Goal: Transaction & Acquisition: Purchase product/service

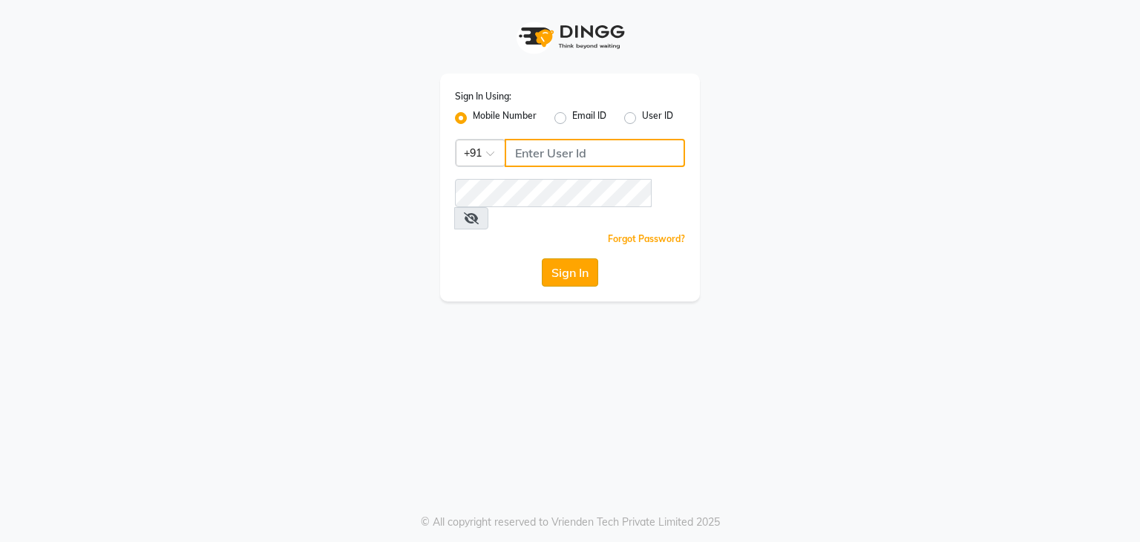
type input "8108848455"
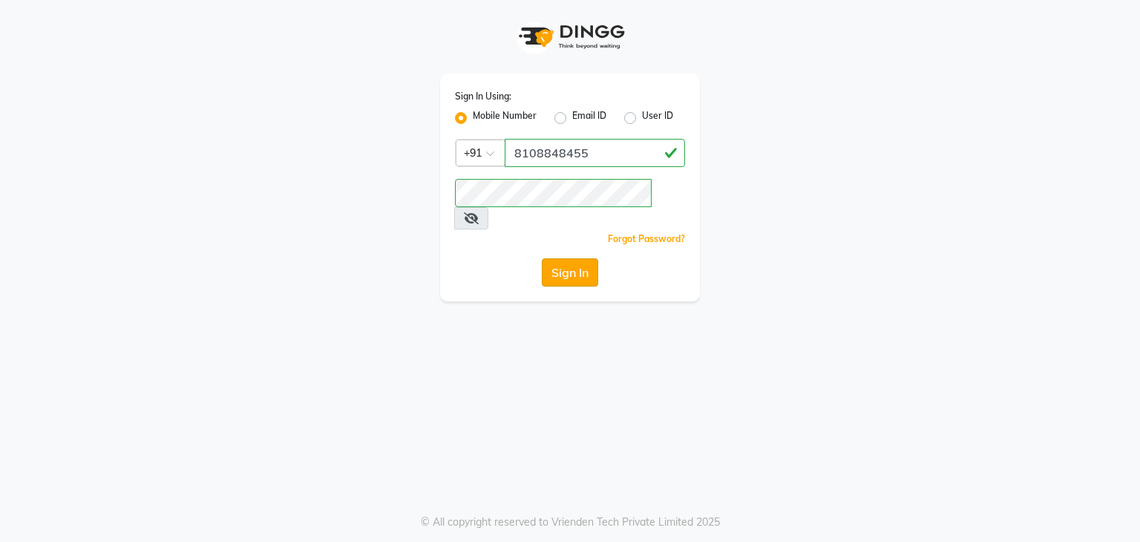
click at [570, 258] on button "Sign In" at bounding box center [570, 272] width 56 height 28
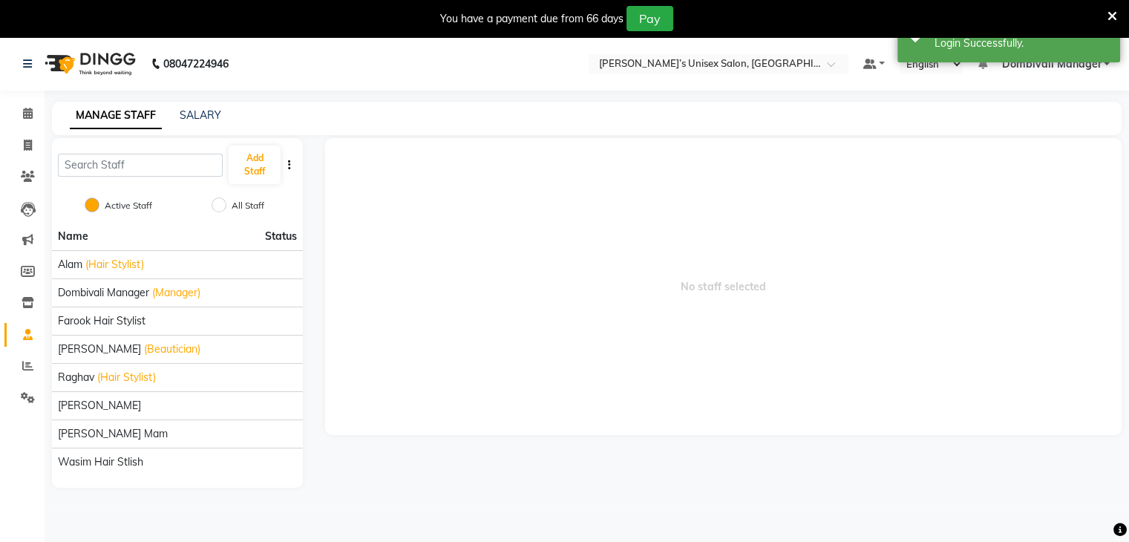
click at [1107, 13] on icon at bounding box center [1112, 16] width 10 height 13
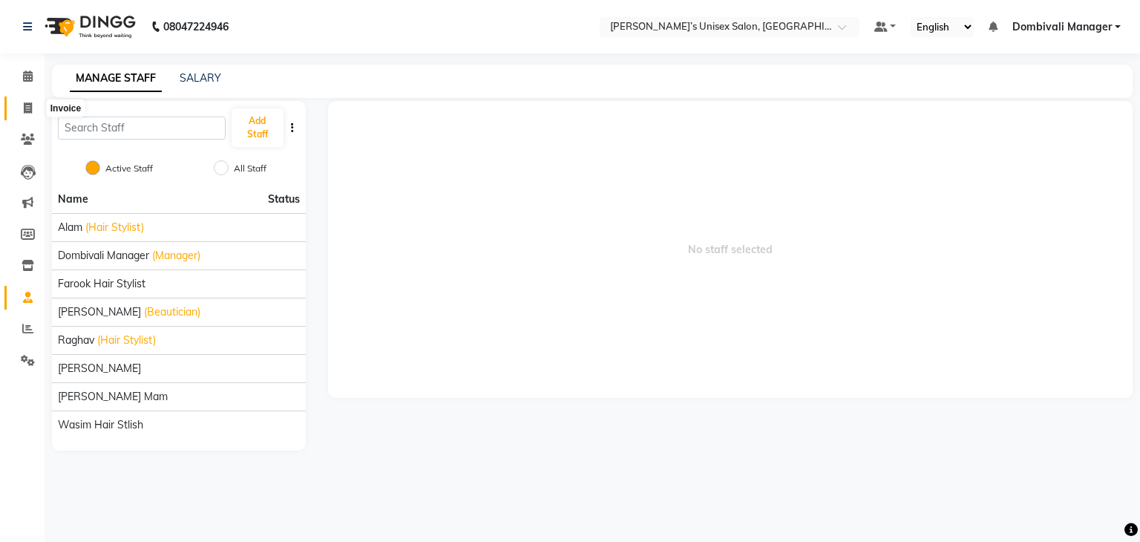
click at [28, 105] on icon at bounding box center [28, 107] width 8 height 11
select select "8637"
select select "service"
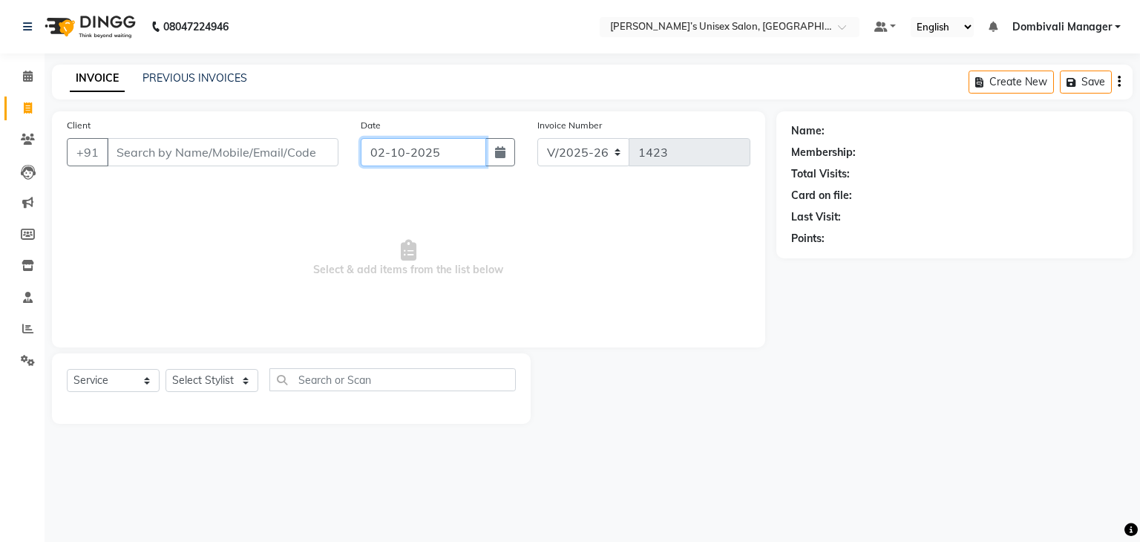
click at [457, 155] on input "02-10-2025" at bounding box center [423, 152] width 125 height 28
select select "10"
select select "2025"
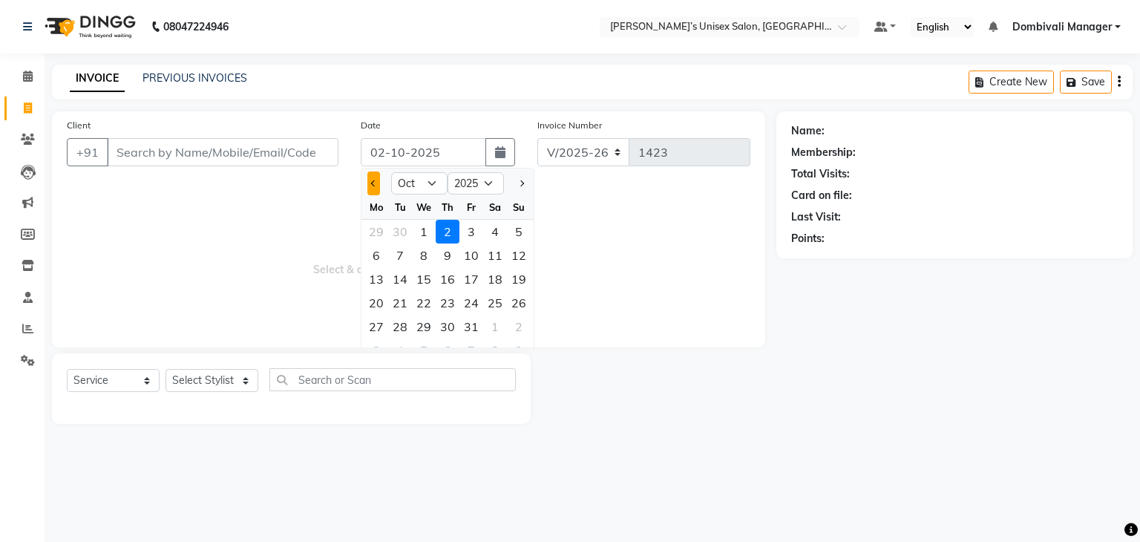
click at [368, 181] on button "Previous month" at bounding box center [373, 183] width 13 height 24
select select "9"
click at [493, 300] on div "27" at bounding box center [495, 303] width 24 height 24
type input "27-09-2025"
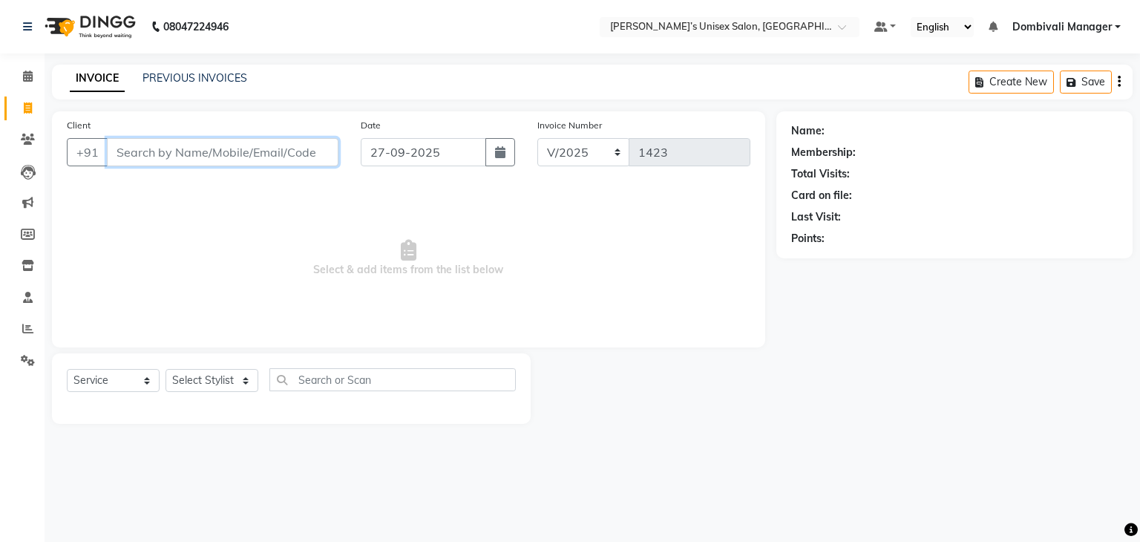
click at [243, 160] on input "Client" at bounding box center [222, 152] width 231 height 28
type input "8652871569"
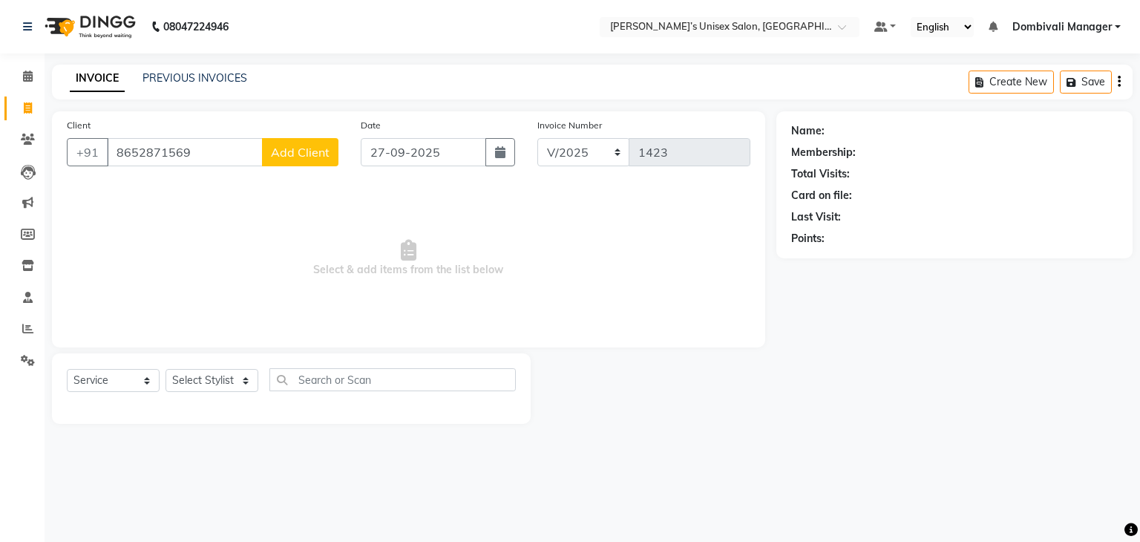
click at [323, 146] on span "Add Client" at bounding box center [300, 152] width 59 height 15
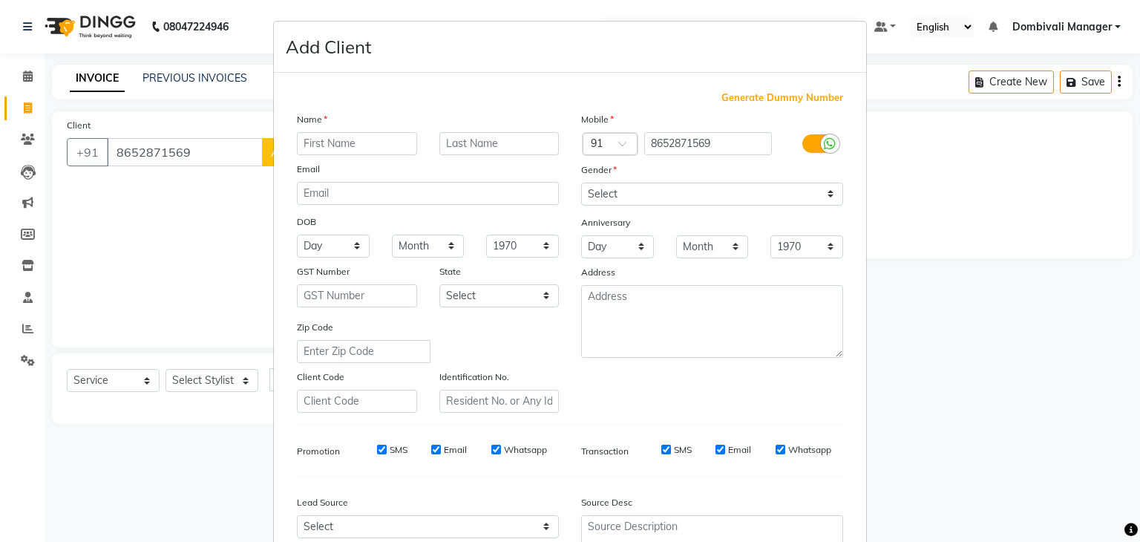
click at [349, 149] on input "text" at bounding box center [357, 143] width 120 height 23
type input "arshad"
click at [649, 198] on select "Select [DEMOGRAPHIC_DATA] [DEMOGRAPHIC_DATA] Other Prefer Not To Say" at bounding box center [712, 194] width 262 height 23
select select "[DEMOGRAPHIC_DATA]"
click at [581, 183] on select "Select [DEMOGRAPHIC_DATA] [DEMOGRAPHIC_DATA] Other Prefer Not To Say" at bounding box center [712, 194] width 262 height 23
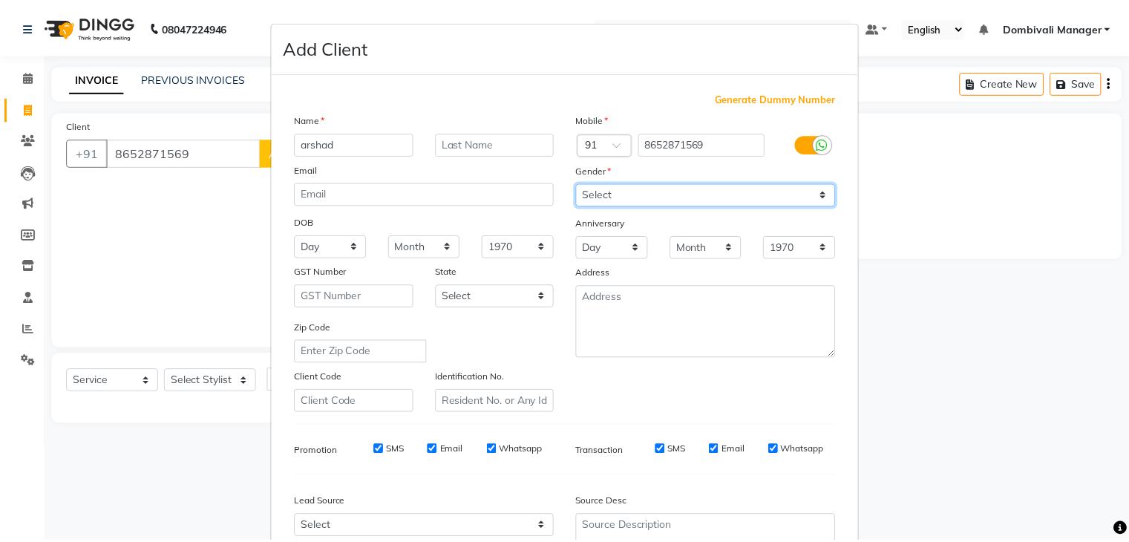
scroll to position [151, 0]
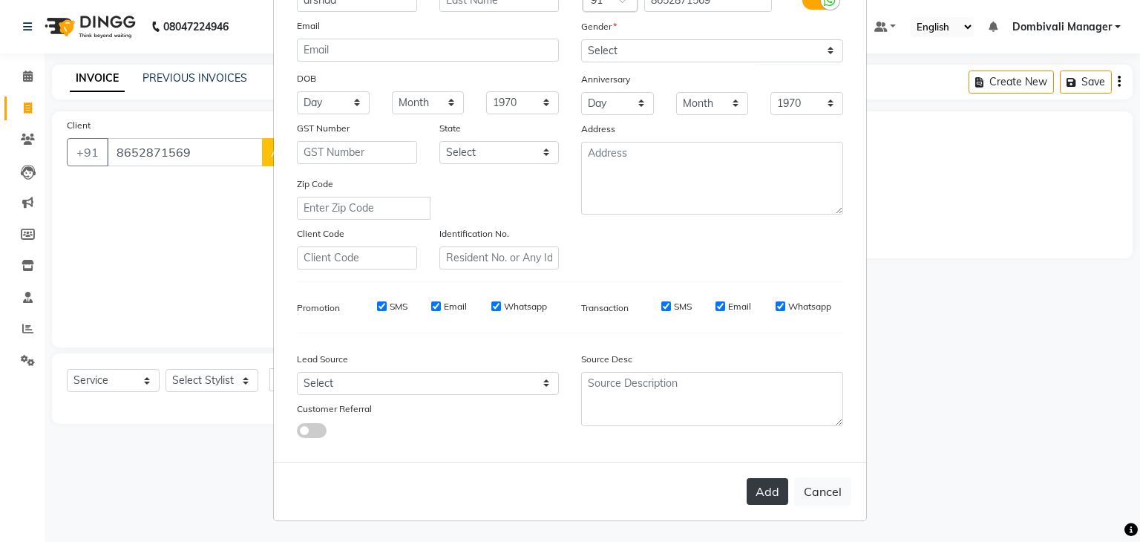
click at [771, 487] on button "Add" at bounding box center [767, 491] width 42 height 27
select select
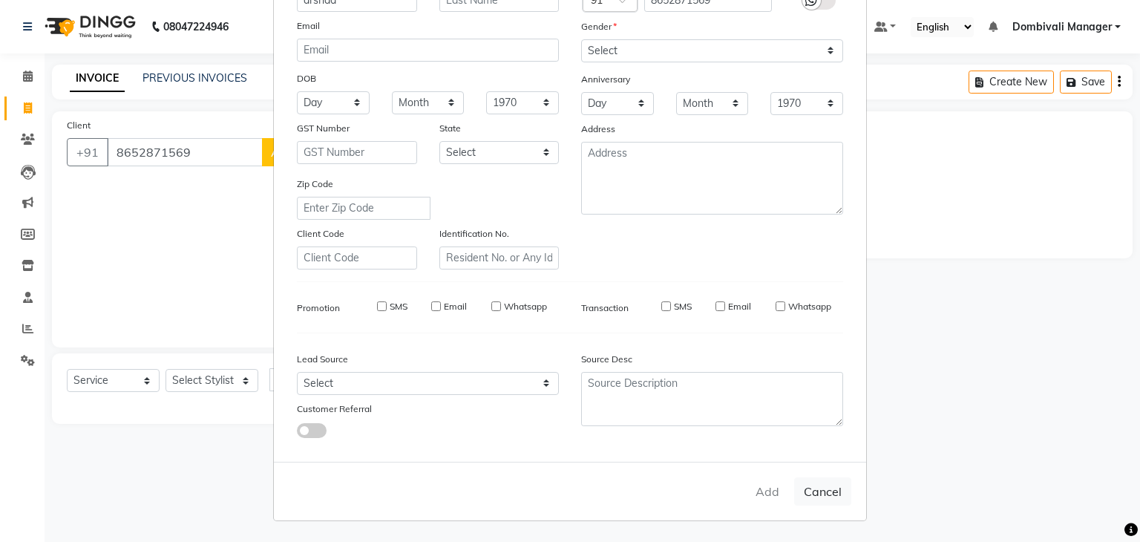
select select
checkbox input "false"
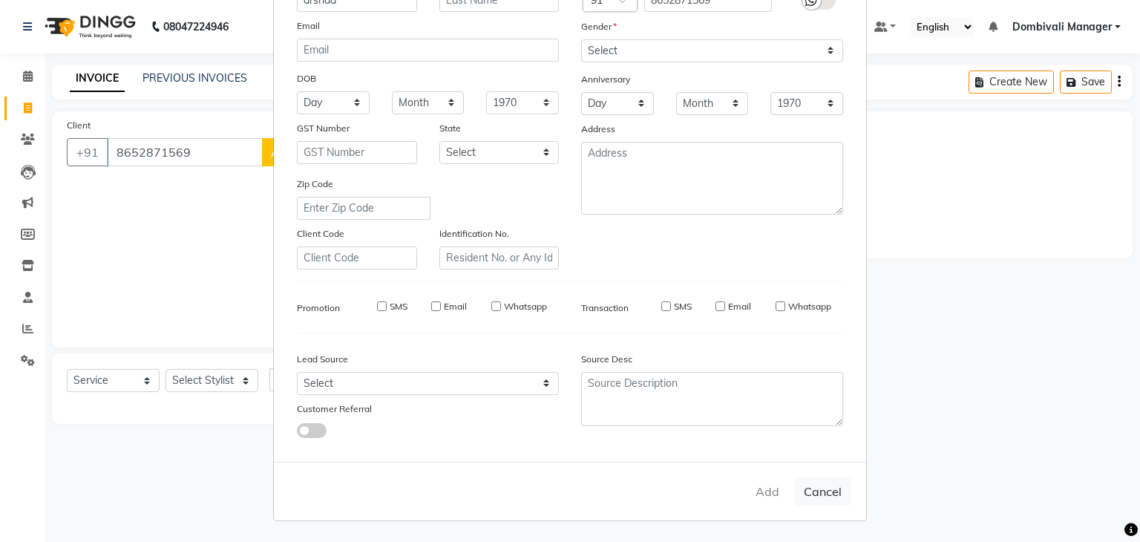
checkbox input "false"
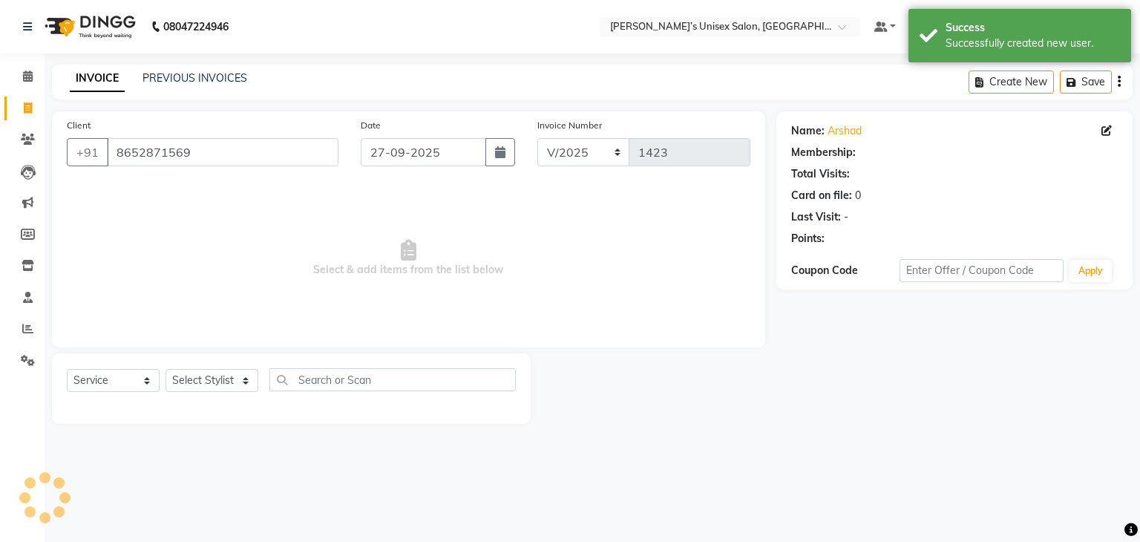
select select "1: Object"
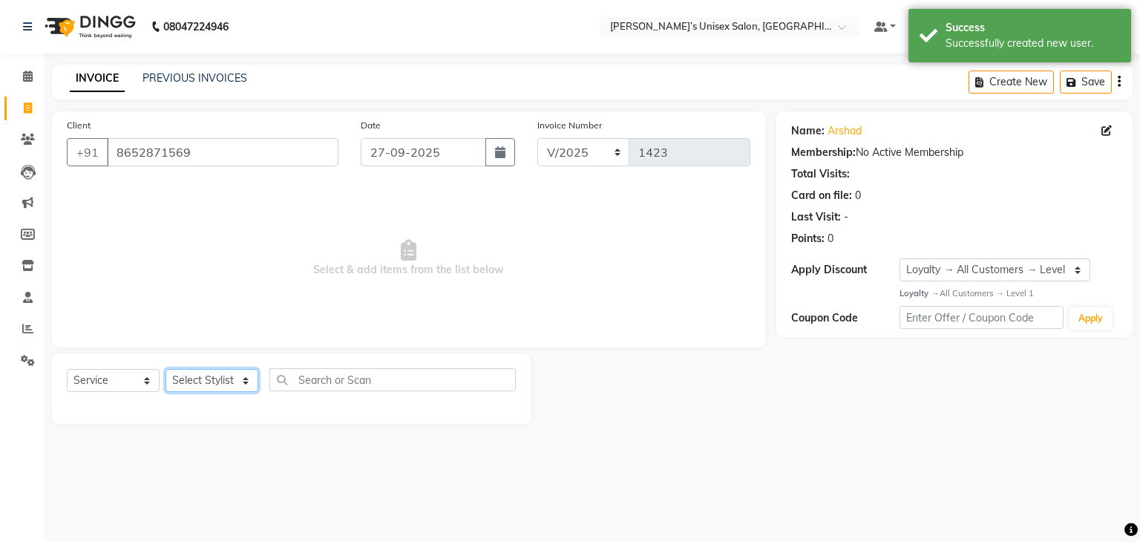
click at [196, 376] on select "Select Stylist Alam Dombivali Manager Farook Hair Stylist [PERSON_NAME] [PERSON…" at bounding box center [211, 380] width 93 height 23
select select "92371"
click at [165, 369] on select "Select Stylist Alam Dombivali Manager Farook Hair Stylist [PERSON_NAME] [PERSON…" at bounding box center [211, 380] width 93 height 23
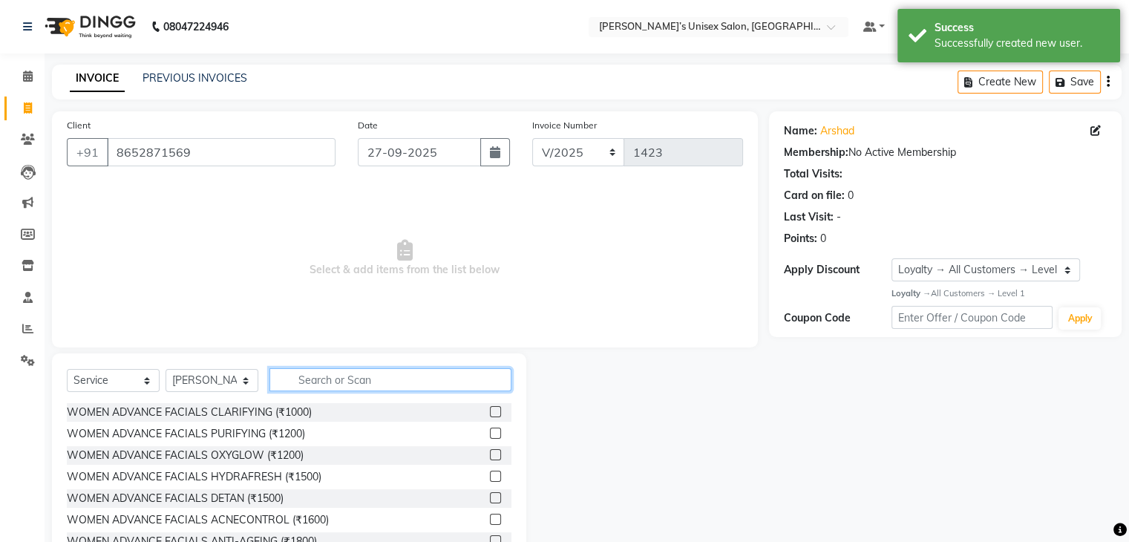
click at [386, 374] on input "text" at bounding box center [390, 379] width 242 height 23
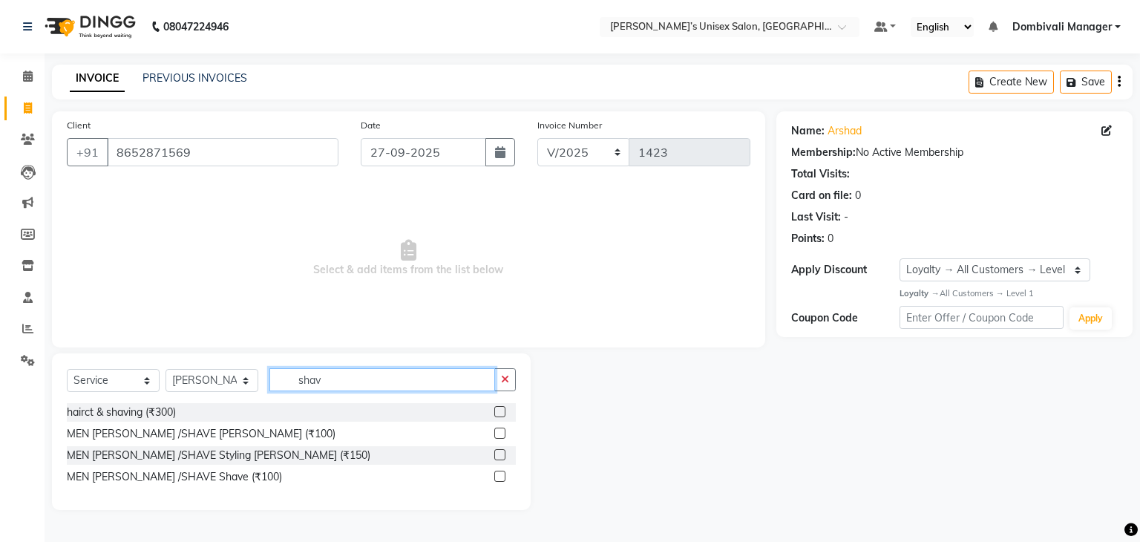
type input "shav"
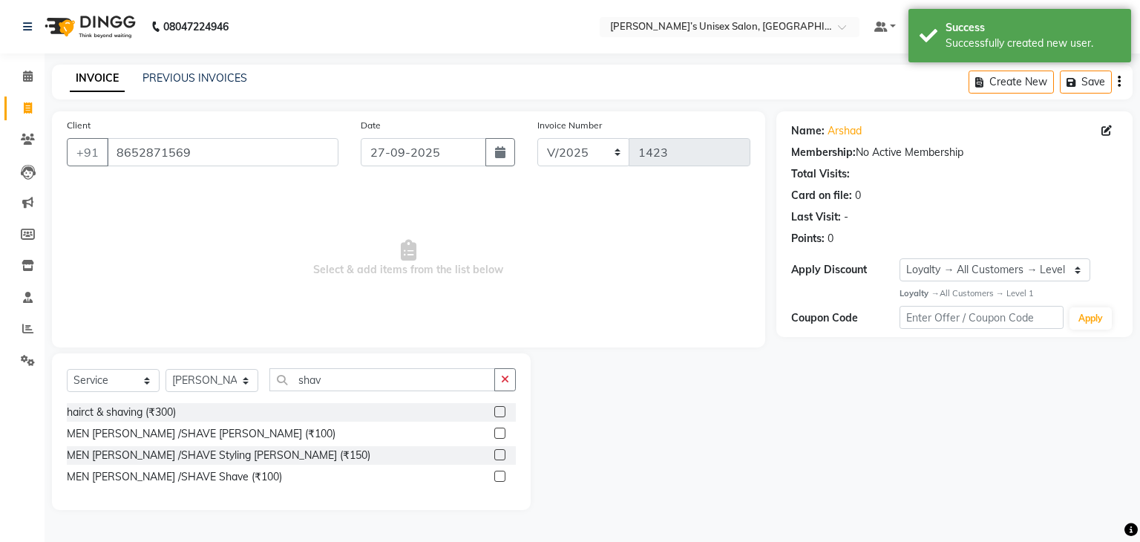
click at [502, 435] on label at bounding box center [499, 432] width 11 height 11
click at [502, 435] on input "checkbox" at bounding box center [499, 434] width 10 height 10
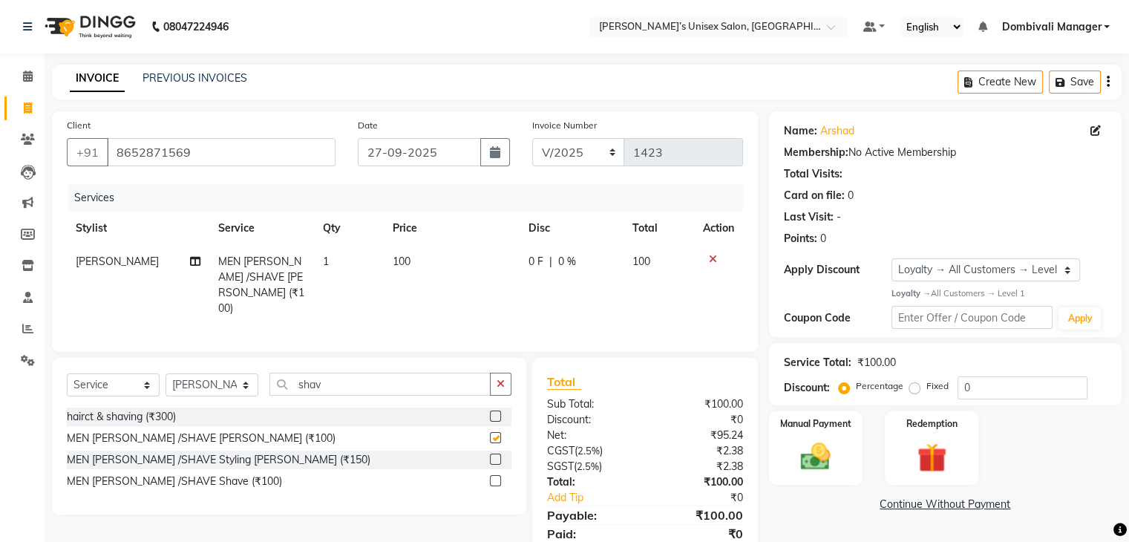
checkbox input "false"
click at [818, 446] on img at bounding box center [815, 457] width 50 height 36
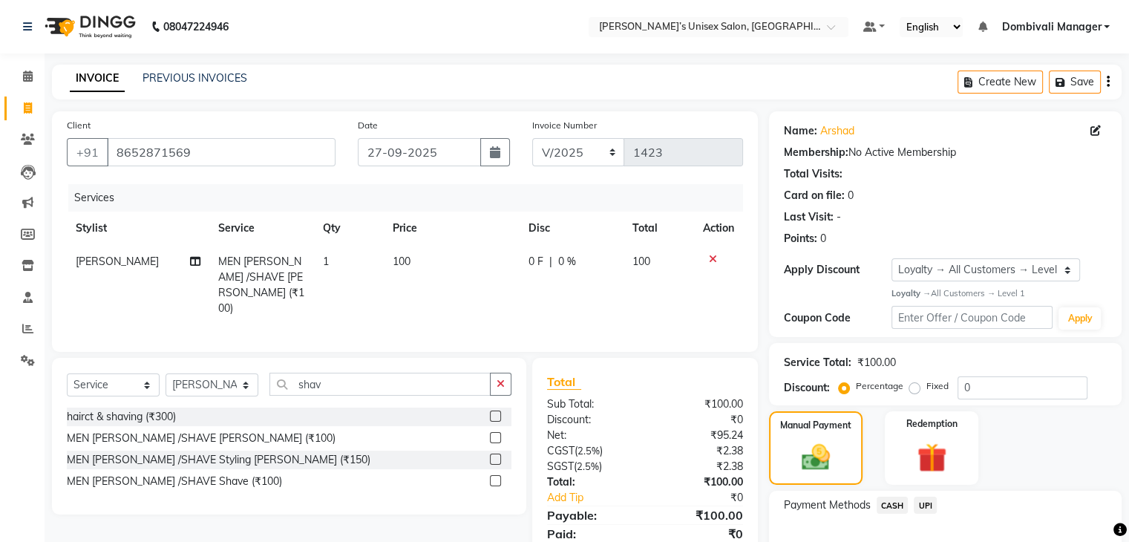
click at [926, 505] on span "UPI" at bounding box center [924, 504] width 23 height 17
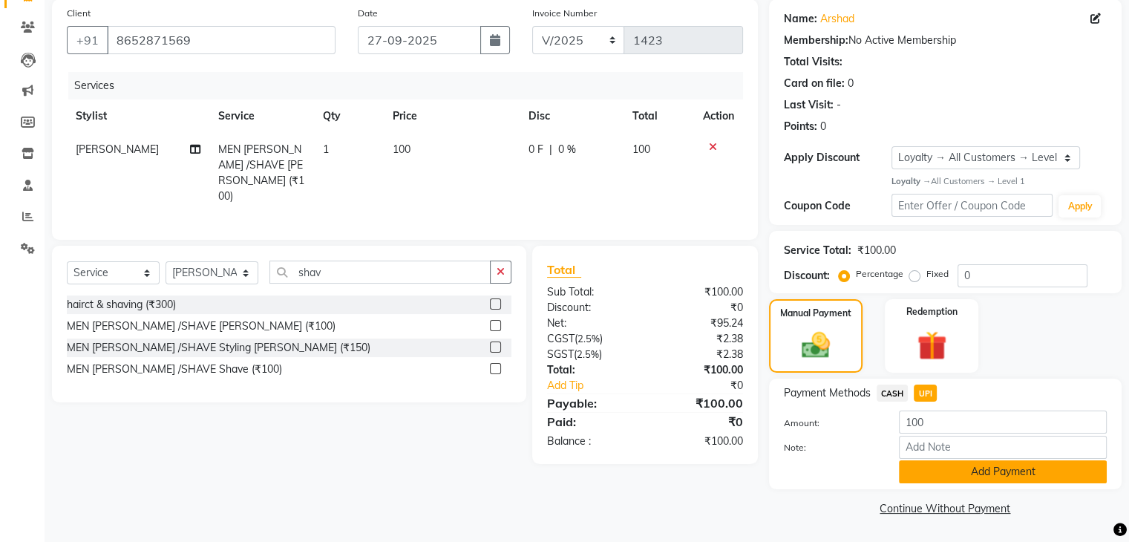
click at [990, 464] on button "Add Payment" at bounding box center [1003, 471] width 208 height 23
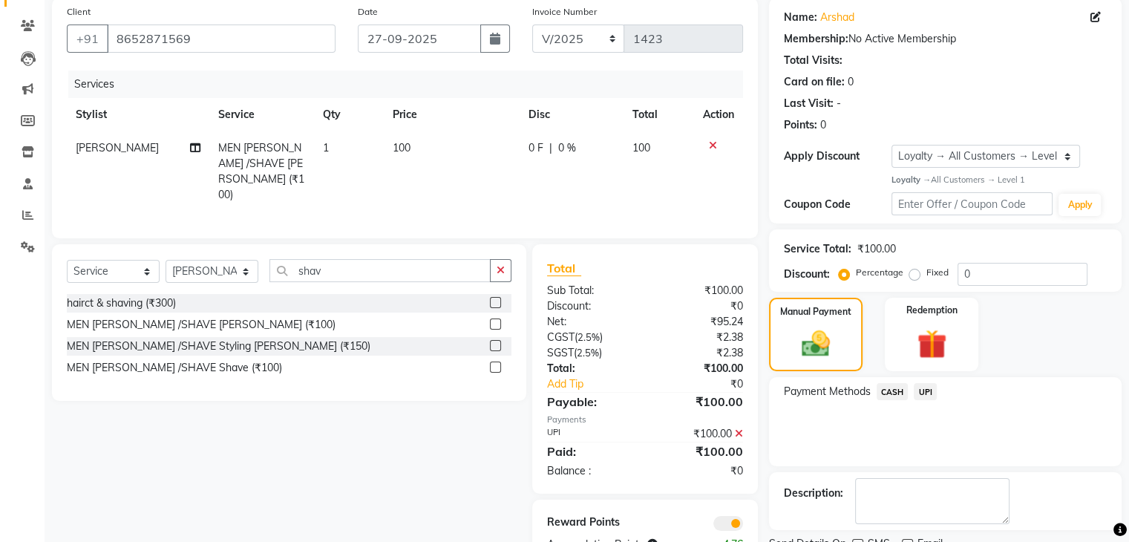
scroll to position [174, 0]
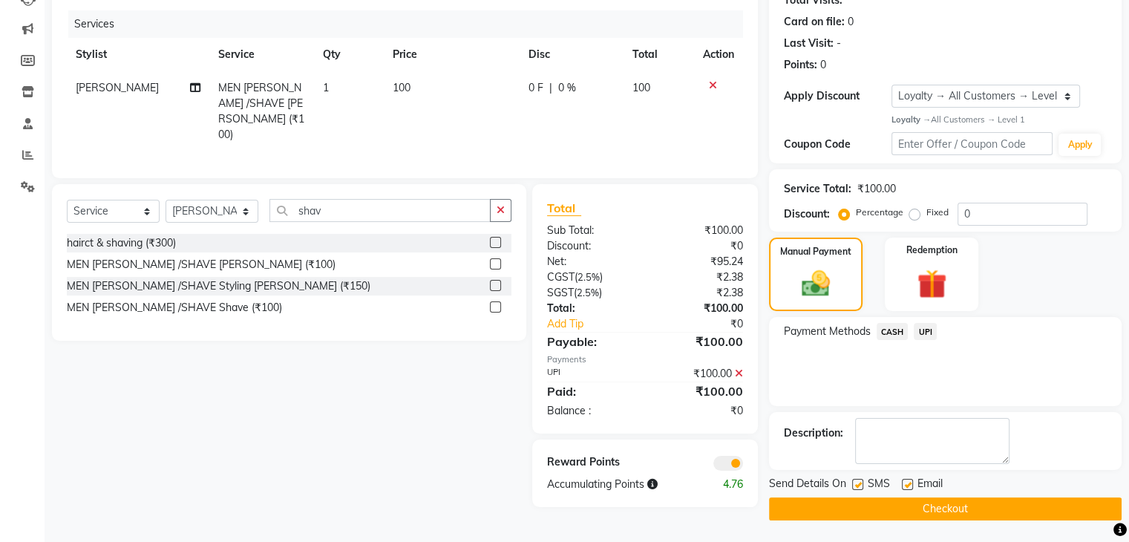
click at [973, 508] on button "Checkout" at bounding box center [945, 508] width 352 height 23
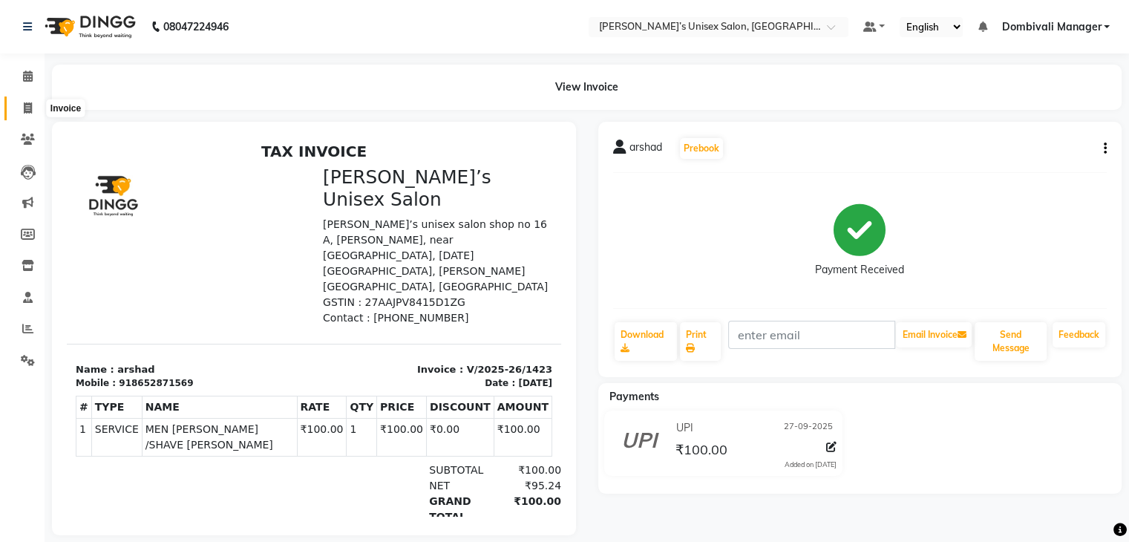
click at [27, 103] on icon at bounding box center [28, 107] width 8 height 11
select select "service"
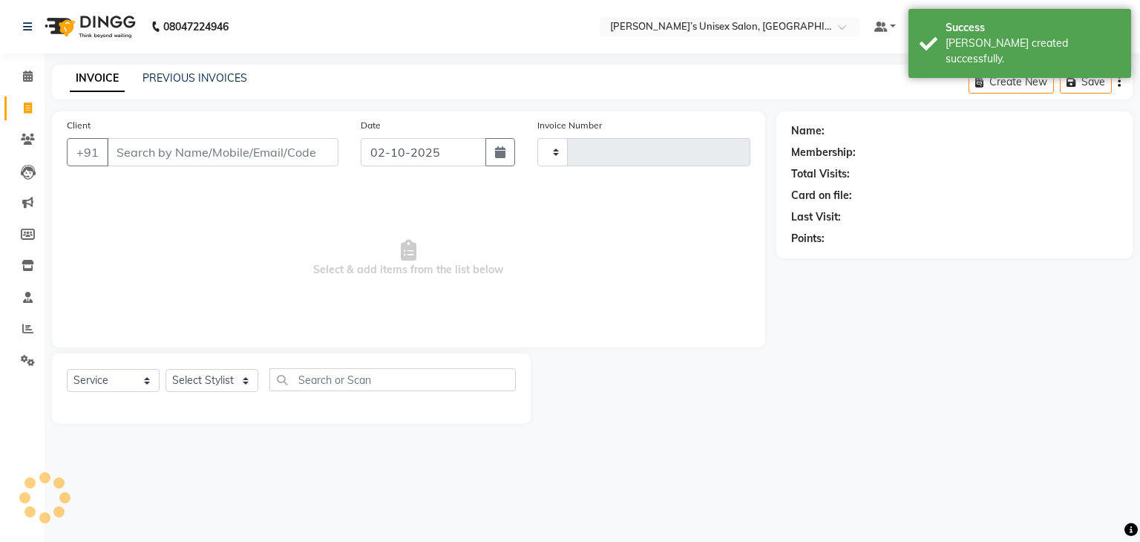
type input "1424"
select select "8637"
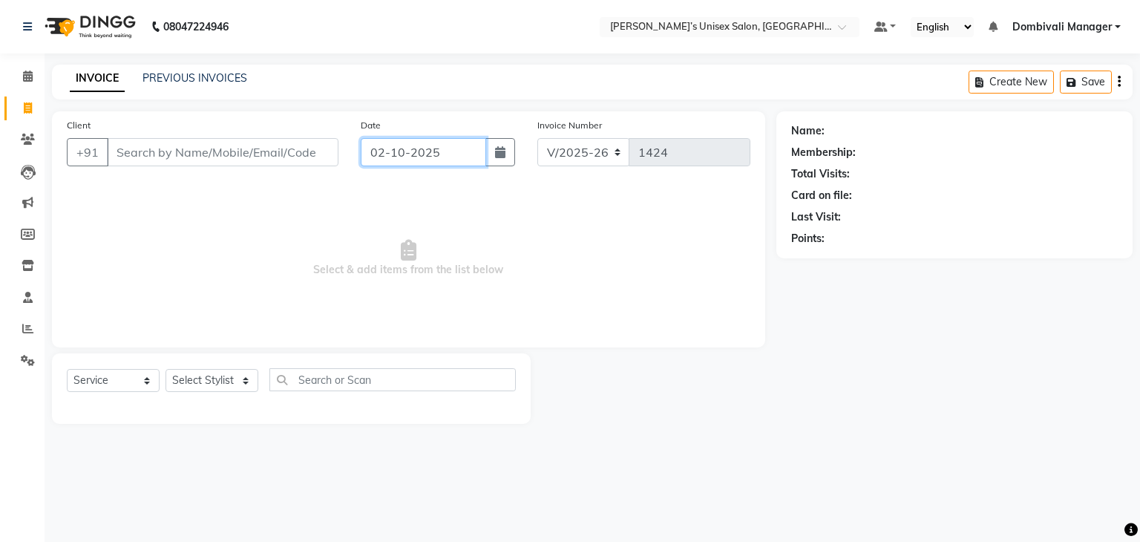
click at [469, 161] on input "02-10-2025" at bounding box center [423, 152] width 125 height 28
select select "10"
select select "2025"
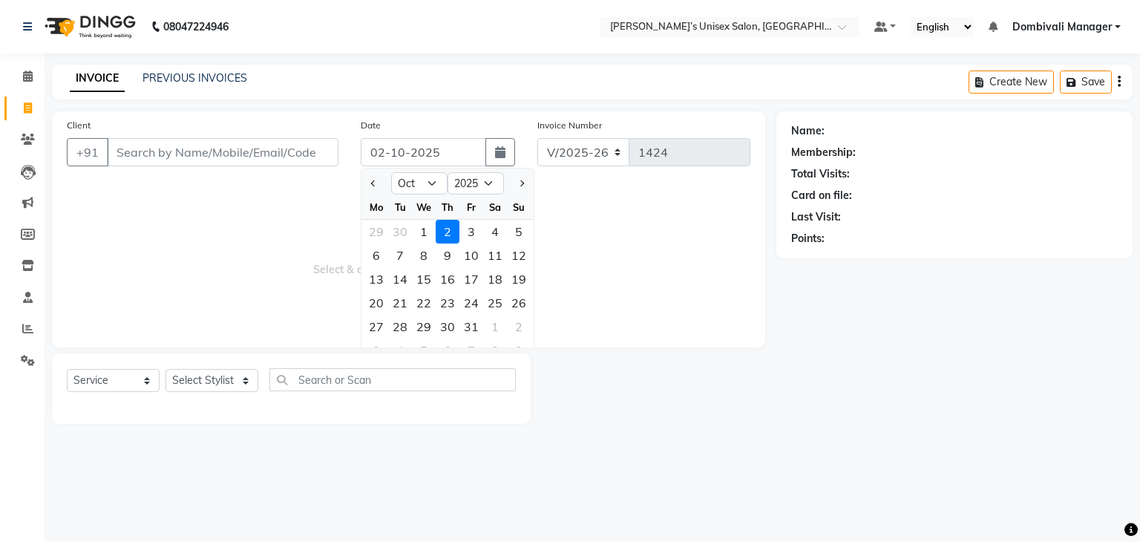
click at [364, 179] on div at bounding box center [376, 183] width 30 height 24
click at [368, 180] on button "Previous month" at bounding box center [373, 183] width 13 height 24
select select "9"
click at [490, 301] on div "27" at bounding box center [495, 303] width 24 height 24
type input "27-09-2025"
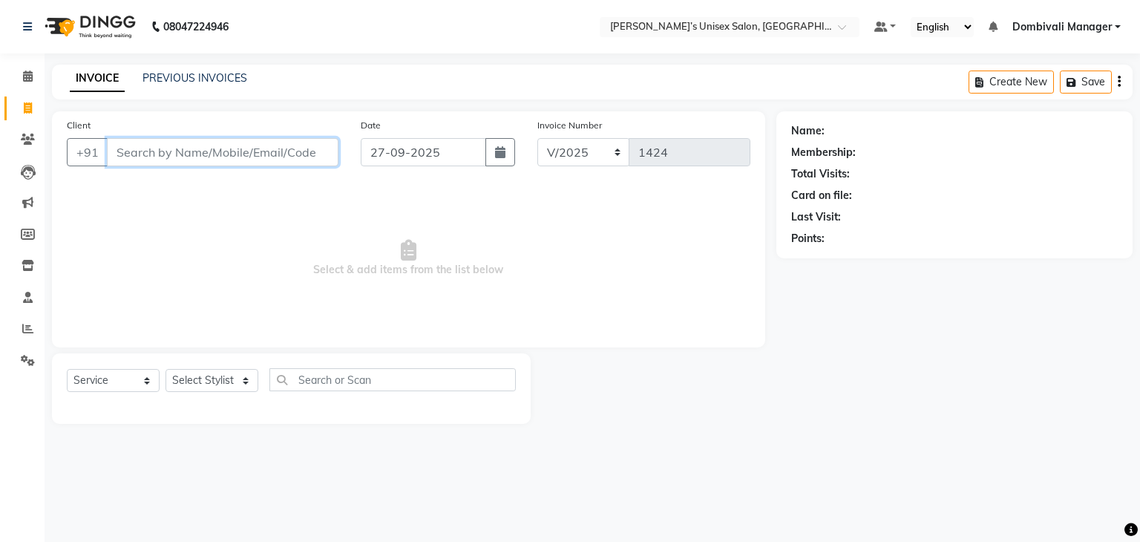
click at [314, 153] on input "Client" at bounding box center [222, 152] width 231 height 28
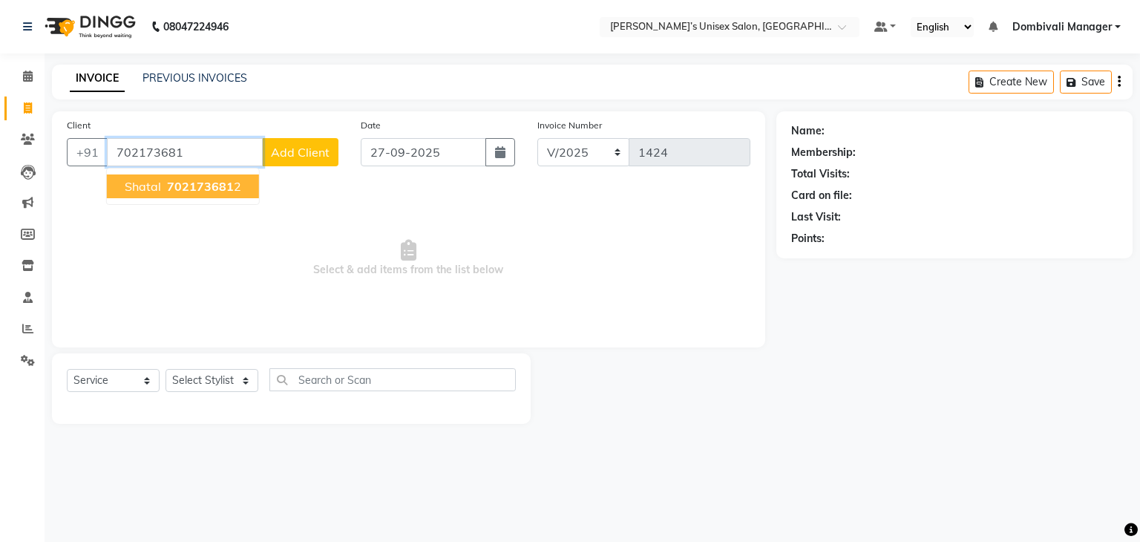
click at [212, 188] on span "702173681" at bounding box center [200, 186] width 67 height 15
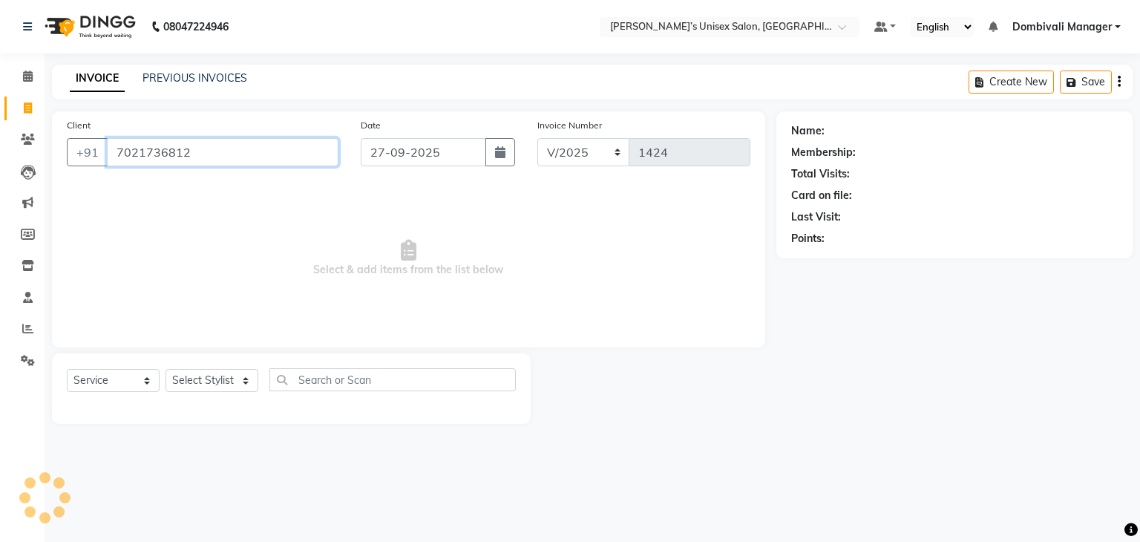
type input "7021736812"
select select "1: Object"
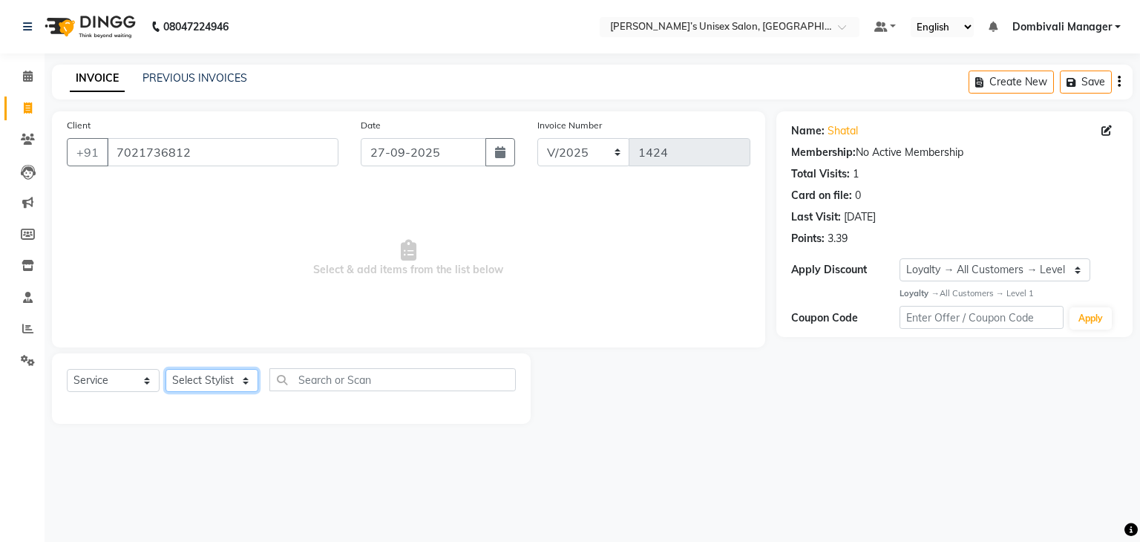
click at [235, 378] on select "Select Stylist Alam Dombivali Manager Farook Hair Stylist [PERSON_NAME] [PERSON…" at bounding box center [211, 380] width 93 height 23
select select "86911"
click at [165, 369] on select "Select Stylist Alam Dombivali Manager Farook Hair Stylist [PERSON_NAME] [PERSON…" at bounding box center [211, 380] width 93 height 23
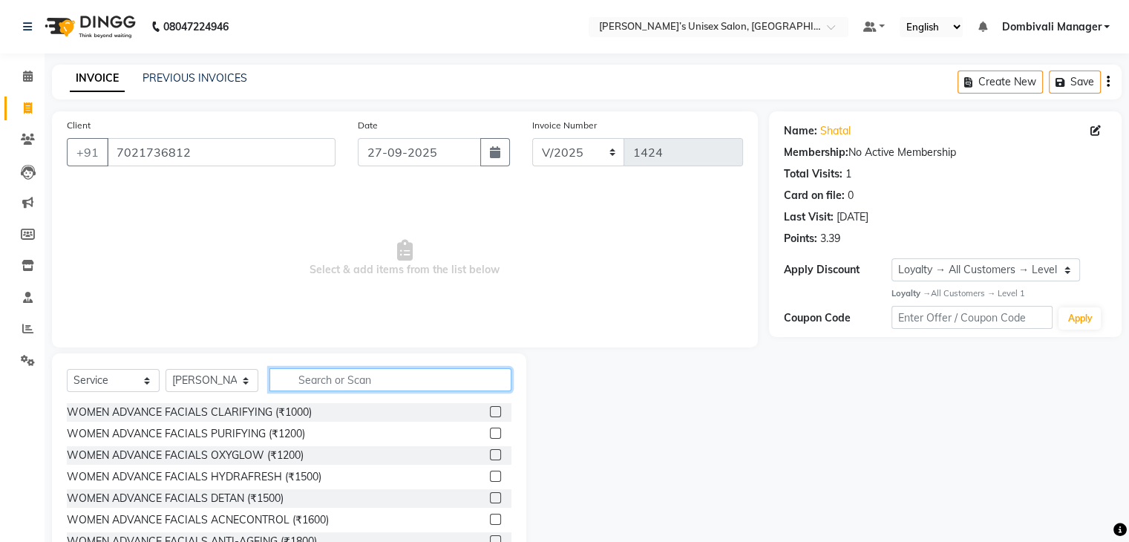
click at [356, 383] on input "text" at bounding box center [390, 379] width 242 height 23
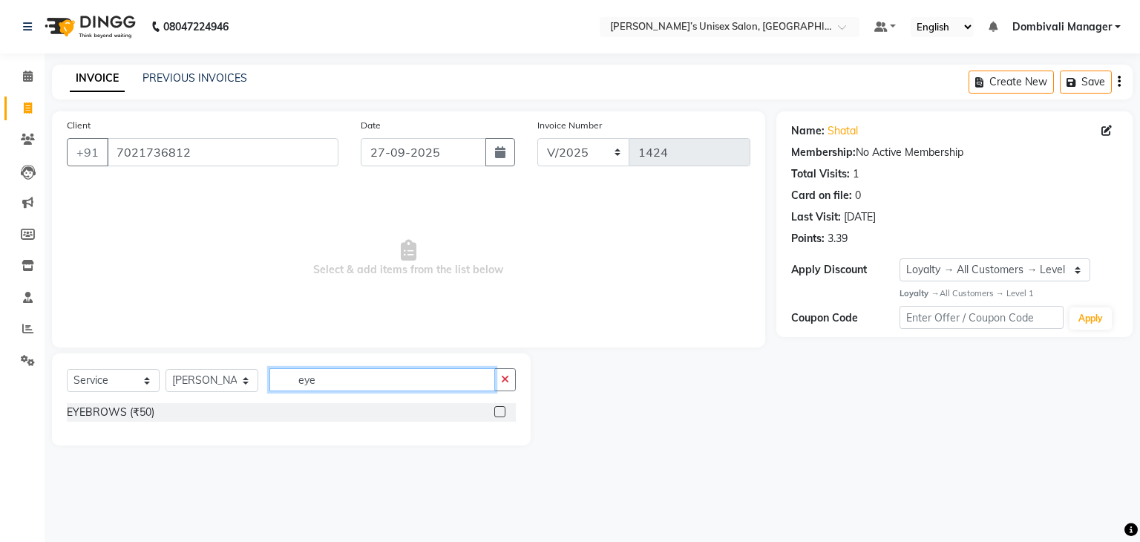
type input "eye"
click at [499, 407] on label at bounding box center [499, 411] width 11 height 11
click at [499, 407] on input "checkbox" at bounding box center [499, 412] width 10 height 10
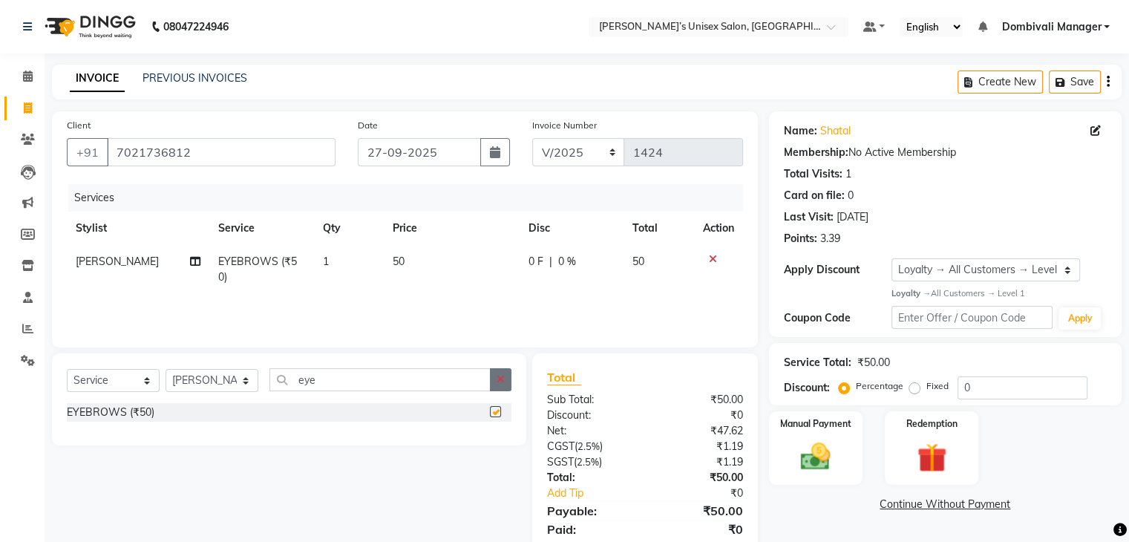
checkbox input "false"
click at [502, 377] on icon "button" at bounding box center [500, 379] width 8 height 10
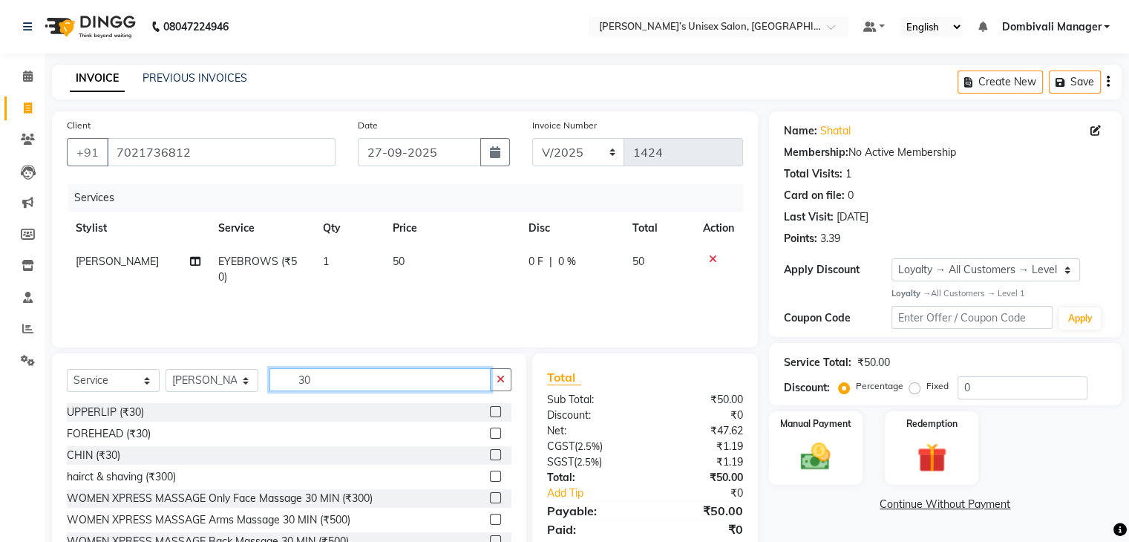
type input "30"
click at [490, 414] on label at bounding box center [495, 411] width 11 height 11
click at [490, 414] on input "checkbox" at bounding box center [495, 412] width 10 height 10
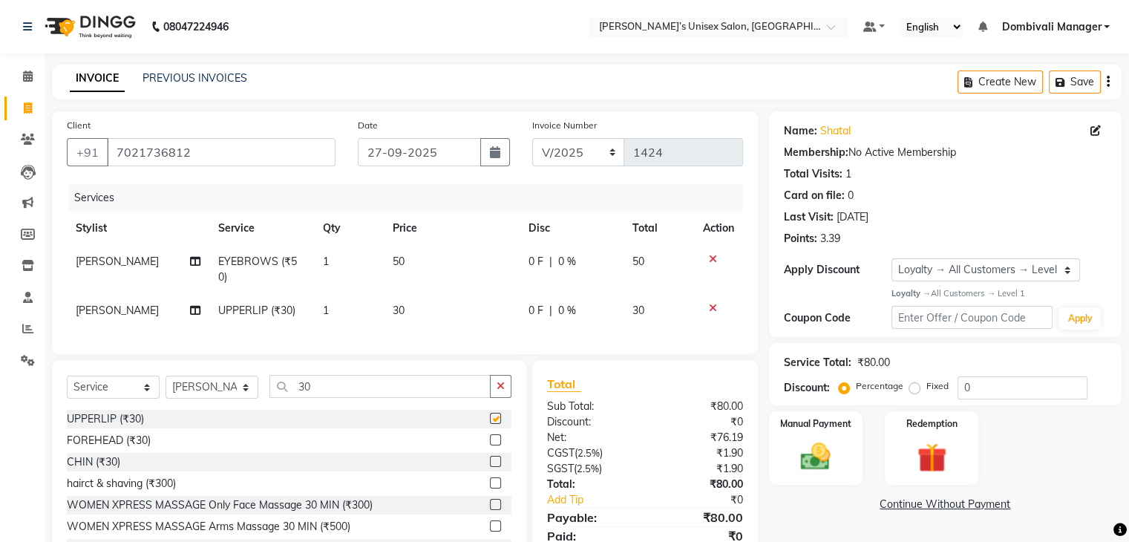
checkbox input "false"
click at [818, 434] on div "Manual Payment" at bounding box center [814, 448] width 97 height 76
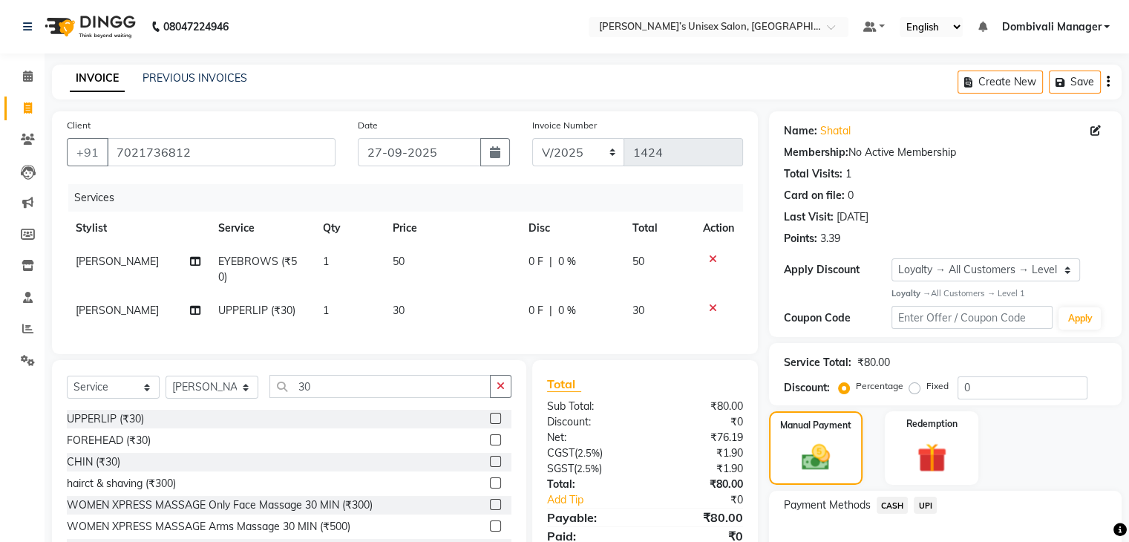
click at [924, 502] on span "UPI" at bounding box center [924, 504] width 23 height 17
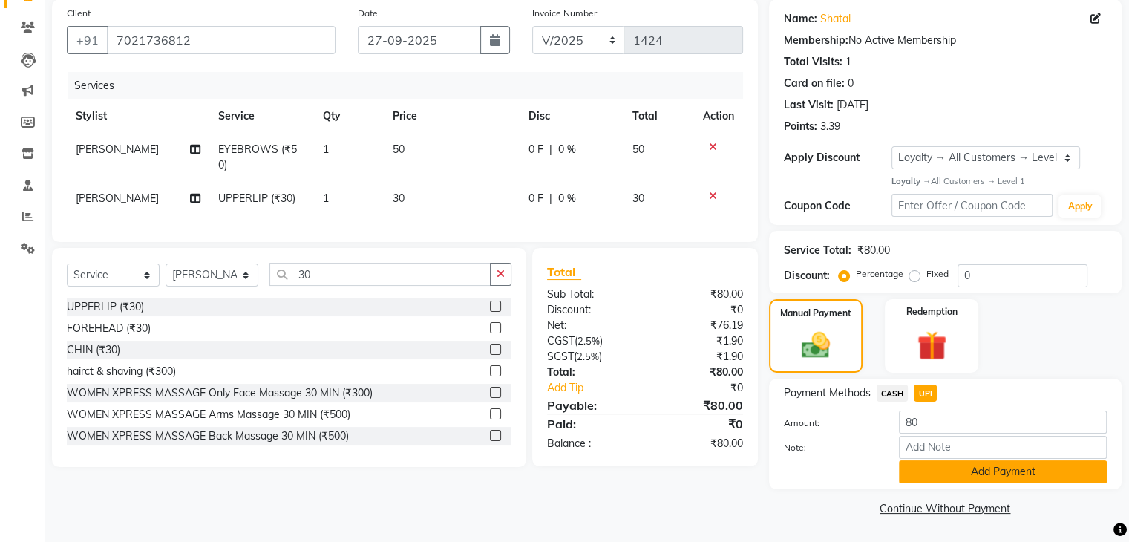
click at [997, 462] on button "Add Payment" at bounding box center [1003, 471] width 208 height 23
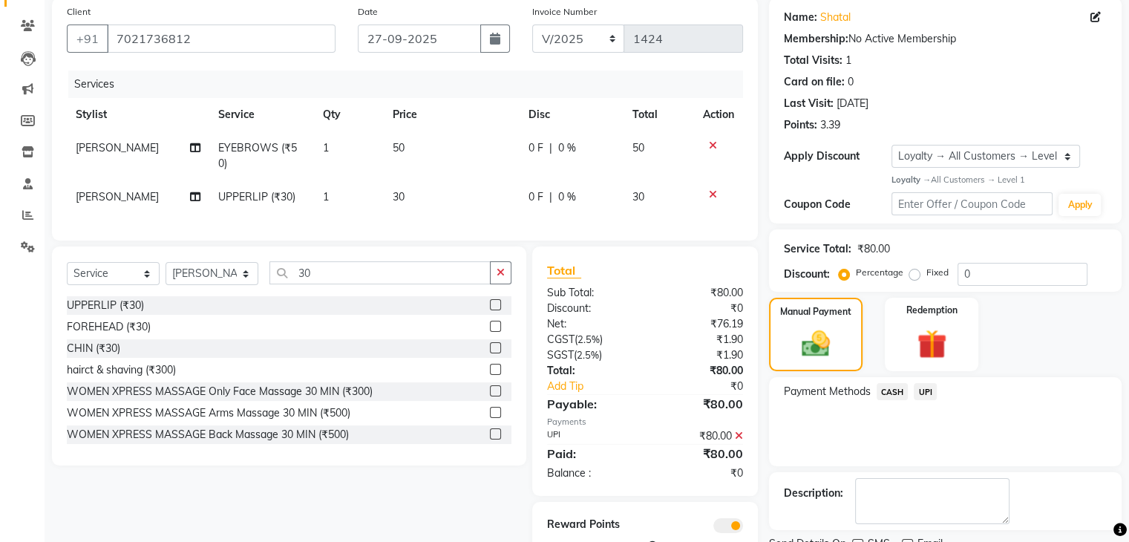
scroll to position [174, 0]
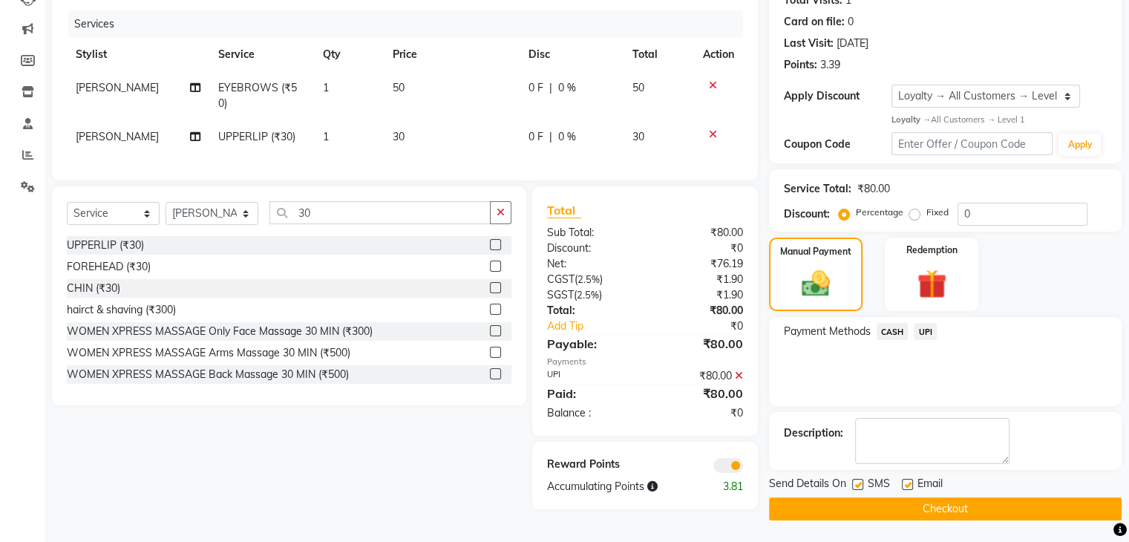
click at [988, 505] on button "Checkout" at bounding box center [945, 508] width 352 height 23
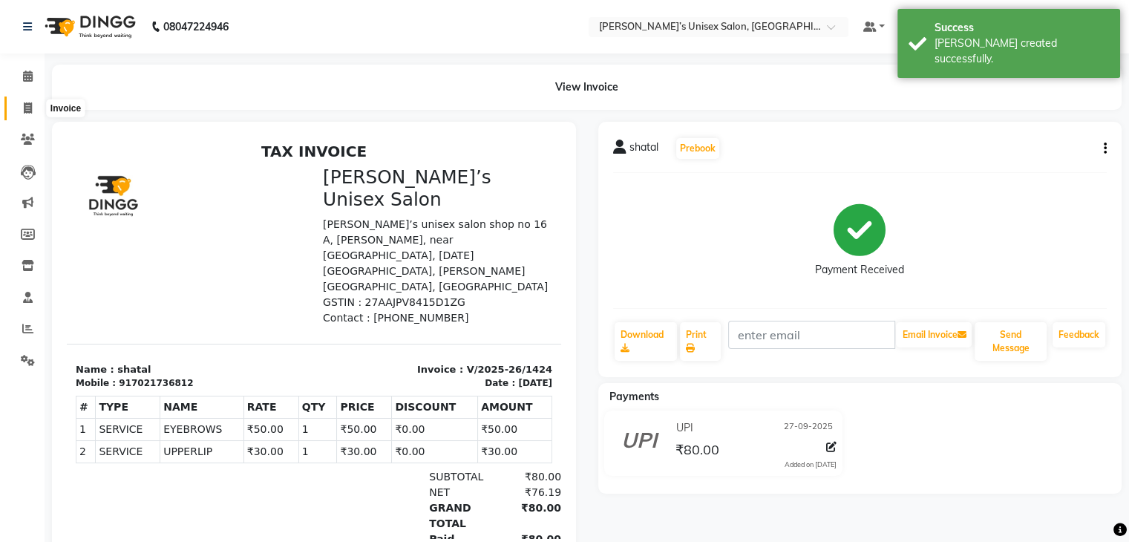
click at [27, 111] on icon at bounding box center [28, 107] width 8 height 11
select select "service"
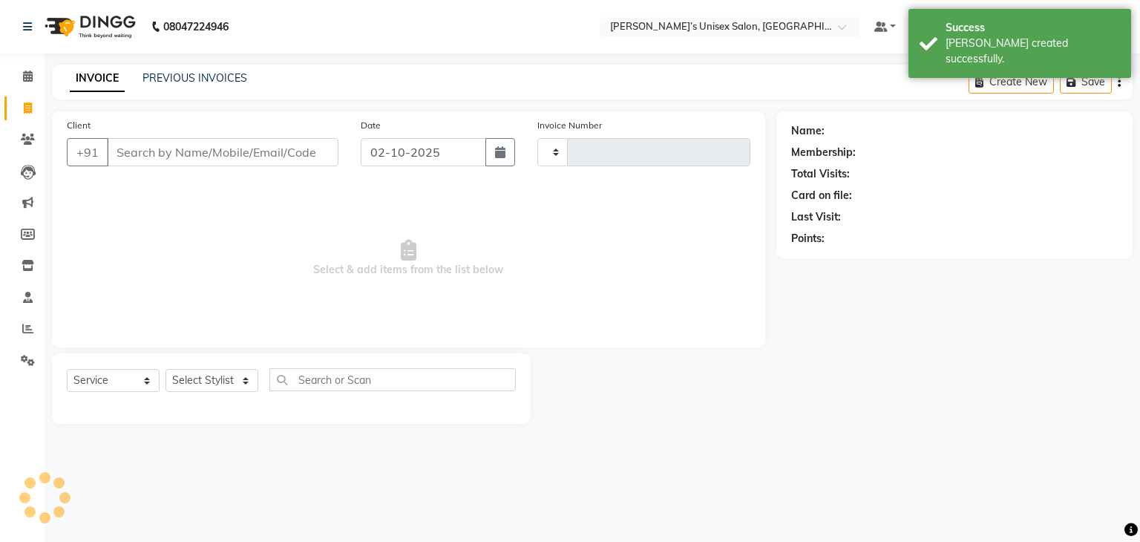
type input "1425"
select select "8637"
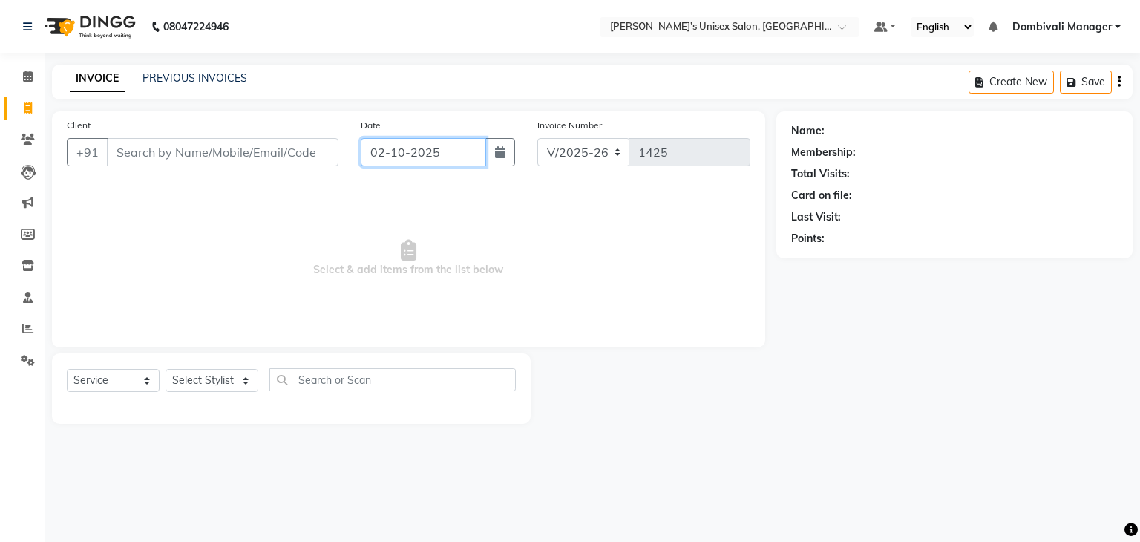
click at [470, 148] on input "02-10-2025" at bounding box center [423, 152] width 125 height 28
select select "10"
select select "2025"
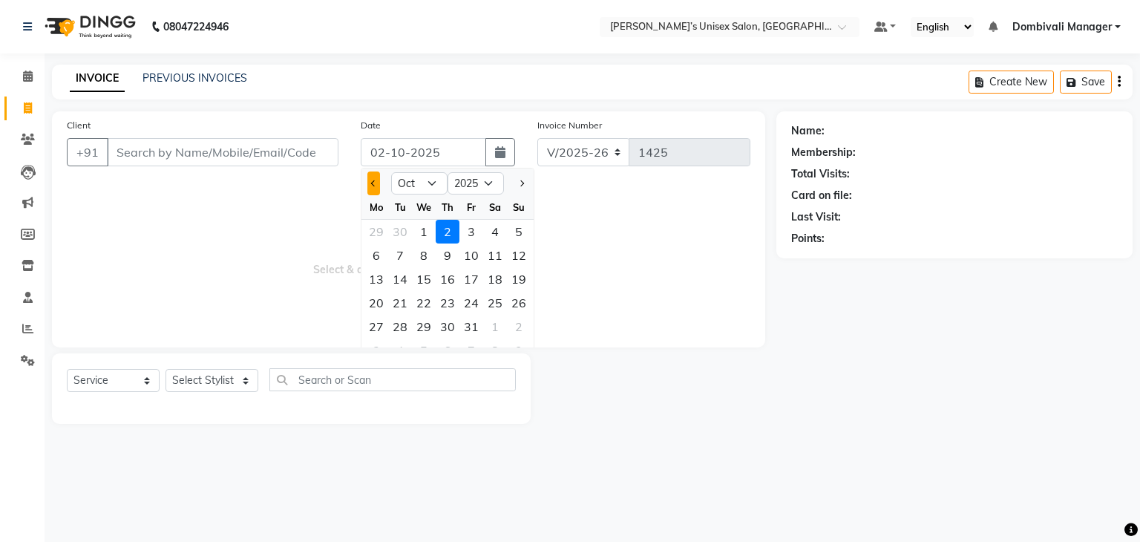
click at [371, 180] on button "Previous month" at bounding box center [373, 183] width 13 height 24
select select "9"
click at [498, 297] on div "27" at bounding box center [495, 303] width 24 height 24
type input "27-09-2025"
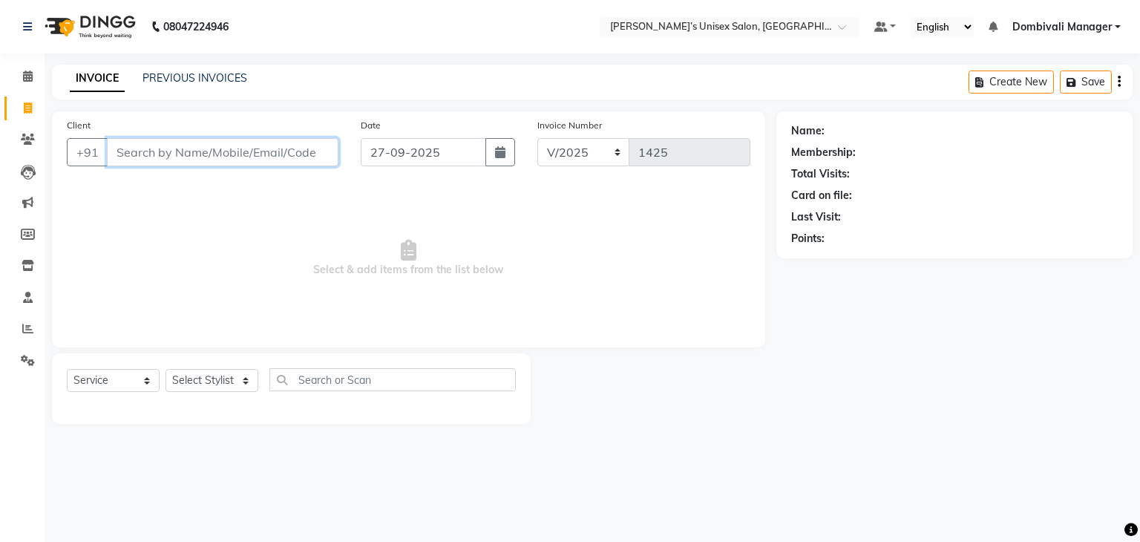
click at [278, 152] on input "Client" at bounding box center [222, 152] width 231 height 28
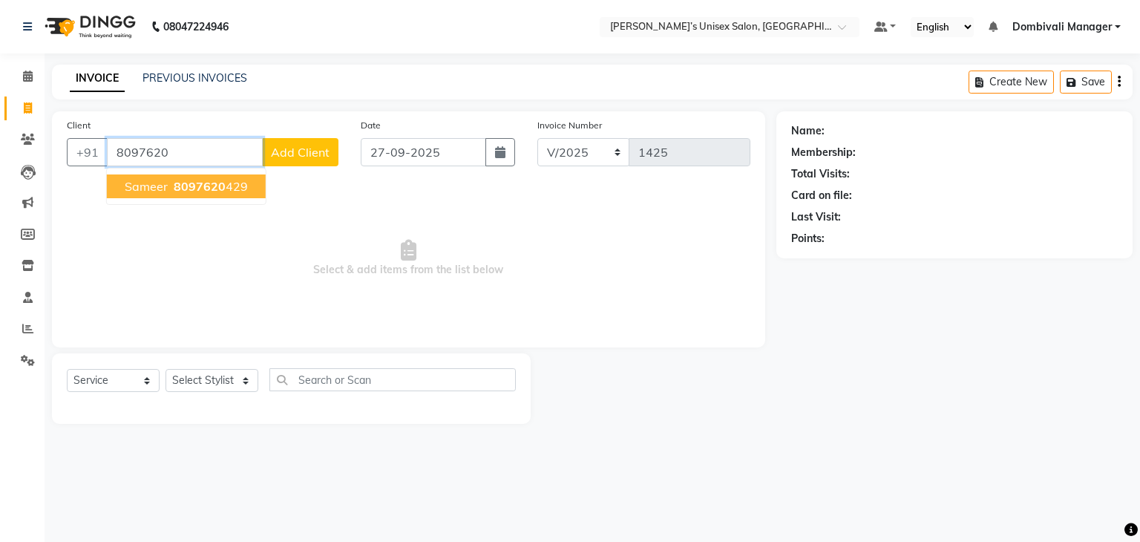
click at [207, 182] on span "8097620" at bounding box center [200, 186] width 52 height 15
type input "8097620429"
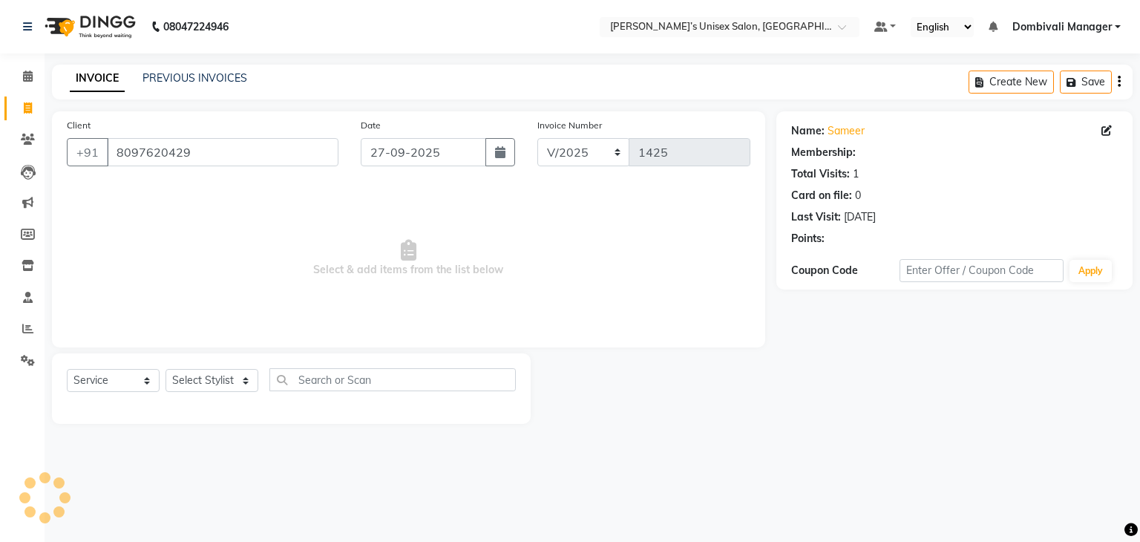
select select "1: Object"
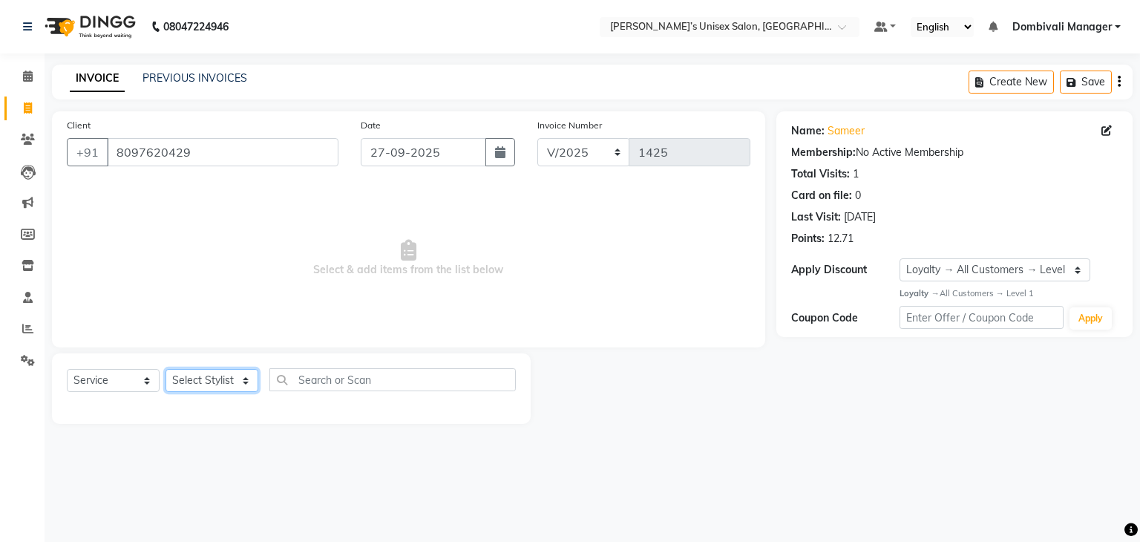
click at [246, 381] on select "Select Stylist Alam Dombivali Manager Farook Hair Stylist [PERSON_NAME] [PERSON…" at bounding box center [211, 380] width 93 height 23
select select "90241"
click at [165, 369] on select "Select Stylist Alam Dombivali Manager Farook Hair Stylist [PERSON_NAME] [PERSON…" at bounding box center [211, 380] width 93 height 23
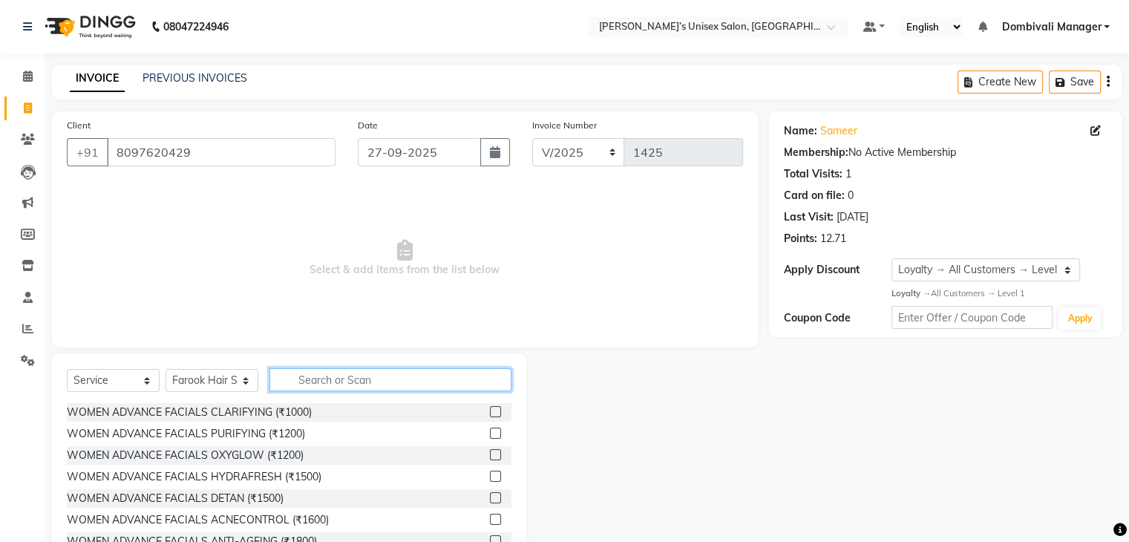
click at [357, 375] on input "text" at bounding box center [390, 379] width 242 height 23
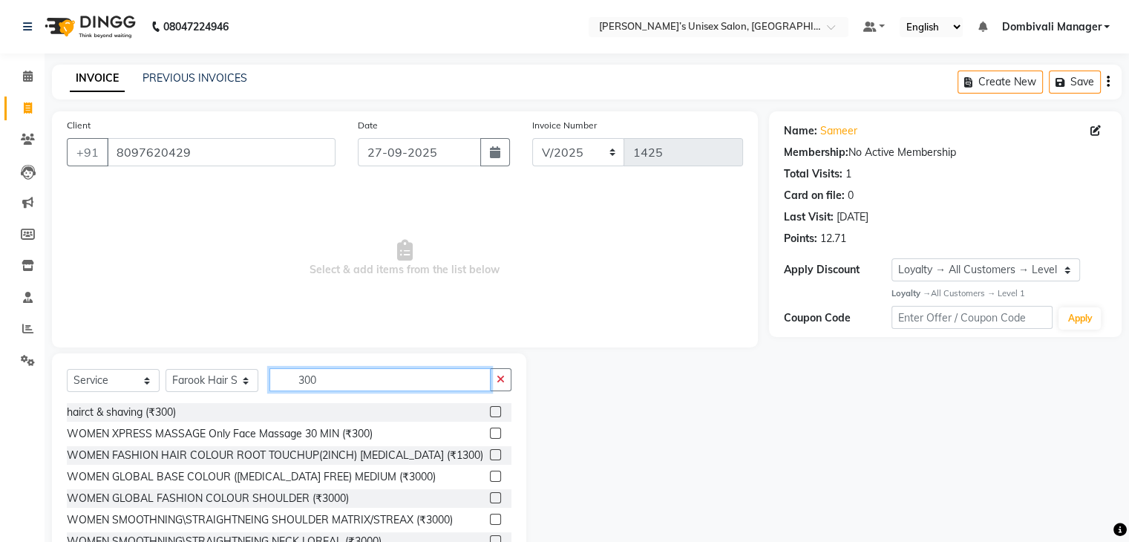
type input "300"
click at [490, 409] on label at bounding box center [495, 411] width 11 height 11
click at [490, 409] on input "checkbox" at bounding box center [495, 412] width 10 height 10
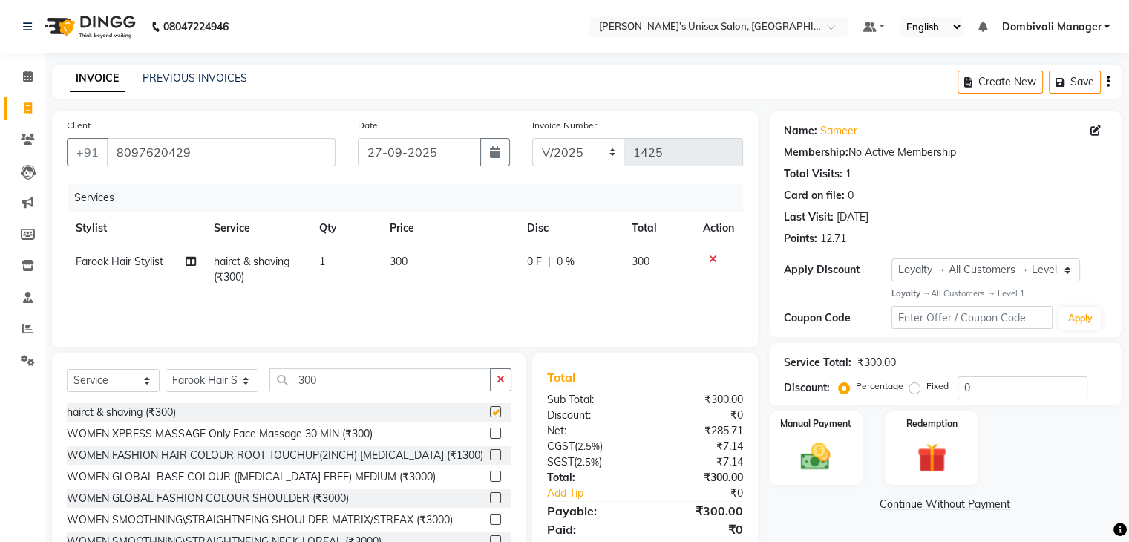
checkbox input "false"
click at [500, 380] on icon "button" at bounding box center [500, 379] width 8 height 10
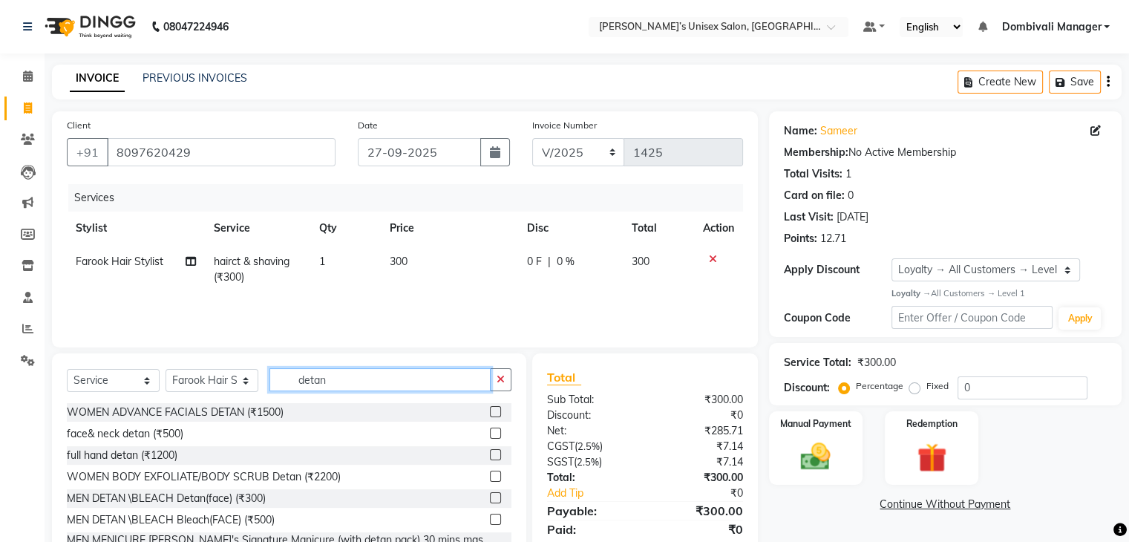
type input "detan"
click at [490, 520] on label at bounding box center [495, 518] width 11 height 11
click at [490, 520] on input "checkbox" at bounding box center [495, 520] width 10 height 10
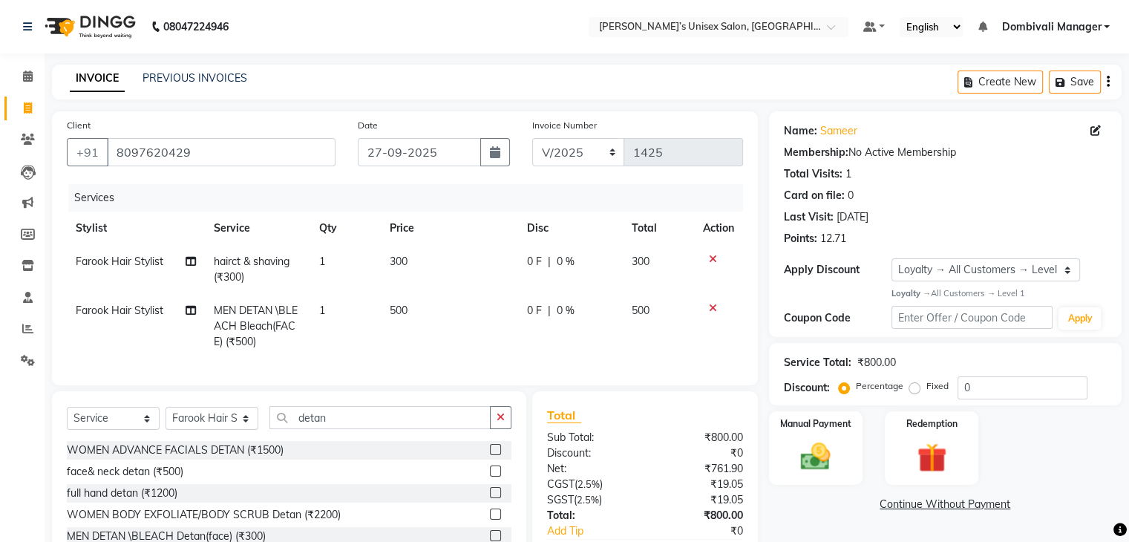
checkbox input "false"
click at [838, 444] on img at bounding box center [815, 457] width 50 height 36
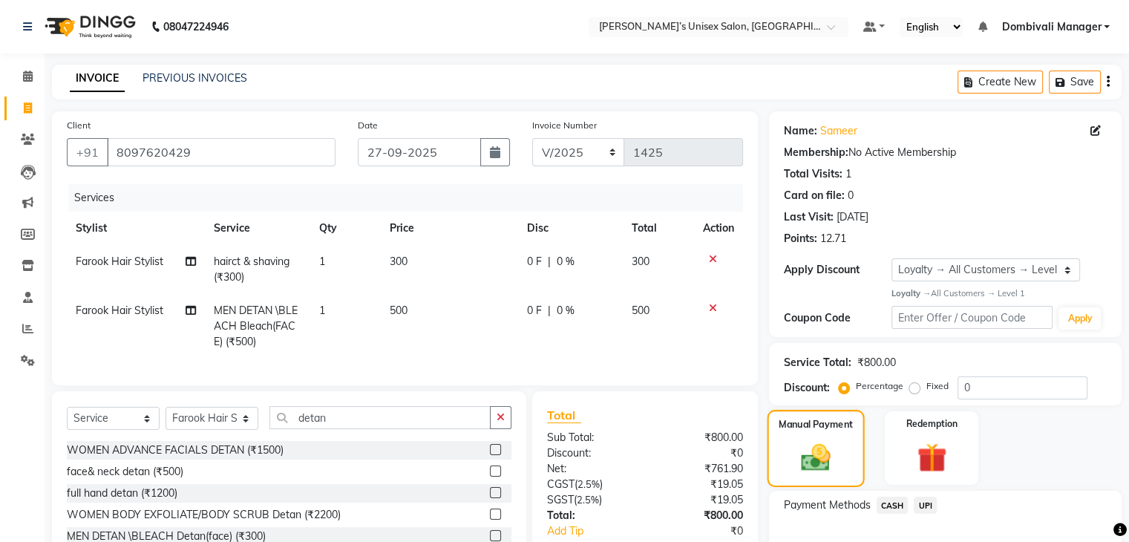
scroll to position [102, 0]
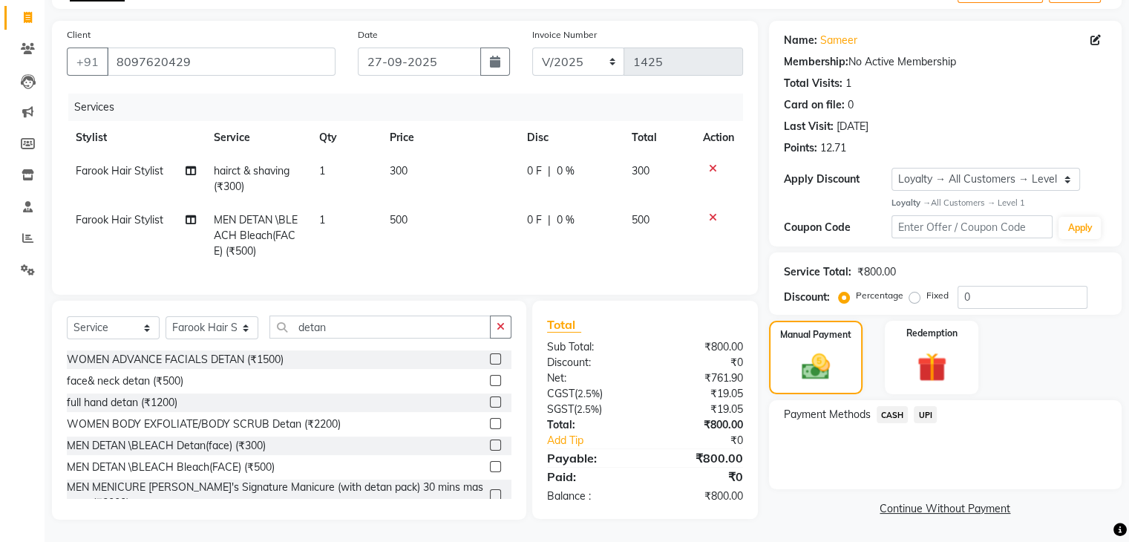
click at [929, 406] on span "UPI" at bounding box center [924, 414] width 23 height 17
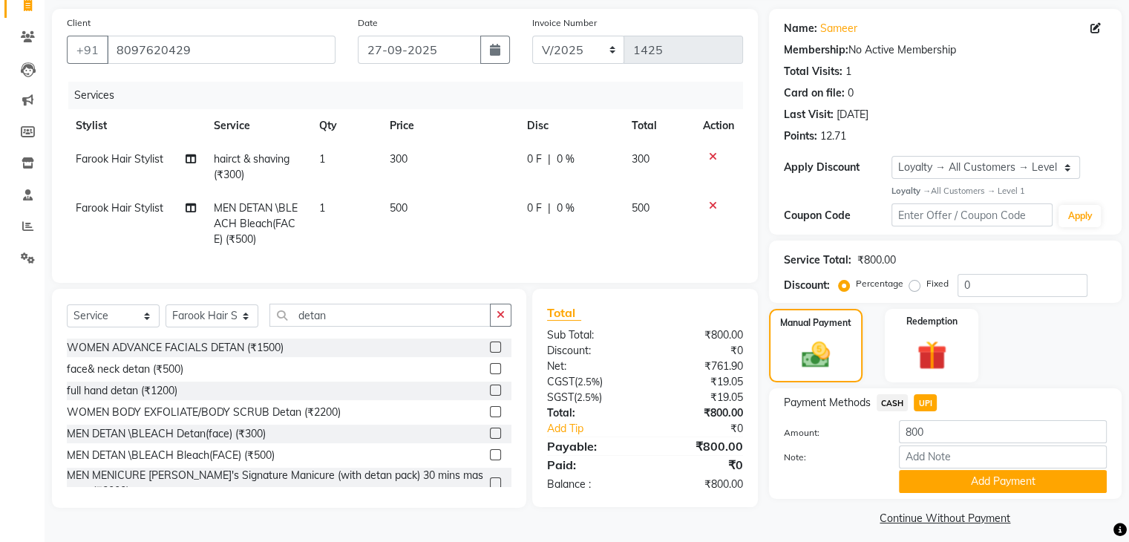
scroll to position [114, 0]
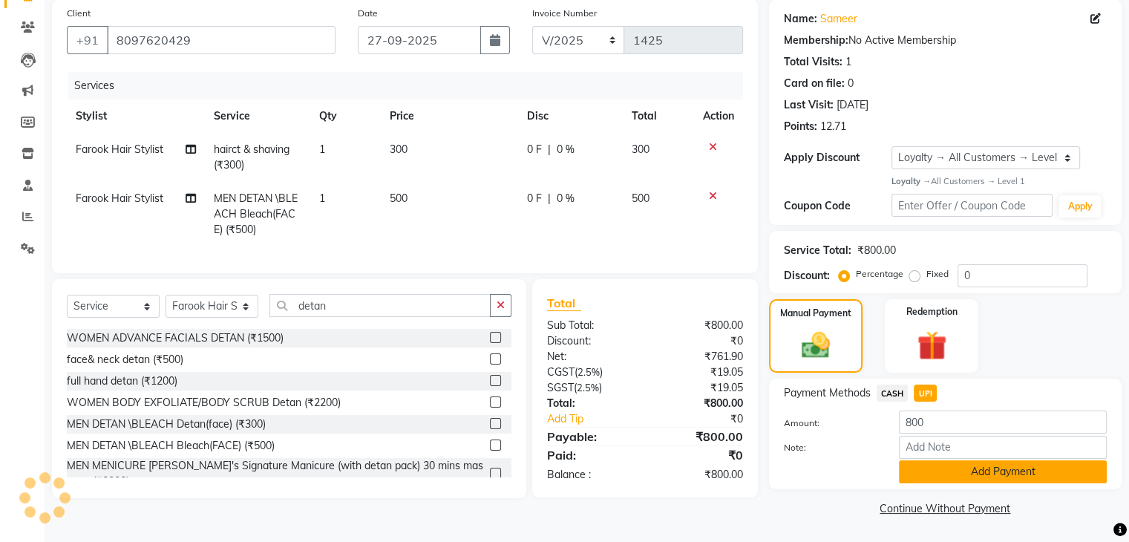
click at [953, 471] on button "Add Payment" at bounding box center [1003, 471] width 208 height 23
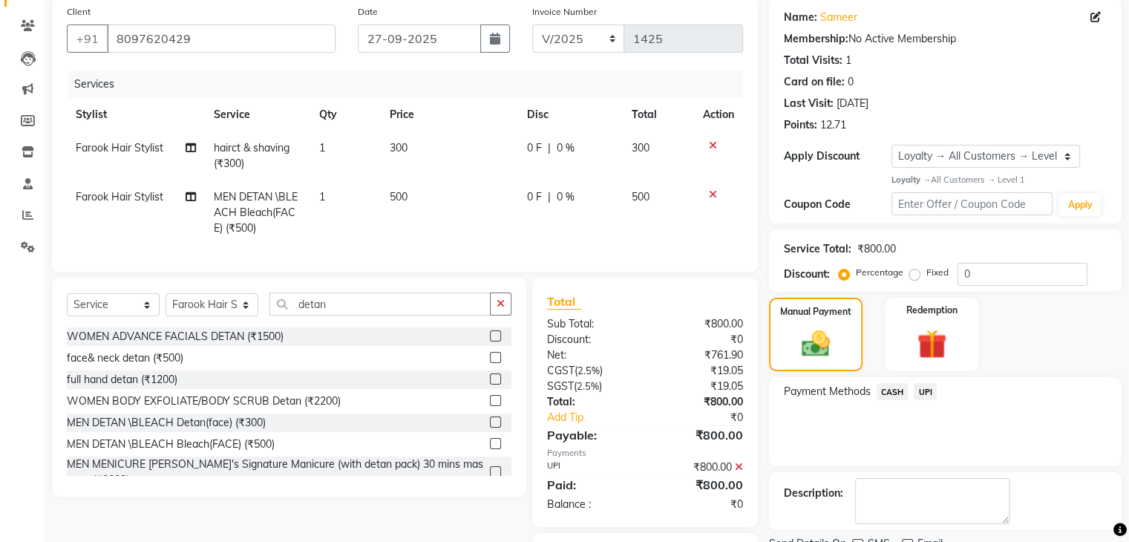
scroll to position [207, 0]
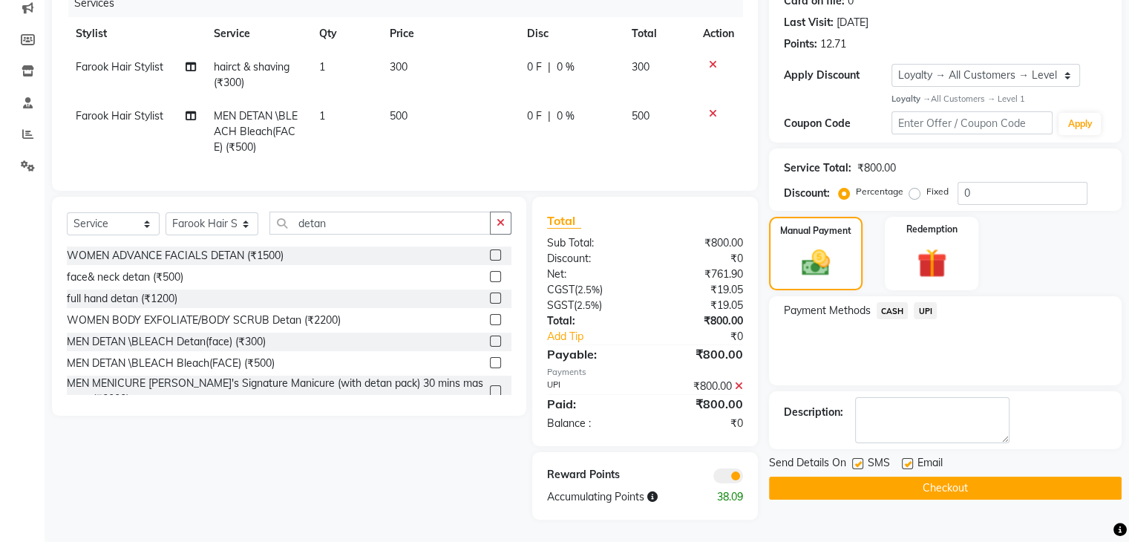
click at [945, 483] on button "Checkout" at bounding box center [945, 487] width 352 height 23
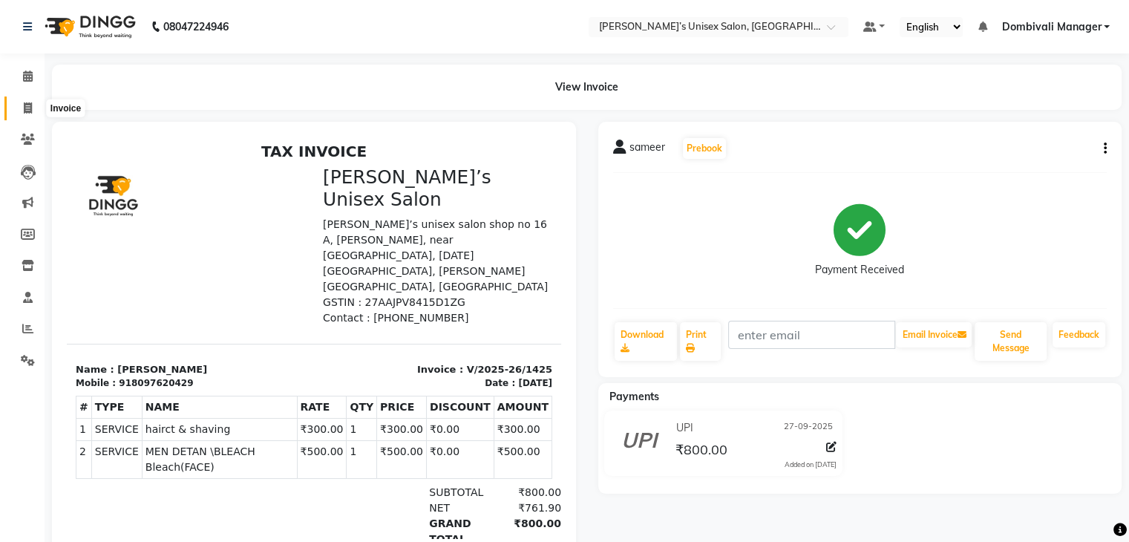
click at [30, 108] on icon at bounding box center [28, 107] width 8 height 11
select select "service"
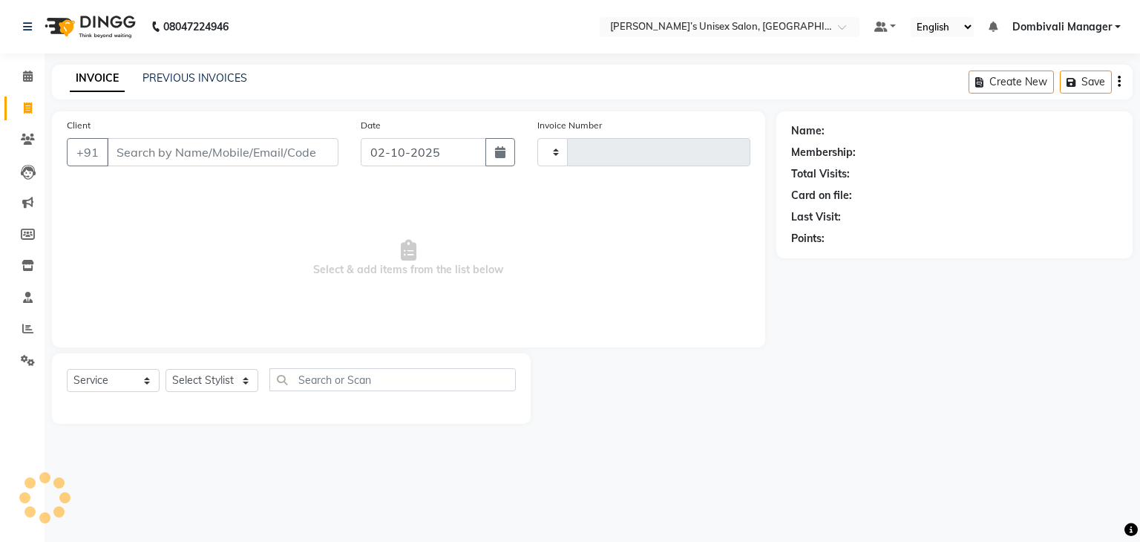
type input "1426"
select select "8637"
click at [464, 155] on input "02-10-2025" at bounding box center [423, 152] width 125 height 28
select select "10"
select select "2025"
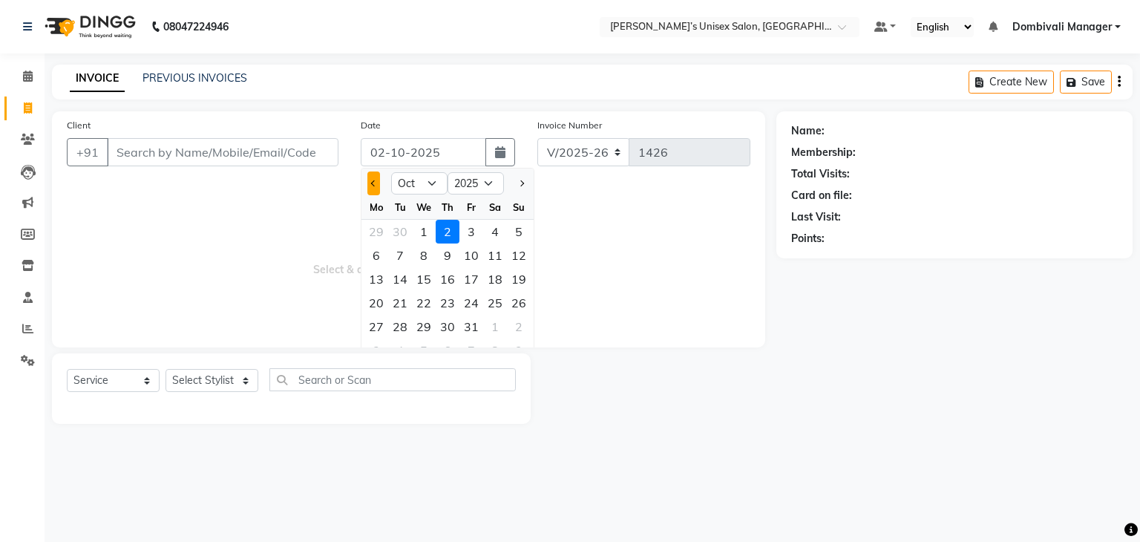
click at [372, 175] on button "Previous month" at bounding box center [373, 183] width 13 height 24
select select "9"
click at [496, 298] on div "27" at bounding box center [495, 303] width 24 height 24
type input "27-09-2025"
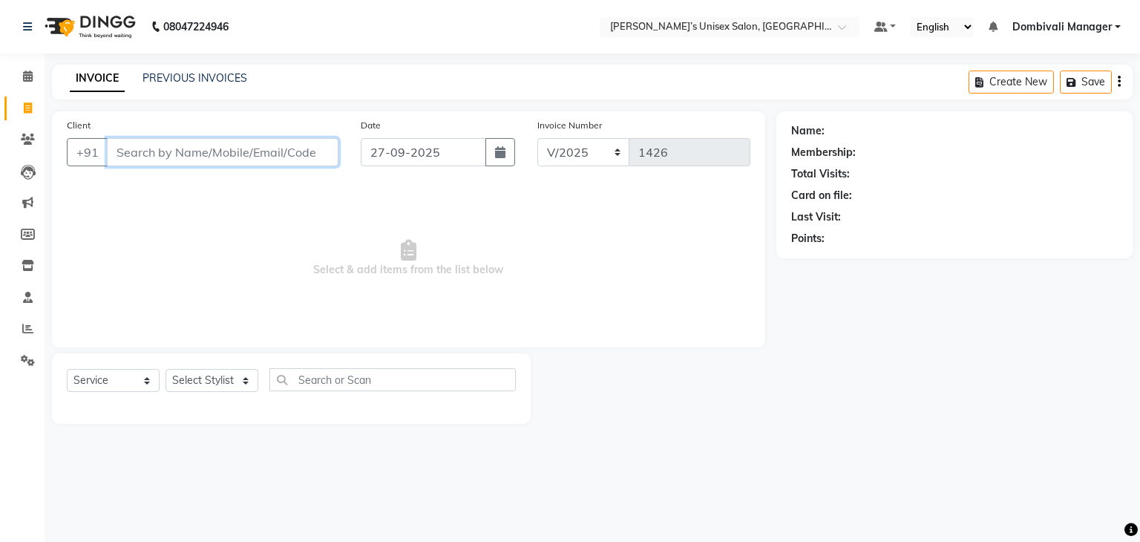
click at [266, 158] on input "Client" at bounding box center [222, 152] width 231 height 28
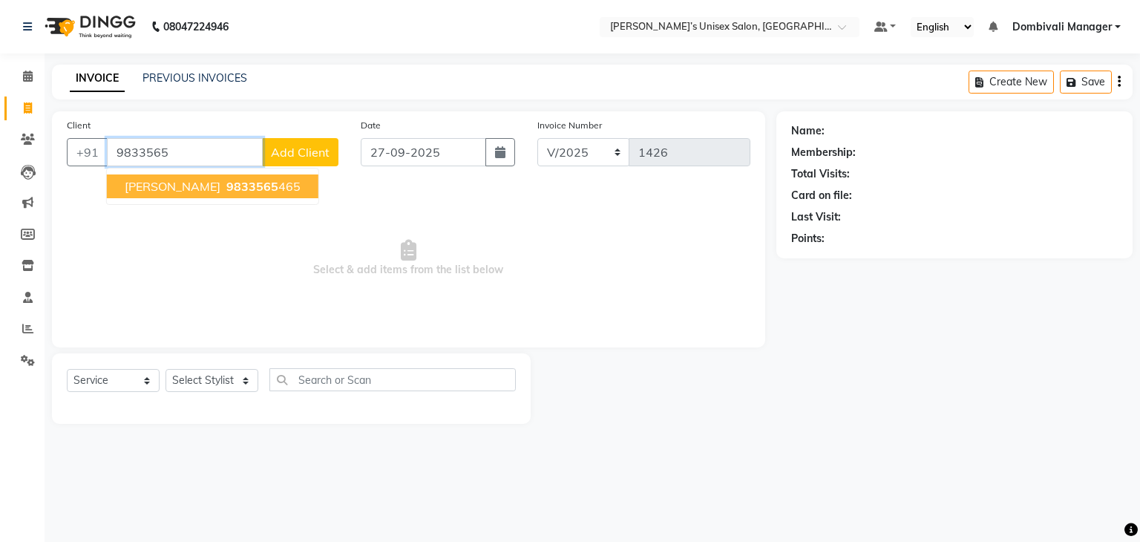
click at [226, 189] on span "9833565" at bounding box center [252, 186] width 52 height 15
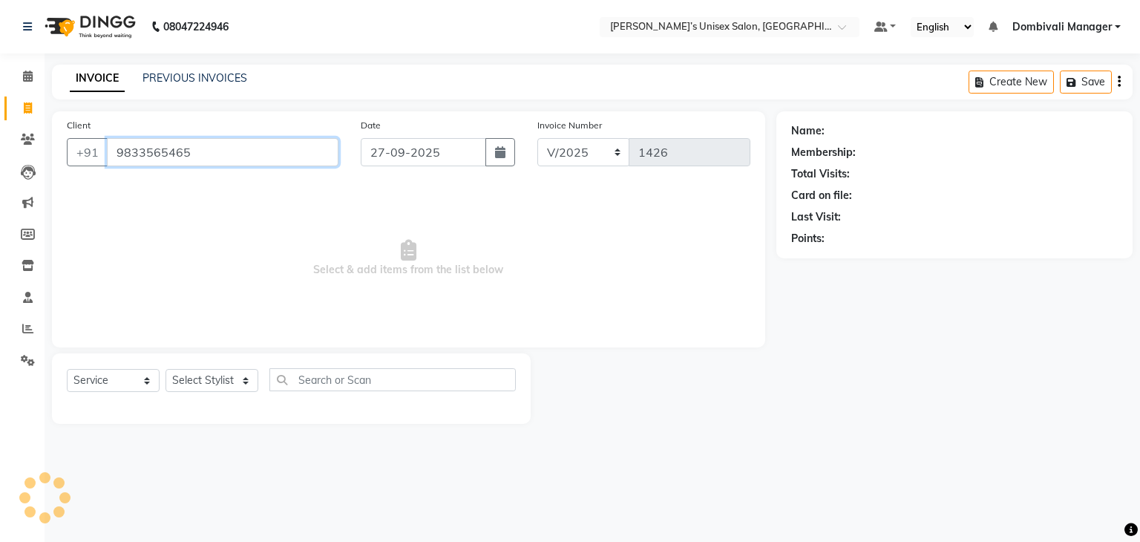
type input "9833565465"
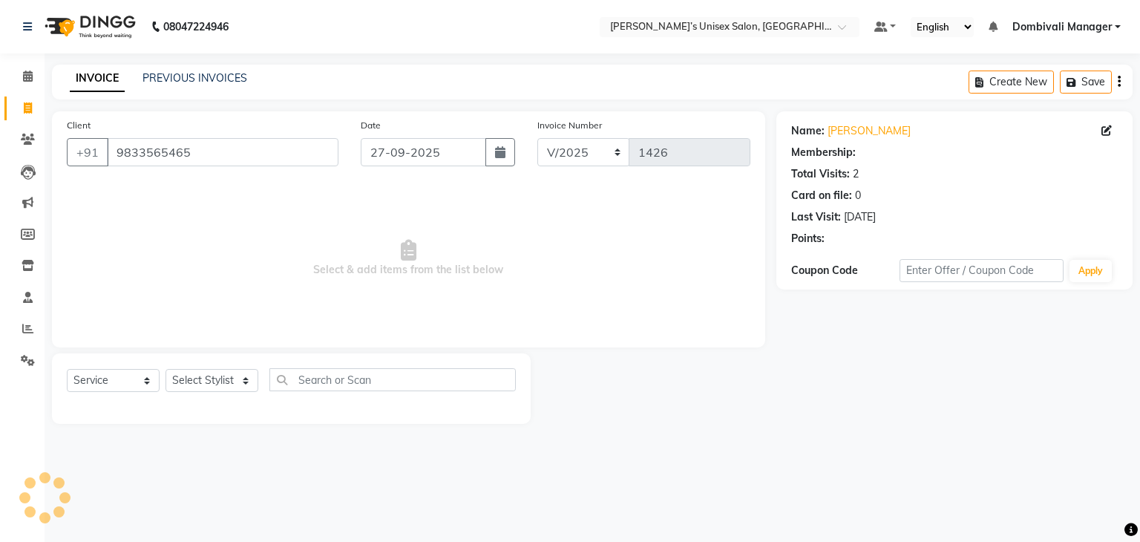
select select "1: Object"
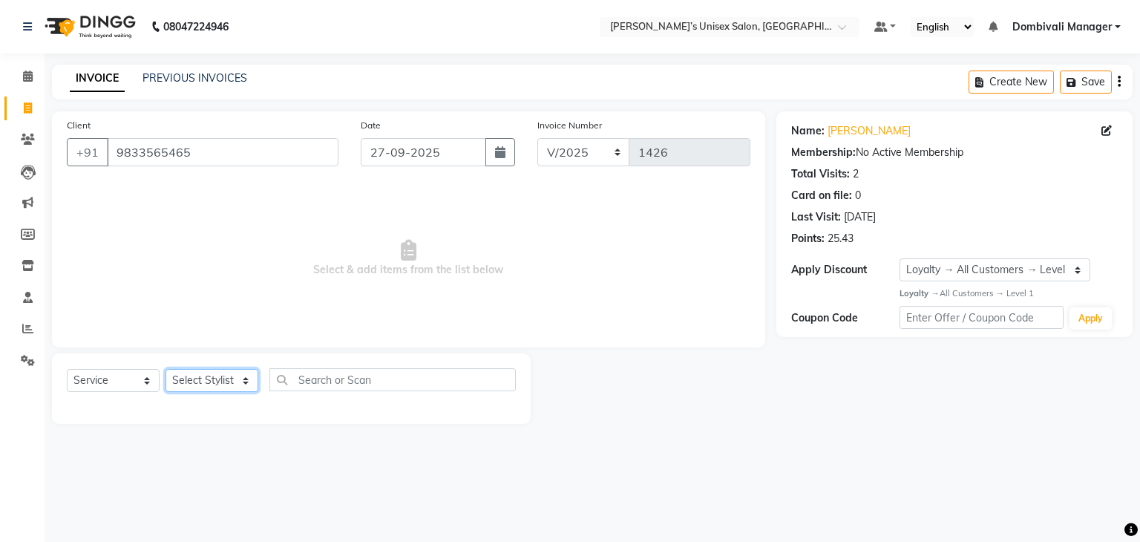
click at [246, 383] on select "Select Stylist Alam Dombivali Manager Farook Hair Stylist [PERSON_NAME] [PERSON…" at bounding box center [211, 380] width 93 height 23
select select "86917"
click at [165, 369] on select "Select Stylist Alam Dombivali Manager Farook Hair Stylist [PERSON_NAME] [PERSON…" at bounding box center [211, 380] width 93 height 23
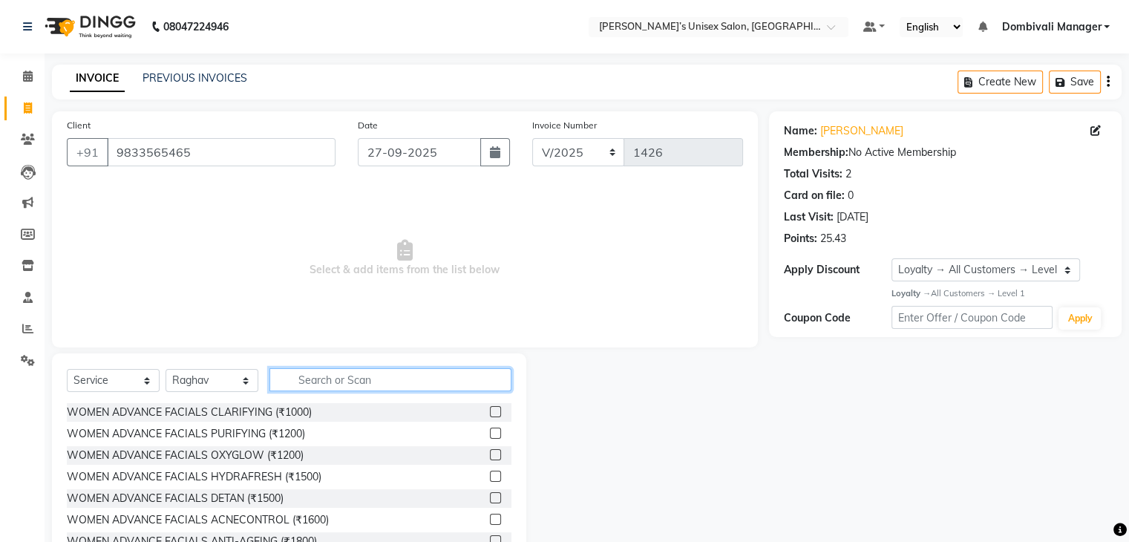
click at [387, 375] on input "text" at bounding box center [390, 379] width 242 height 23
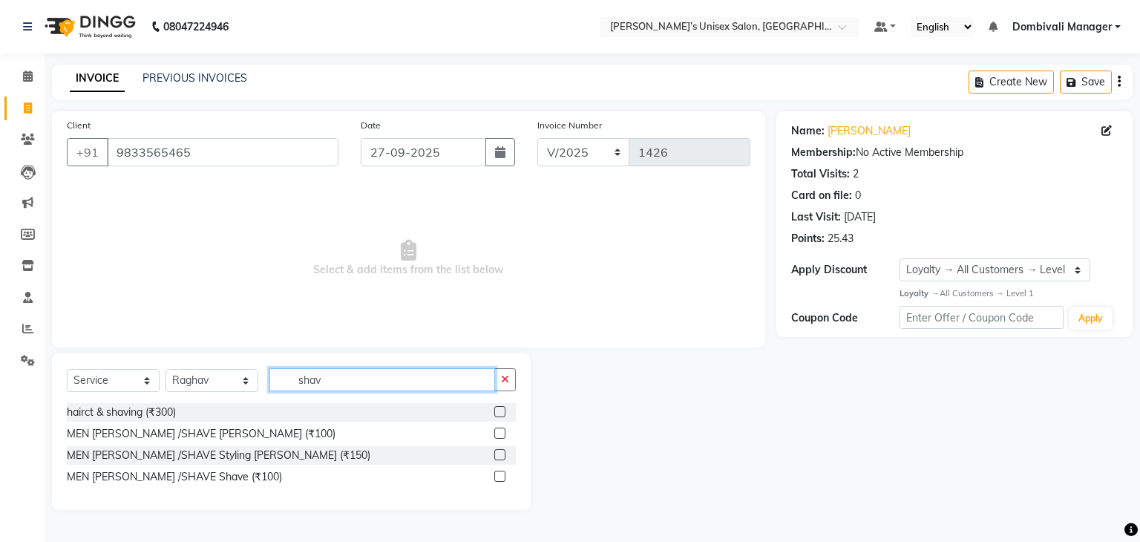
type input "shav"
click at [499, 435] on label at bounding box center [499, 432] width 11 height 11
click at [499, 435] on input "checkbox" at bounding box center [499, 434] width 10 height 10
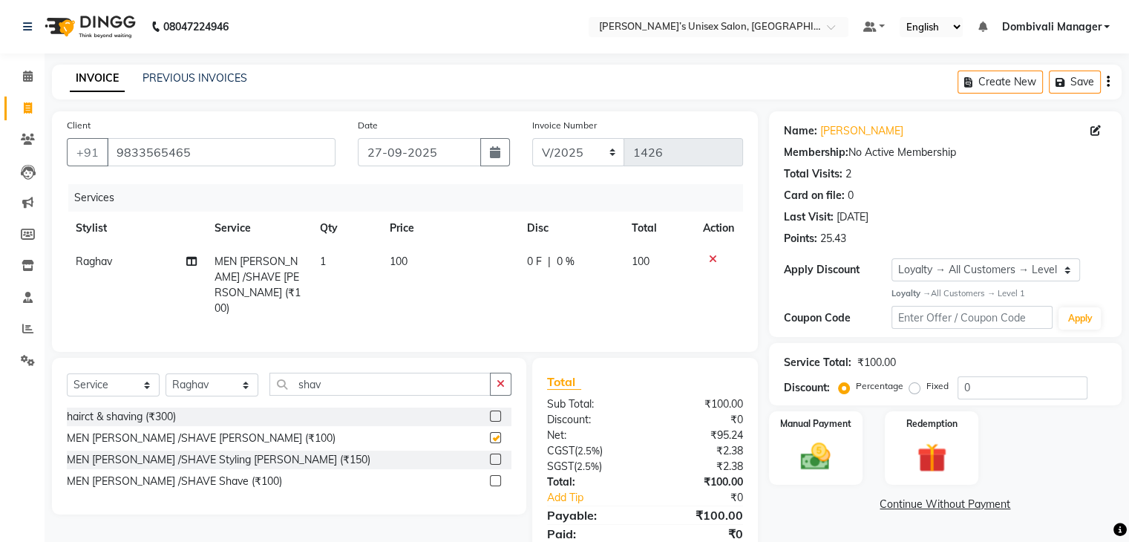
checkbox input "false"
click at [817, 453] on img at bounding box center [815, 457] width 50 height 36
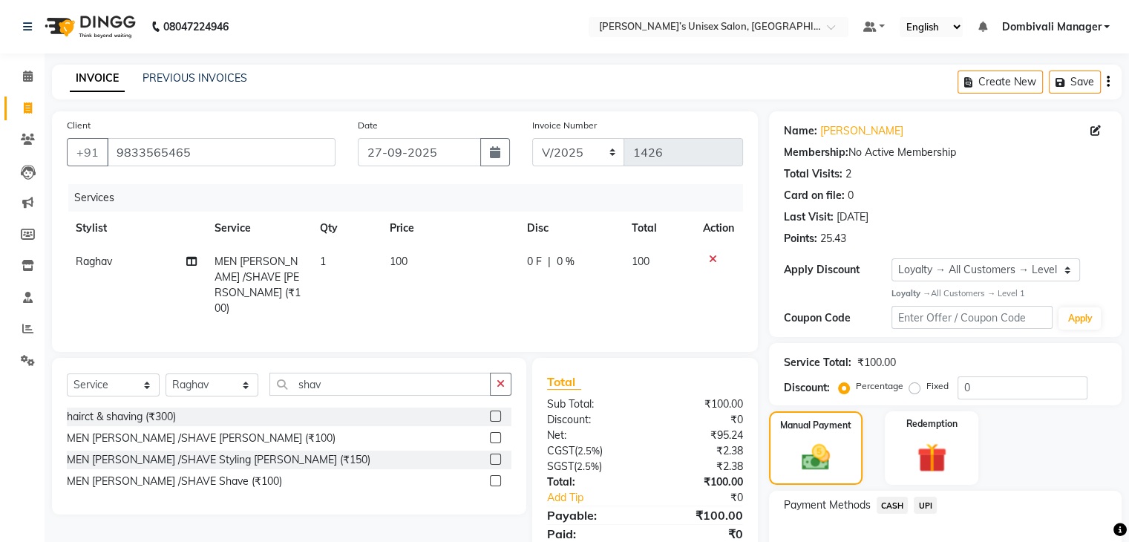
click at [925, 506] on span "UPI" at bounding box center [924, 504] width 23 height 17
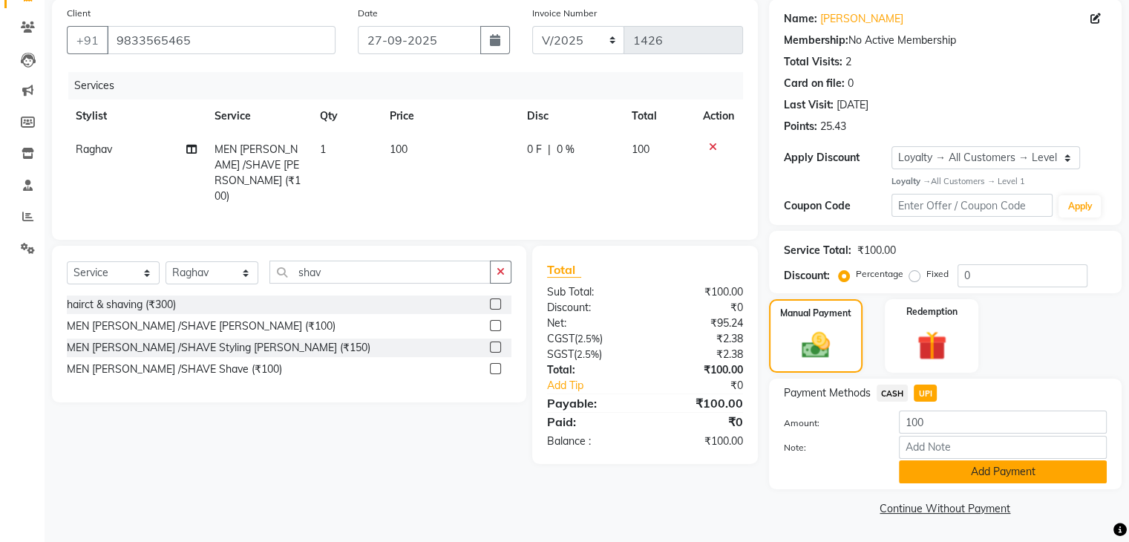
click at [966, 470] on button "Add Payment" at bounding box center [1003, 471] width 208 height 23
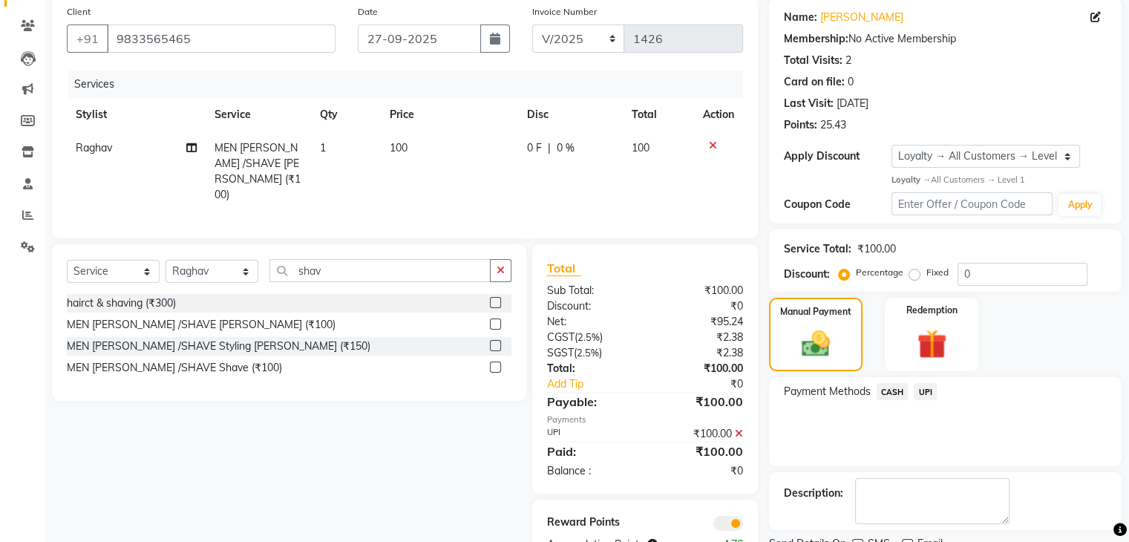
scroll to position [174, 0]
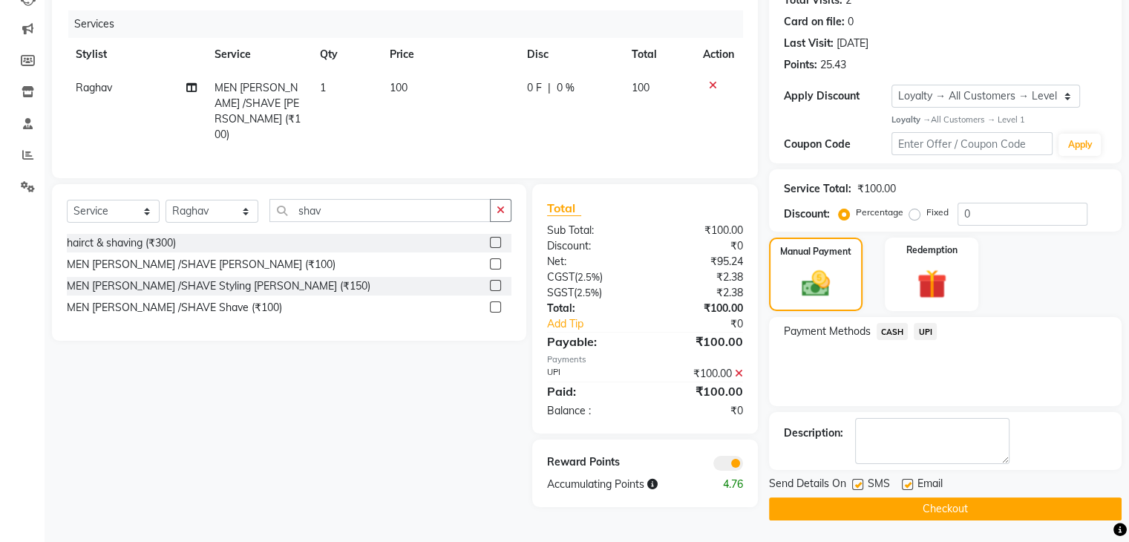
click at [965, 507] on button "Checkout" at bounding box center [945, 508] width 352 height 23
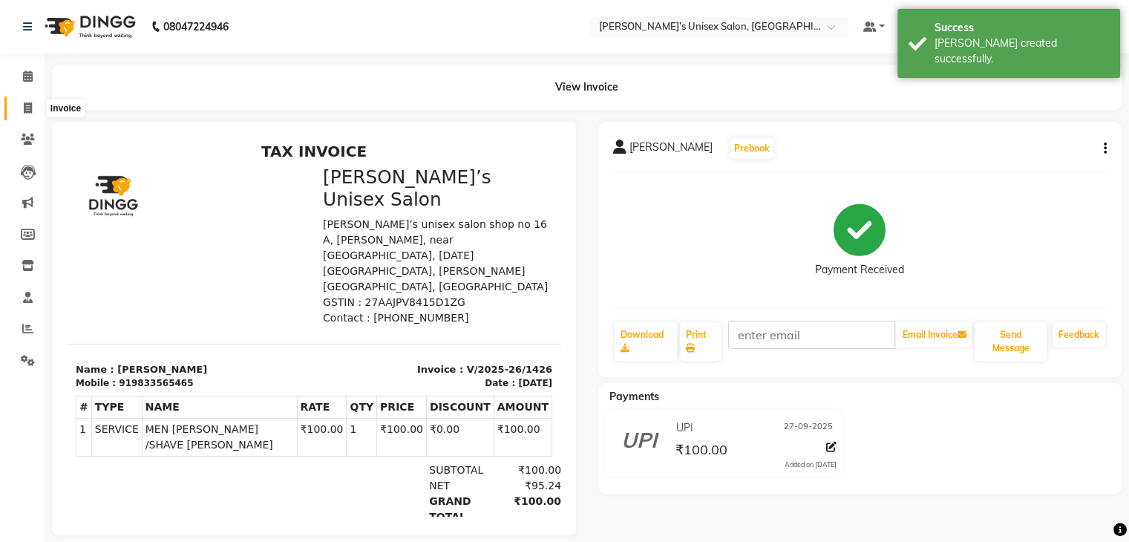
click at [27, 102] on icon at bounding box center [28, 107] width 8 height 11
select select "service"
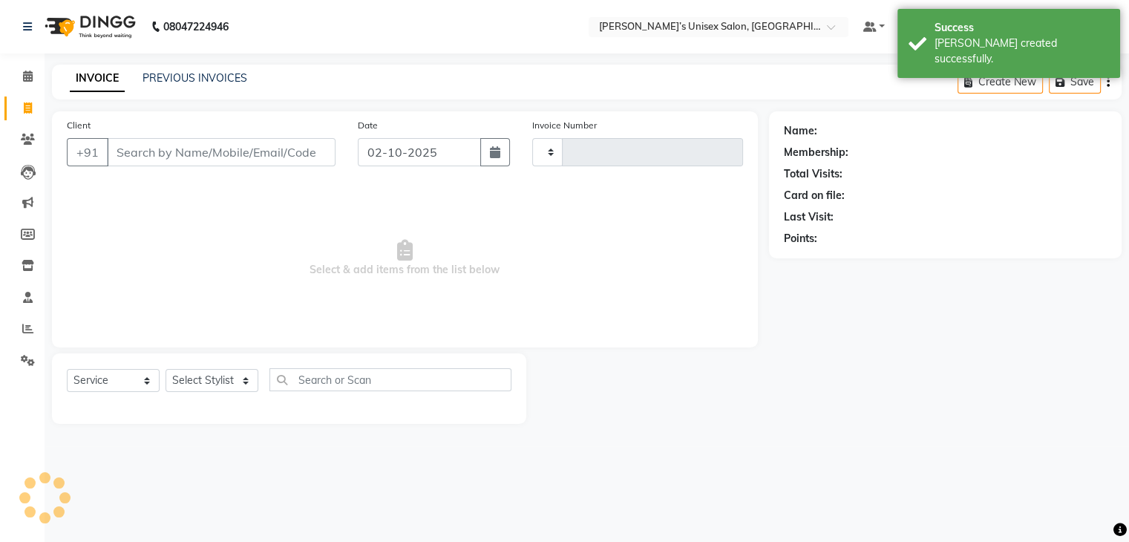
type input "1427"
select select "8637"
drag, startPoint x: 490, startPoint y: 155, endPoint x: 462, endPoint y: 156, distance: 28.9
click at [462, 156] on div "02-10-2025" at bounding box center [438, 152] width 154 height 28
click at [462, 156] on input "02-10-2025" at bounding box center [423, 152] width 125 height 28
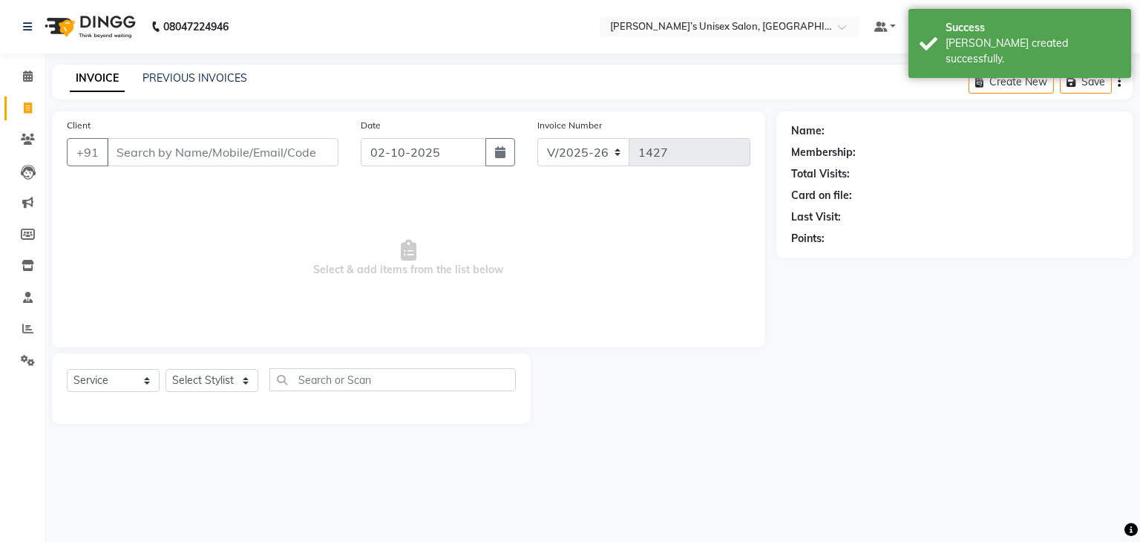
select select "10"
select select "2025"
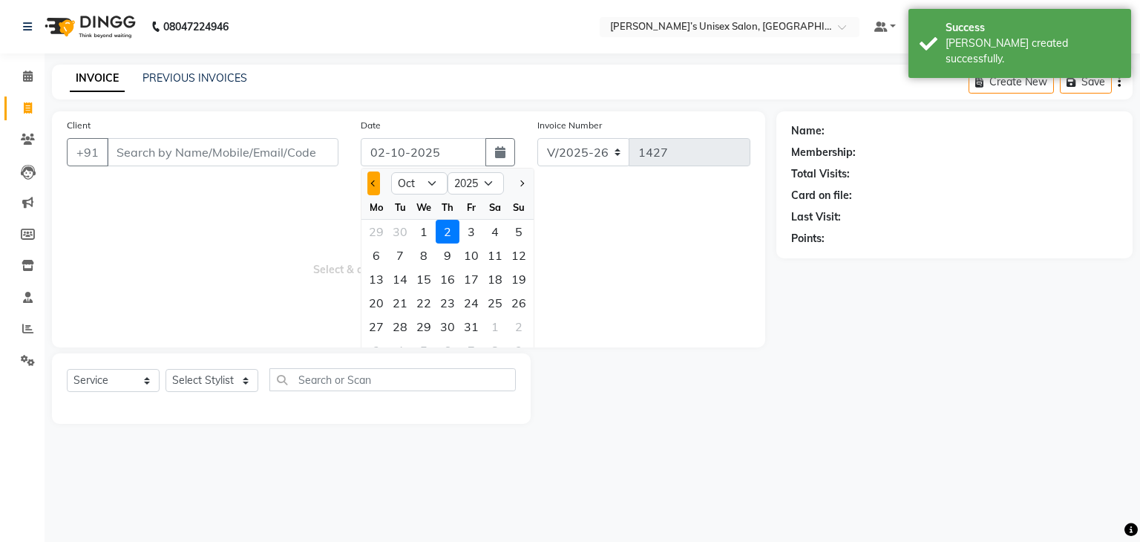
click at [372, 182] on span "Previous month" at bounding box center [374, 183] width 6 height 6
select select "9"
click at [499, 303] on div "27" at bounding box center [495, 303] width 24 height 24
type input "27-09-2025"
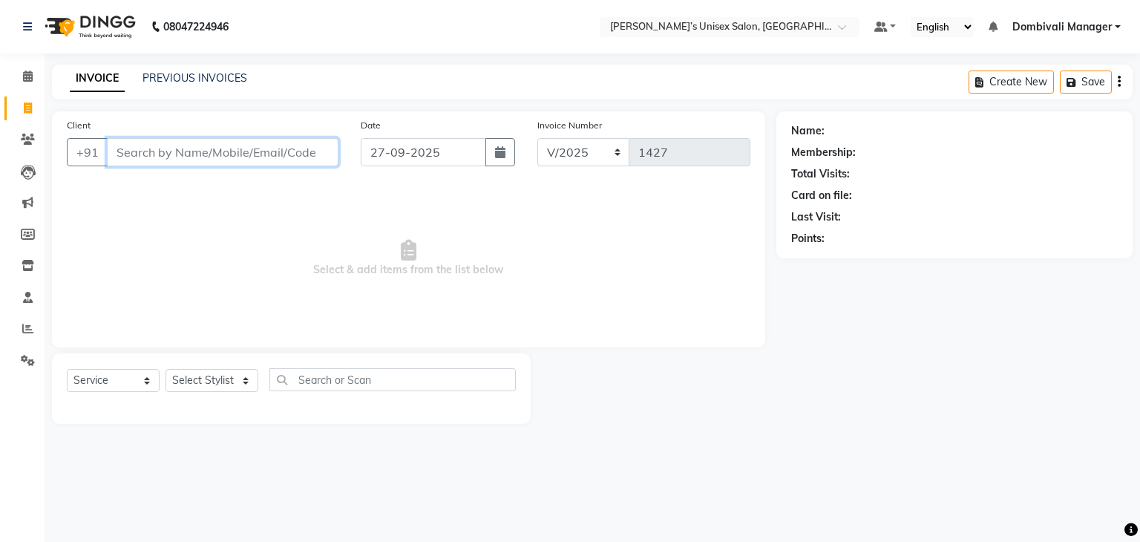
click at [267, 149] on input "Client" at bounding box center [222, 152] width 231 height 28
type input "8788807565"
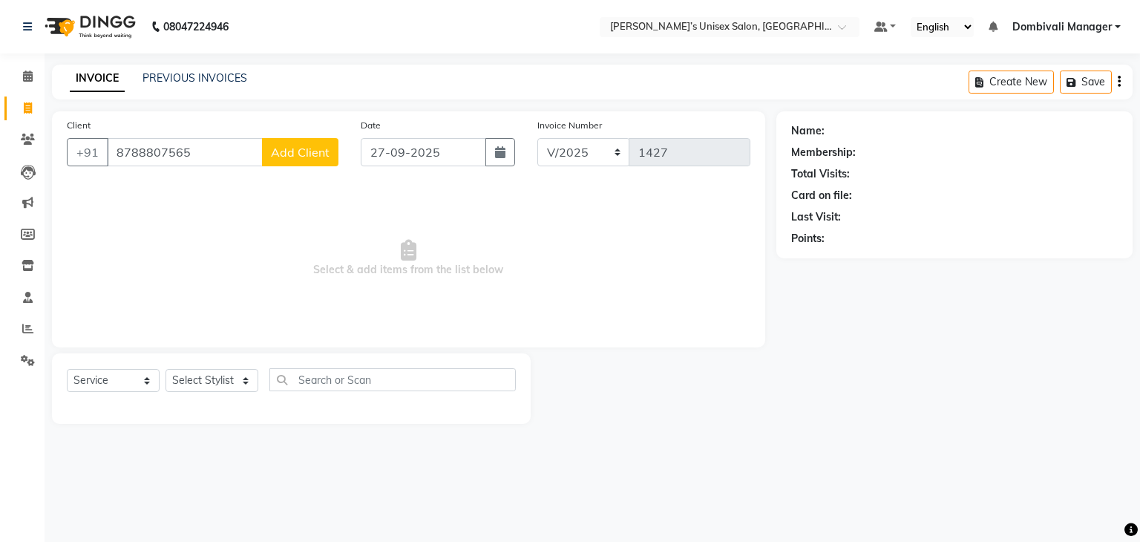
click at [286, 148] on span "Add Client" at bounding box center [300, 152] width 59 height 15
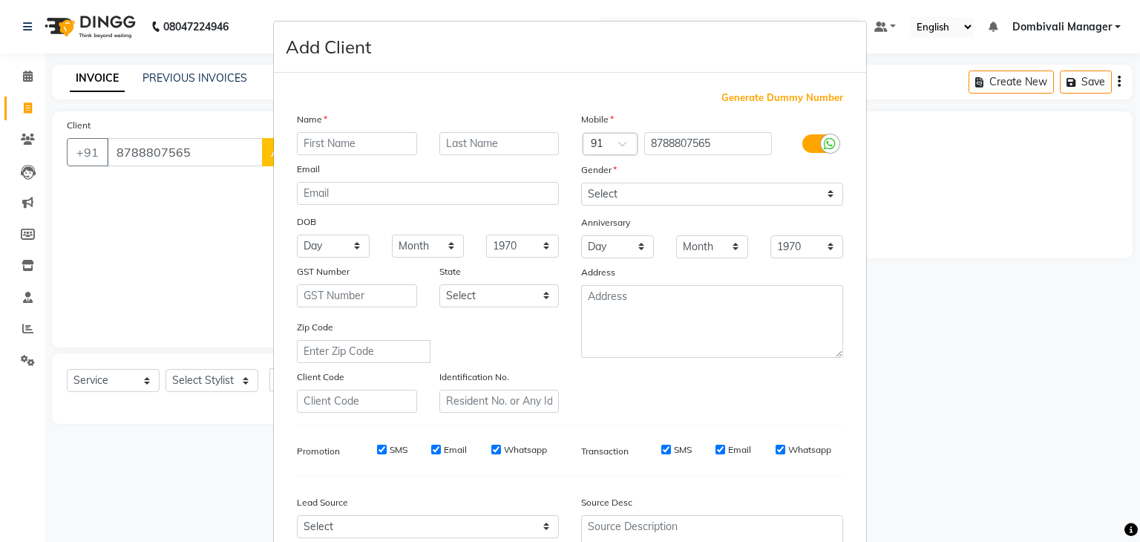
click at [360, 137] on input "text" at bounding box center [357, 143] width 120 height 23
drag, startPoint x: 360, startPoint y: 137, endPoint x: 688, endPoint y: 187, distance: 331.8
click at [688, 187] on div "Name rokrsh Email DOB Day 01 02 03 04 05 06 07 08 09 10 11 12 13 14 15 16 17 18…" at bounding box center [570, 261] width 568 height 301
type input "rokrsh"
click at [688, 187] on select "Select [DEMOGRAPHIC_DATA] [DEMOGRAPHIC_DATA] Other Prefer Not To Say" at bounding box center [712, 194] width 262 height 23
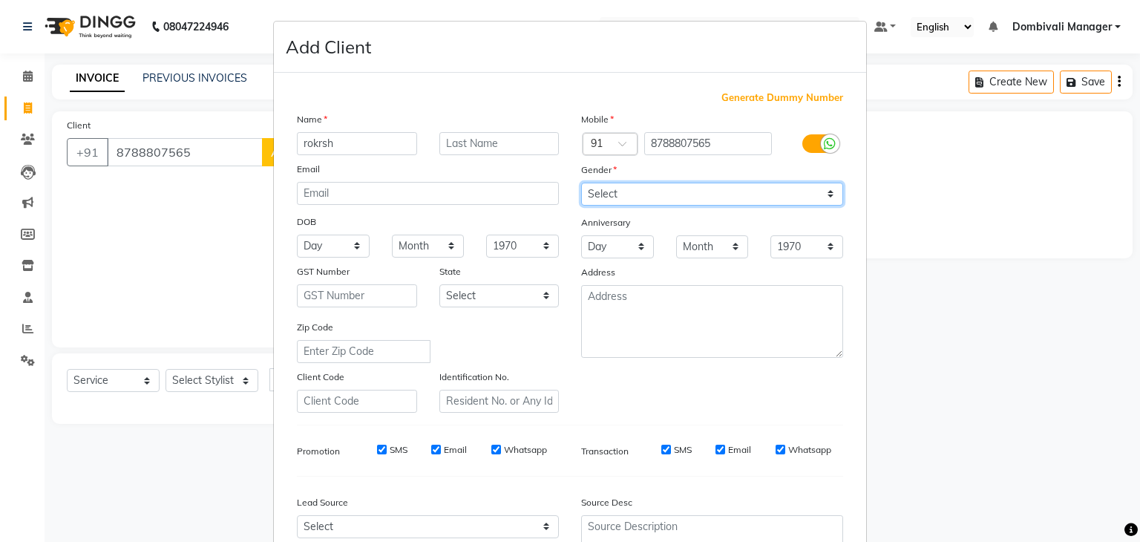
select select "[DEMOGRAPHIC_DATA]"
click at [581, 183] on select "Select [DEMOGRAPHIC_DATA] [DEMOGRAPHIC_DATA] Other Prefer Not To Say" at bounding box center [712, 194] width 262 height 23
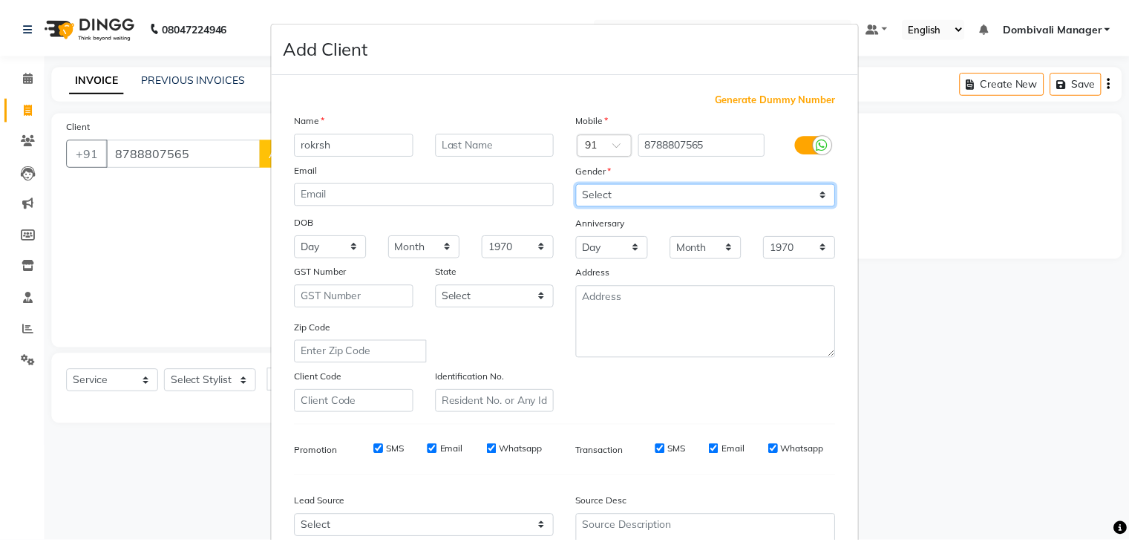
scroll to position [151, 0]
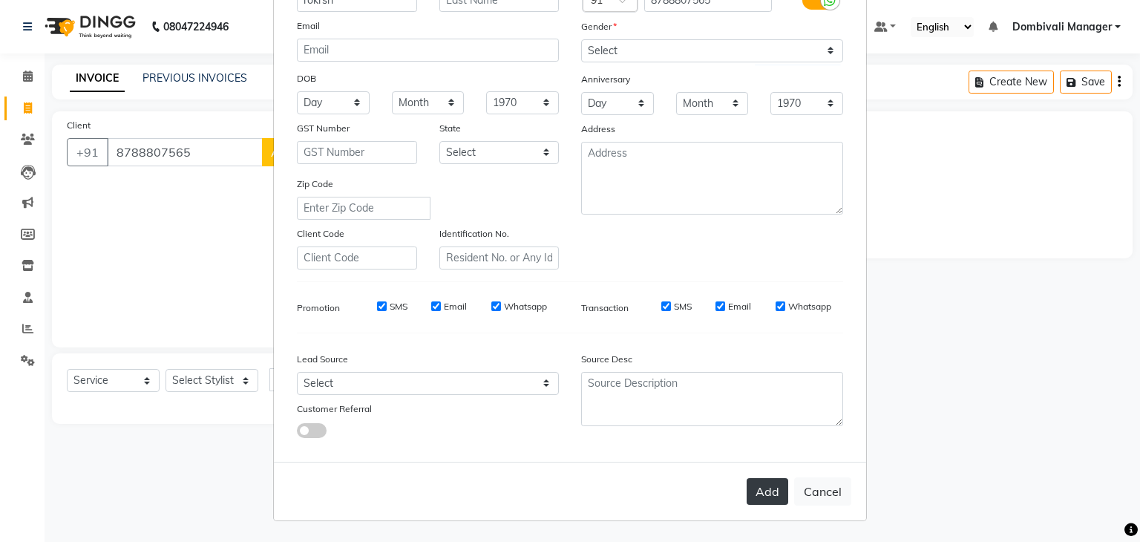
click at [759, 482] on button "Add" at bounding box center [767, 491] width 42 height 27
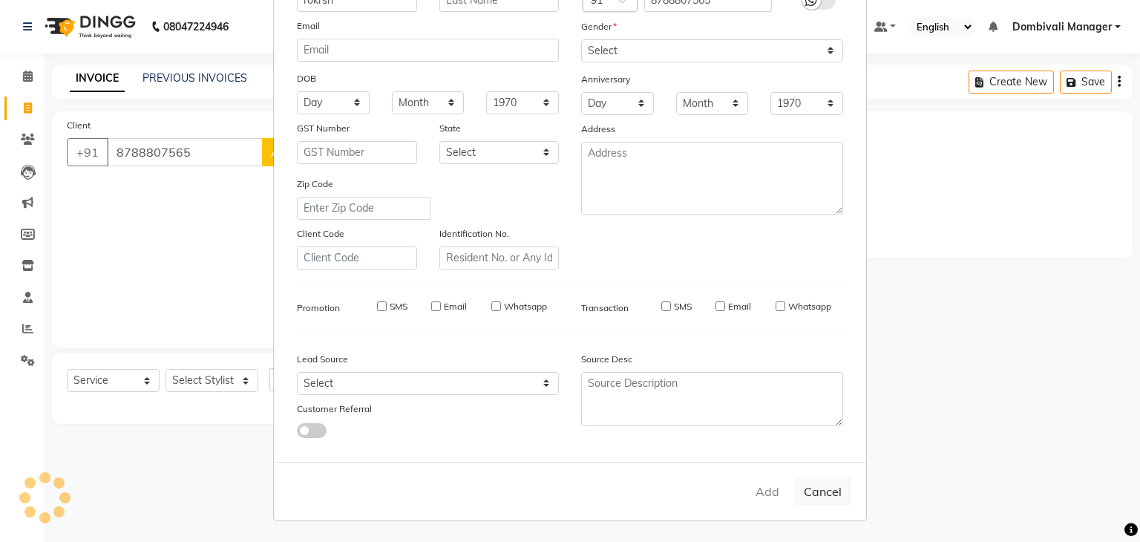
select select
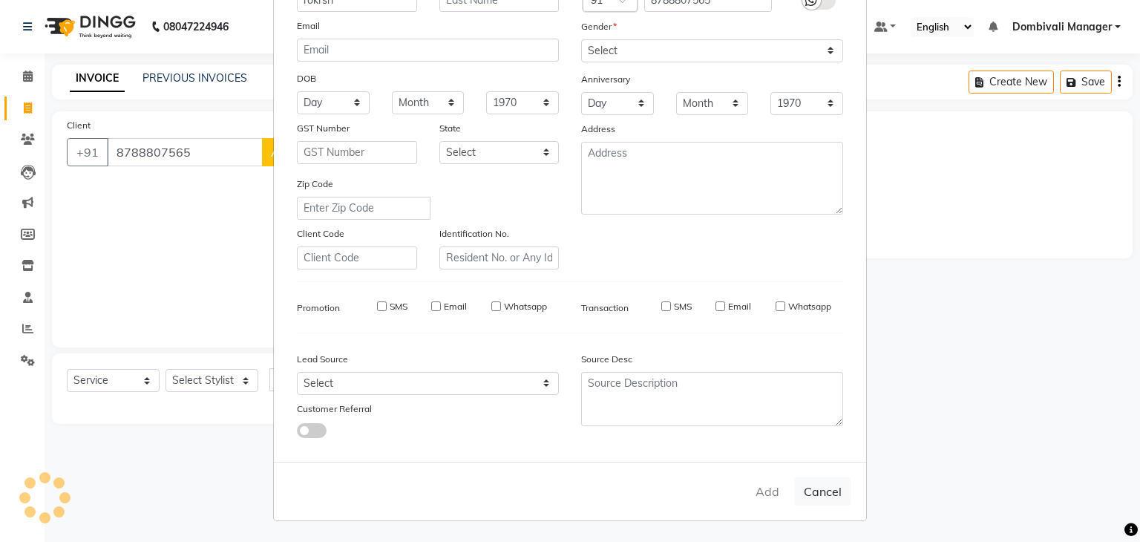
select select
checkbox input "false"
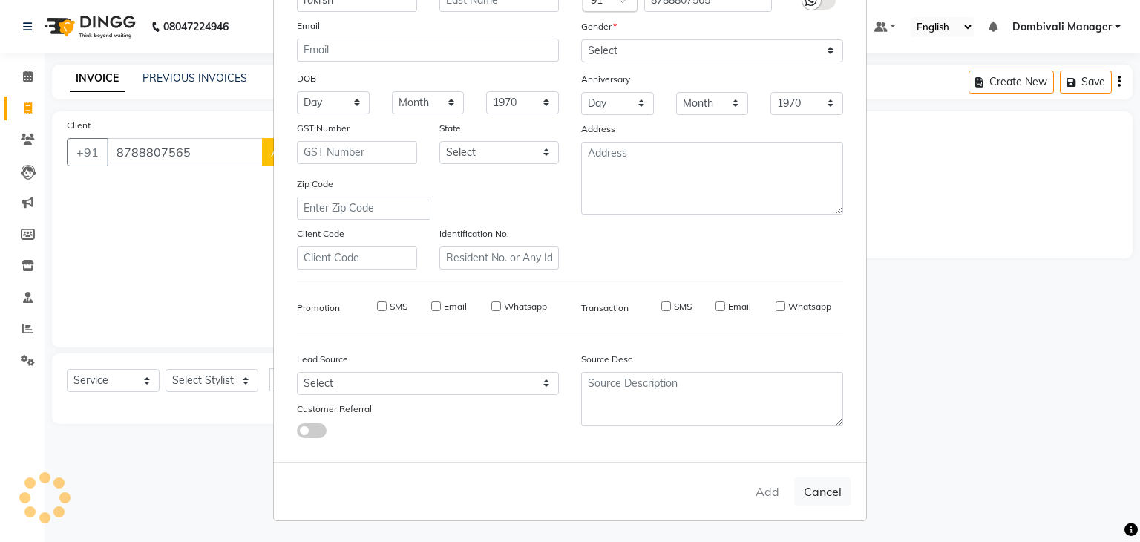
checkbox input "false"
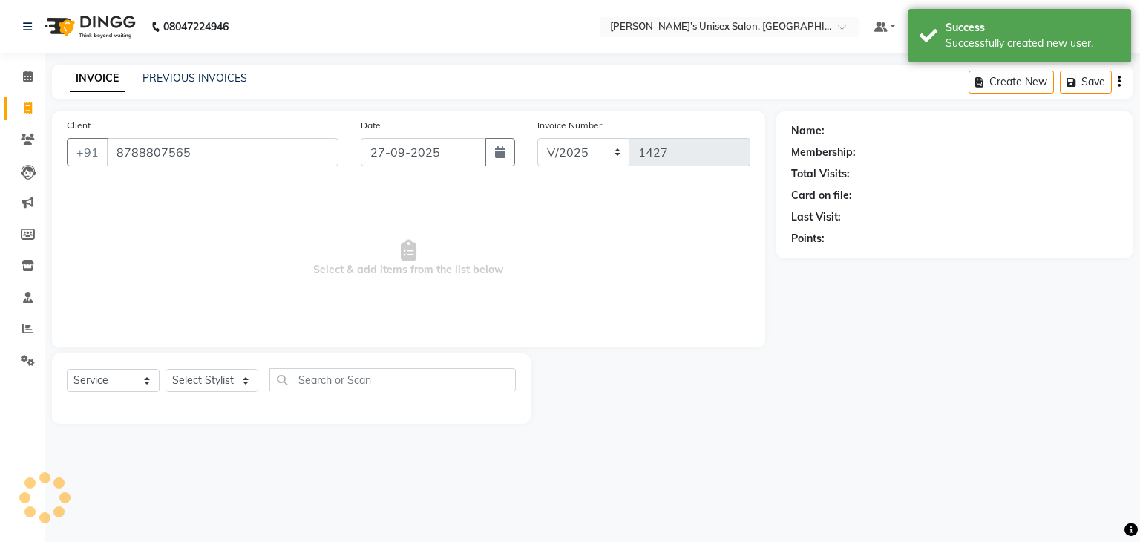
select select "1: Object"
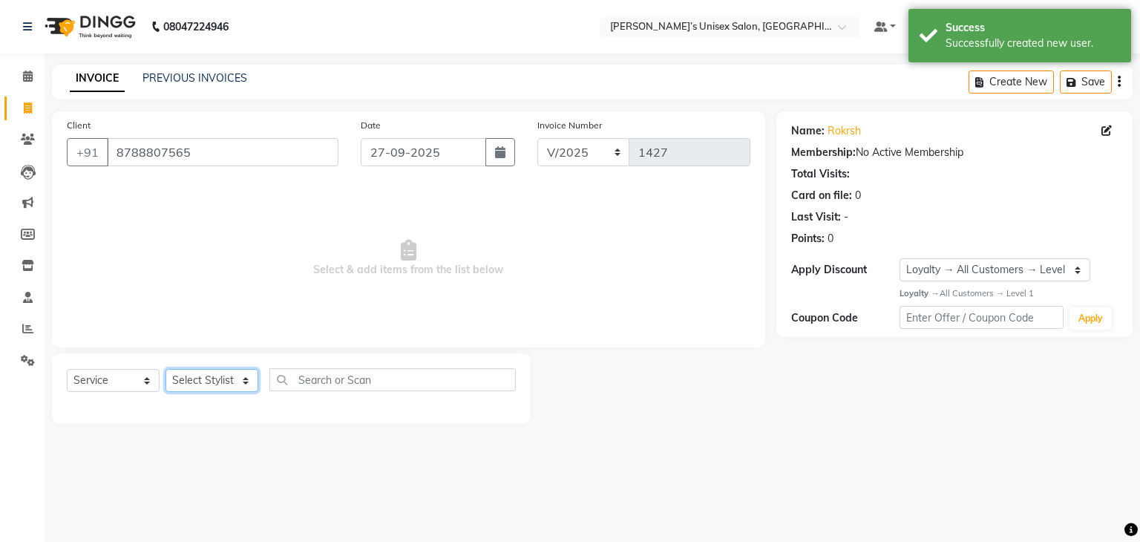
click at [243, 376] on select "Select Stylist Alam Dombivali Manager Farook Hair Stylist [PERSON_NAME] [PERSON…" at bounding box center [211, 380] width 93 height 23
select select "92371"
click at [165, 369] on select "Select Stylist Alam Dombivali Manager Farook Hair Stylist [PERSON_NAME] [PERSON…" at bounding box center [211, 380] width 93 height 23
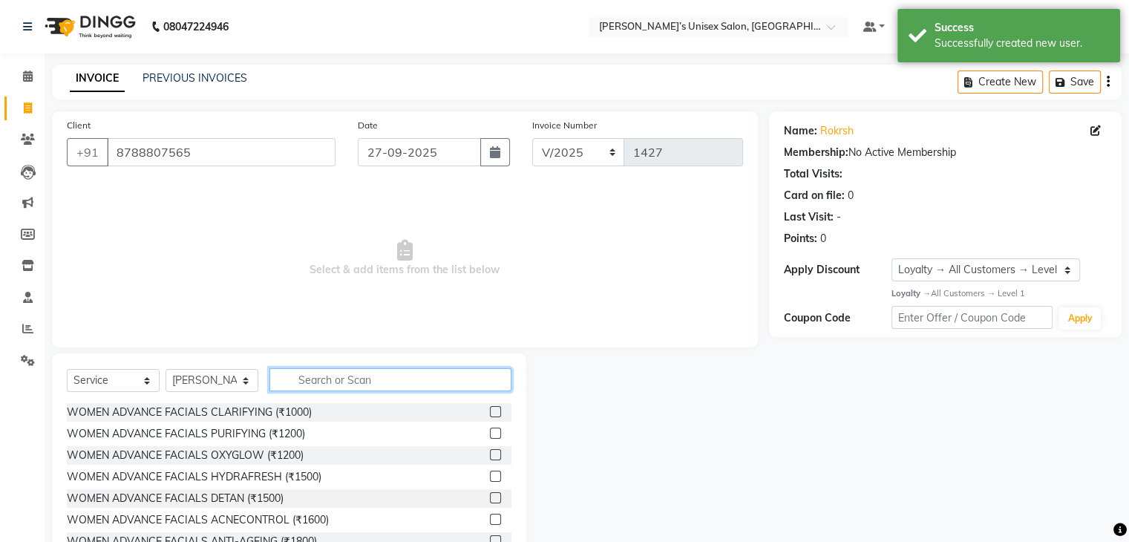
click at [418, 372] on input "text" at bounding box center [390, 379] width 242 height 23
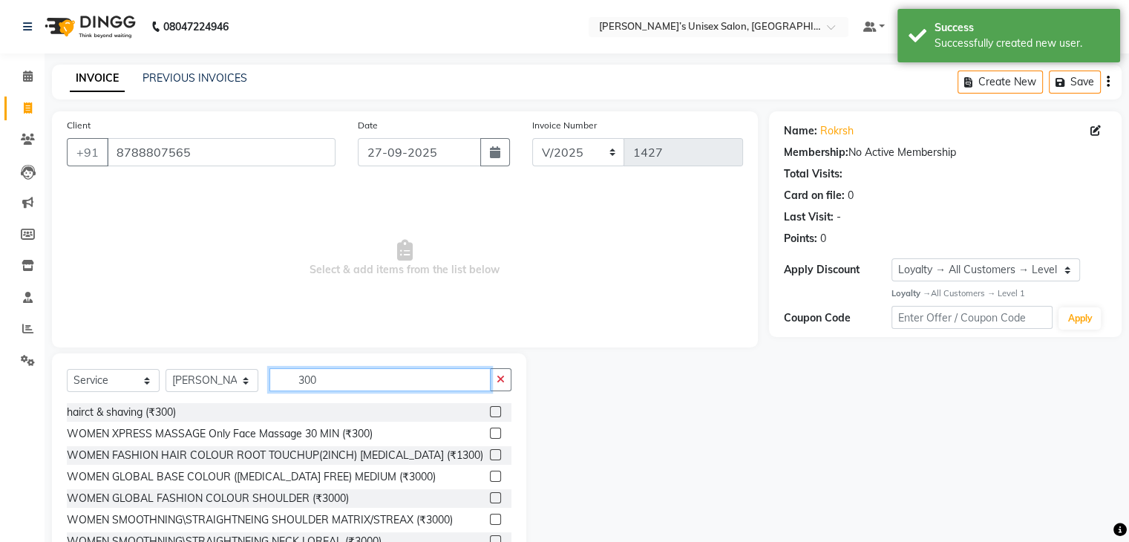
type input "300"
click at [490, 413] on label at bounding box center [495, 411] width 11 height 11
click at [490, 413] on input "checkbox" at bounding box center [495, 412] width 10 height 10
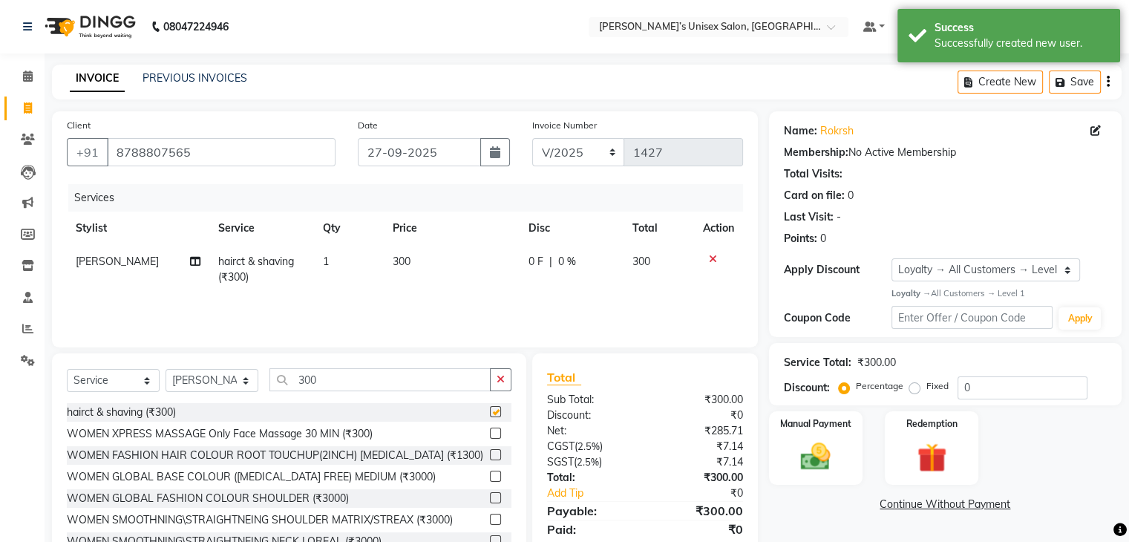
checkbox input "false"
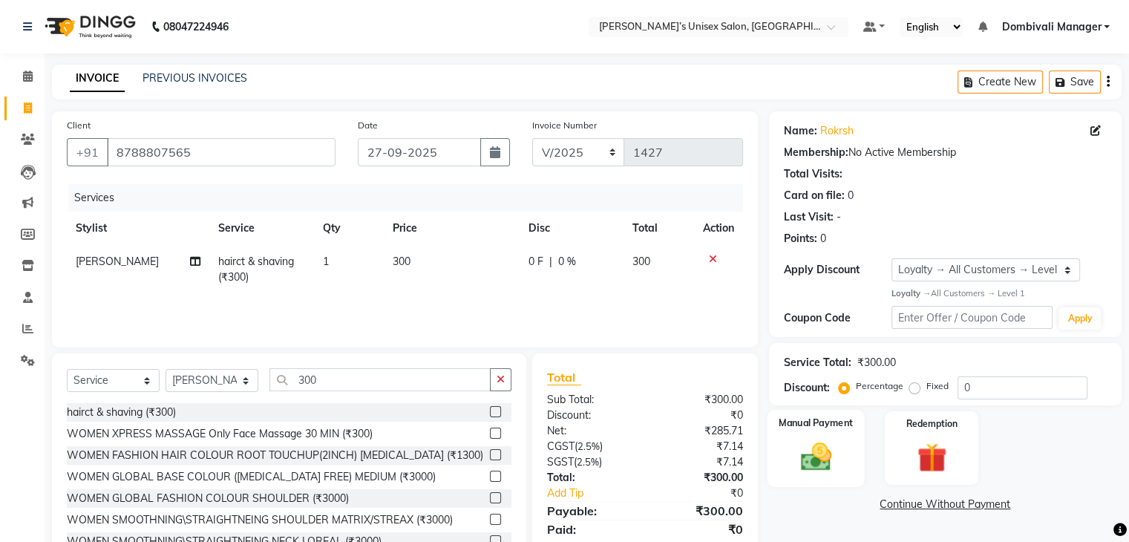
click at [830, 453] on img at bounding box center [815, 457] width 50 height 36
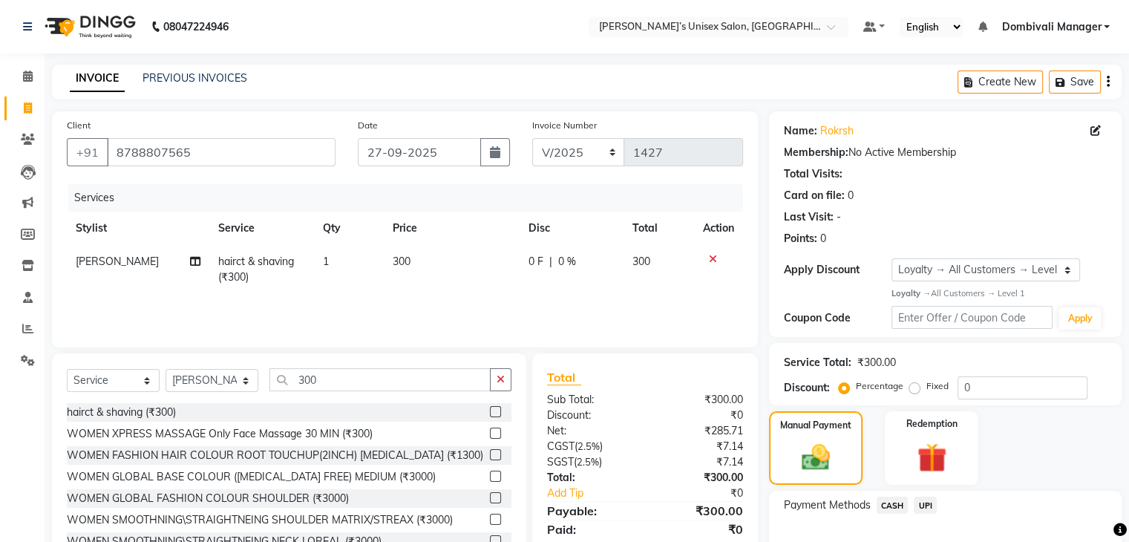
click at [927, 503] on span "UPI" at bounding box center [924, 504] width 23 height 17
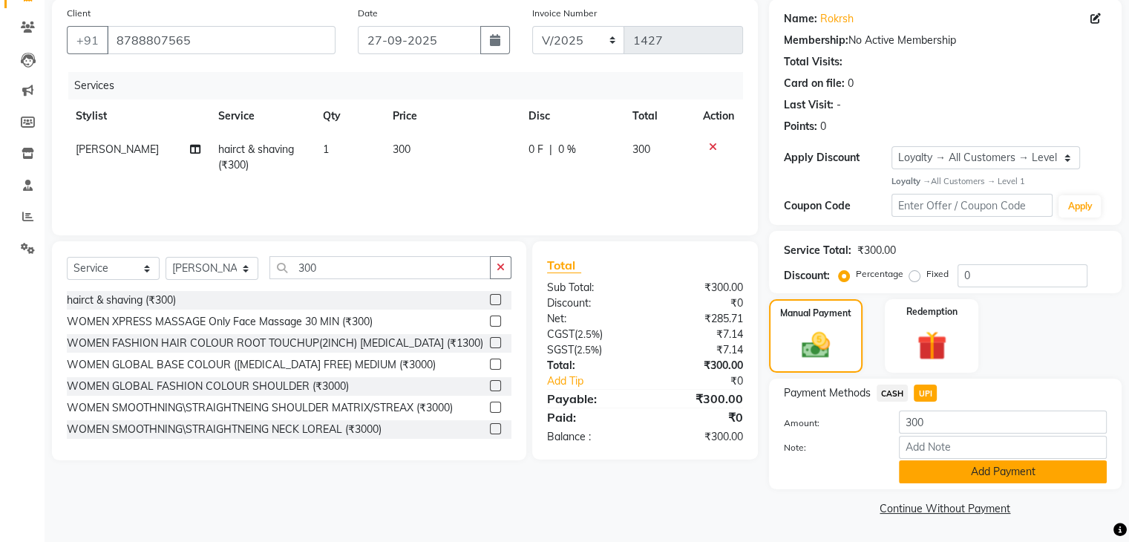
click at [942, 465] on button "Add Payment" at bounding box center [1003, 471] width 208 height 23
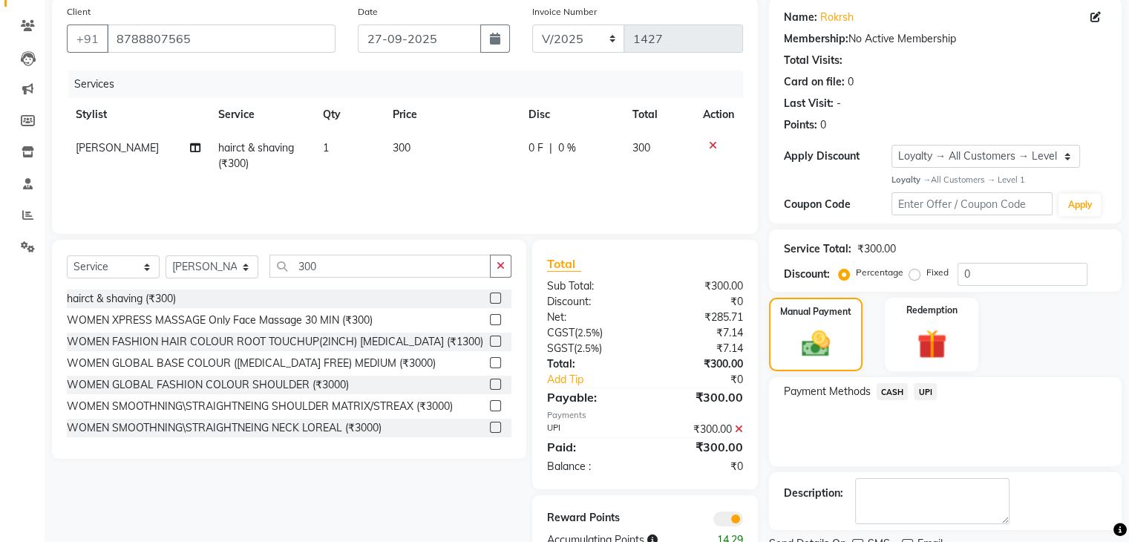
scroll to position [174, 0]
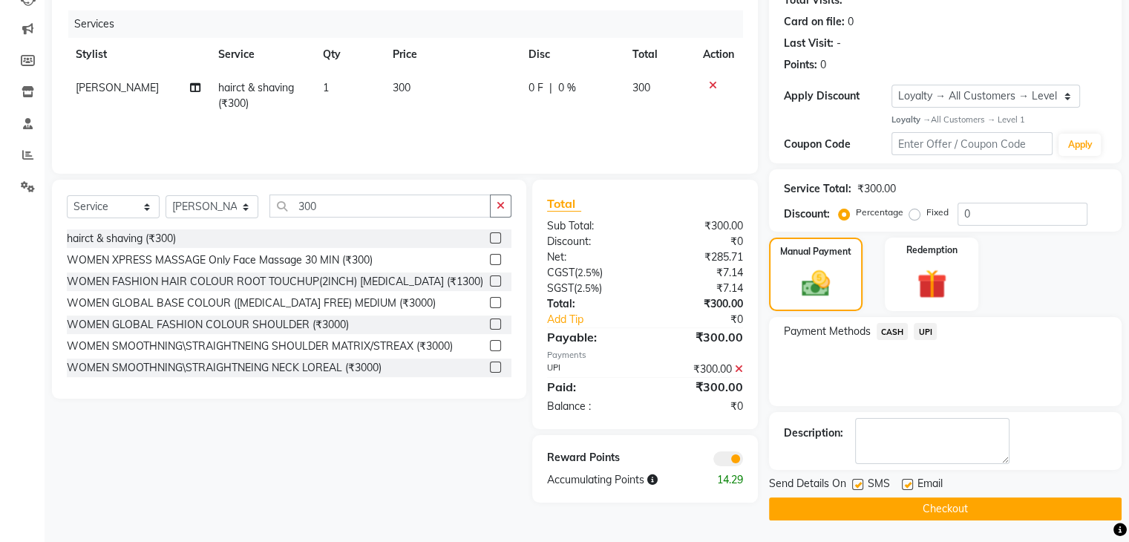
click at [936, 502] on button "Checkout" at bounding box center [945, 508] width 352 height 23
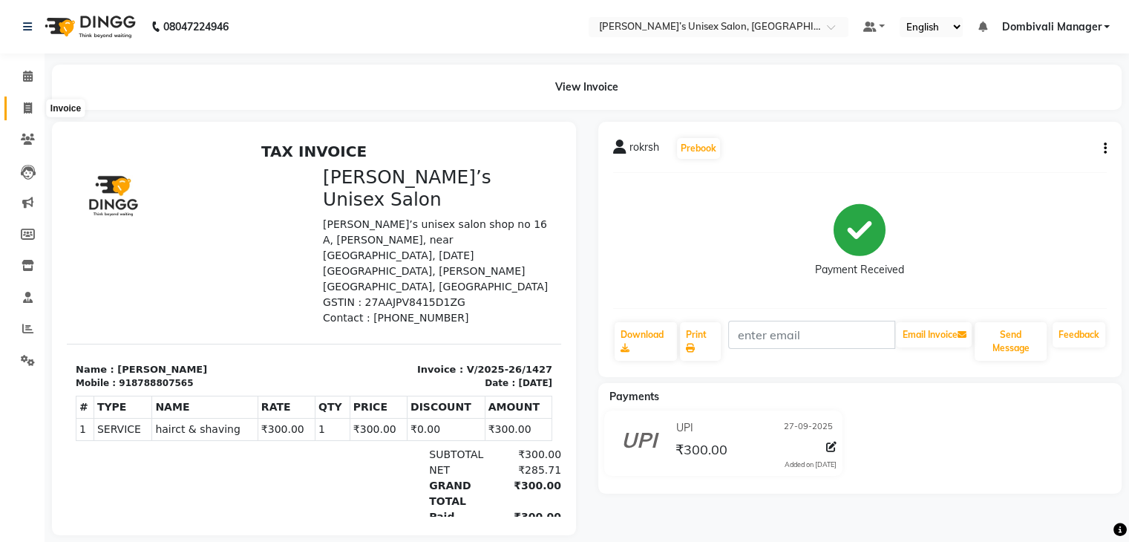
click at [31, 110] on icon at bounding box center [28, 107] width 8 height 11
select select "8637"
select select "service"
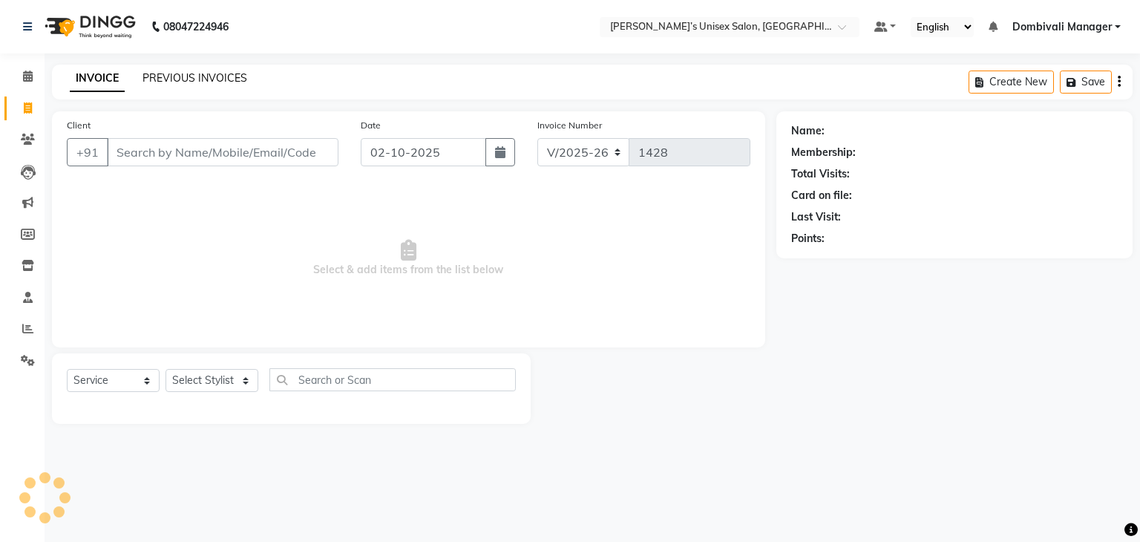
click at [223, 79] on link "PREVIOUS INVOICES" at bounding box center [194, 77] width 105 height 13
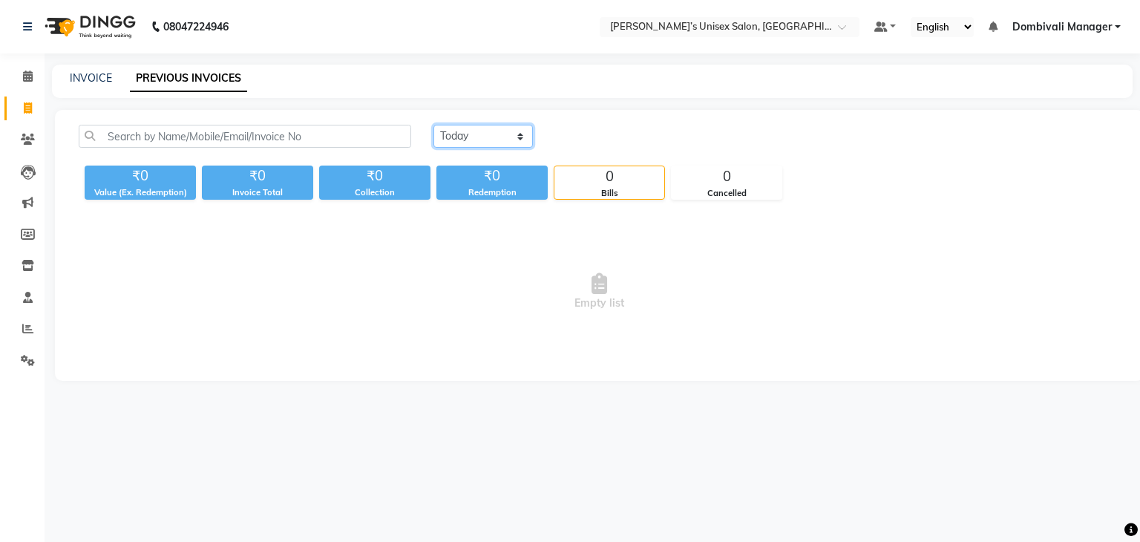
click at [506, 136] on select "[DATE] [DATE] Custom Range" at bounding box center [482, 136] width 99 height 23
select select "range"
click at [433, 125] on select "[DATE] [DATE] Custom Range" at bounding box center [482, 136] width 99 height 23
click at [591, 130] on input "02-10-2025" at bounding box center [604, 136] width 104 height 21
select select "10"
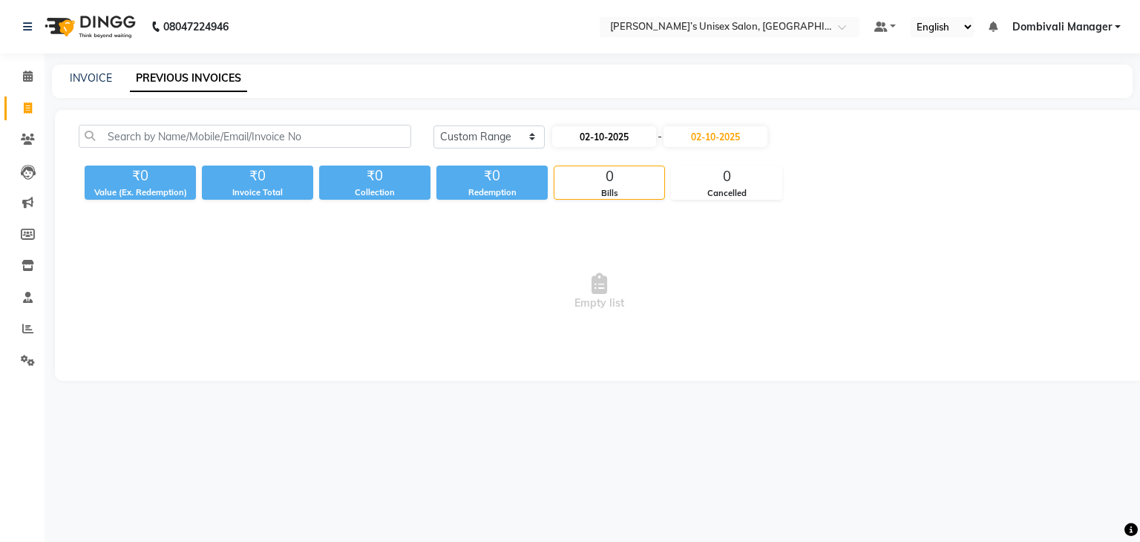
select select "2025"
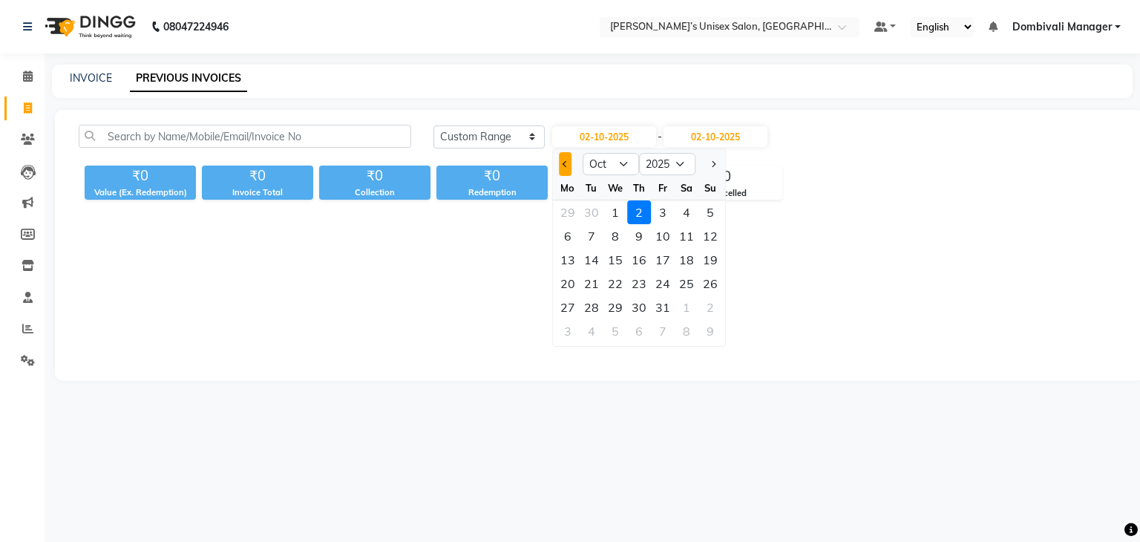
click at [564, 167] on button "Previous month" at bounding box center [565, 164] width 13 height 24
select select "9"
click at [686, 283] on div "27" at bounding box center [686, 284] width 24 height 24
type input "27-09-2025"
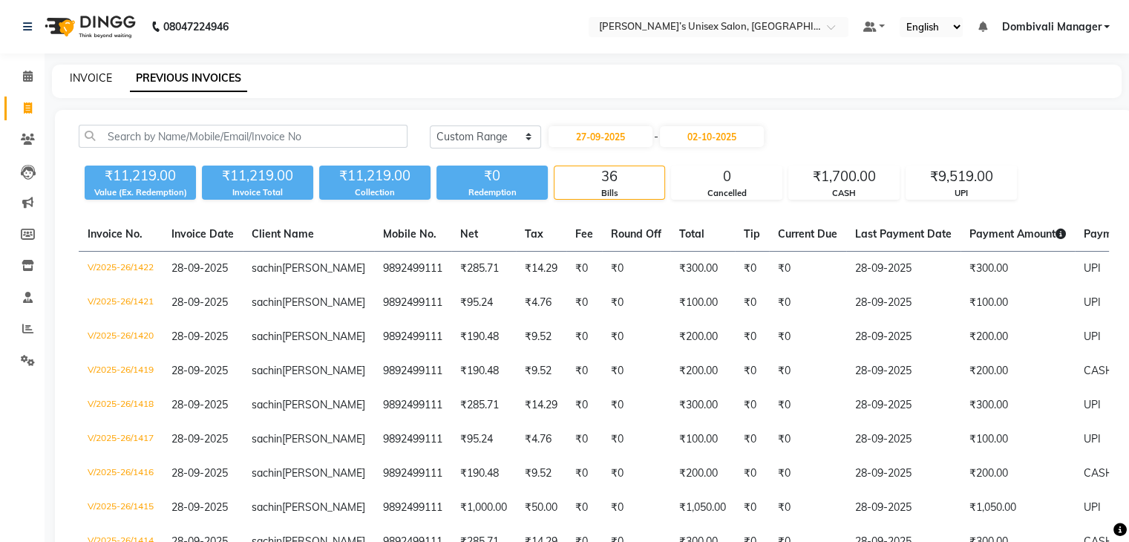
click at [88, 78] on link "INVOICE" at bounding box center [91, 77] width 42 height 13
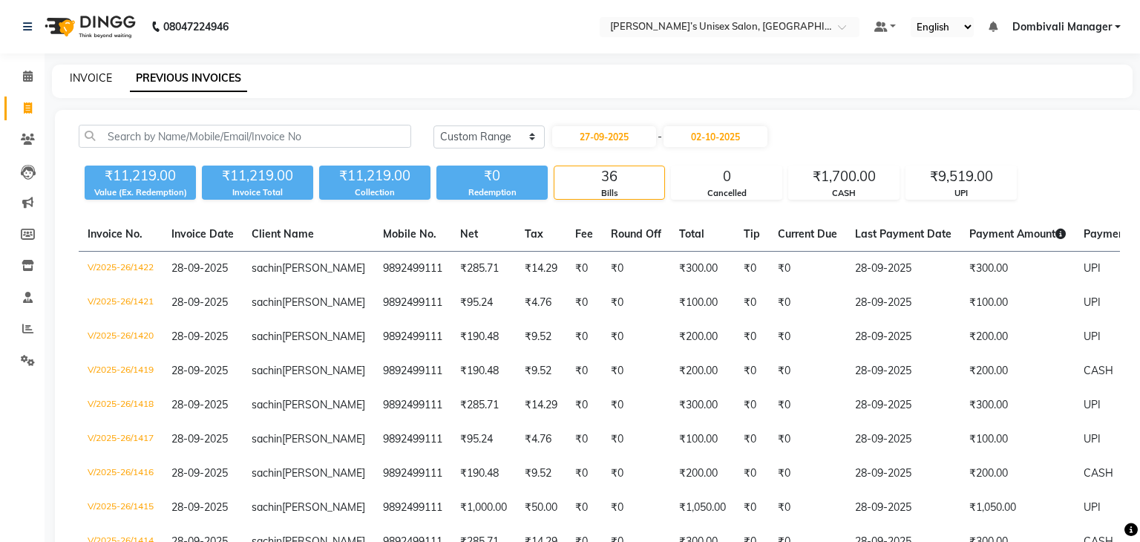
select select "8637"
select select "service"
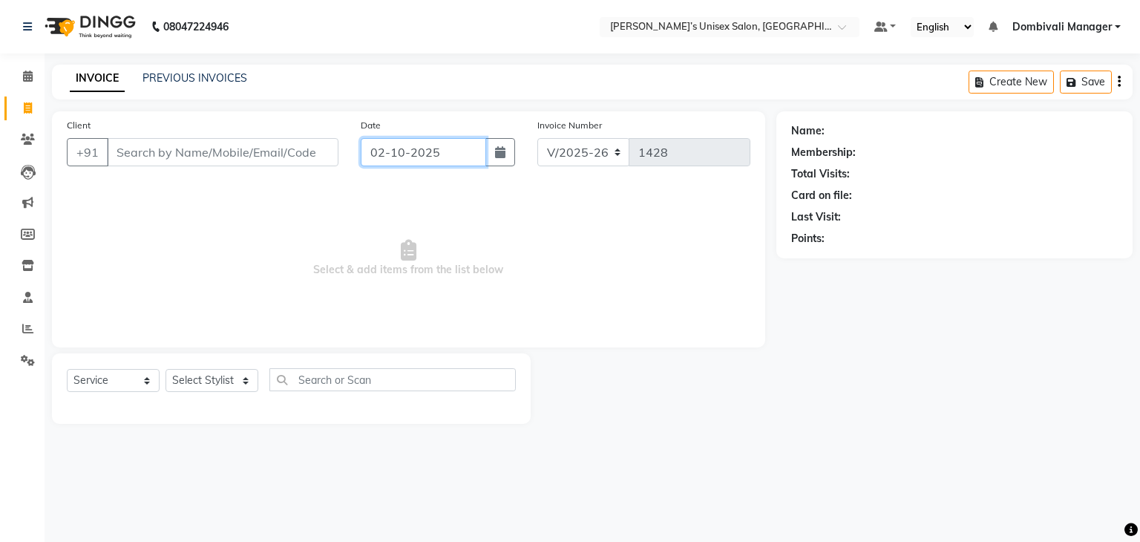
click at [463, 155] on input "02-10-2025" at bounding box center [423, 152] width 125 height 28
select select "10"
select select "2025"
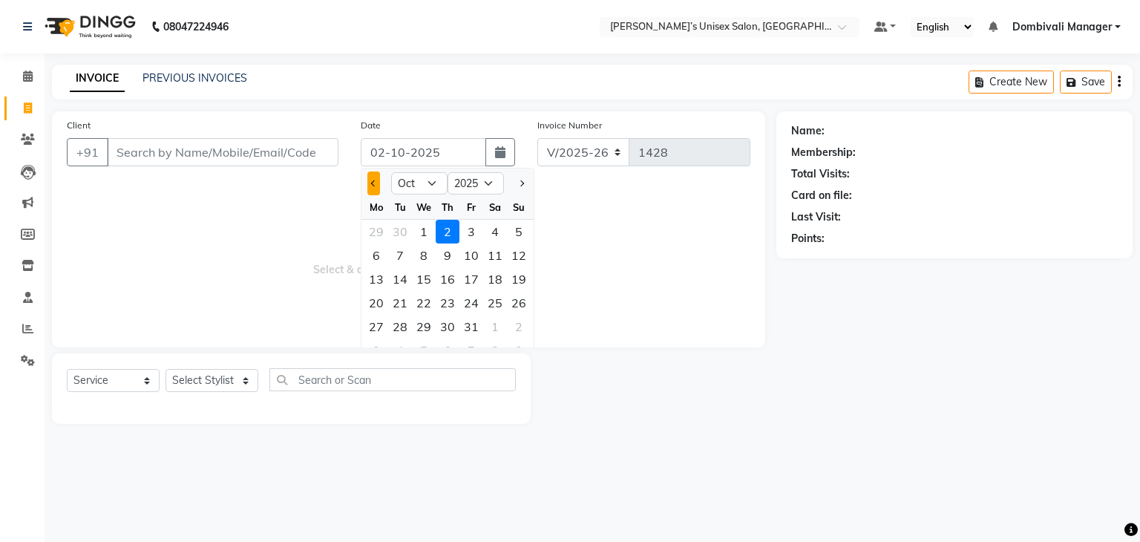
click at [374, 179] on button "Previous month" at bounding box center [373, 183] width 13 height 24
select select "9"
click at [522, 296] on div "28" at bounding box center [519, 303] width 24 height 24
type input "28-09-2025"
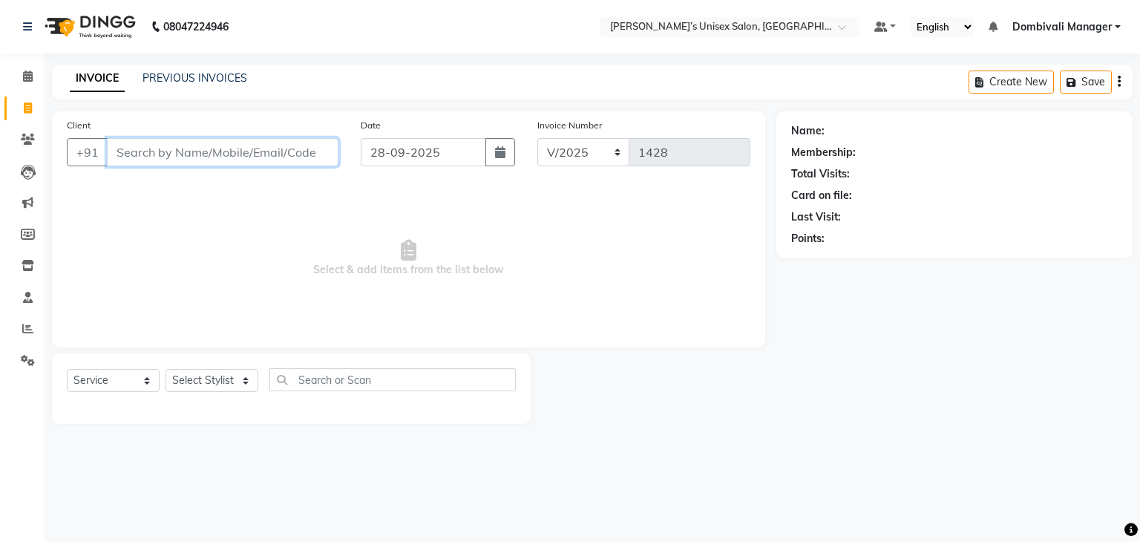
click at [257, 148] on input "Client" at bounding box center [222, 152] width 231 height 28
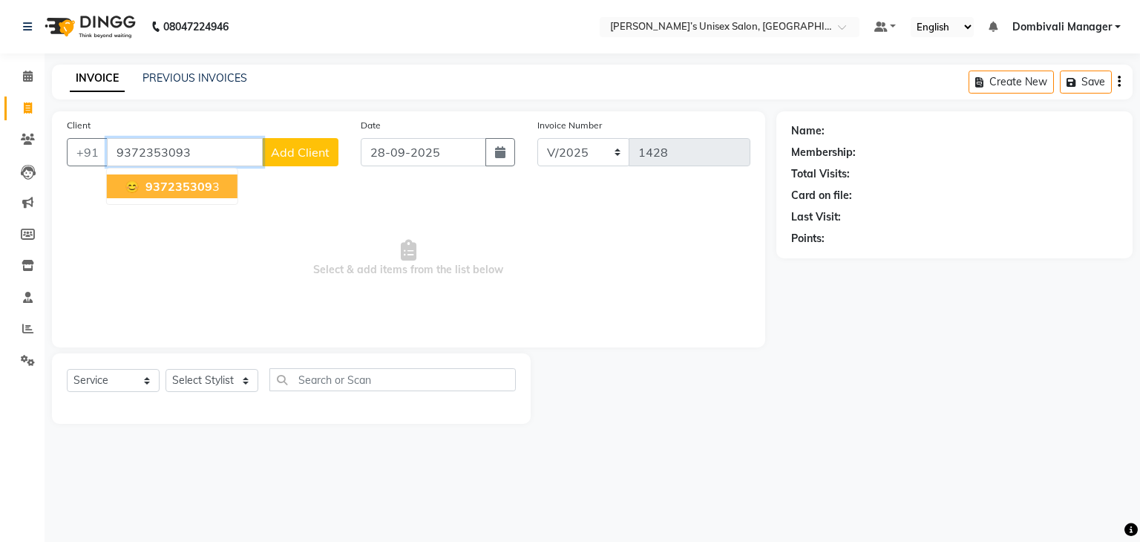
type input "9372353093"
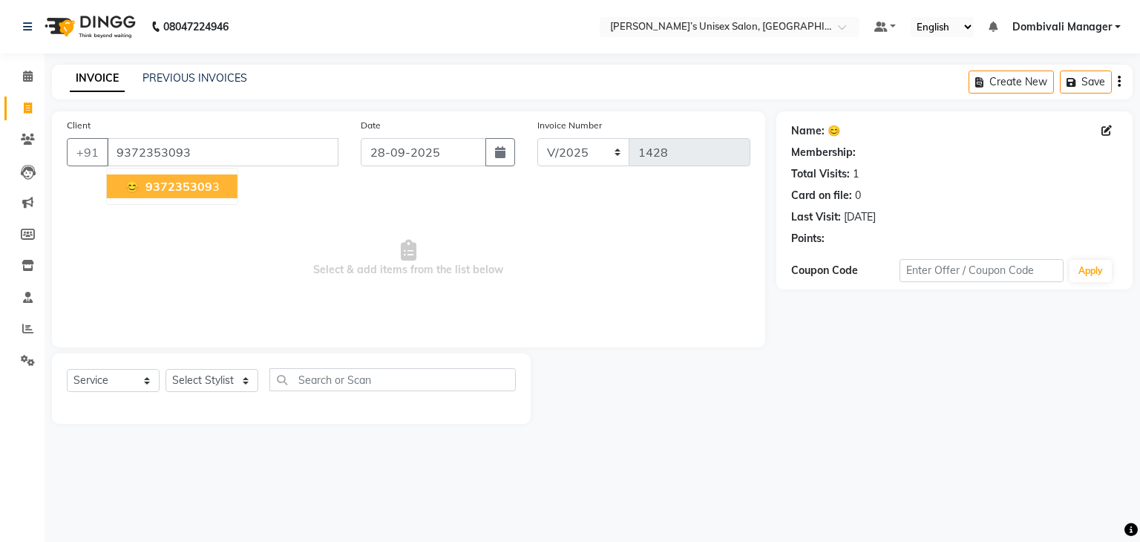
select select "1: Object"
click at [209, 182] on span "937235309" at bounding box center [178, 186] width 67 height 15
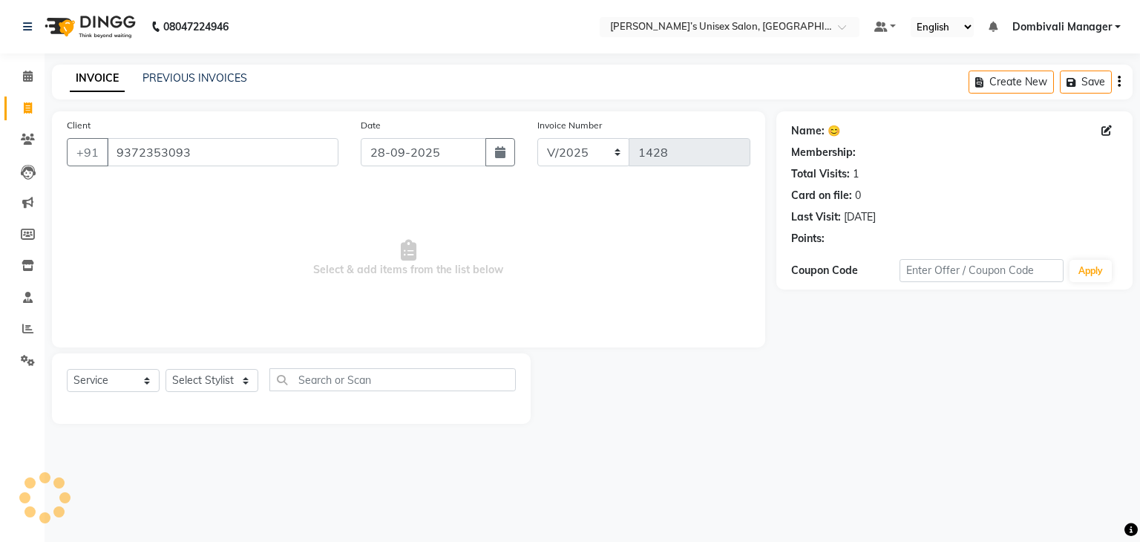
select select "1: Object"
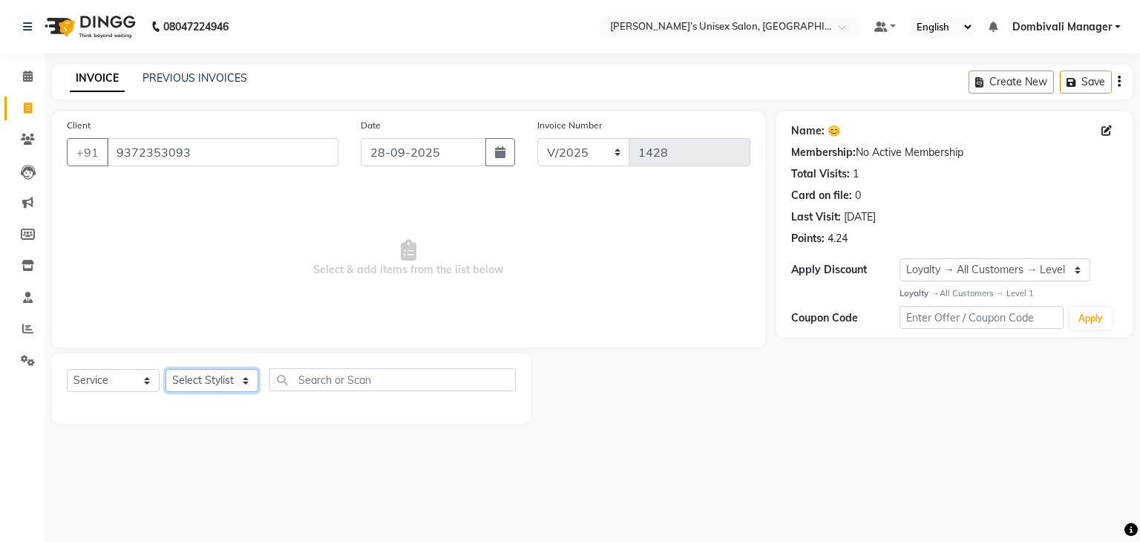
click at [201, 383] on select "Select Stylist Alam Dombivali Manager Farook Hair Stylist [PERSON_NAME] [PERSON…" at bounding box center [211, 380] width 93 height 23
select select "86917"
click at [165, 369] on select "Select Stylist Alam Dombivali Manager Farook Hair Stylist [PERSON_NAME] [PERSON…" at bounding box center [211, 380] width 93 height 23
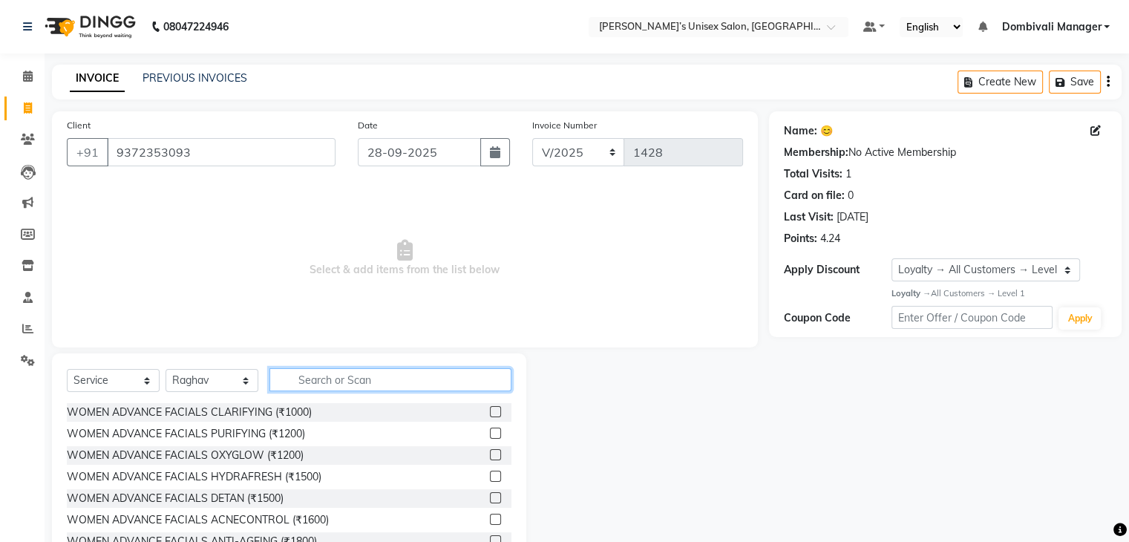
click at [338, 379] on input "text" at bounding box center [390, 379] width 242 height 23
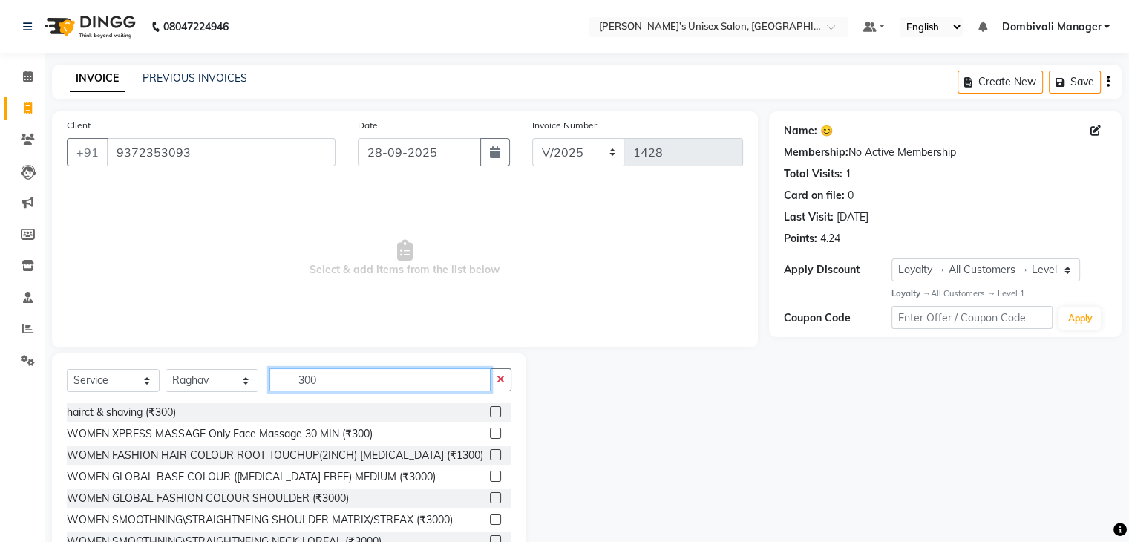
type input "300"
click at [490, 416] on label at bounding box center [495, 411] width 11 height 11
click at [490, 416] on input "checkbox" at bounding box center [495, 412] width 10 height 10
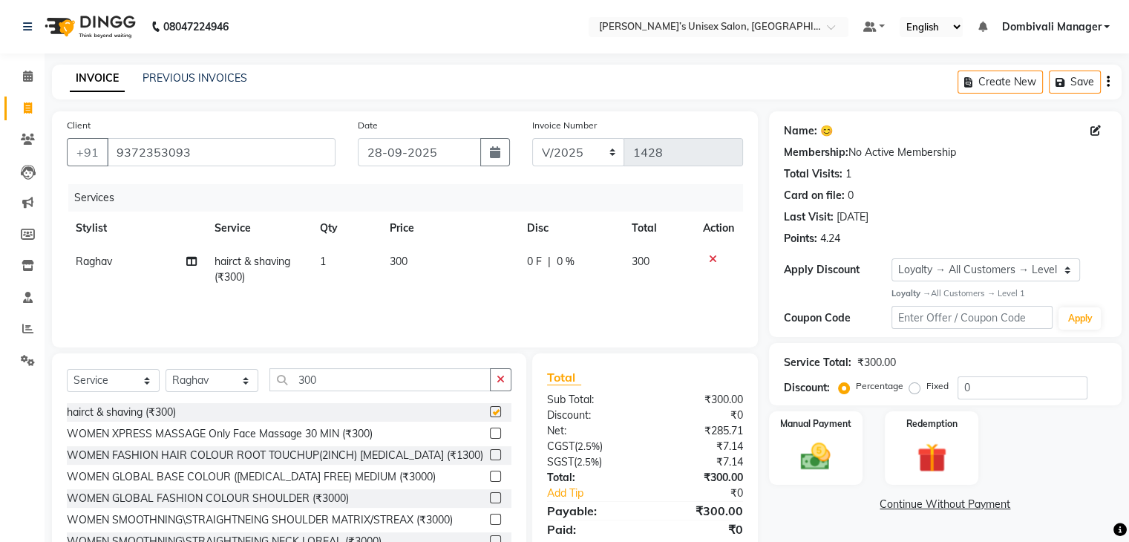
checkbox input "false"
click at [827, 465] on img at bounding box center [815, 457] width 50 height 36
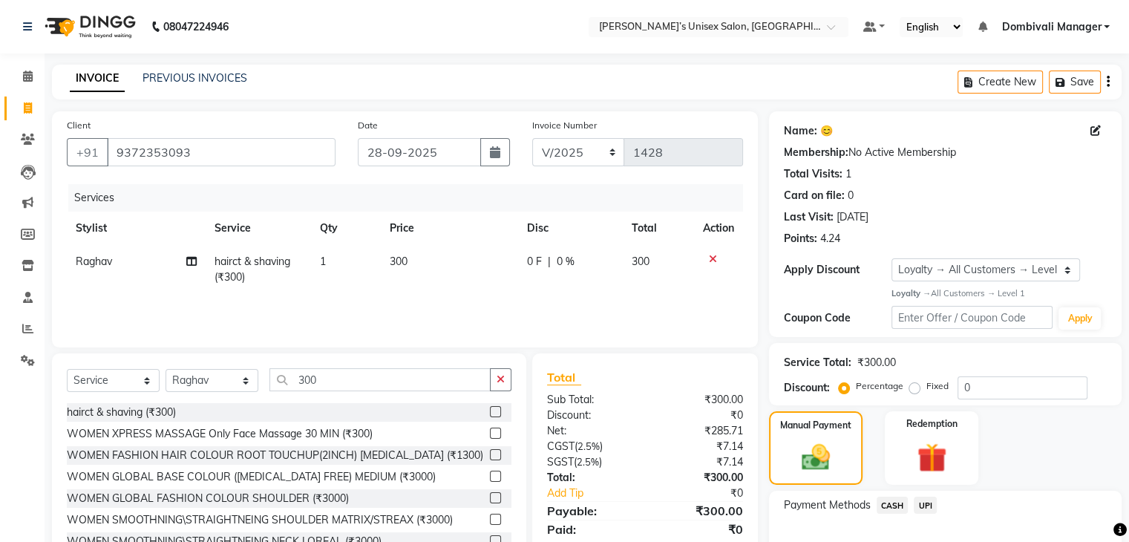
click at [928, 504] on span "UPI" at bounding box center [924, 504] width 23 height 17
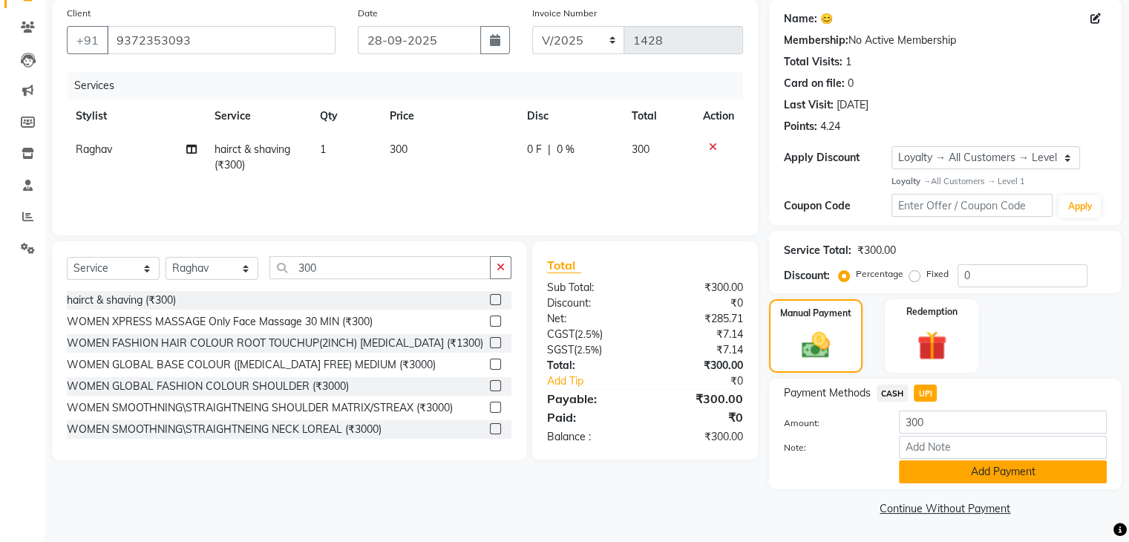
click at [972, 476] on button "Add Payment" at bounding box center [1003, 471] width 208 height 23
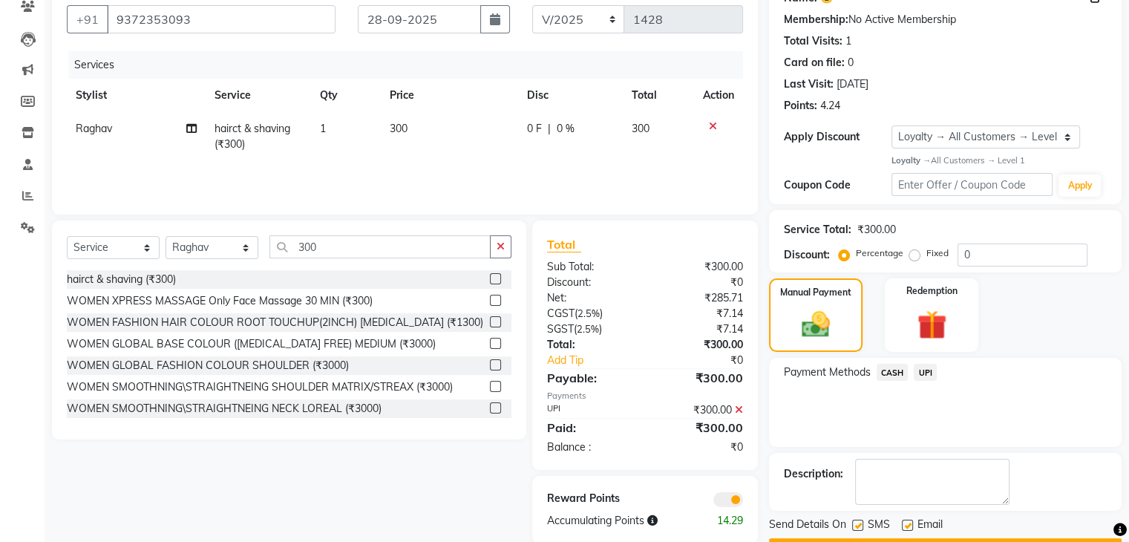
scroll to position [174, 0]
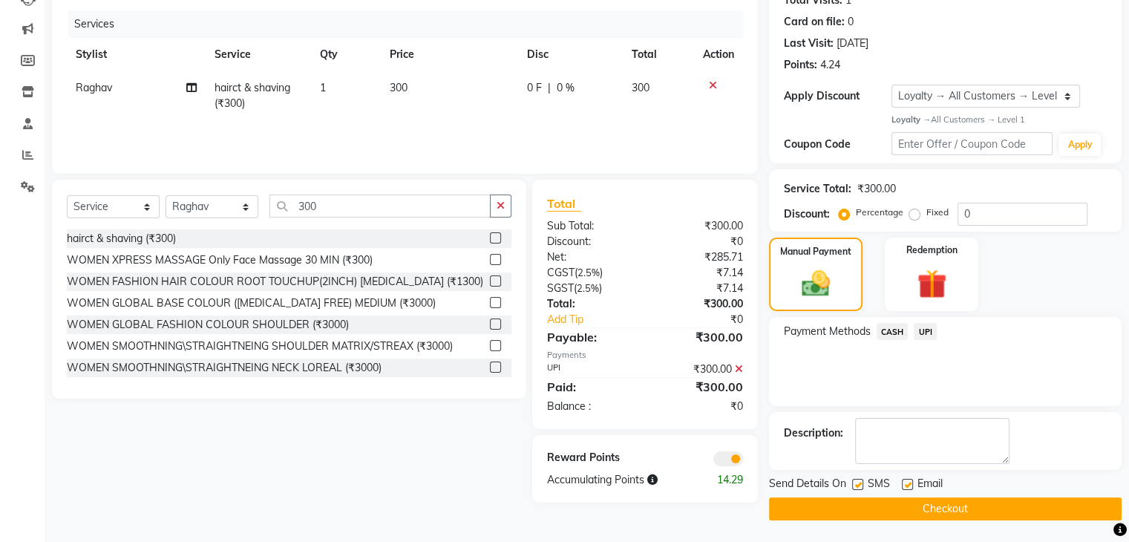
click at [965, 510] on button "Checkout" at bounding box center [945, 508] width 352 height 23
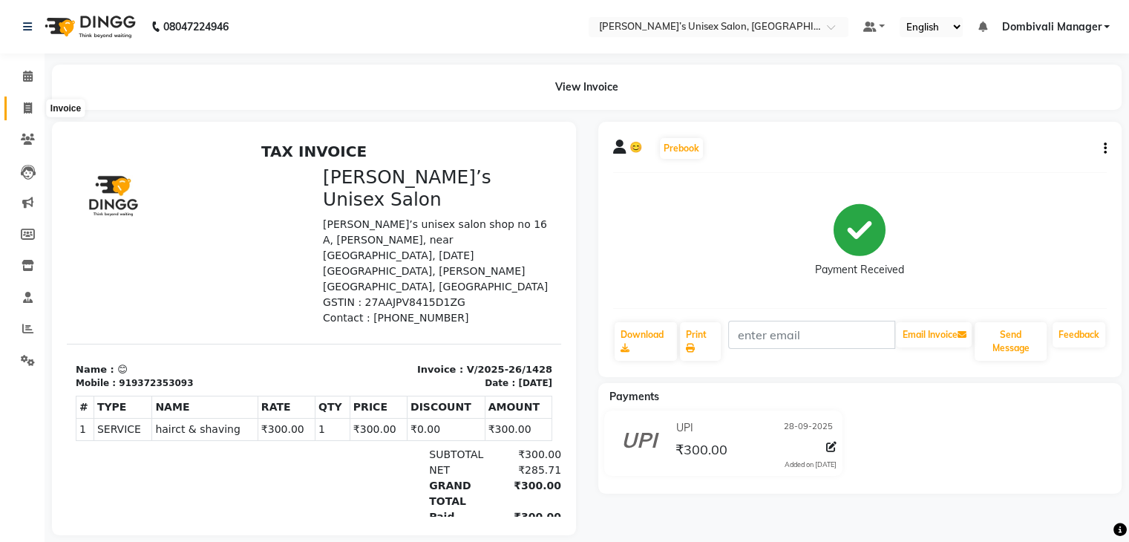
click at [29, 105] on icon at bounding box center [28, 107] width 8 height 11
select select "service"
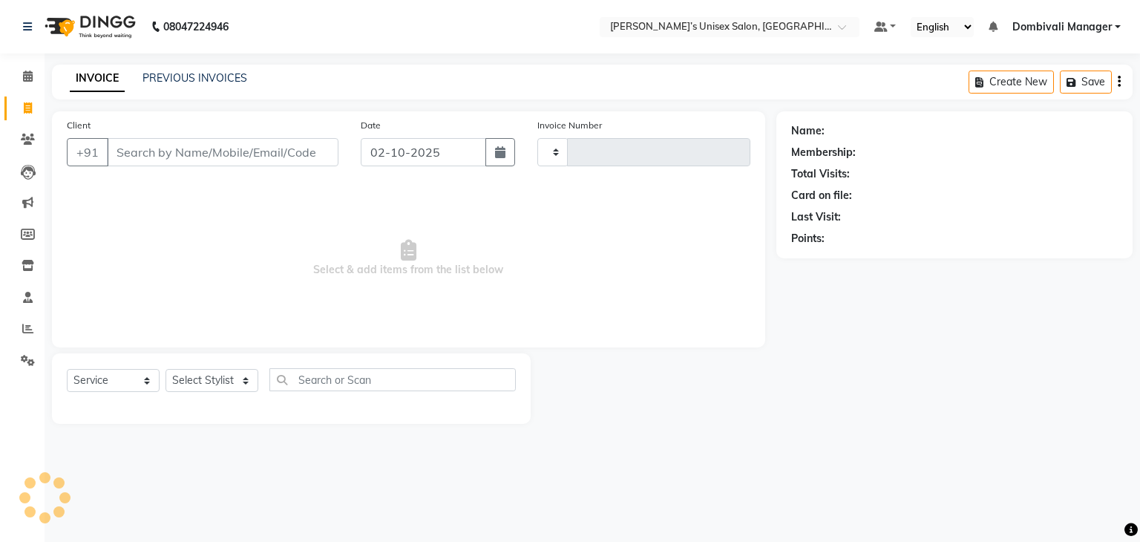
type input "1429"
select select "8637"
click at [461, 158] on input "02-10-2025" at bounding box center [423, 152] width 125 height 28
select select "10"
select select "2025"
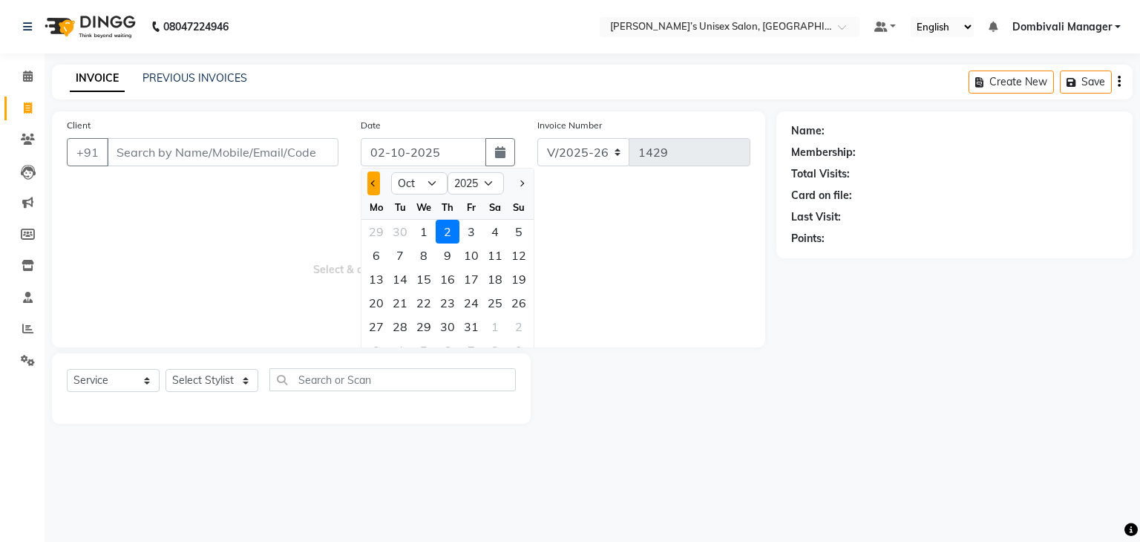
click at [369, 184] on button "Previous month" at bounding box center [373, 183] width 13 height 24
select select "9"
click at [522, 303] on div "28" at bounding box center [519, 303] width 24 height 24
type input "28-09-2025"
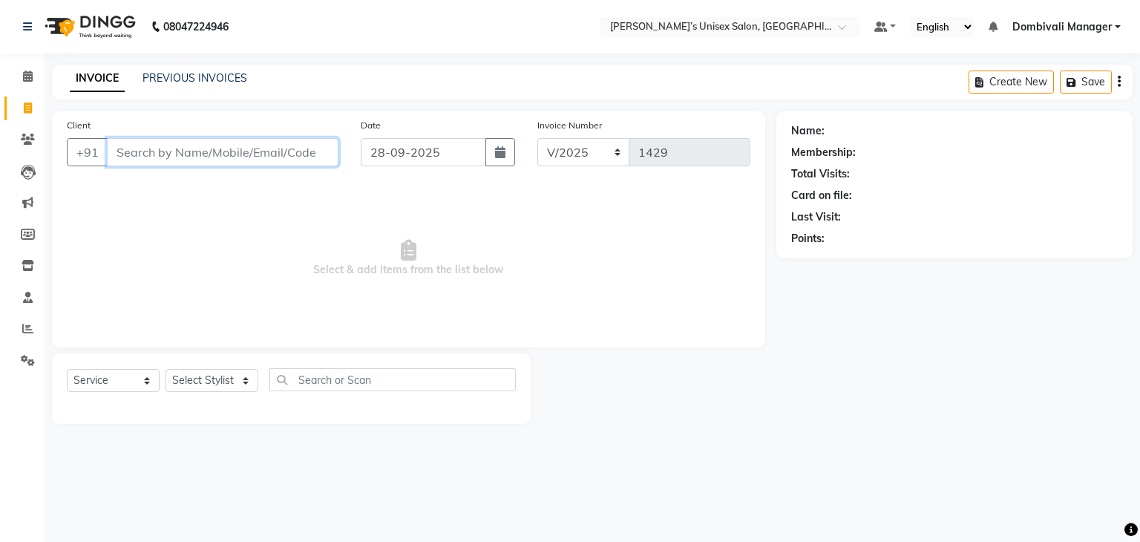
click at [246, 157] on input "Client" at bounding box center [222, 152] width 231 height 28
type input "9702546350"
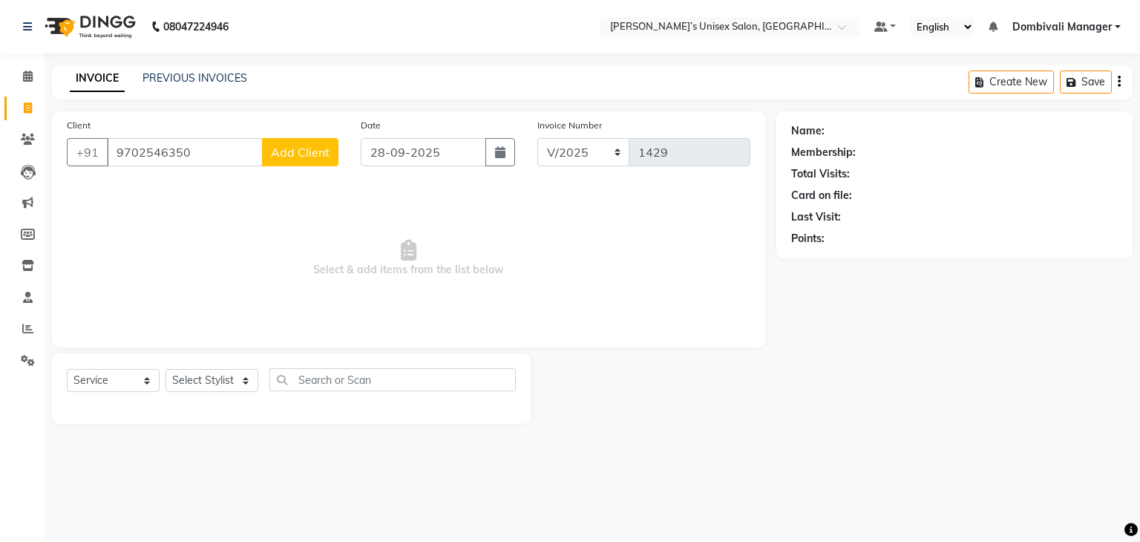
click at [316, 152] on span "Add Client" at bounding box center [300, 152] width 59 height 15
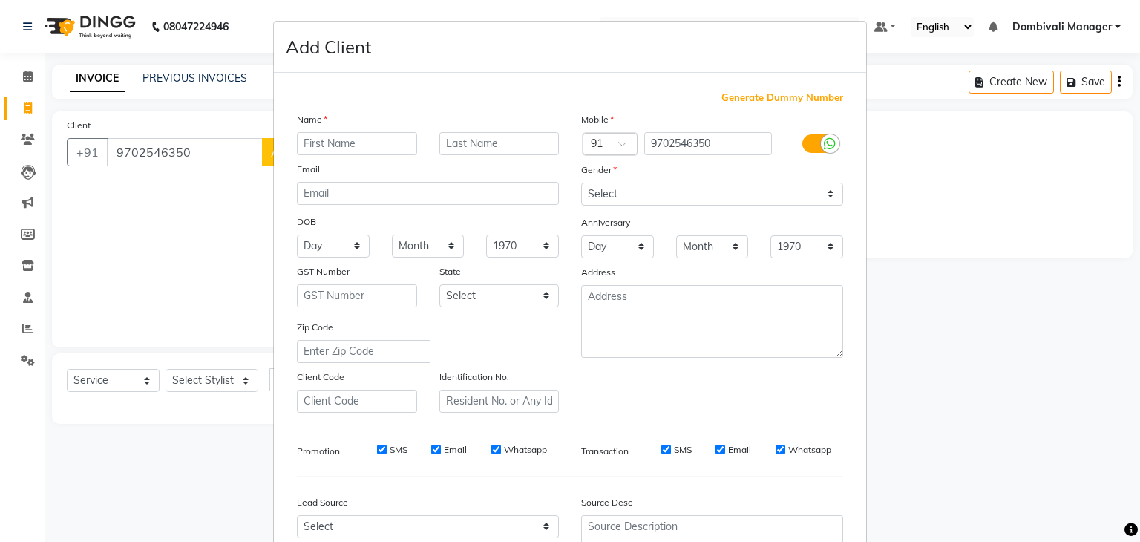
click at [373, 151] on input "text" at bounding box center [357, 143] width 120 height 23
type input "vijay"
click at [648, 188] on select "Select [DEMOGRAPHIC_DATA] [DEMOGRAPHIC_DATA] Other Prefer Not To Say" at bounding box center [712, 194] width 262 height 23
select select "[DEMOGRAPHIC_DATA]"
click at [581, 183] on select "Select [DEMOGRAPHIC_DATA] [DEMOGRAPHIC_DATA] Other Prefer Not To Say" at bounding box center [712, 194] width 262 height 23
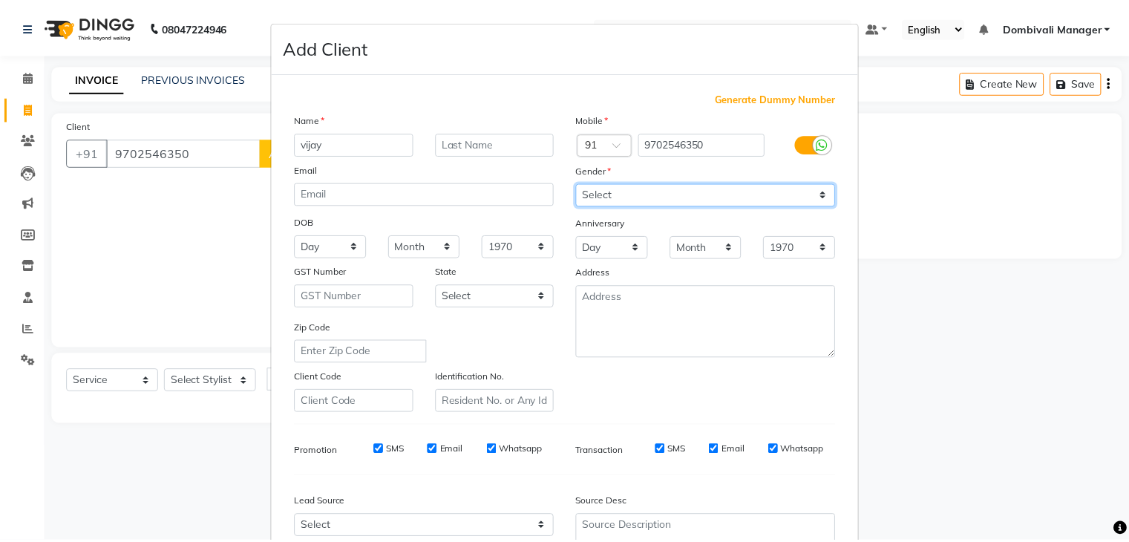
scroll to position [151, 0]
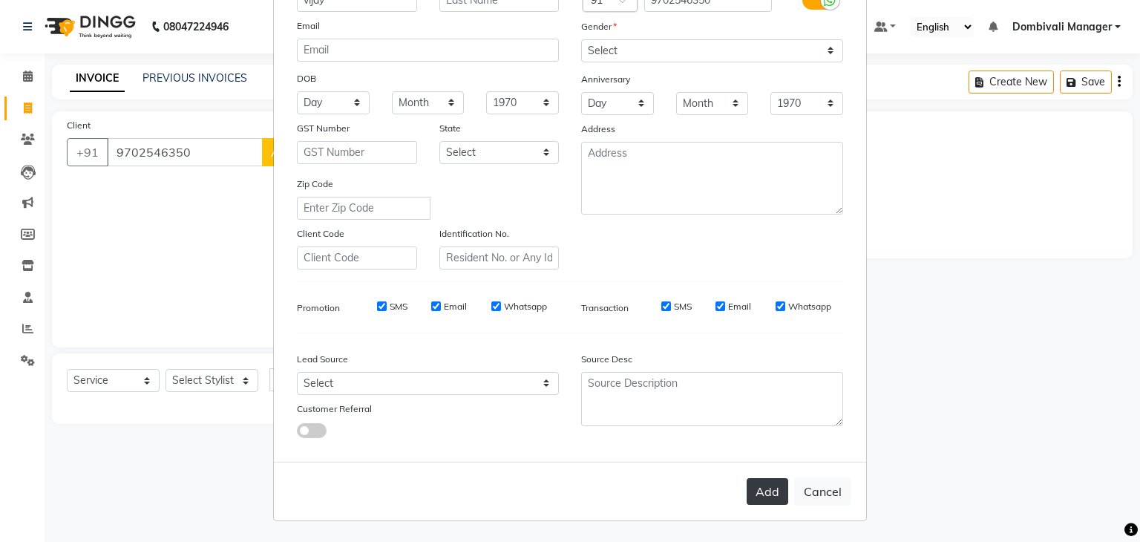
click at [761, 495] on button "Add" at bounding box center [767, 491] width 42 height 27
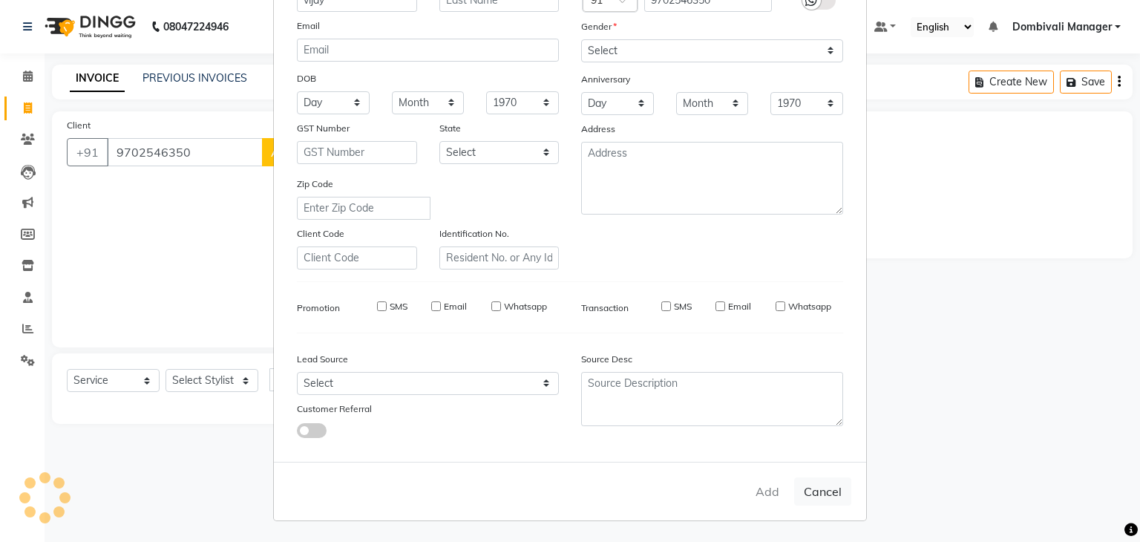
select select
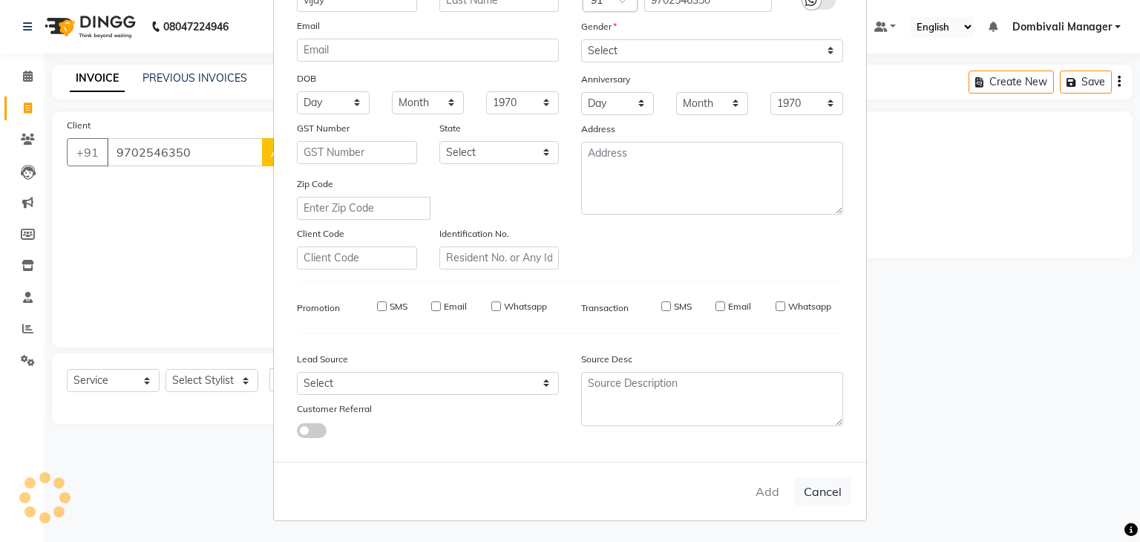
select select
checkbox input "false"
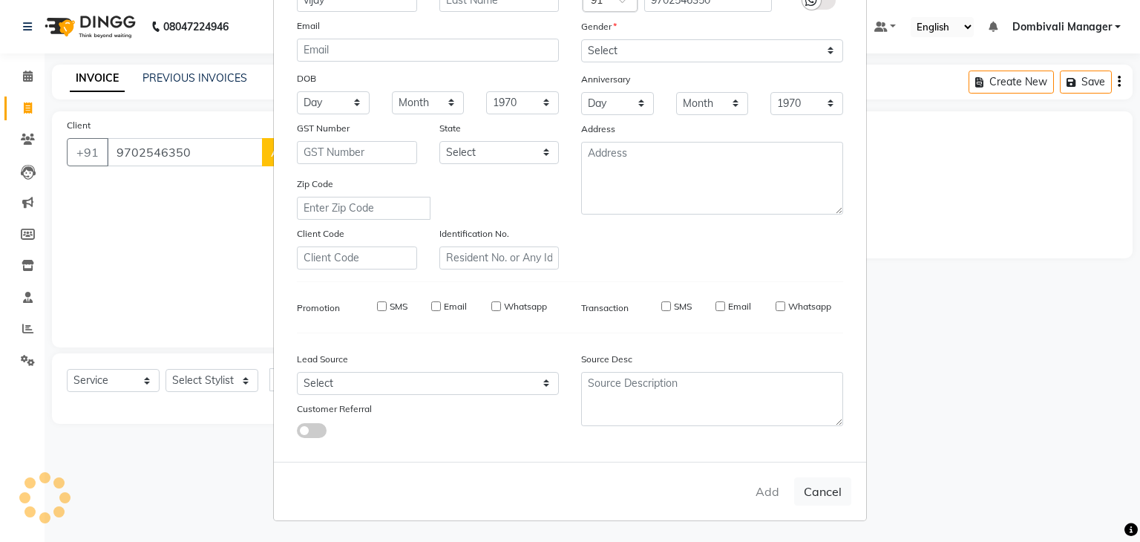
checkbox input "false"
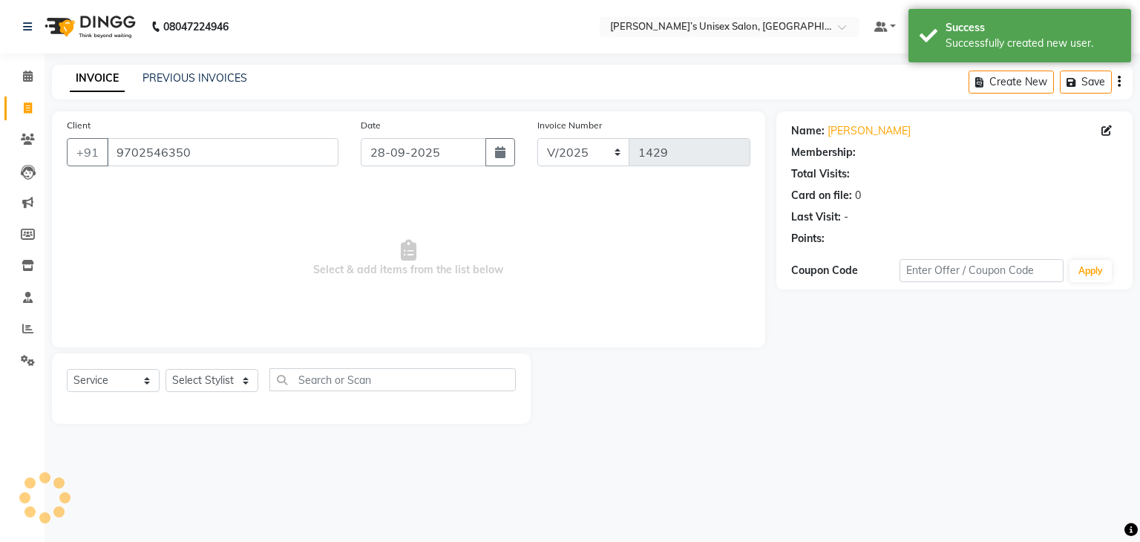
select select "1: Object"
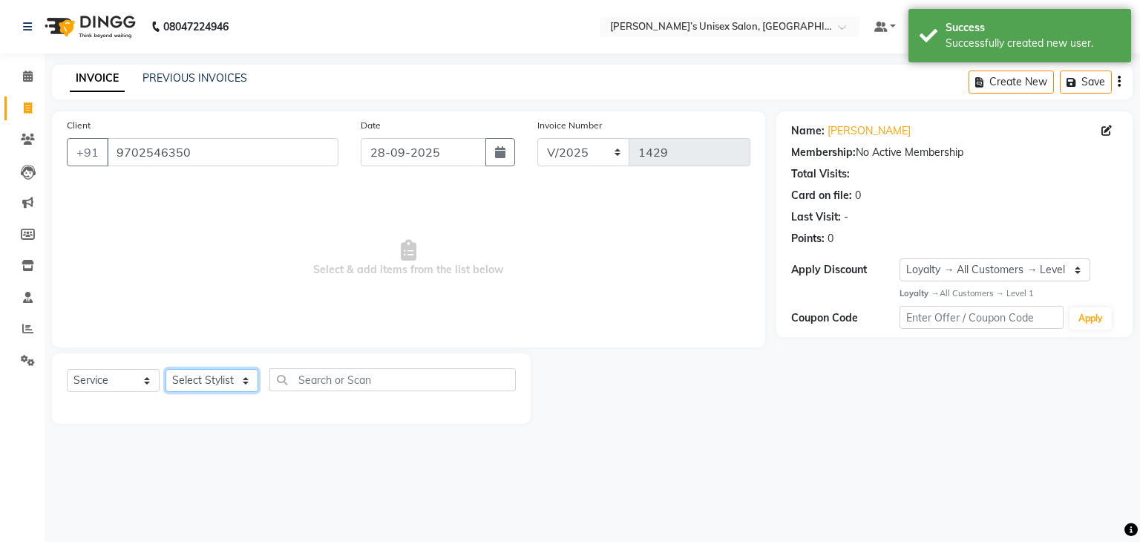
click at [244, 376] on select "Select Stylist Alam Dombivali Manager Farook Hair Stylist [PERSON_NAME] [PERSON…" at bounding box center [211, 380] width 93 height 23
select select "90241"
click at [165, 369] on select "Select Stylist Alam Dombivali Manager Farook Hair Stylist [PERSON_NAME] [PERSON…" at bounding box center [211, 380] width 93 height 23
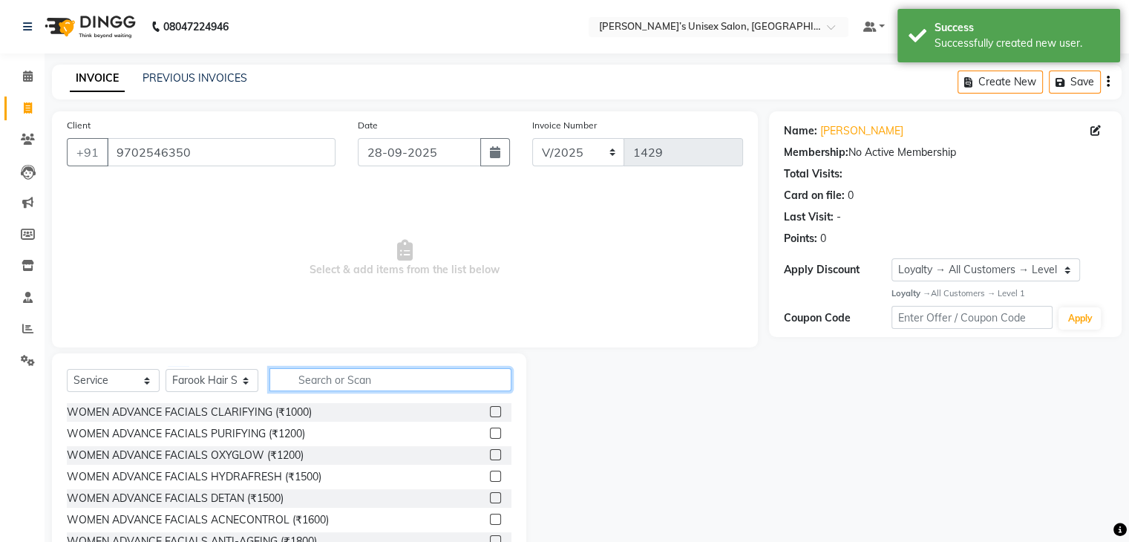
click at [407, 378] on input "text" at bounding box center [390, 379] width 242 height 23
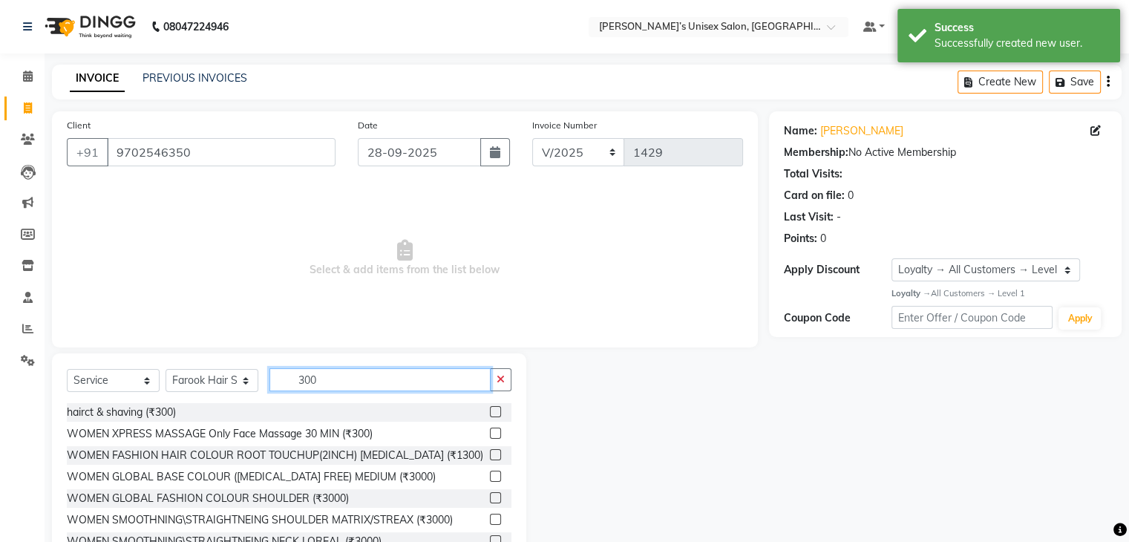
type input "300"
click at [490, 409] on label at bounding box center [495, 411] width 11 height 11
click at [490, 409] on input "checkbox" at bounding box center [495, 412] width 10 height 10
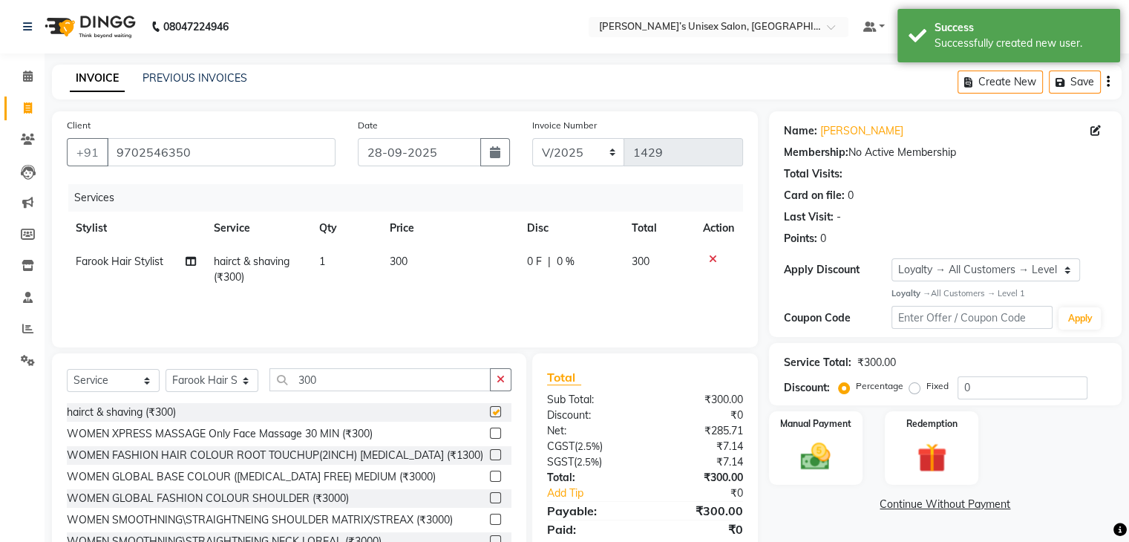
checkbox input "false"
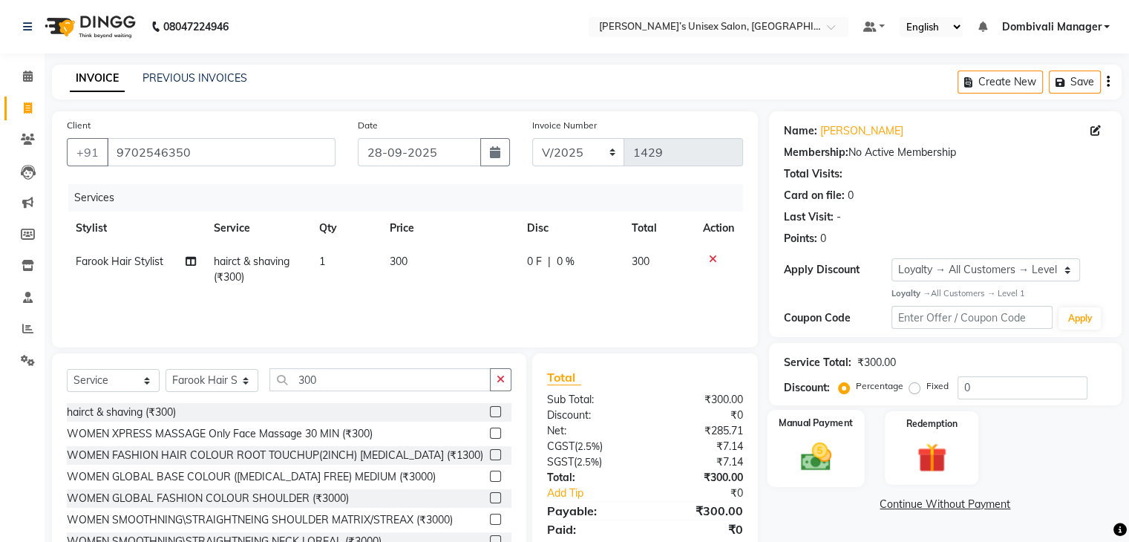
click at [824, 440] on img at bounding box center [815, 457] width 50 height 36
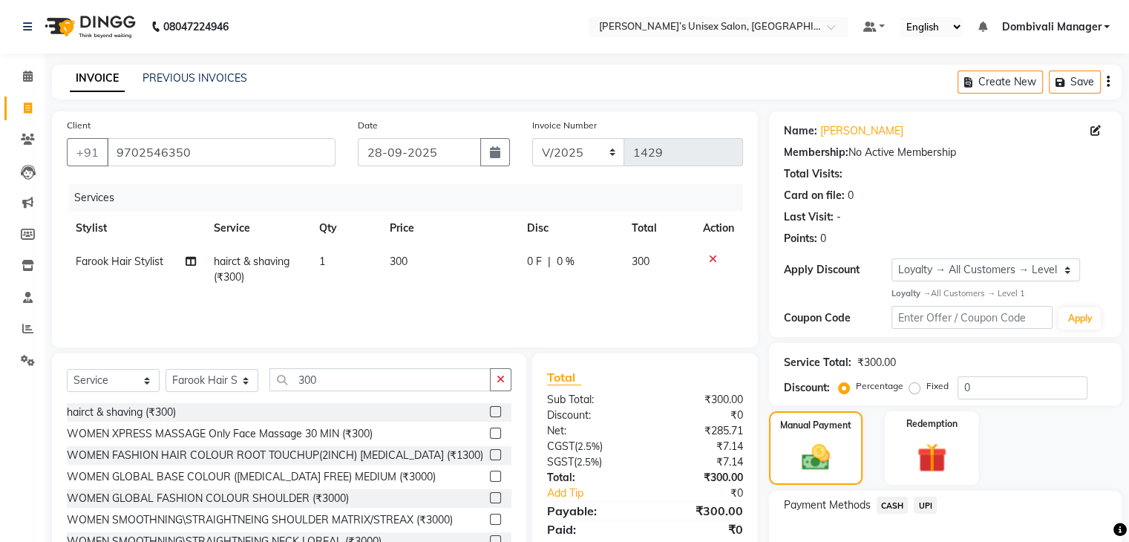
click at [927, 502] on span "UPI" at bounding box center [924, 504] width 23 height 17
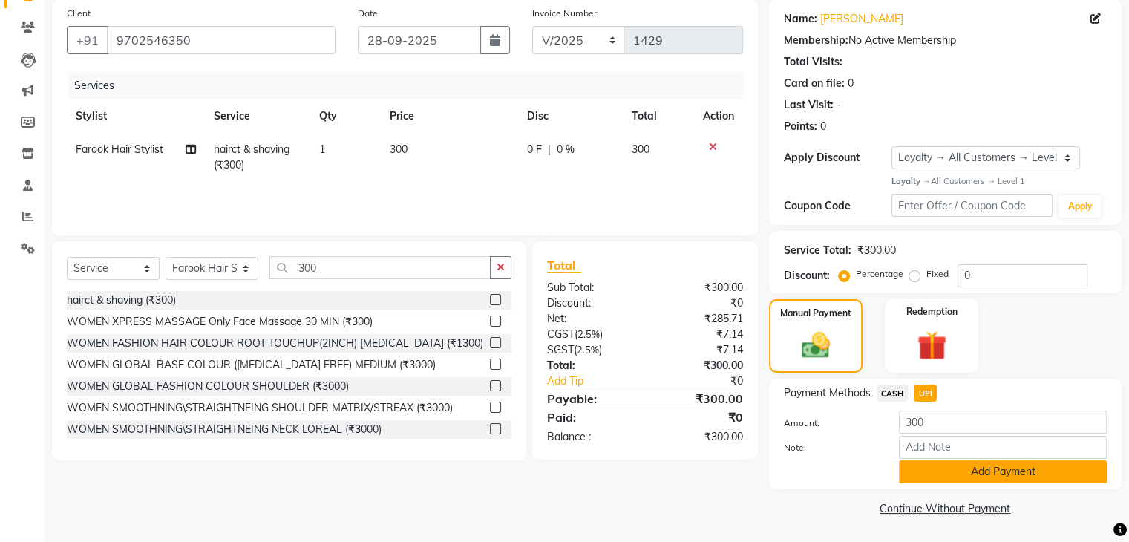
click at [971, 472] on button "Add Payment" at bounding box center [1003, 471] width 208 height 23
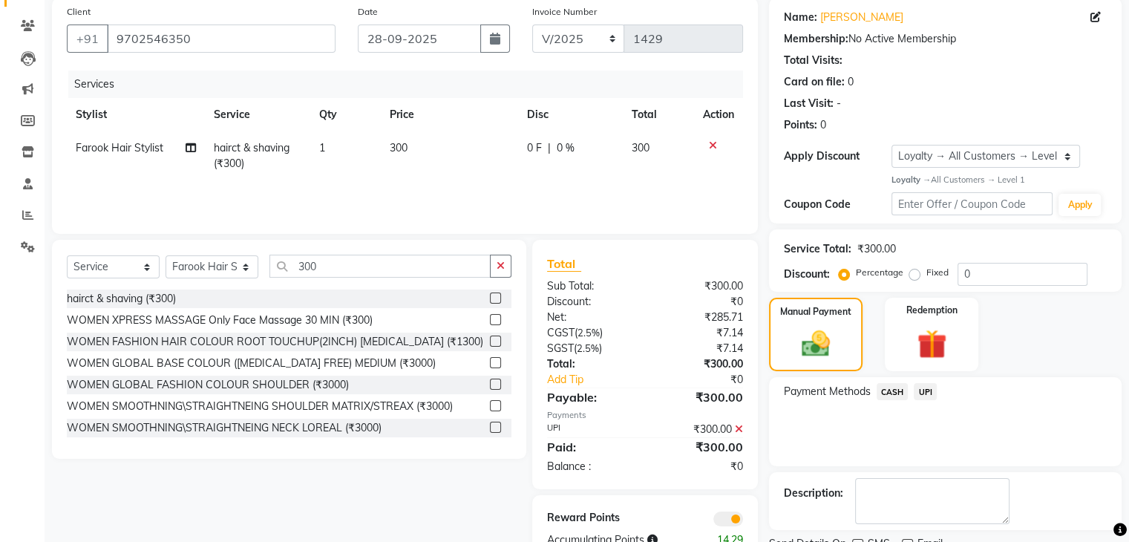
scroll to position [174, 0]
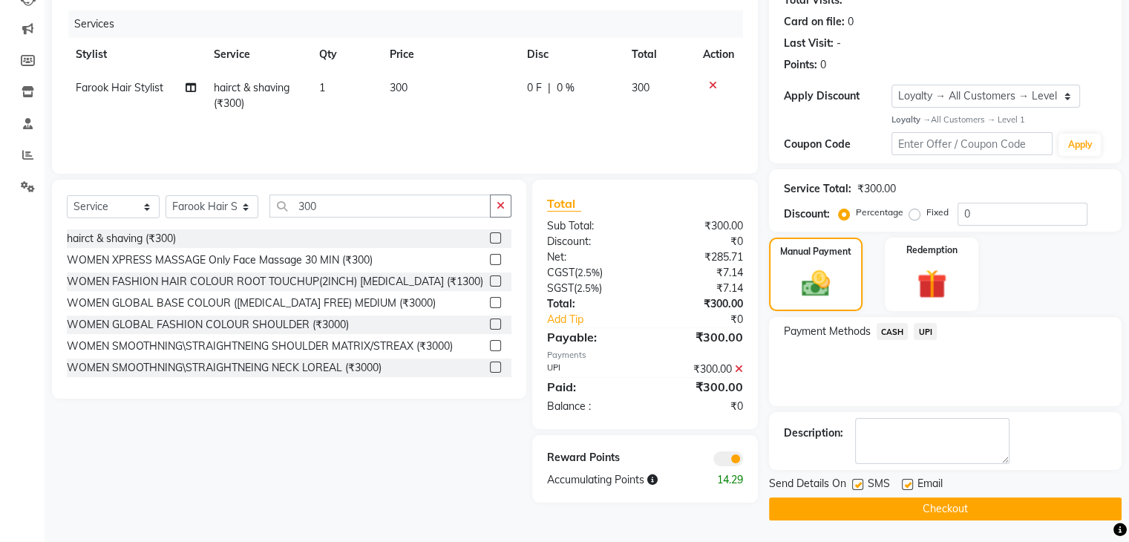
click at [969, 509] on button "Checkout" at bounding box center [945, 508] width 352 height 23
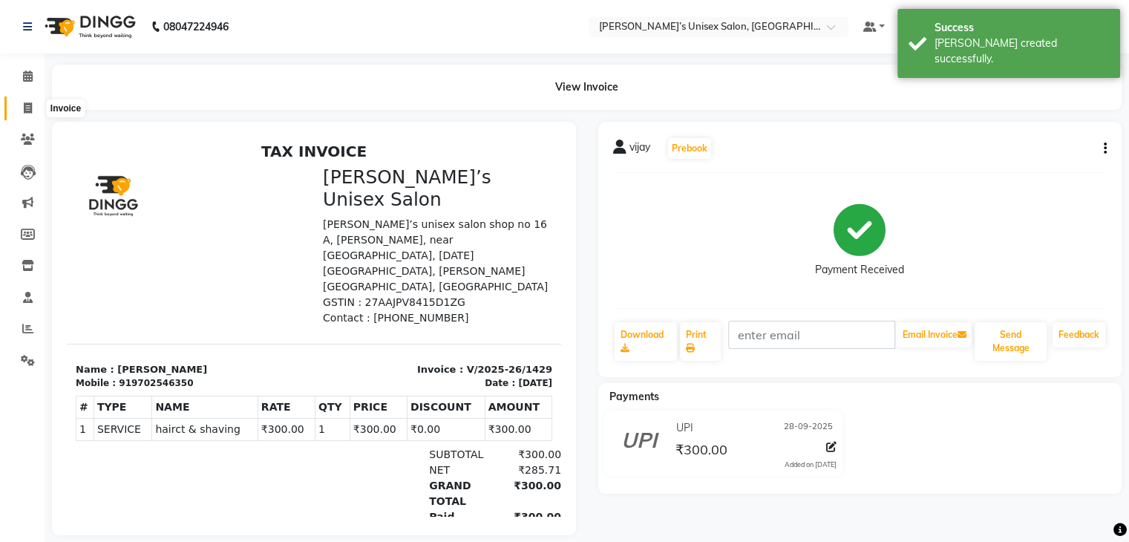
click at [26, 108] on icon at bounding box center [28, 107] width 8 height 11
select select "8637"
select select "service"
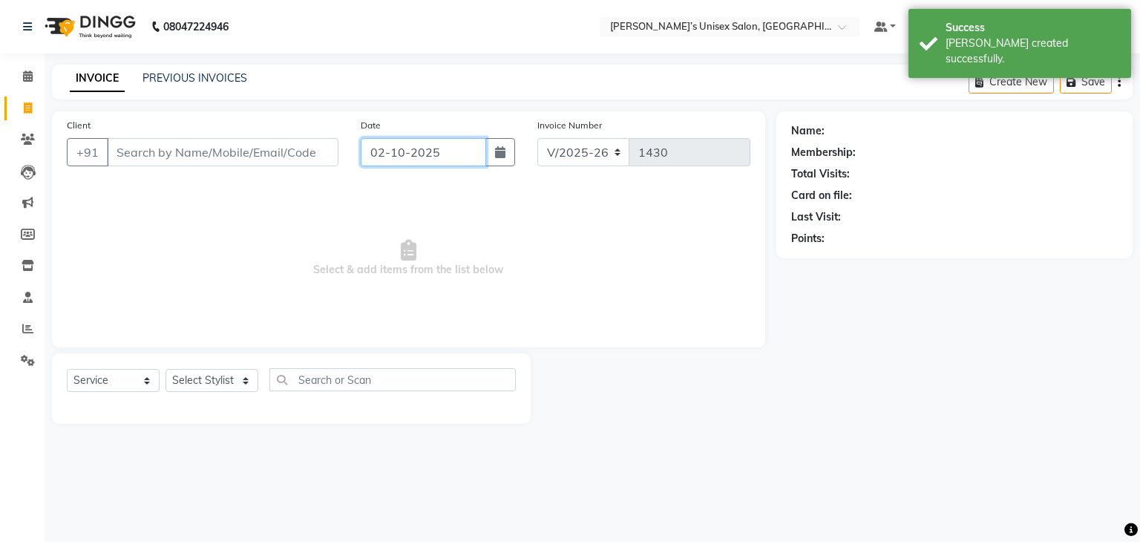
click at [460, 149] on input "02-10-2025" at bounding box center [423, 152] width 125 height 28
select select "10"
select select "2025"
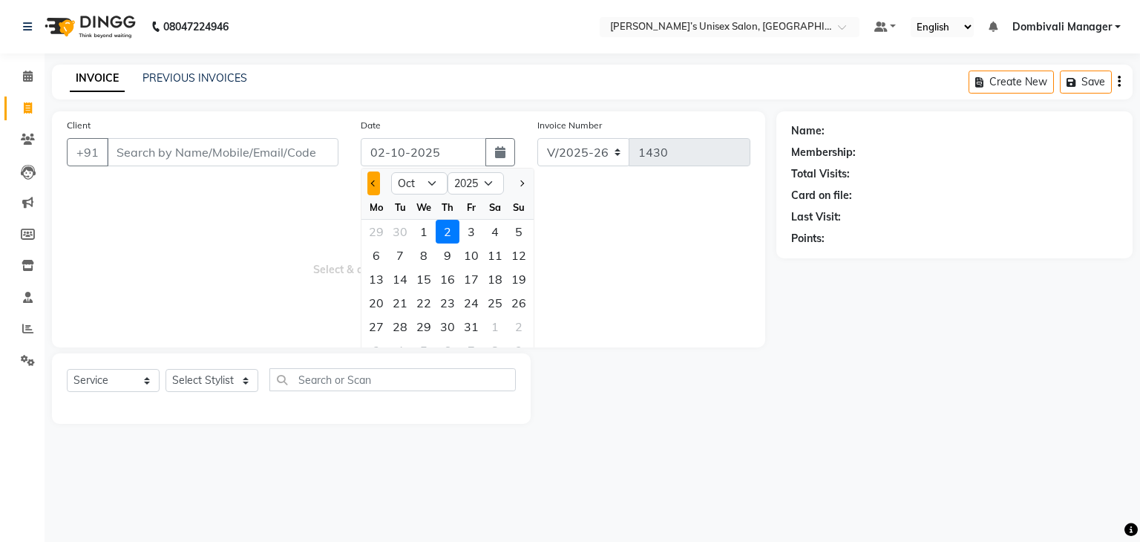
click at [372, 183] on span "Previous month" at bounding box center [374, 183] width 6 height 6
select select "9"
click at [517, 300] on div "28" at bounding box center [519, 303] width 24 height 24
type input "28-09-2025"
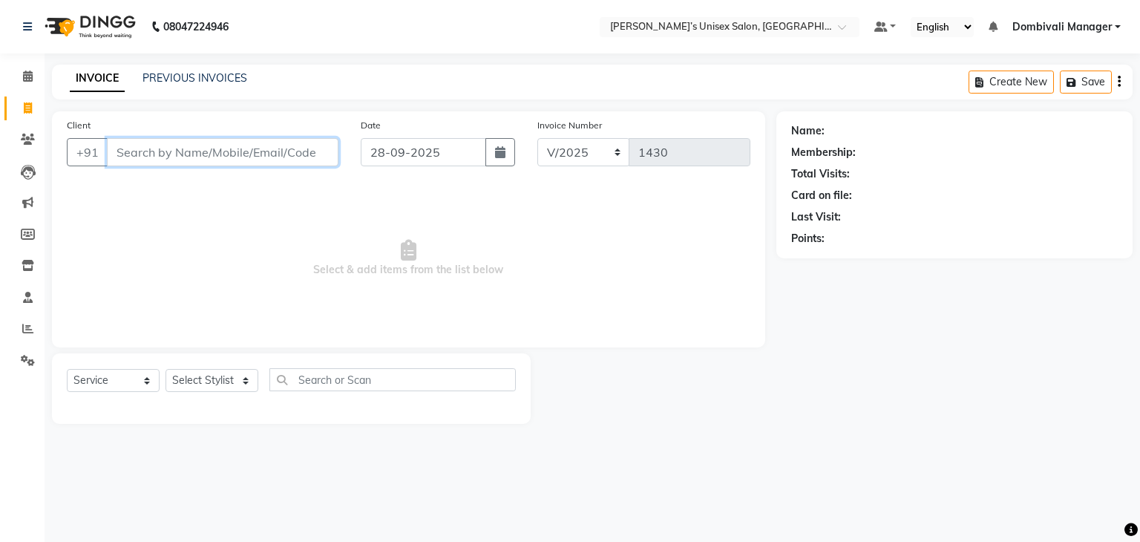
click at [171, 161] on input "Client" at bounding box center [222, 152] width 231 height 28
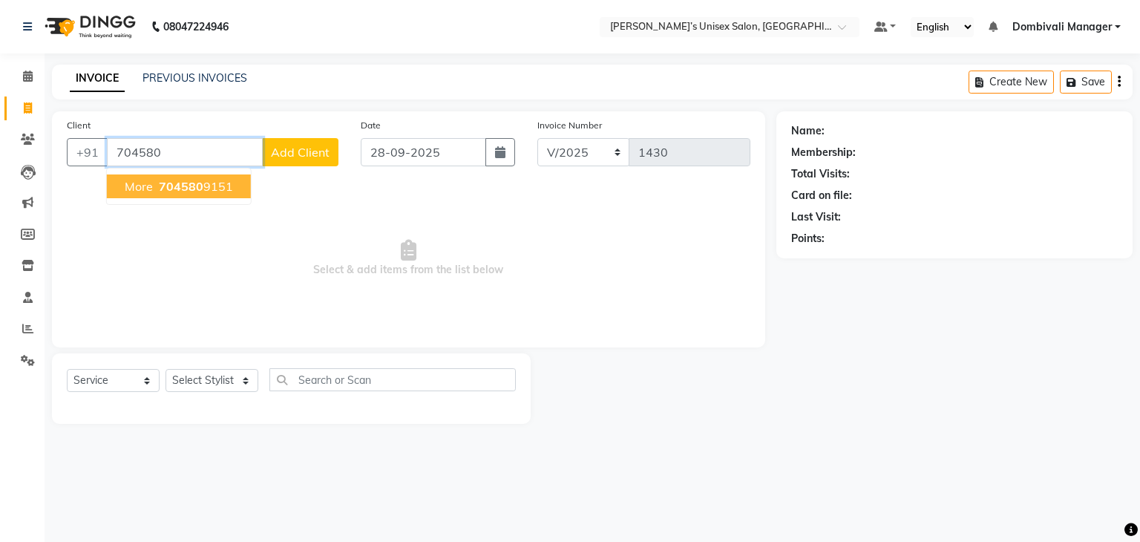
click at [208, 177] on button "more 704580 9151" at bounding box center [179, 186] width 144 height 24
type input "7045809151"
select select "1: Object"
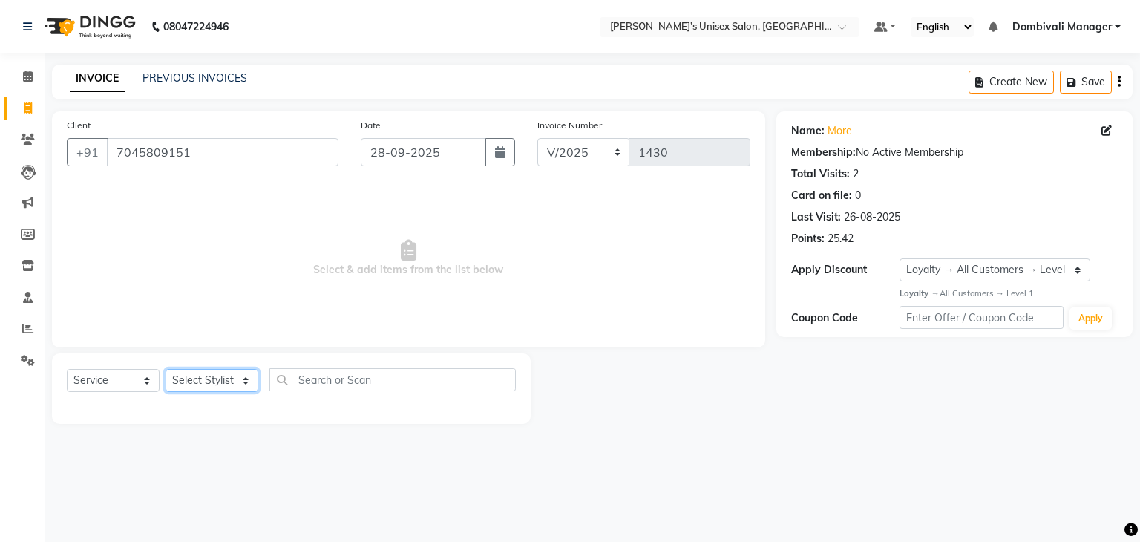
click at [240, 379] on select "Select Stylist Alam Dombivali Manager Farook Hair Stylist [PERSON_NAME] [PERSON…" at bounding box center [211, 380] width 93 height 23
drag, startPoint x: 240, startPoint y: 379, endPoint x: 234, endPoint y: 327, distance: 52.3
click at [234, 327] on div "Client [PHONE_NUMBER] Date [DATE] Invoice Number V/2025 V/[PHONE_NUMBER] Select…" at bounding box center [408, 267] width 735 height 312
click at [223, 379] on select "Select Stylist Alam Dombivali Manager Farook Hair Stylist [PERSON_NAME] [PERSON…" at bounding box center [211, 380] width 93 height 23
select select "86917"
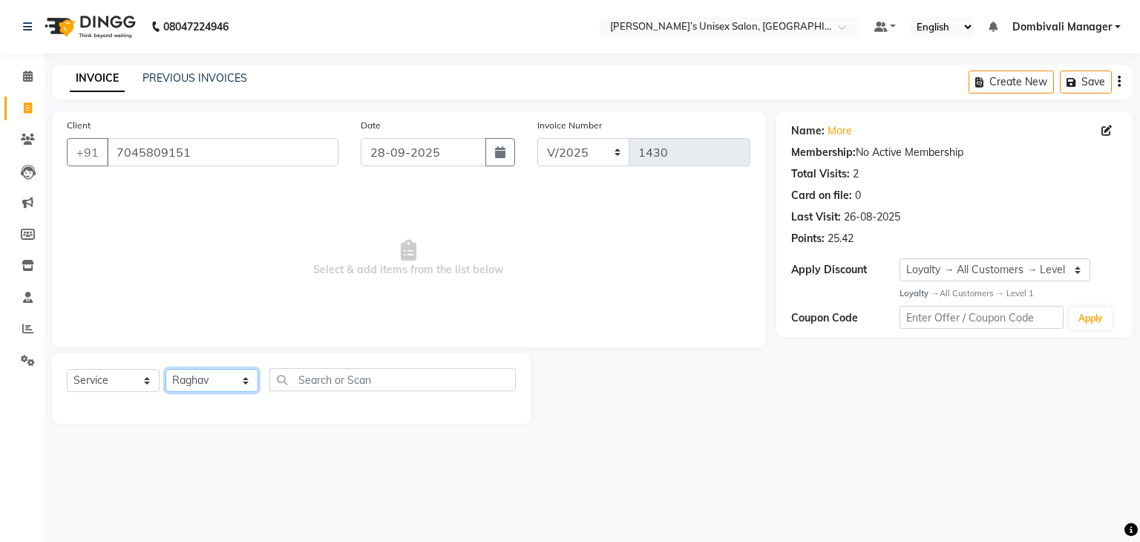
click at [165, 369] on select "Select Stylist Alam Dombivali Manager Farook Hair Stylist [PERSON_NAME] [PERSON…" at bounding box center [211, 380] width 93 height 23
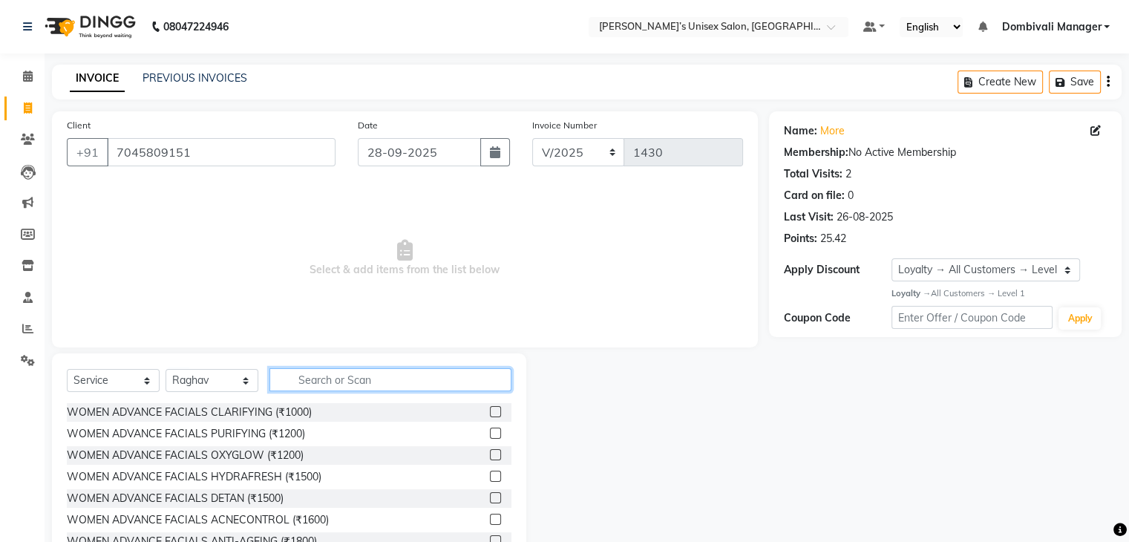
click at [323, 372] on input "text" at bounding box center [390, 379] width 242 height 23
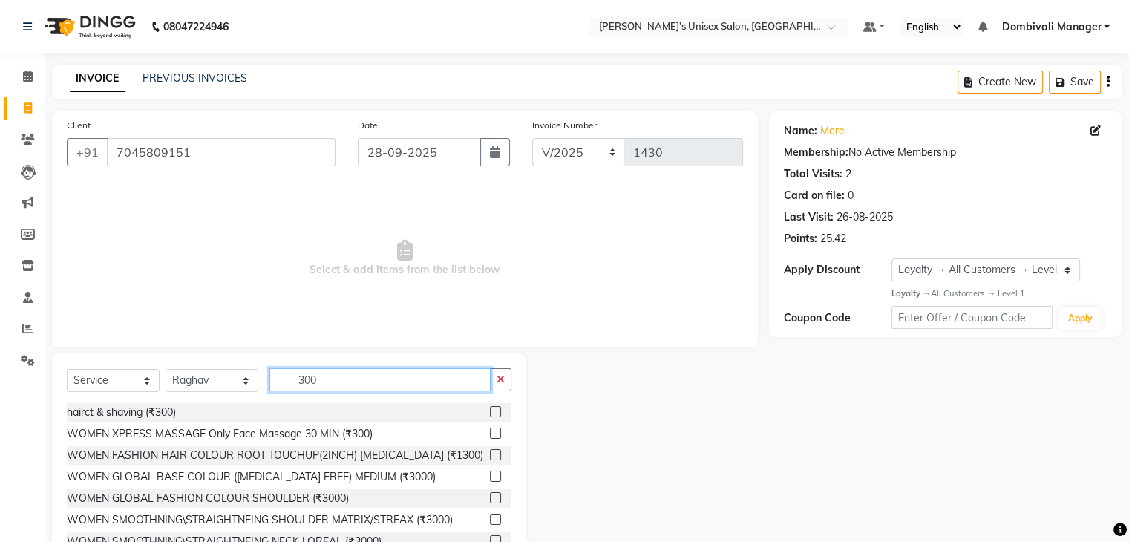
type input "300"
click at [490, 411] on label at bounding box center [495, 411] width 11 height 11
click at [490, 411] on input "checkbox" at bounding box center [495, 412] width 10 height 10
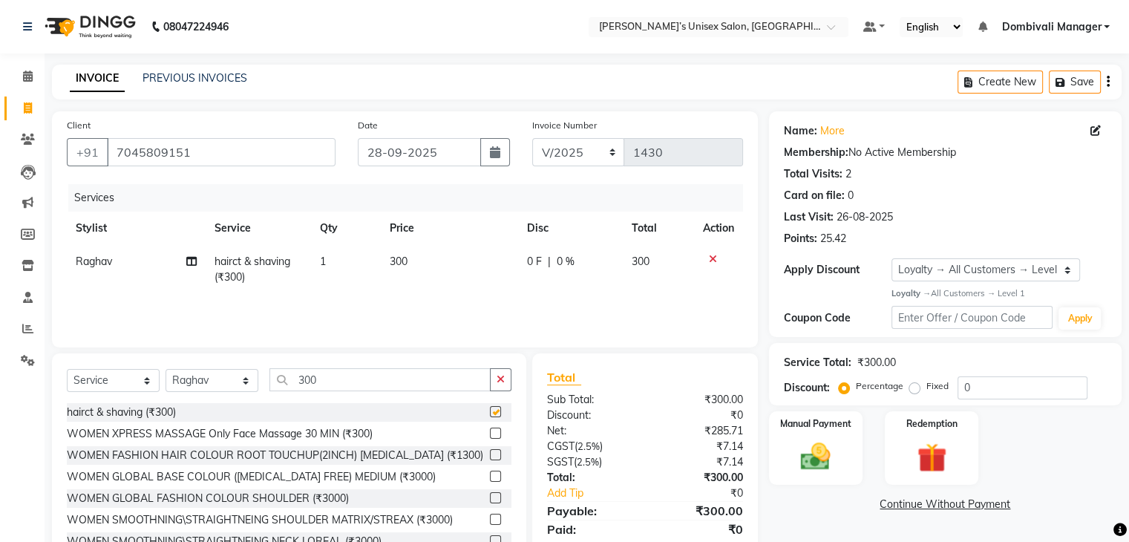
checkbox input "false"
click at [810, 456] on img at bounding box center [815, 457] width 50 height 36
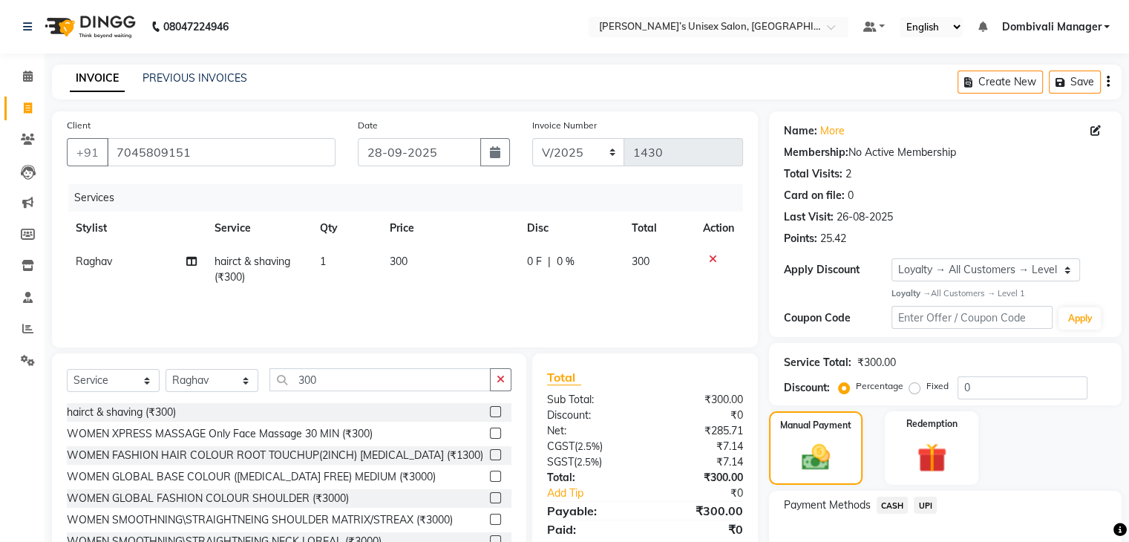
click at [925, 499] on span "UPI" at bounding box center [924, 504] width 23 height 17
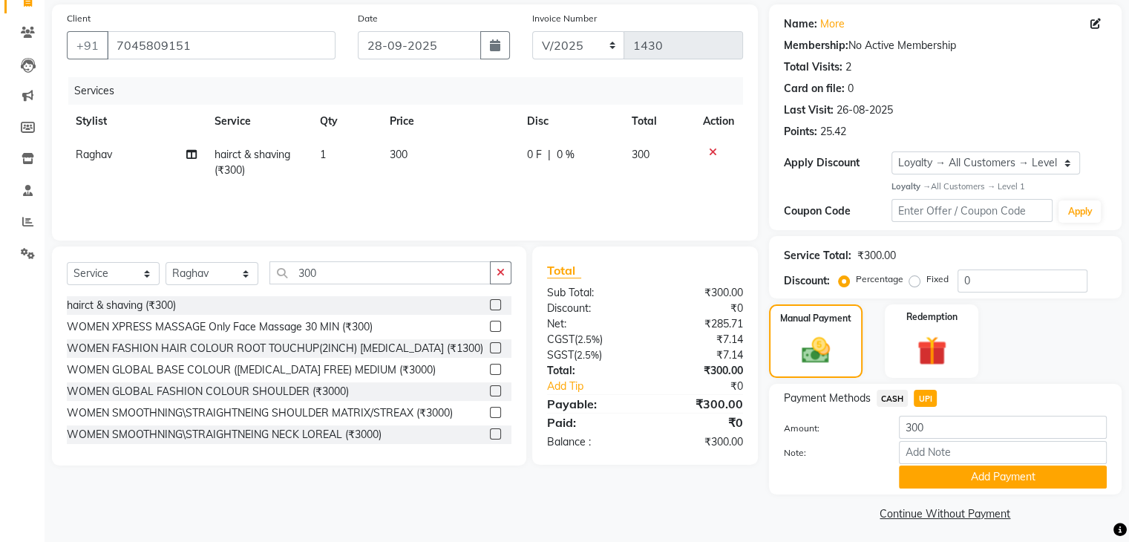
scroll to position [114, 0]
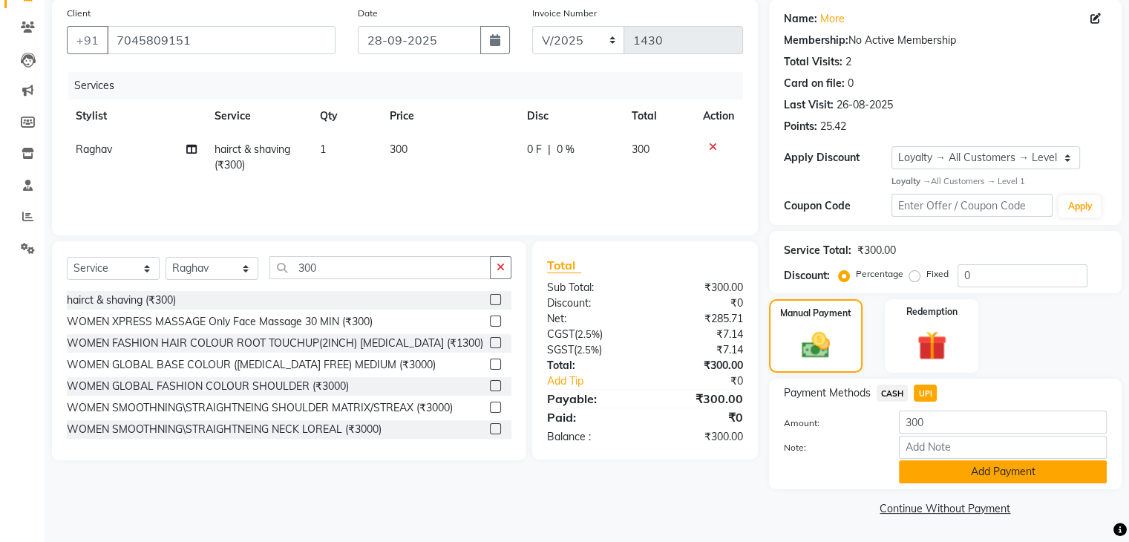
click at [933, 469] on button "Add Payment" at bounding box center [1003, 471] width 208 height 23
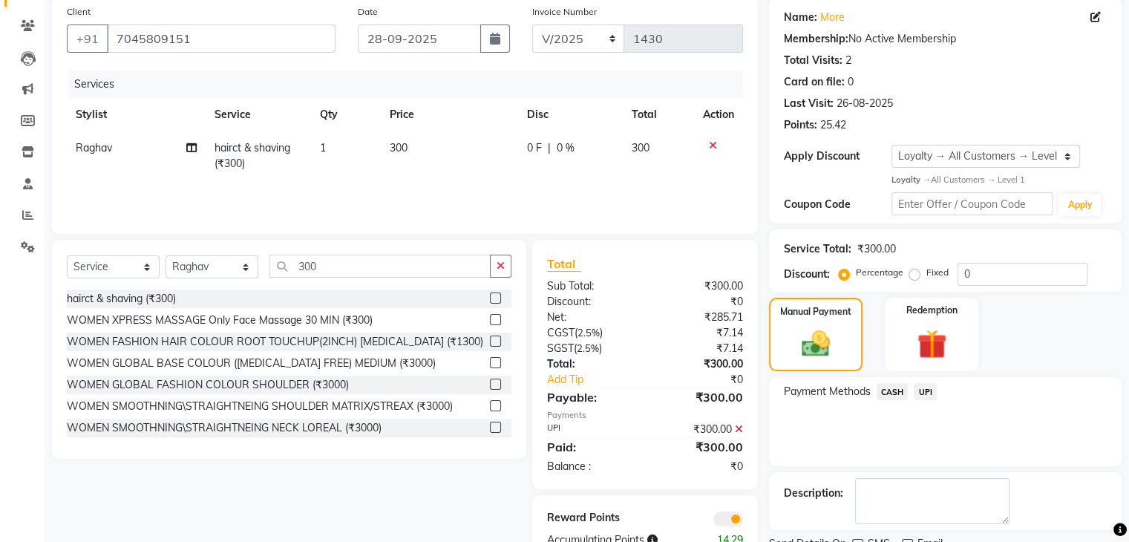
scroll to position [174, 0]
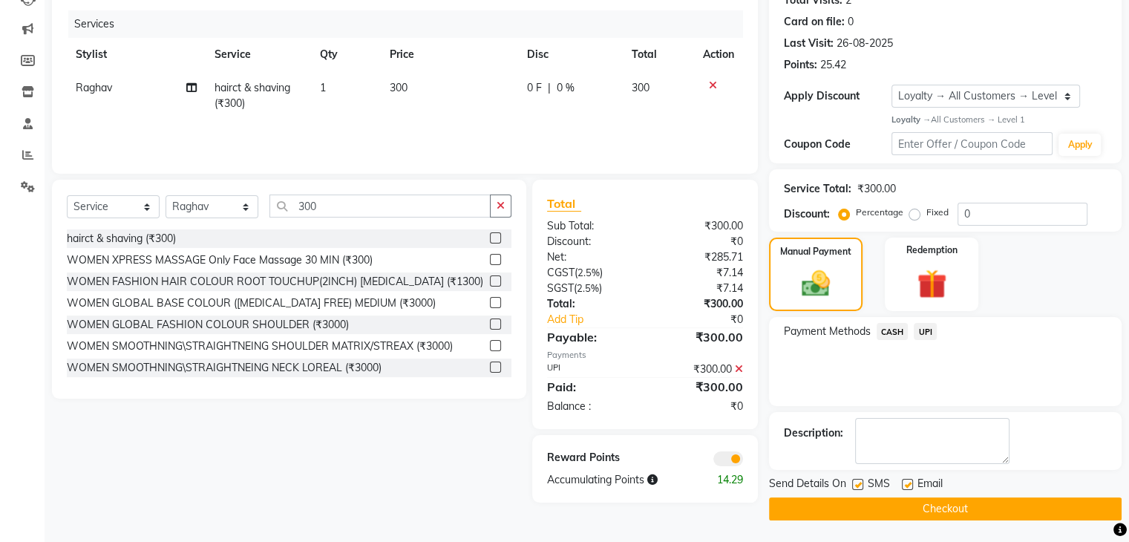
click at [923, 504] on button "Checkout" at bounding box center [945, 508] width 352 height 23
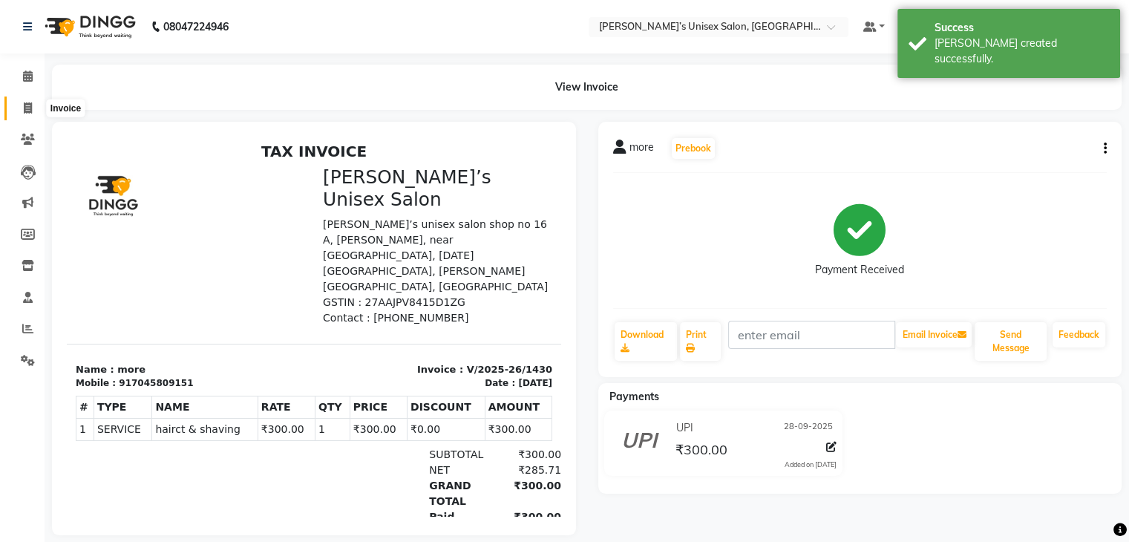
click at [27, 108] on icon at bounding box center [28, 107] width 8 height 11
select select "service"
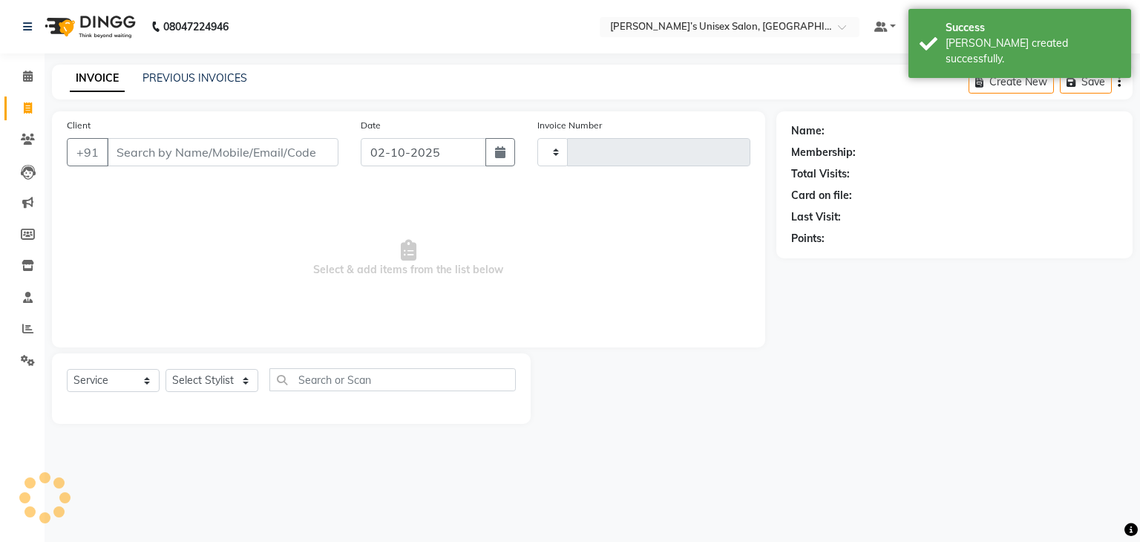
type input "1431"
select select "8637"
click at [454, 149] on input "02-10-2025" at bounding box center [423, 152] width 125 height 28
select select "10"
select select "2025"
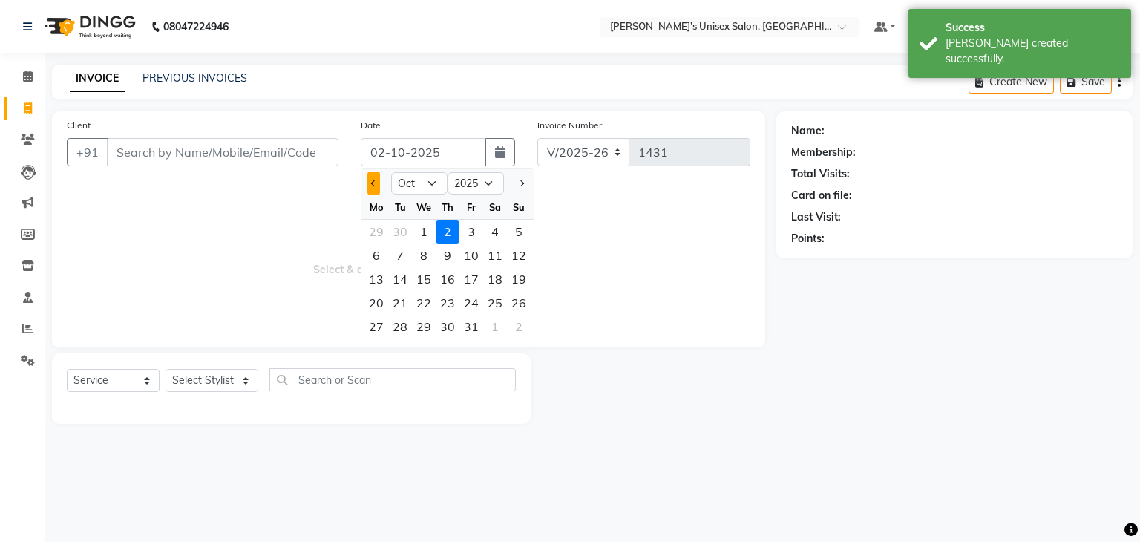
click at [372, 173] on button "Previous month" at bounding box center [373, 183] width 13 height 24
select select "9"
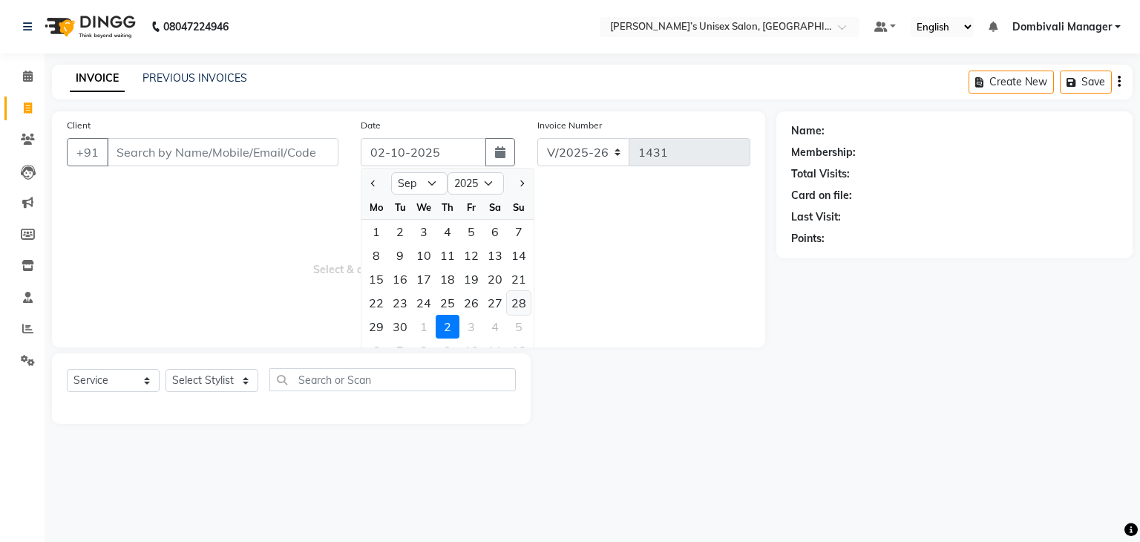
click at [522, 303] on div "28" at bounding box center [519, 303] width 24 height 24
type input "28-09-2025"
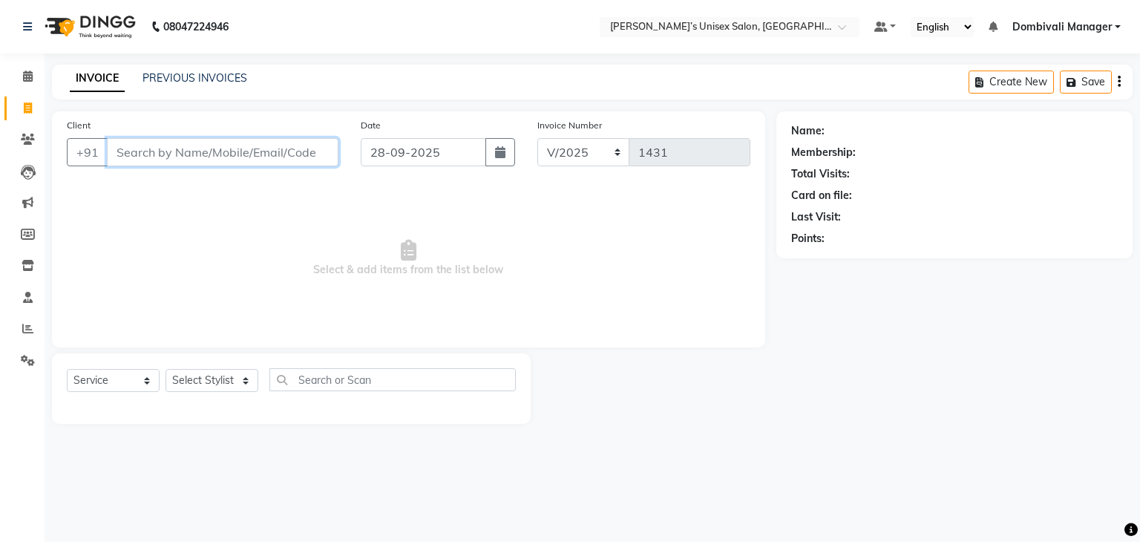
click at [226, 155] on input "Client" at bounding box center [222, 152] width 231 height 28
drag, startPoint x: 226, startPoint y: 155, endPoint x: 302, endPoint y: 151, distance: 76.5
click at [302, 151] on div "[PHONE_NUMBER] Add Client" at bounding box center [203, 152] width 272 height 28
type input "99228224776"
click at [302, 151] on span "Add Client" at bounding box center [300, 152] width 59 height 15
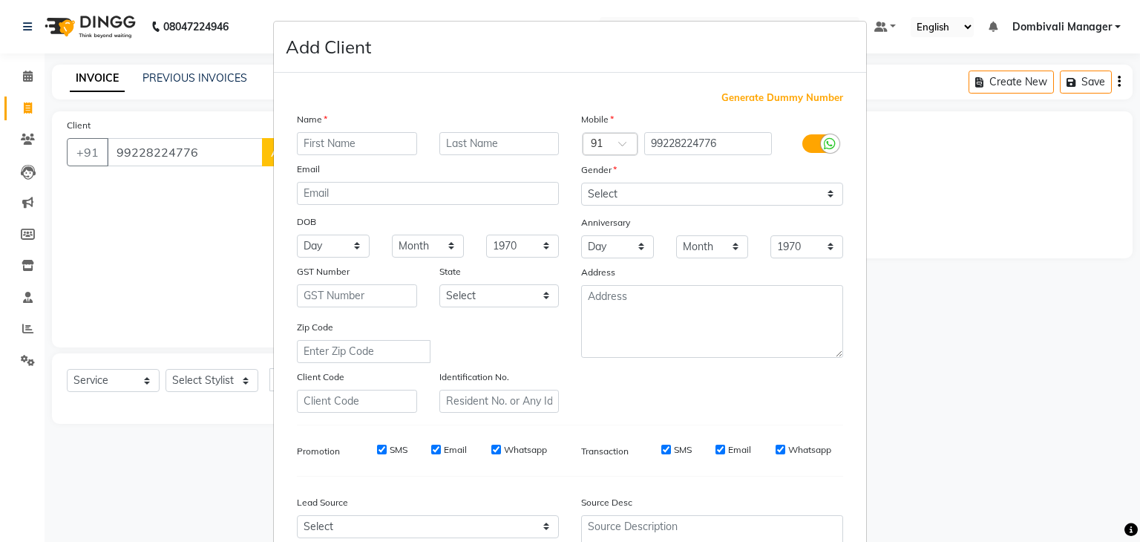
click at [347, 143] on input "text" at bounding box center [357, 143] width 120 height 23
type input "s"
type input "😊"
click at [606, 191] on select "Select [DEMOGRAPHIC_DATA] [DEMOGRAPHIC_DATA] Other Prefer Not To Say" at bounding box center [712, 194] width 262 height 23
select select "[DEMOGRAPHIC_DATA]"
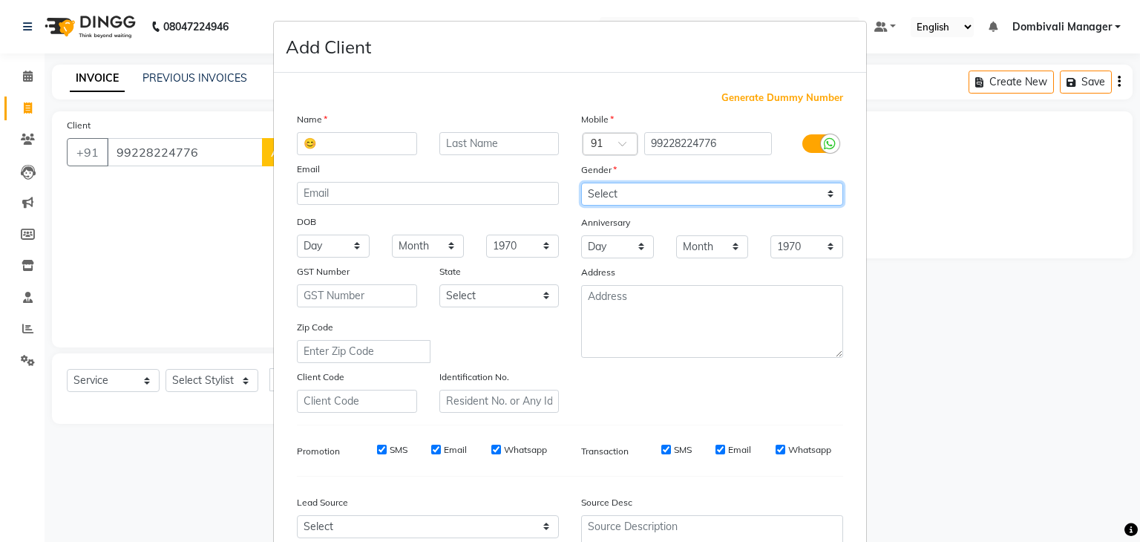
click at [581, 183] on select "Select [DEMOGRAPHIC_DATA] [DEMOGRAPHIC_DATA] Other Prefer Not To Say" at bounding box center [712, 194] width 262 height 23
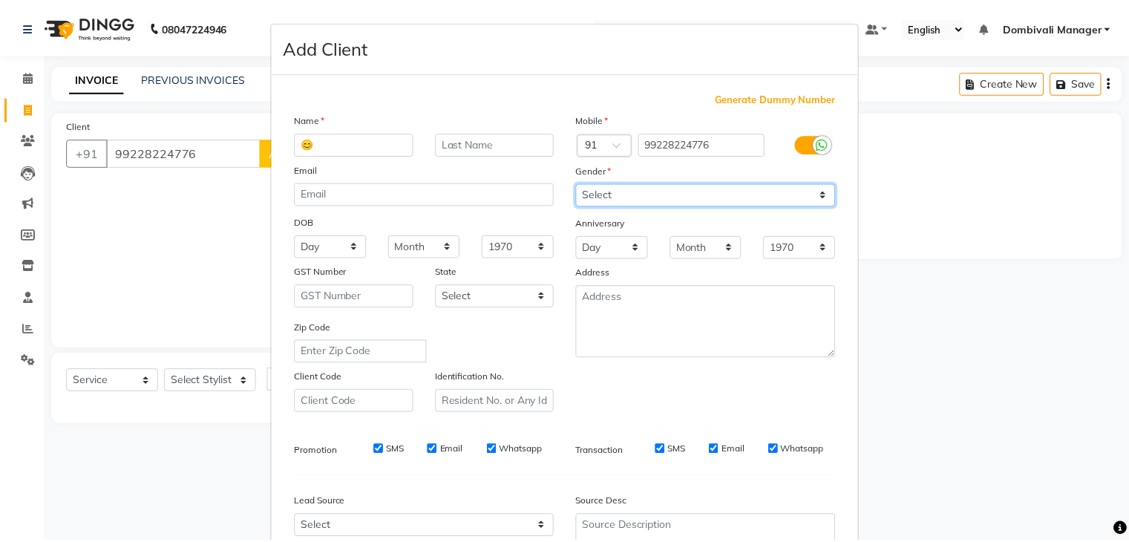
scroll to position [151, 0]
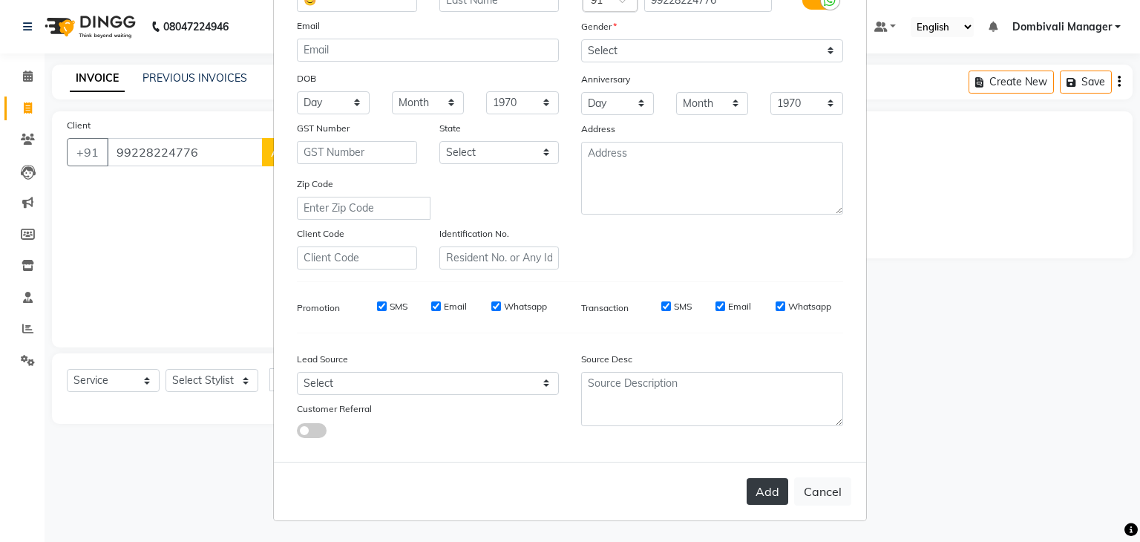
click at [762, 493] on button "Add" at bounding box center [767, 491] width 42 height 27
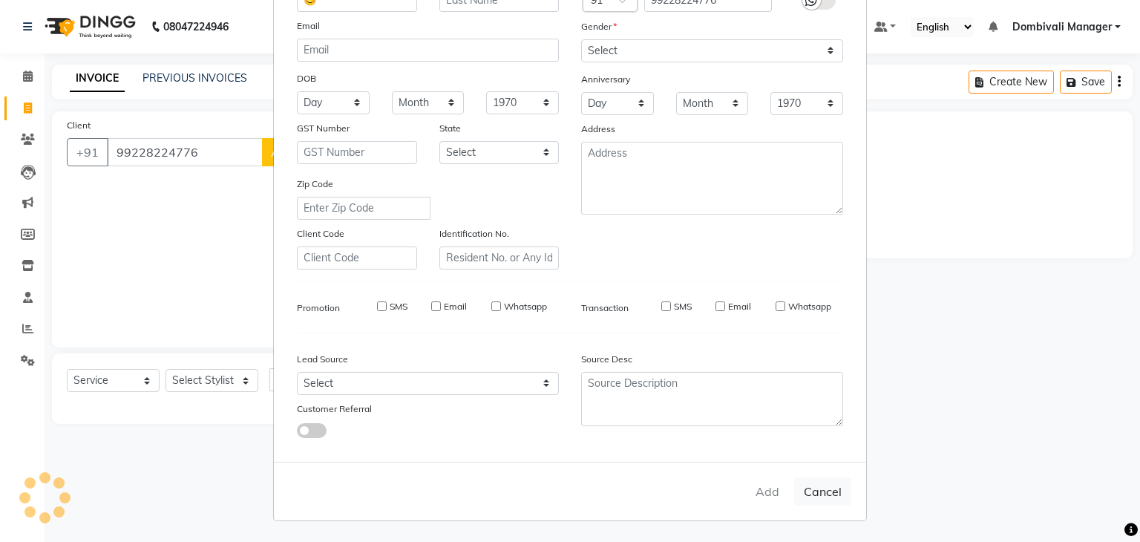
select select
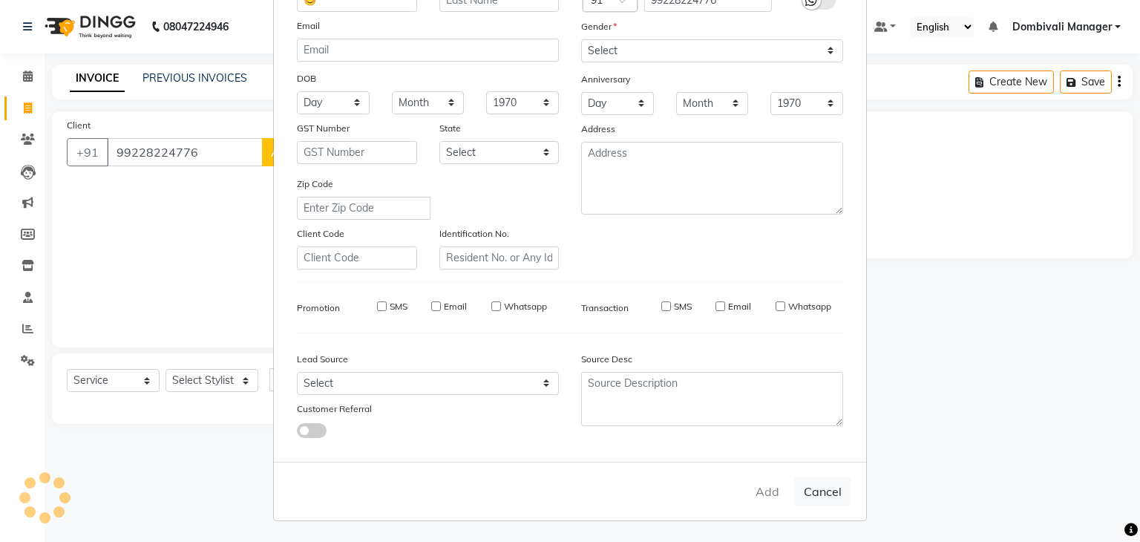
select select
checkbox input "false"
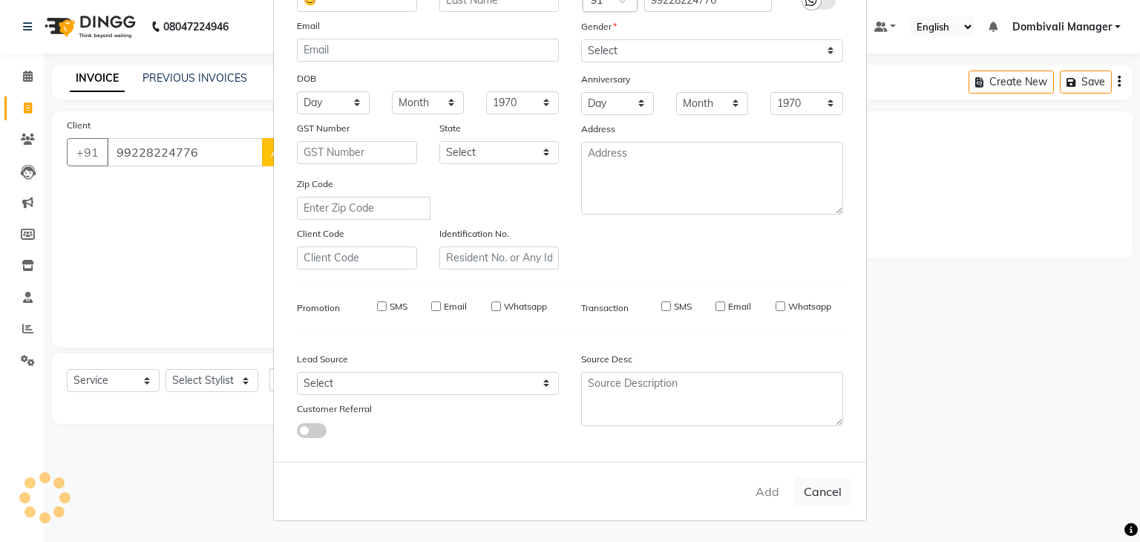
checkbox input "false"
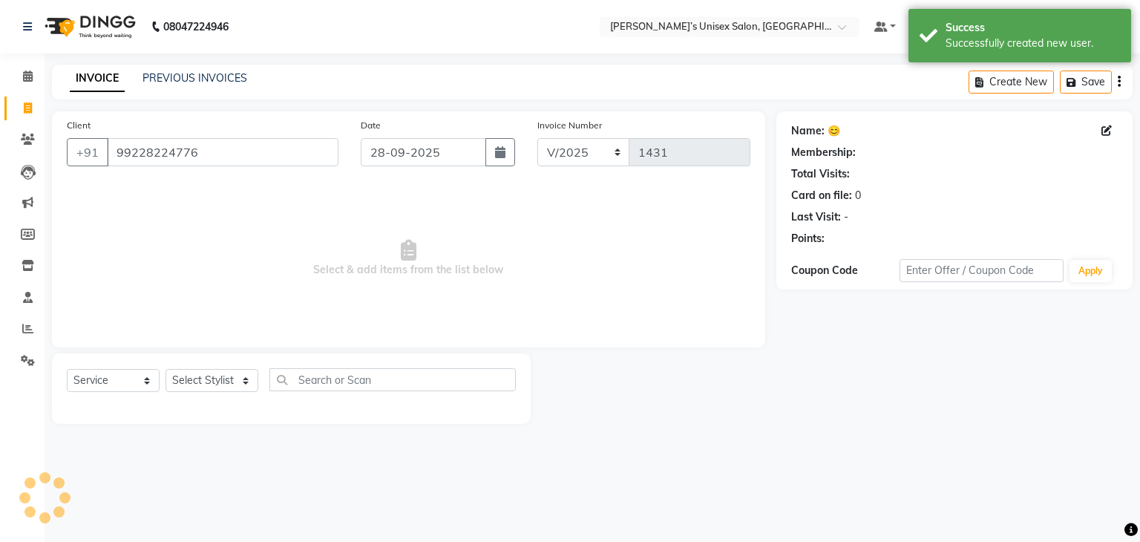
select select "1: Object"
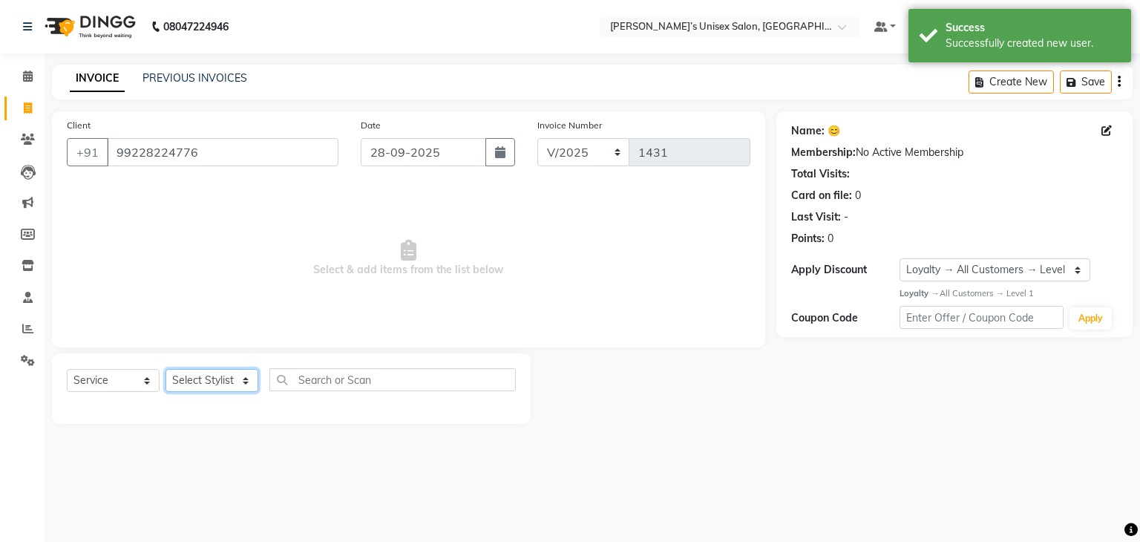
click at [246, 378] on select "Select Stylist Alam Dombivali Manager Farook Hair Stylist [PERSON_NAME] [PERSON…" at bounding box center [211, 380] width 93 height 23
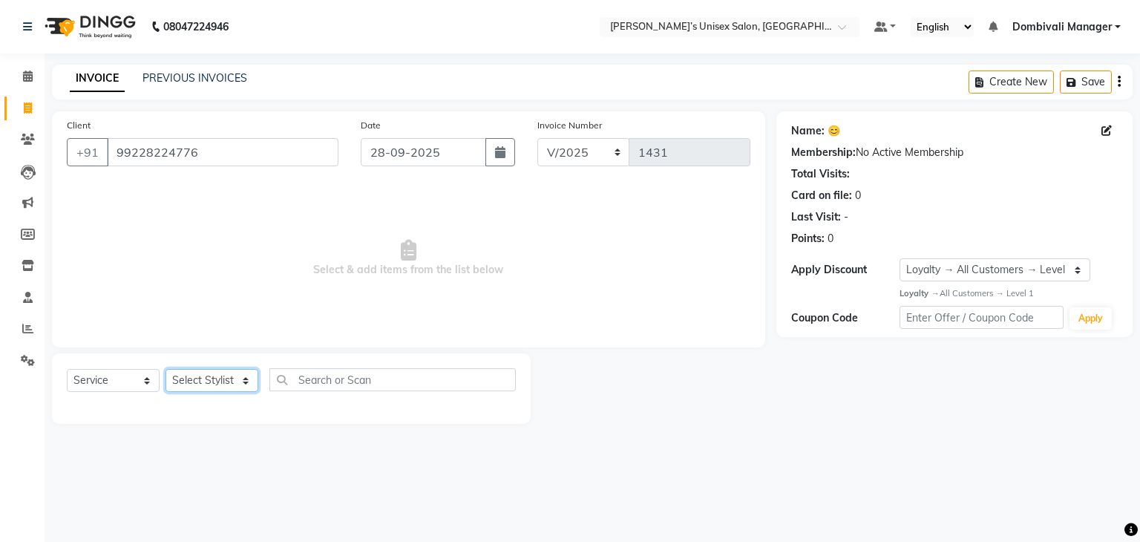
select select "90241"
click at [165, 369] on select "Select Stylist Alam Dombivali Manager Farook Hair Stylist [PERSON_NAME] [PERSON…" at bounding box center [211, 380] width 93 height 23
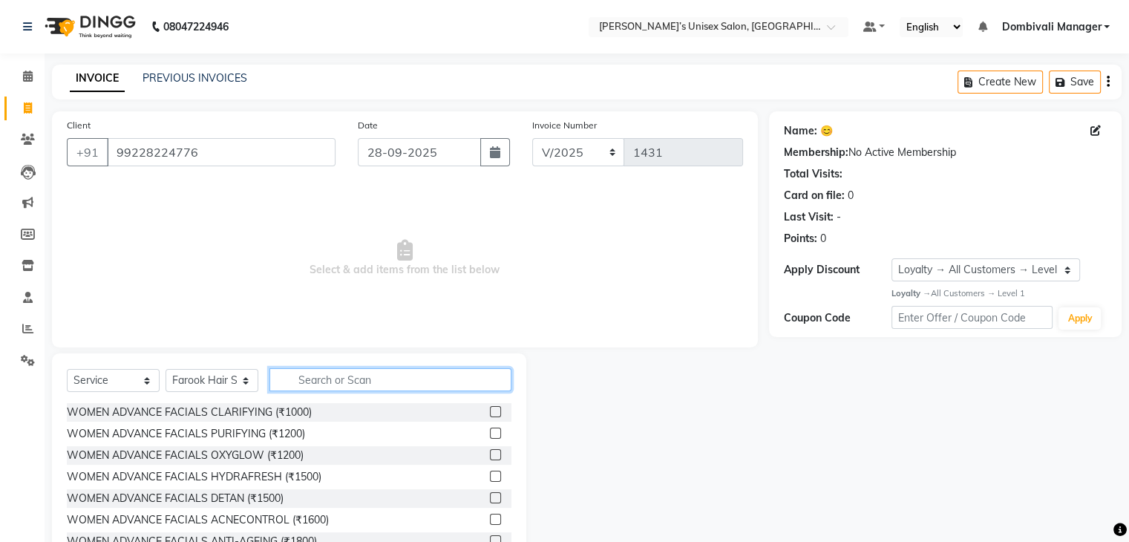
click at [359, 375] on input "text" at bounding box center [390, 379] width 242 height 23
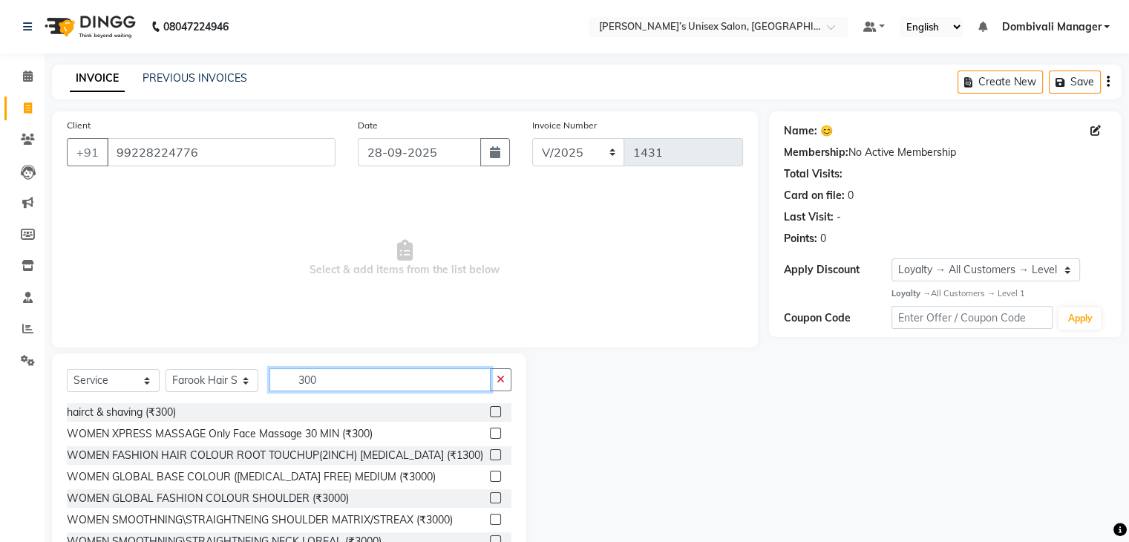
type input "300"
click at [490, 408] on label at bounding box center [495, 411] width 11 height 11
click at [490, 408] on input "checkbox" at bounding box center [495, 412] width 10 height 10
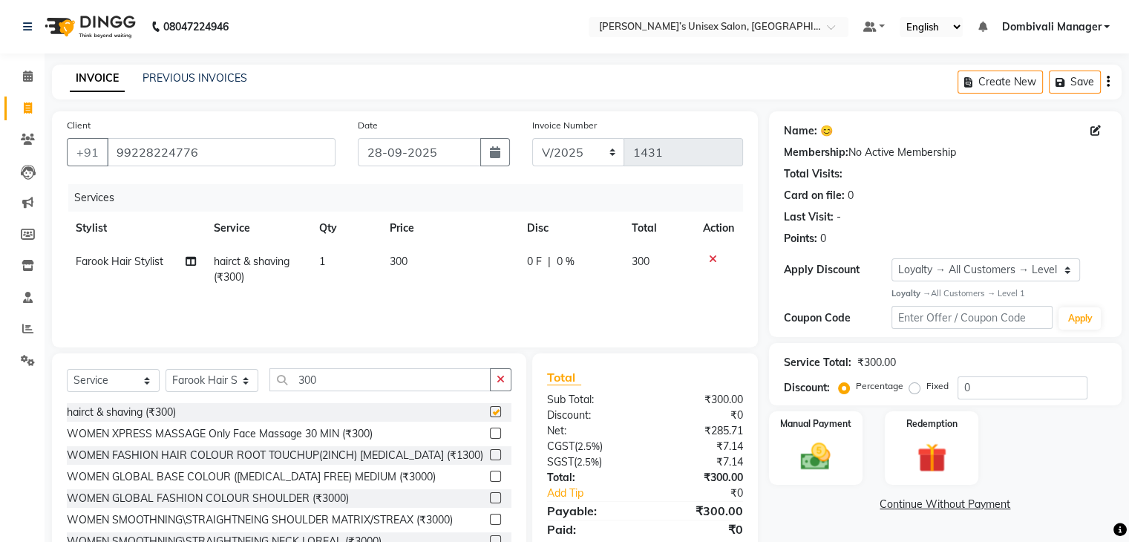
checkbox input "false"
click at [803, 456] on img at bounding box center [815, 457] width 50 height 36
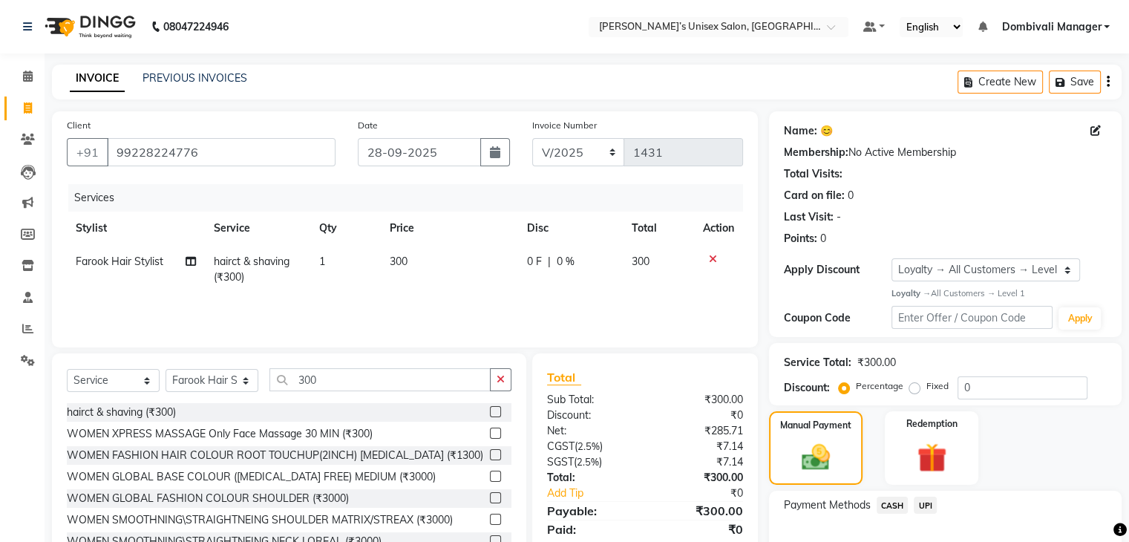
click at [922, 502] on span "UPI" at bounding box center [924, 504] width 23 height 17
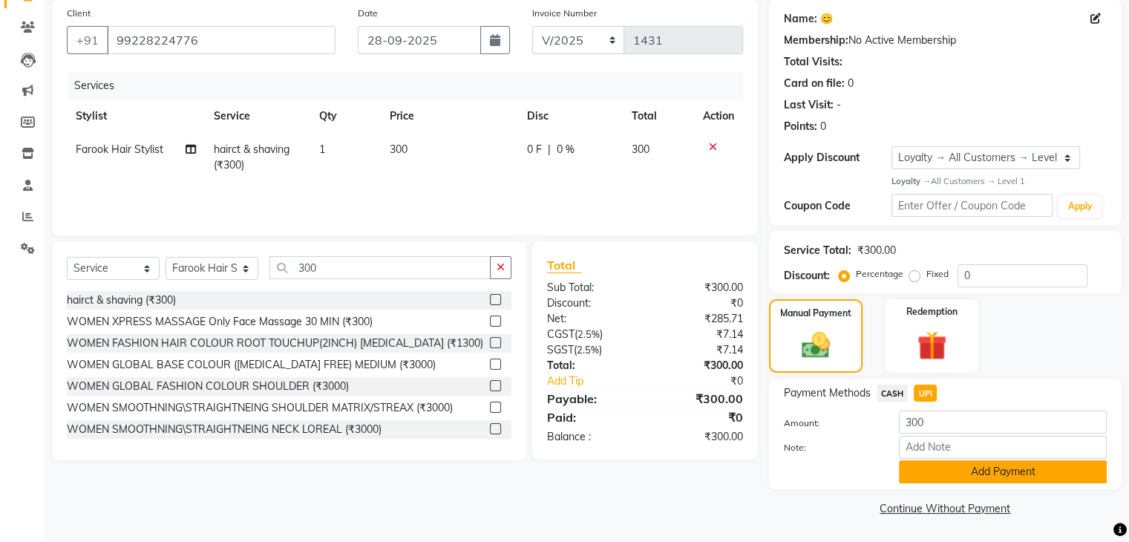
click at [936, 479] on button "Add Payment" at bounding box center [1003, 471] width 208 height 23
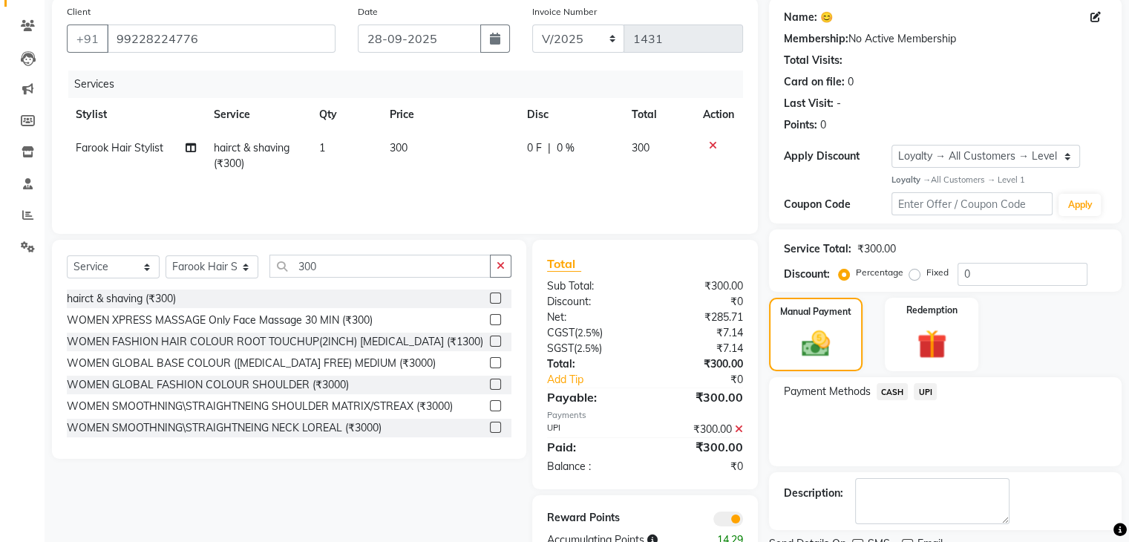
scroll to position [174, 0]
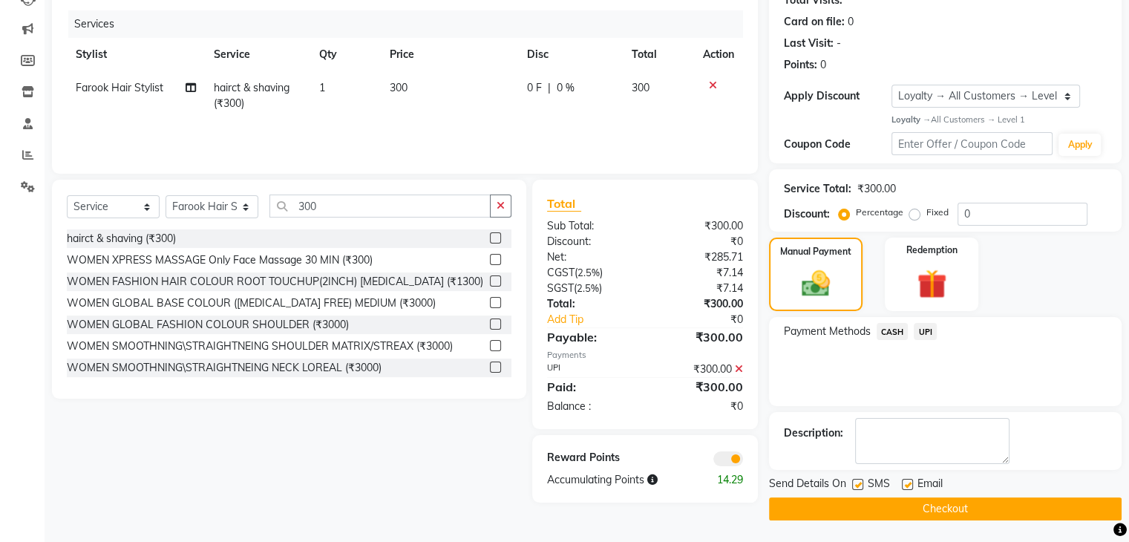
click at [950, 502] on button "Checkout" at bounding box center [945, 508] width 352 height 23
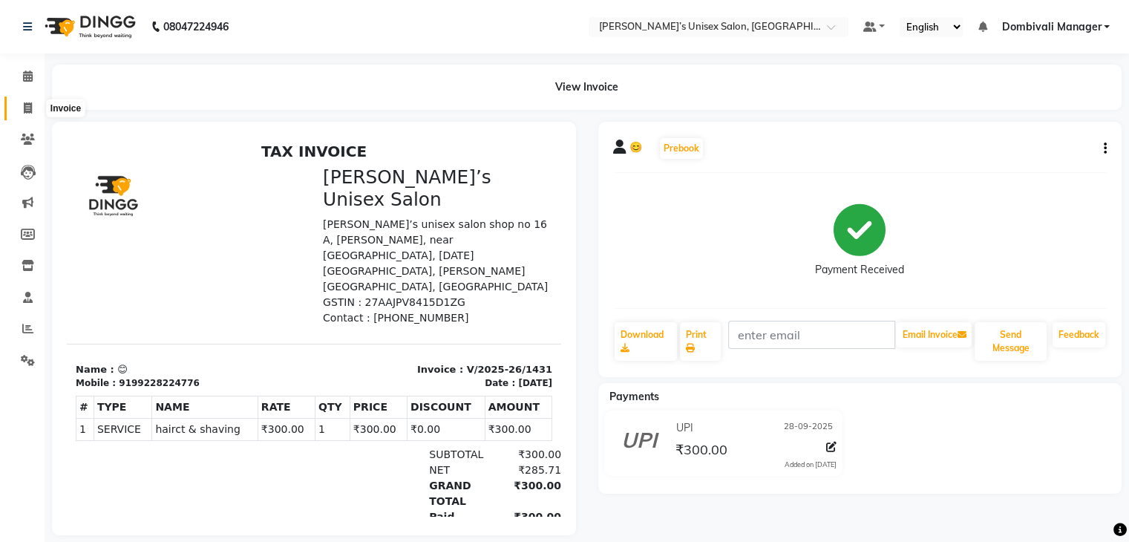
click at [27, 105] on icon at bounding box center [28, 107] width 8 height 11
select select "8637"
select select "service"
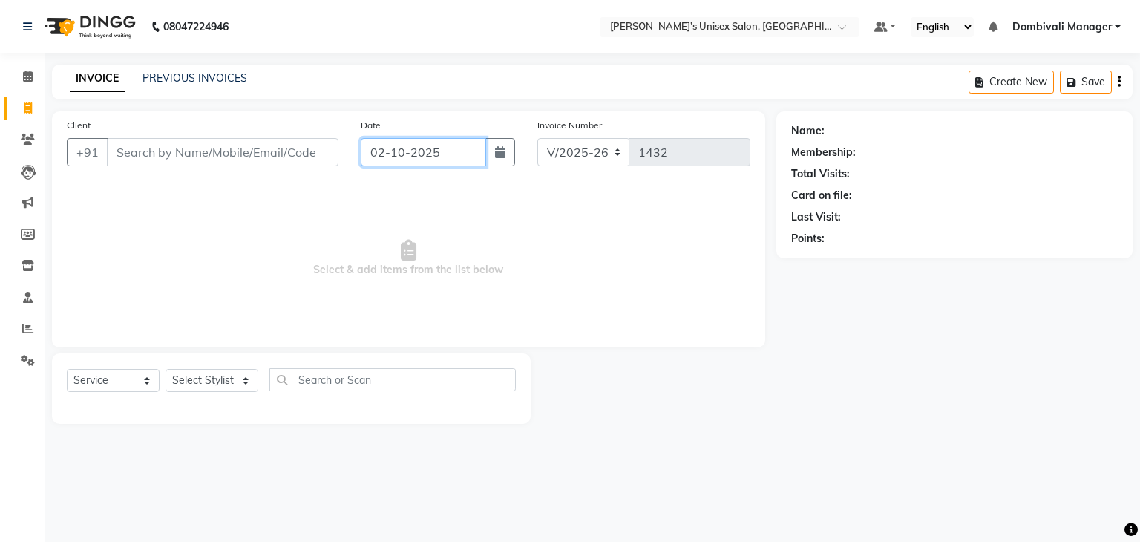
click at [469, 157] on input "02-10-2025" at bounding box center [423, 152] width 125 height 28
select select "10"
select select "2025"
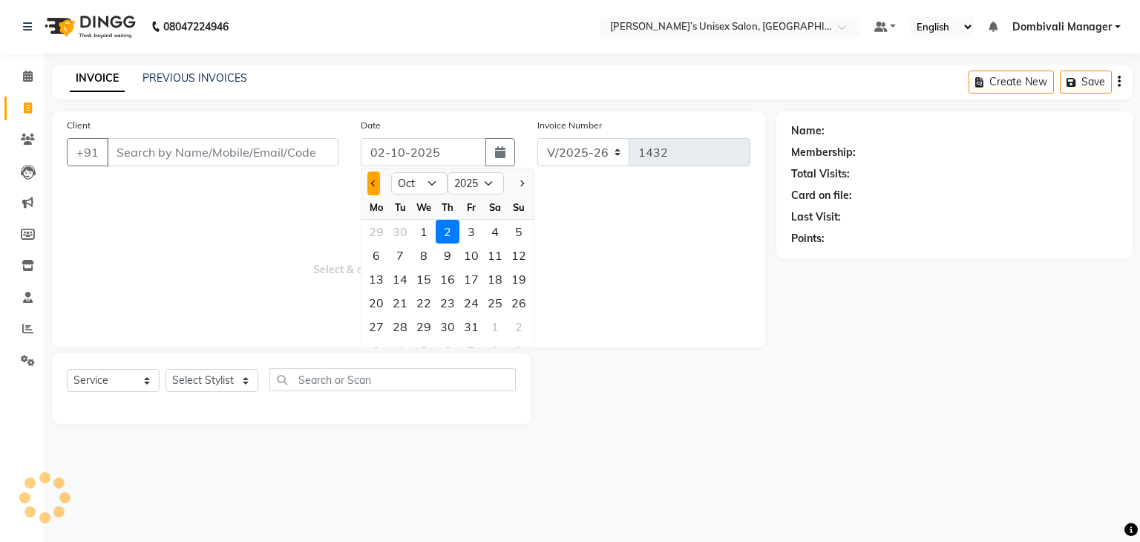
click at [370, 176] on button "Previous month" at bounding box center [373, 183] width 13 height 24
select select "9"
click at [521, 303] on div "28" at bounding box center [519, 303] width 24 height 24
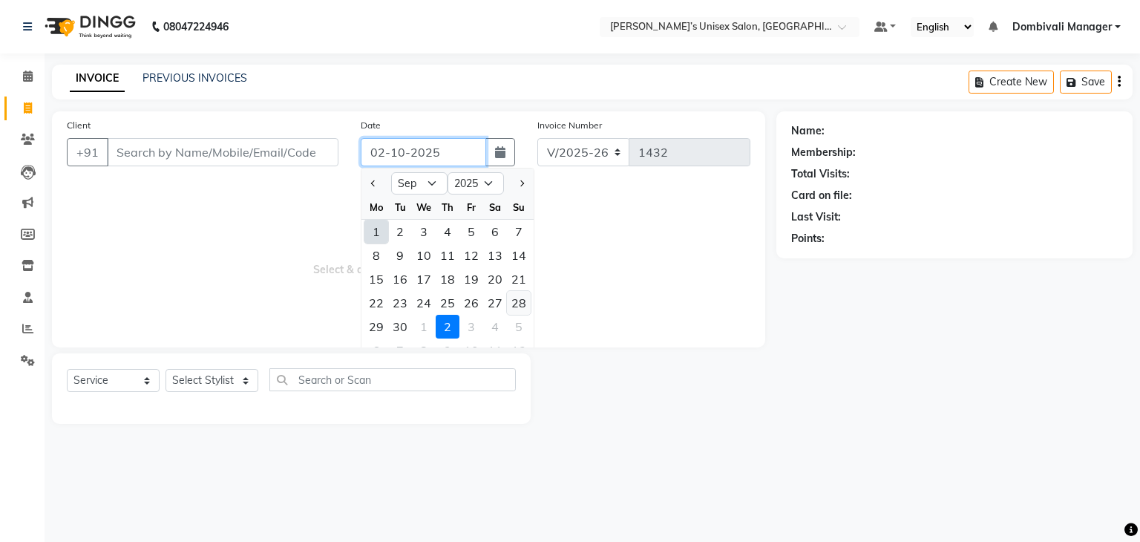
type input "28-09-2025"
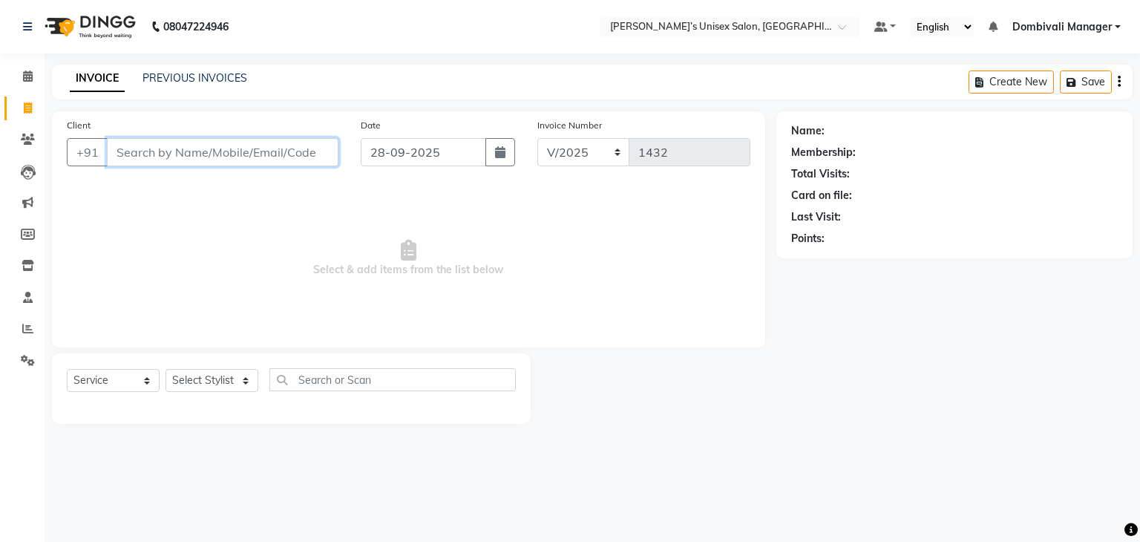
click at [216, 157] on input "Client" at bounding box center [222, 152] width 231 height 28
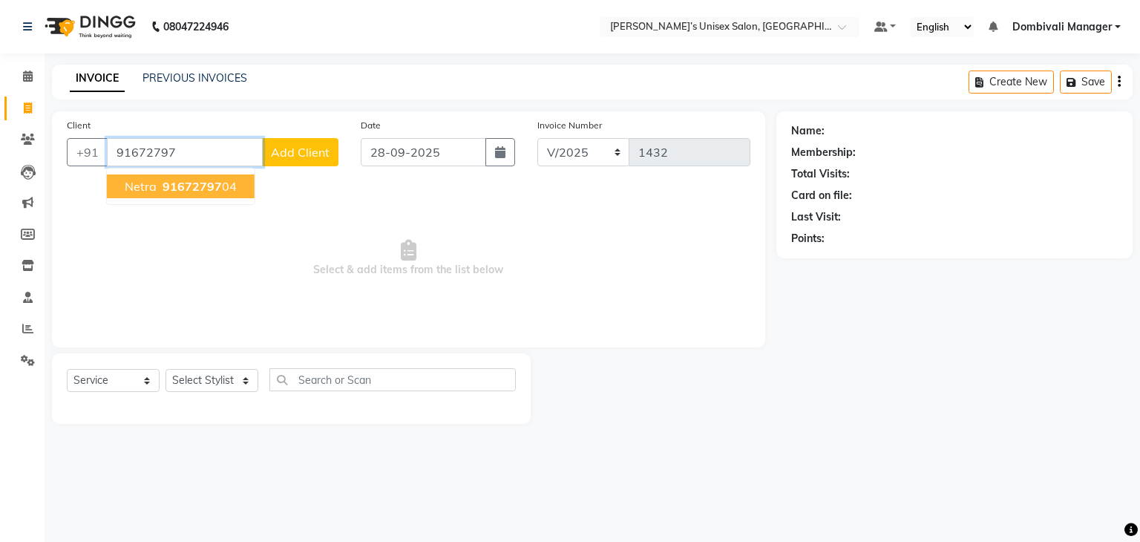
click at [187, 190] on span "91672797" at bounding box center [191, 186] width 59 height 15
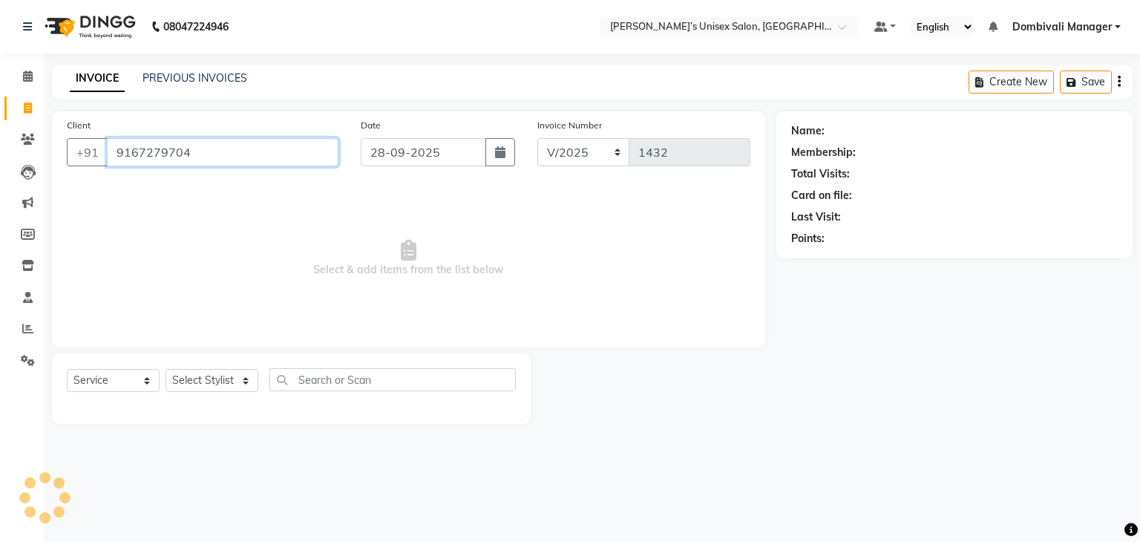
type input "9167279704"
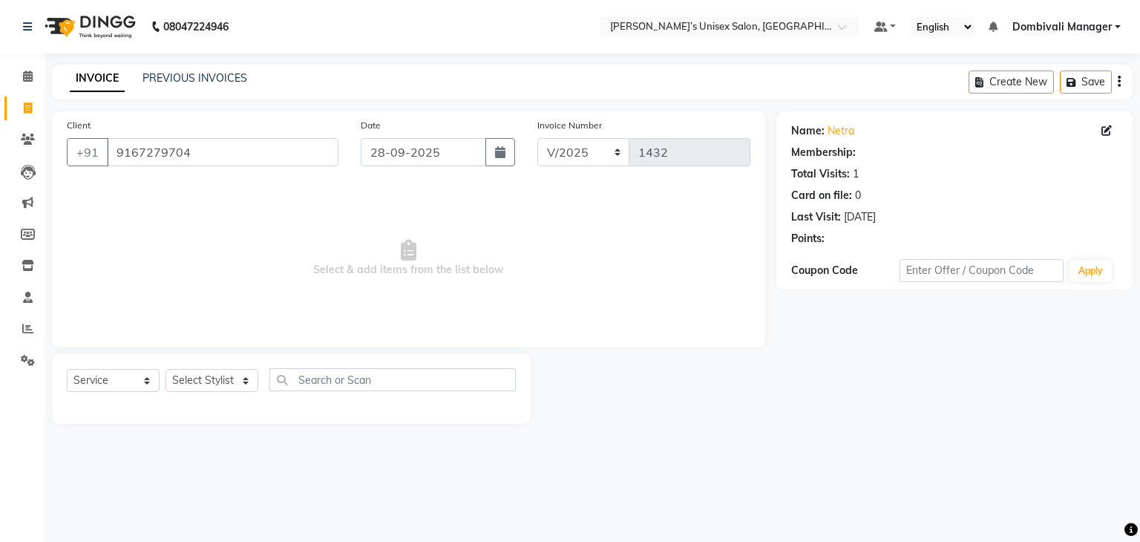
select select "1: Object"
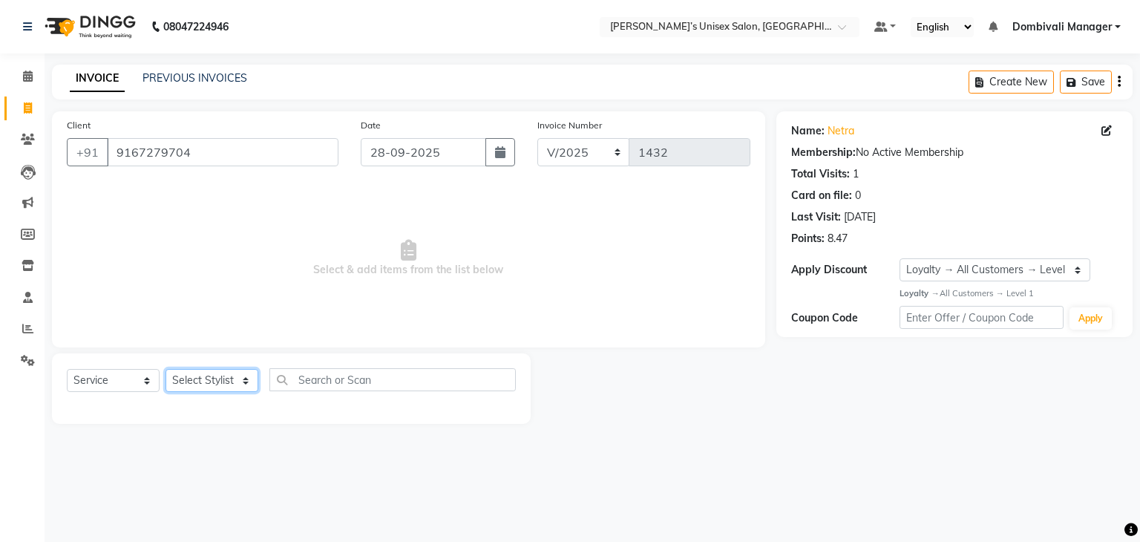
click at [223, 376] on select "Select Stylist Alam Dombivali Manager Farook Hair Stylist [PERSON_NAME] [PERSON…" at bounding box center [211, 380] width 93 height 23
select select "90241"
click at [165, 369] on select "Select Stylist Alam Dombivali Manager Farook Hair Stylist [PERSON_NAME] [PERSON…" at bounding box center [211, 380] width 93 height 23
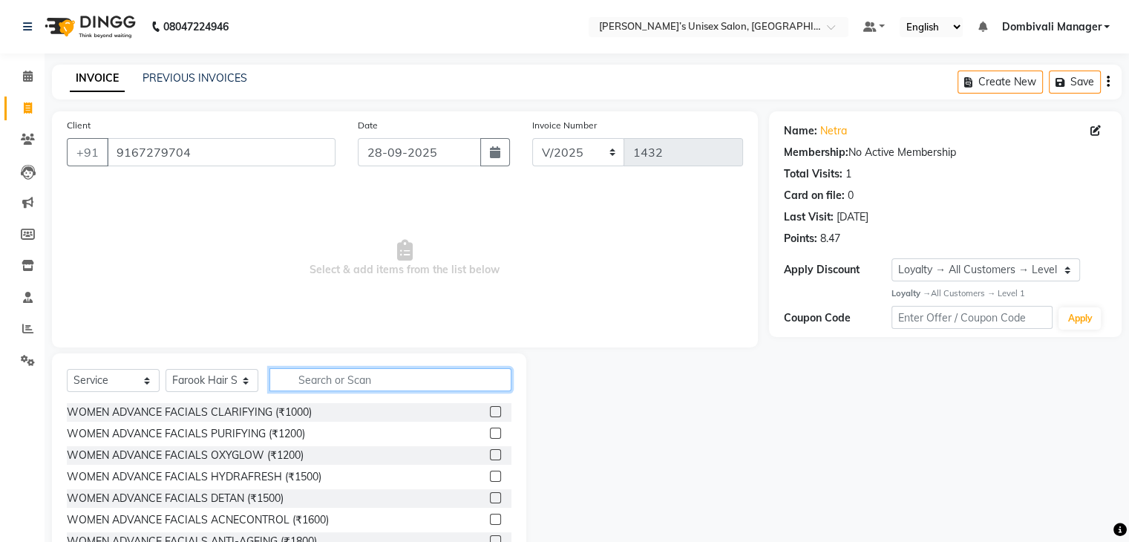
click at [346, 381] on input "text" at bounding box center [390, 379] width 242 height 23
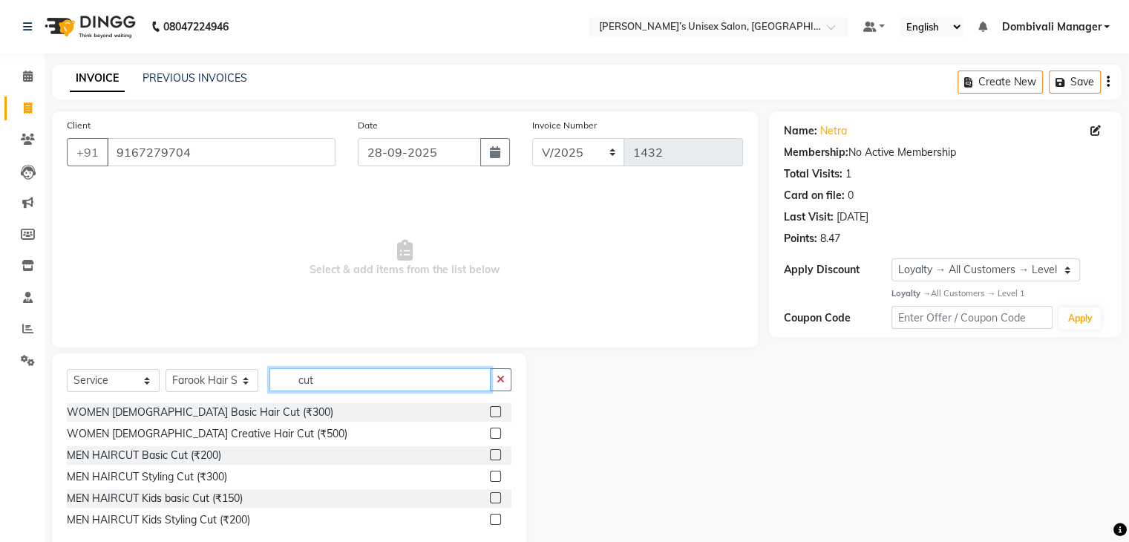
type input "cut"
click at [496, 450] on label at bounding box center [495, 454] width 11 height 11
click at [496, 450] on input "checkbox" at bounding box center [495, 455] width 10 height 10
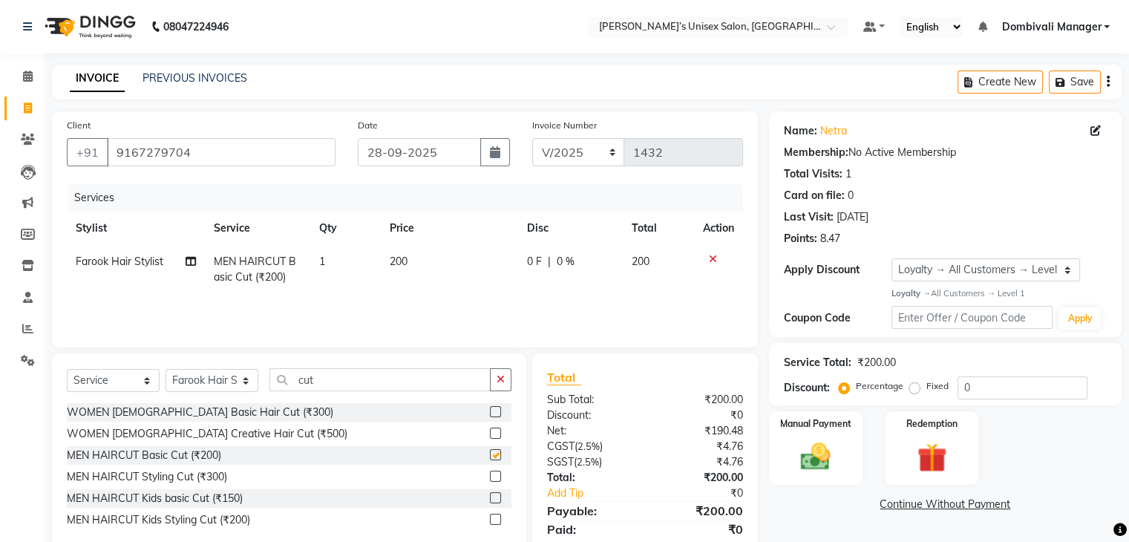
checkbox input "false"
click at [849, 441] on div "Manual Payment" at bounding box center [814, 448] width 97 height 76
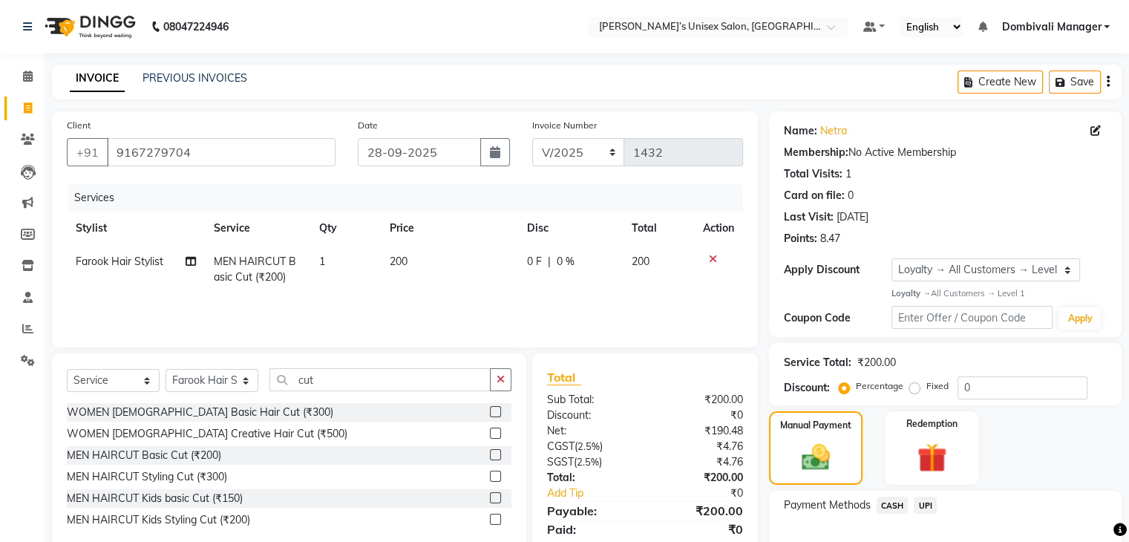
click at [890, 502] on span "CASH" at bounding box center [892, 504] width 32 height 17
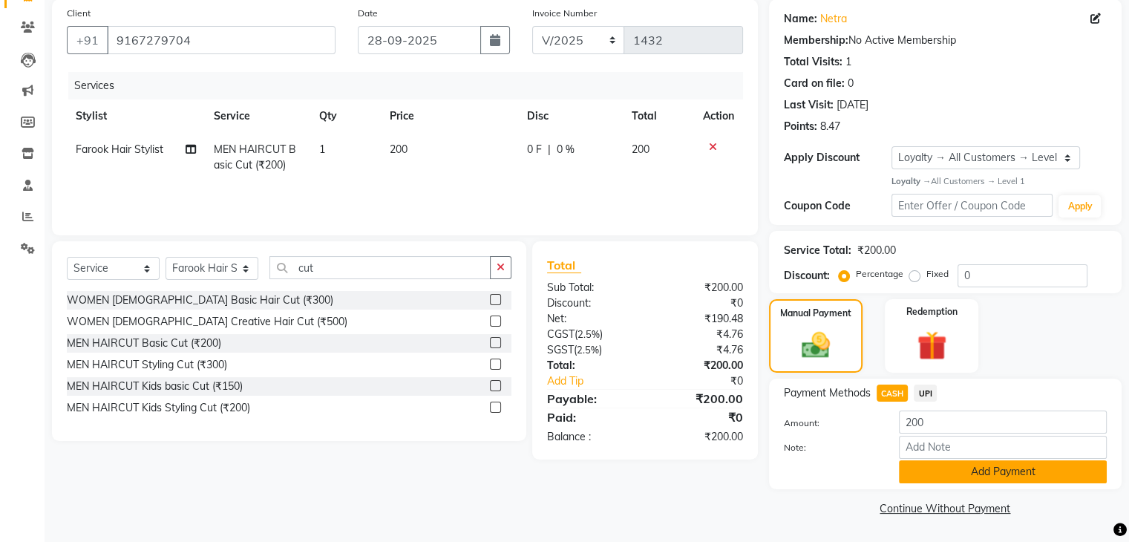
click at [986, 480] on button "Add Payment" at bounding box center [1003, 471] width 208 height 23
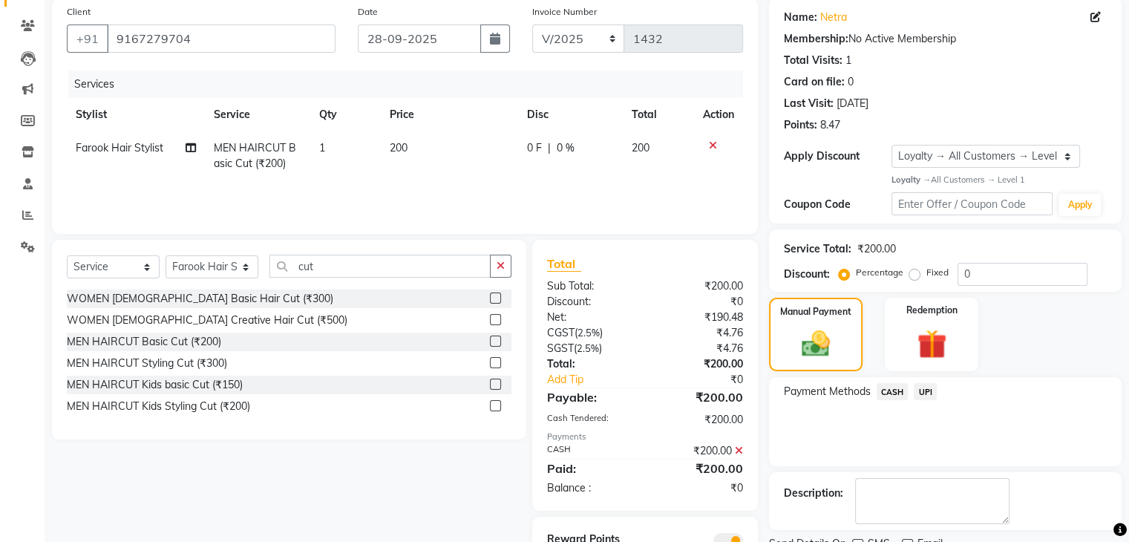
scroll to position [180, 0]
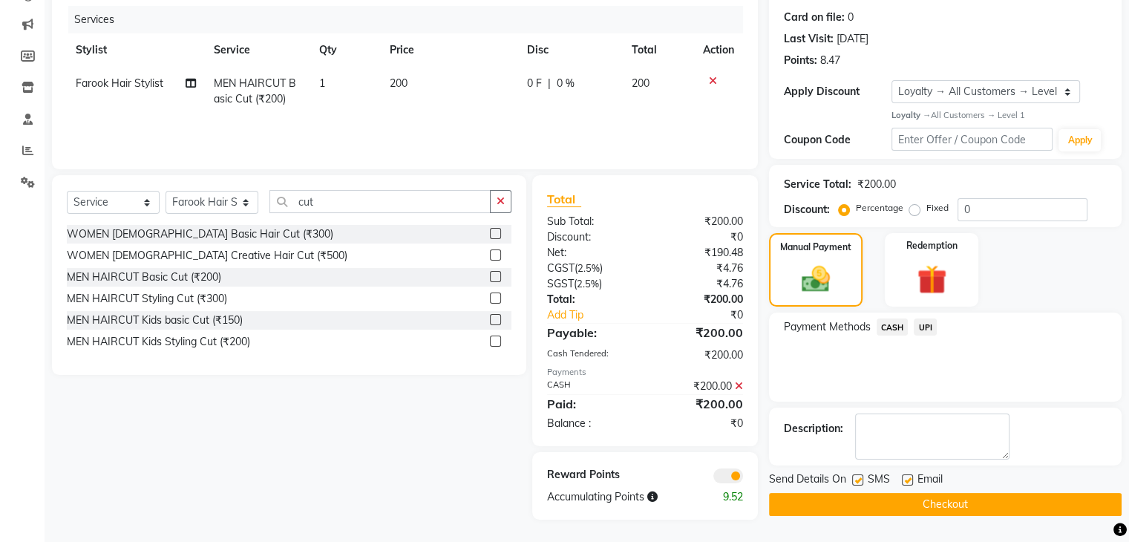
click at [973, 502] on button "Checkout" at bounding box center [945, 504] width 352 height 23
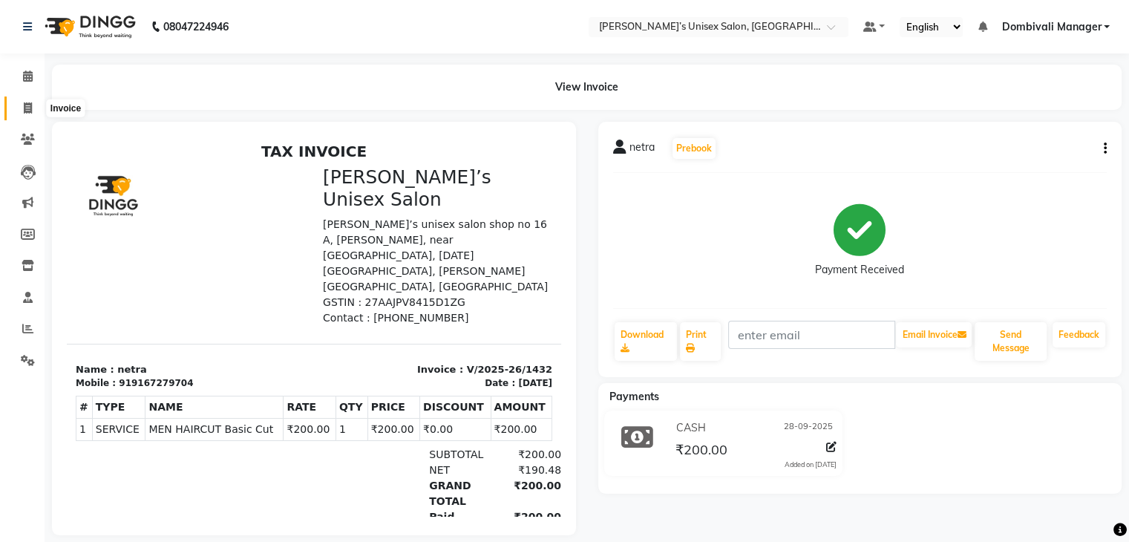
click at [28, 103] on icon at bounding box center [28, 107] width 8 height 11
select select "service"
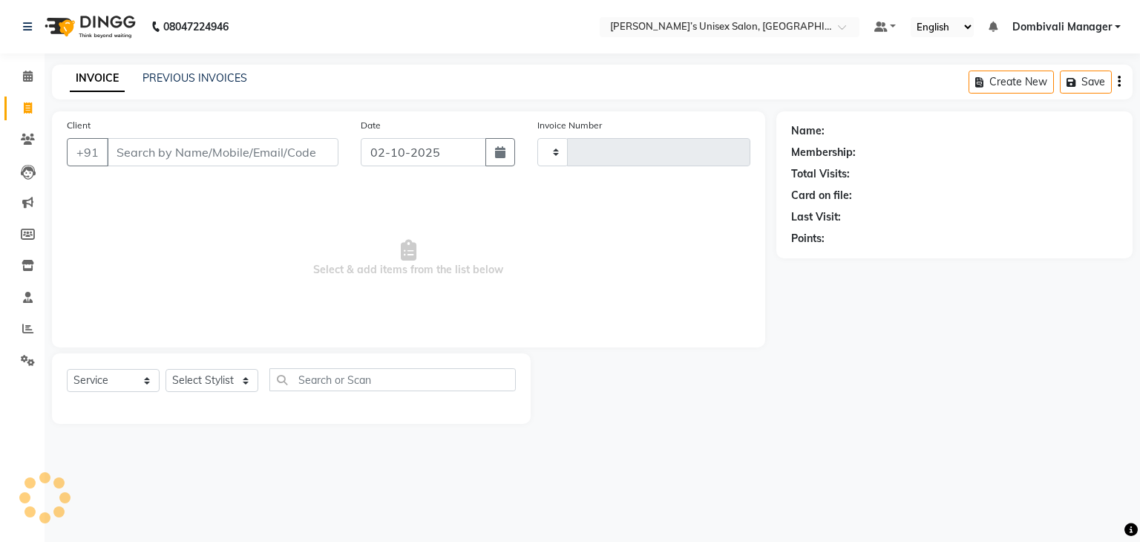
type input "1433"
select select "8637"
click at [459, 146] on input "02-10-2025" at bounding box center [423, 152] width 125 height 28
select select "10"
select select "2025"
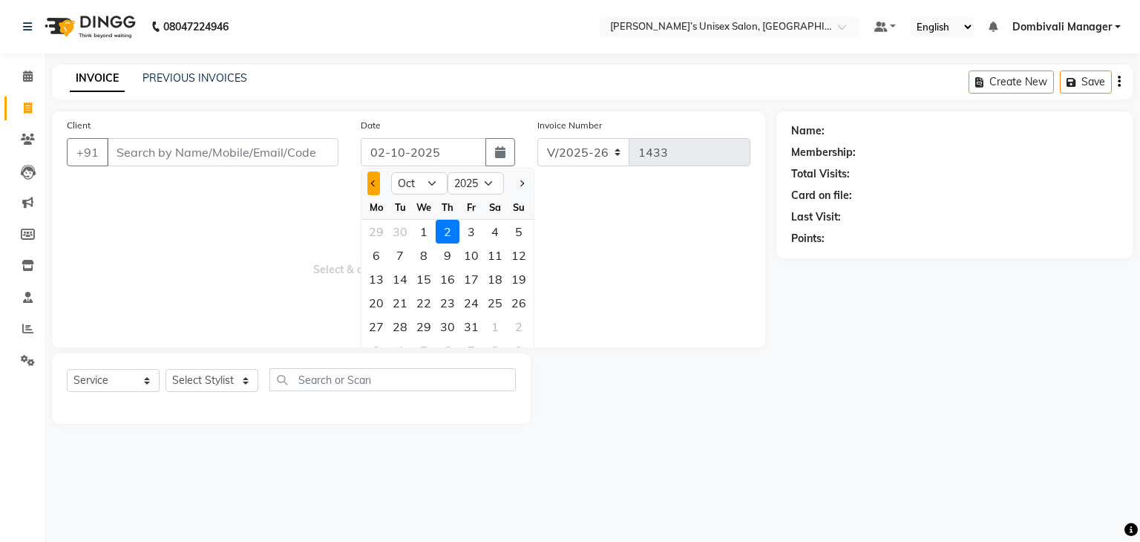
click at [372, 180] on button "Previous month" at bounding box center [373, 183] width 13 height 24
select select "9"
click at [525, 301] on div "28" at bounding box center [519, 303] width 24 height 24
type input "28-09-2025"
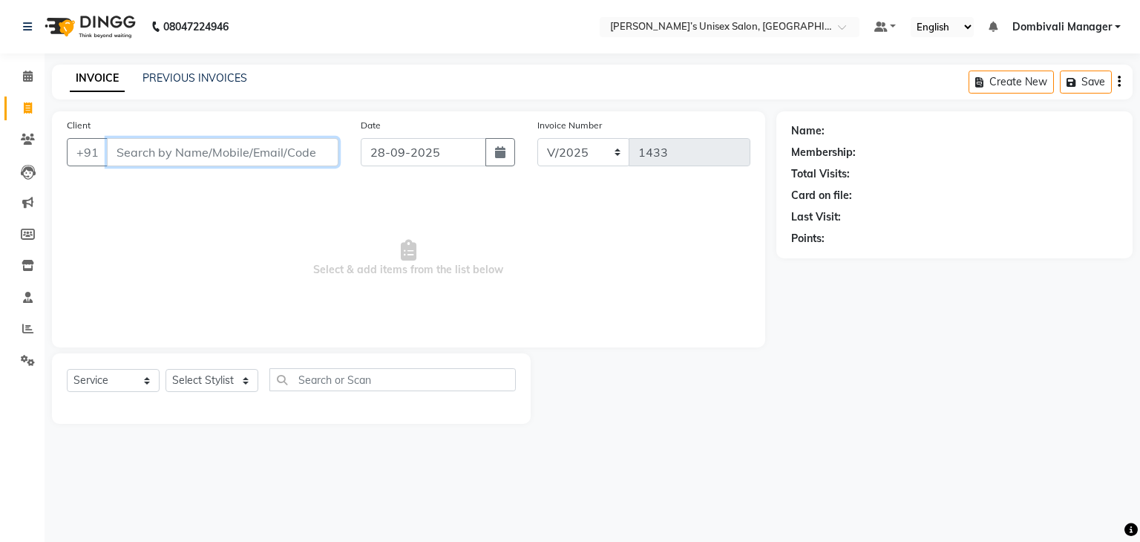
click at [231, 148] on input "Client" at bounding box center [222, 152] width 231 height 28
type input "9833471907"
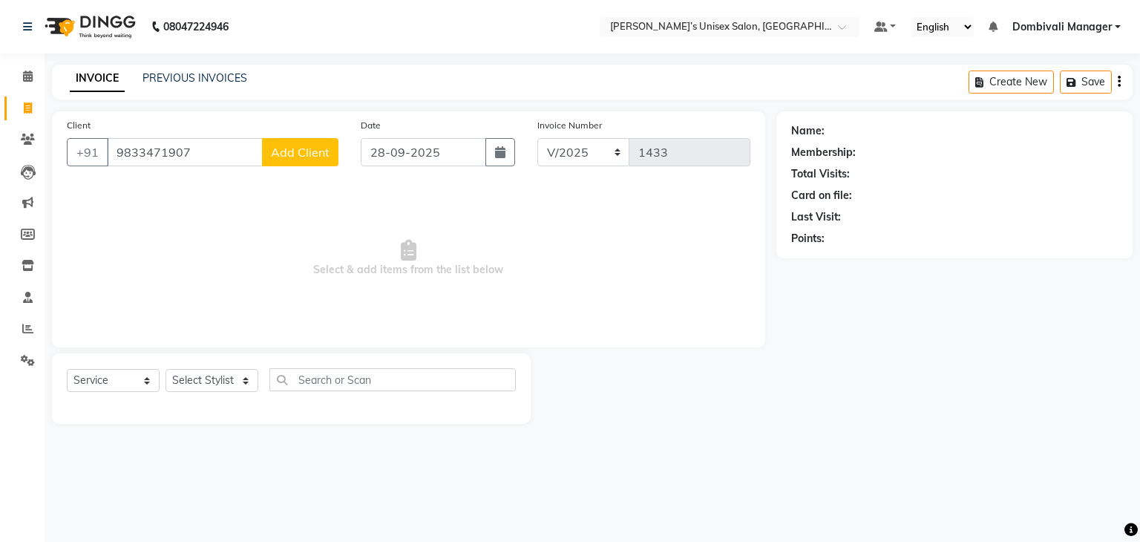
click at [289, 152] on span "Add Client" at bounding box center [300, 152] width 59 height 15
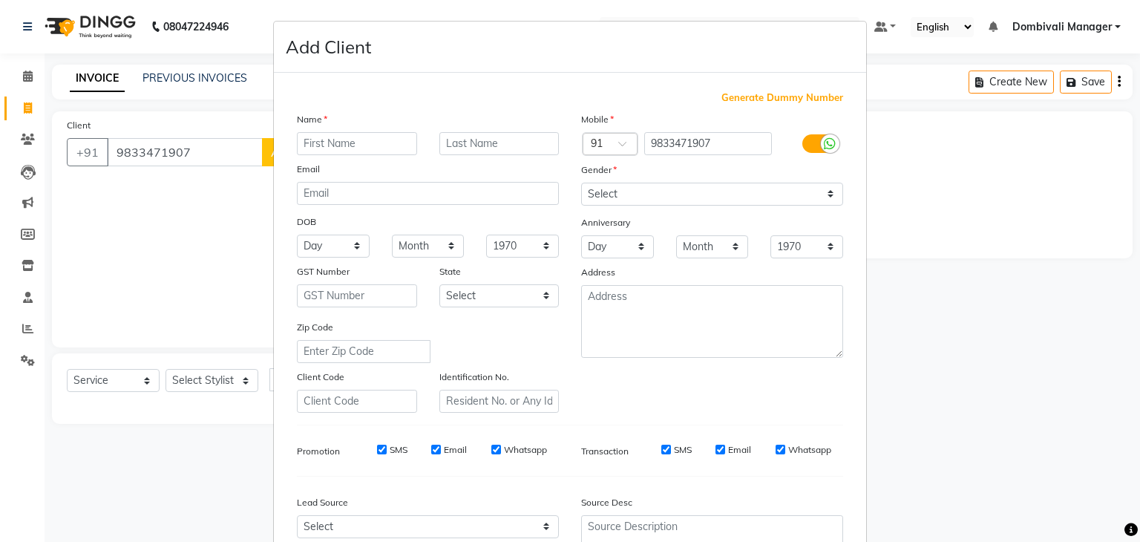
click at [319, 139] on input "text" at bounding box center [357, 143] width 120 height 23
type input "praya"
click at [617, 191] on select "Select [DEMOGRAPHIC_DATA] [DEMOGRAPHIC_DATA] Other Prefer Not To Say" at bounding box center [712, 194] width 262 height 23
select select "[DEMOGRAPHIC_DATA]"
click at [581, 183] on select "Select [DEMOGRAPHIC_DATA] [DEMOGRAPHIC_DATA] Other Prefer Not To Say" at bounding box center [712, 194] width 262 height 23
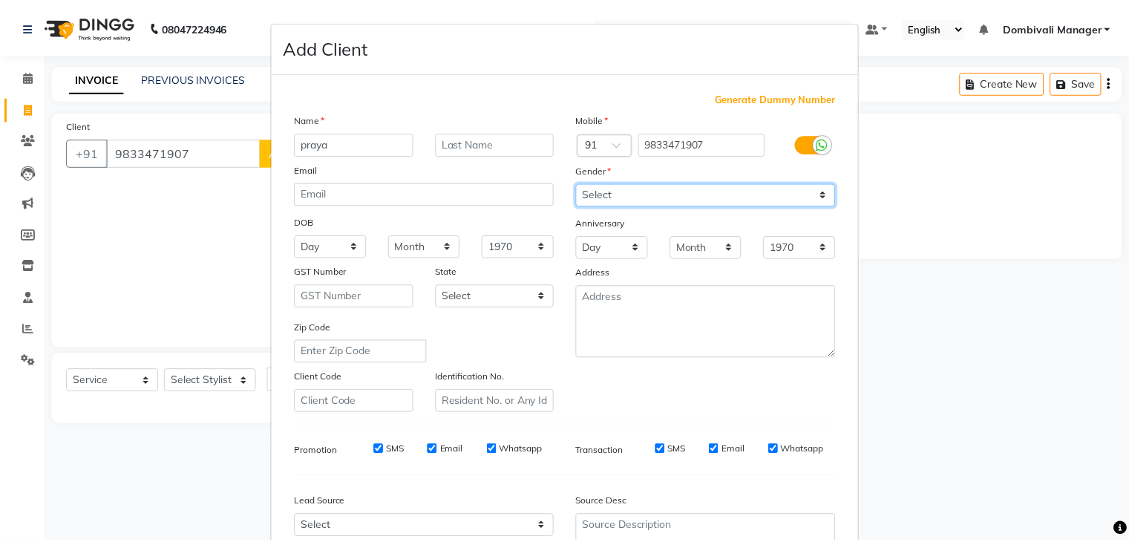
scroll to position [151, 0]
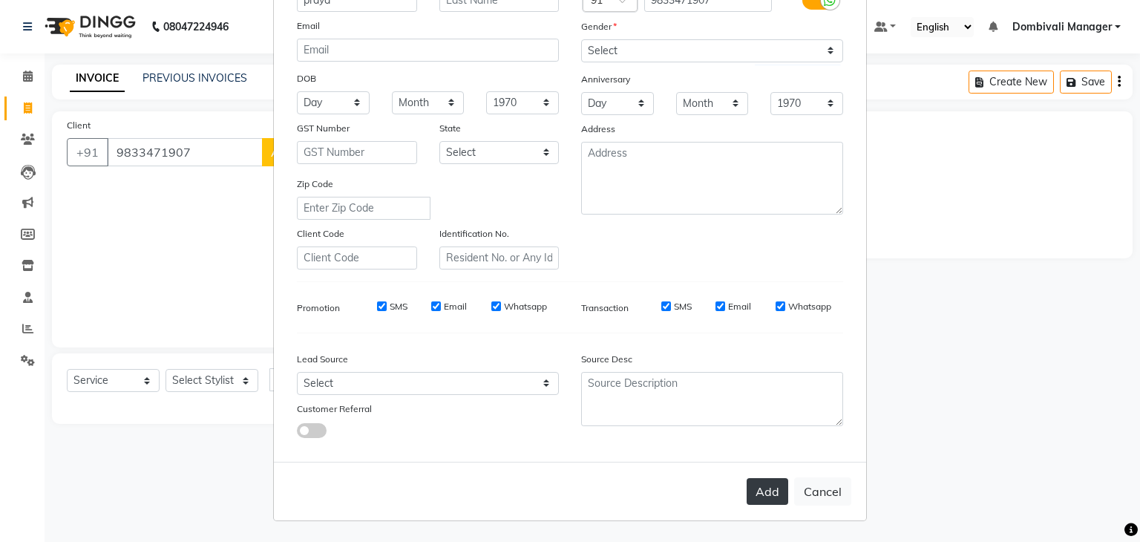
click at [762, 492] on button "Add" at bounding box center [767, 491] width 42 height 27
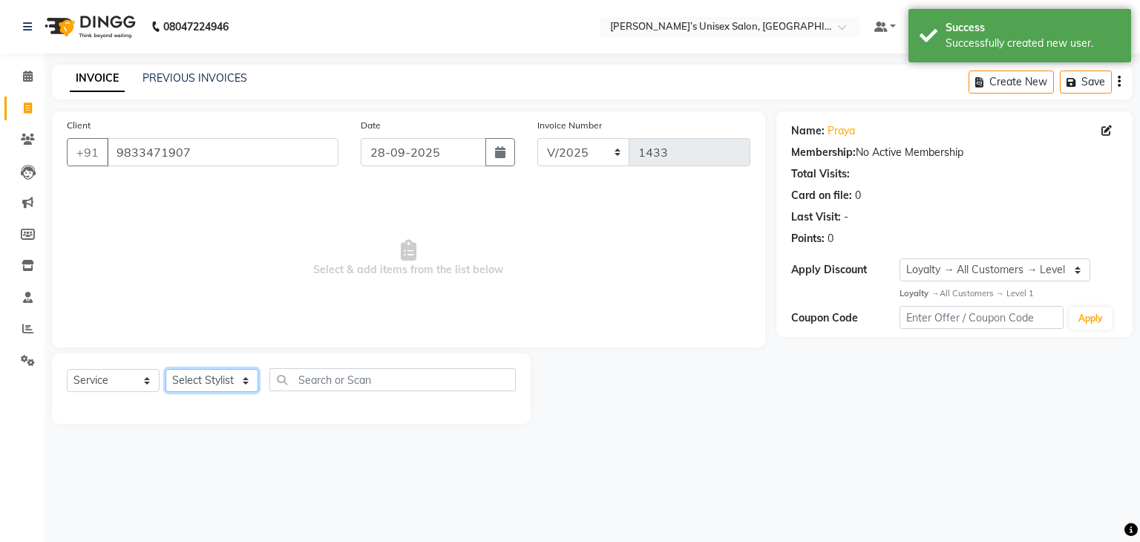
click at [213, 378] on select "Select Stylist Alam Dombivali Manager Farook Hair Stylist [PERSON_NAME] [PERSON…" at bounding box center [211, 380] width 93 height 23
click at [165, 369] on select "Select Stylist Alam Dombivali Manager Farook Hair Stylist [PERSON_NAME] [PERSON…" at bounding box center [211, 380] width 93 height 23
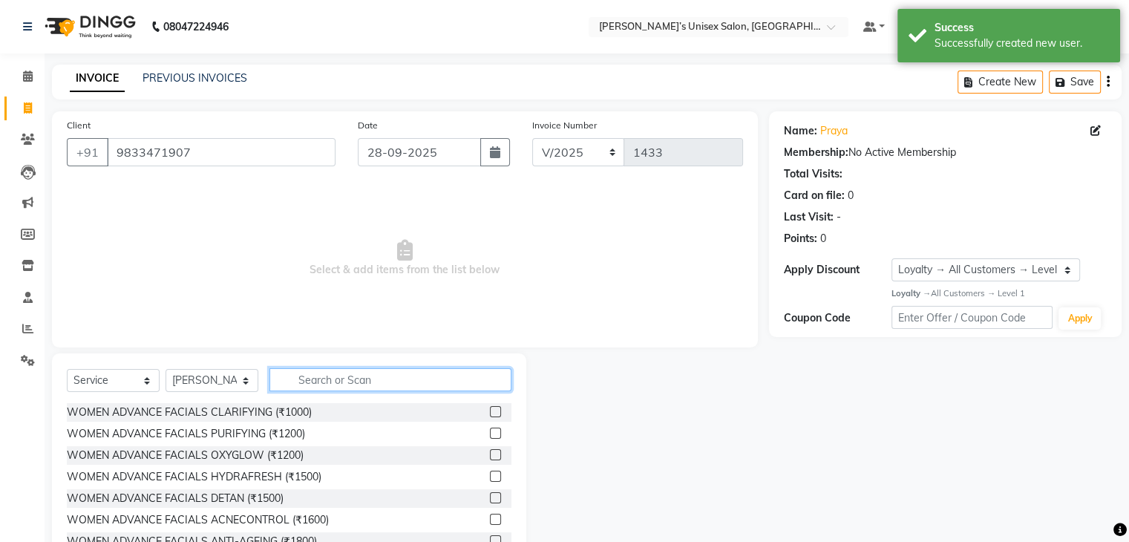
click at [338, 384] on input "text" at bounding box center [390, 379] width 242 height 23
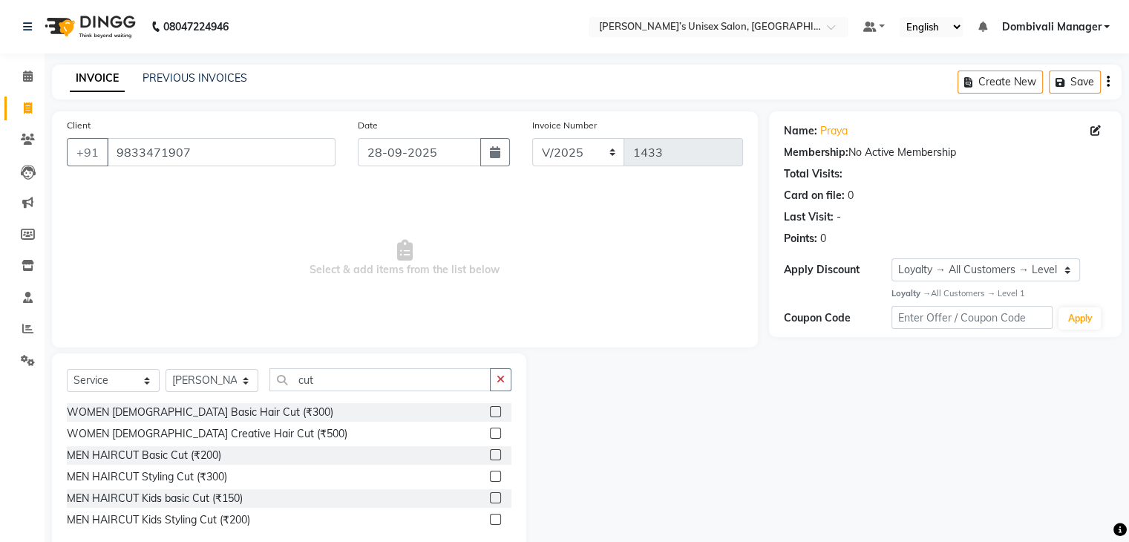
click at [496, 432] on label at bounding box center [495, 432] width 11 height 11
click at [496, 432] on input "checkbox" at bounding box center [495, 434] width 10 height 10
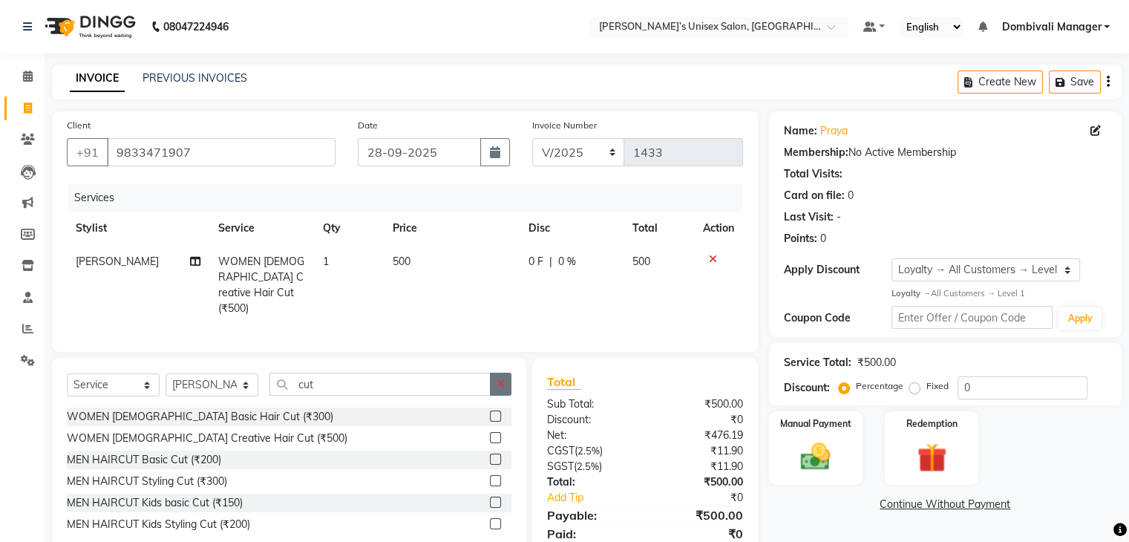
click at [505, 376] on button "button" at bounding box center [501, 383] width 22 height 23
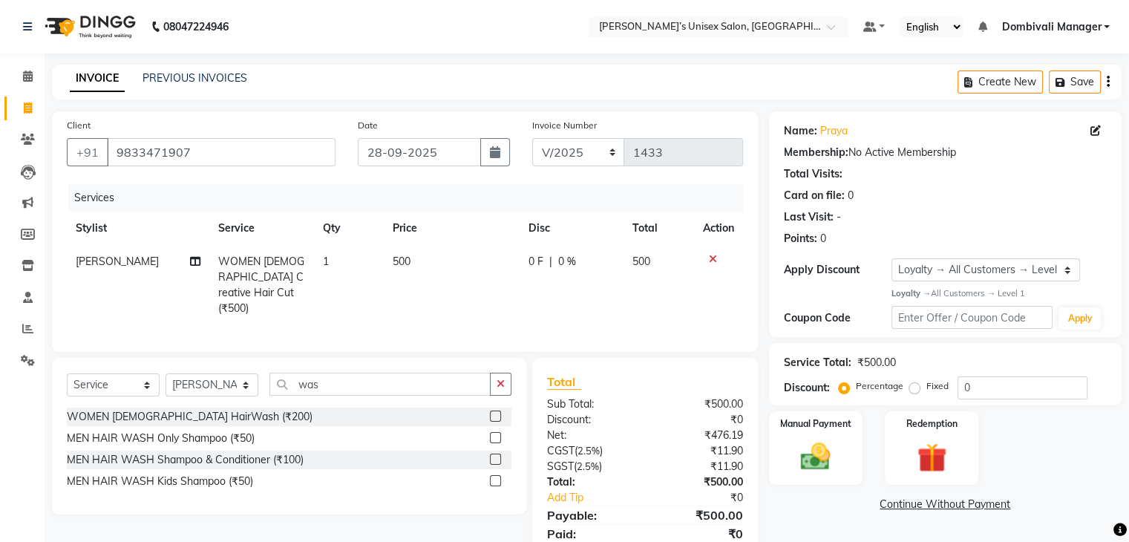
click at [493, 412] on label at bounding box center [495, 415] width 11 height 11
click at [493, 412] on input "checkbox" at bounding box center [495, 417] width 10 height 10
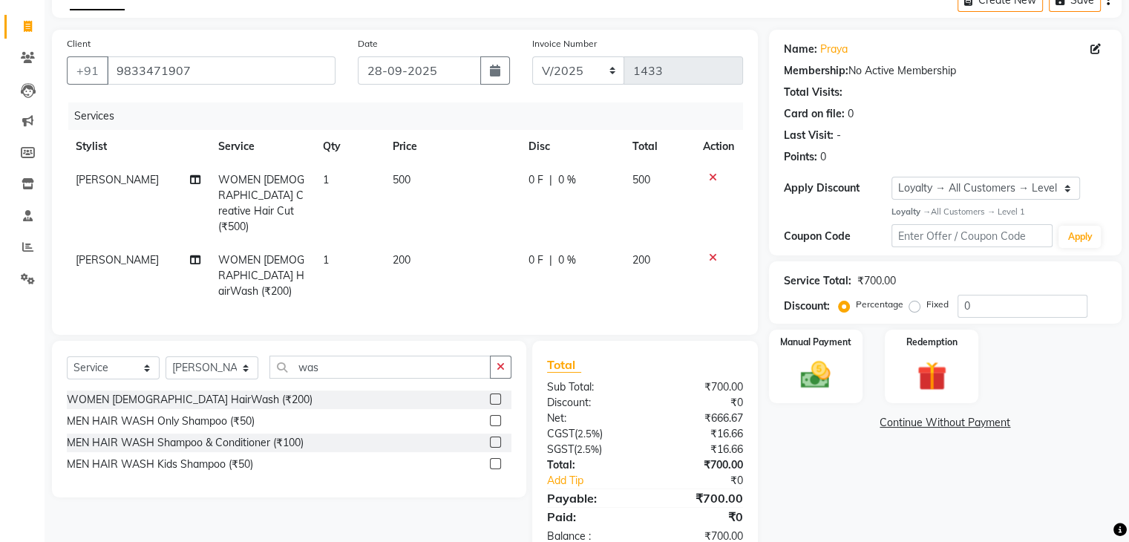
scroll to position [98, 0]
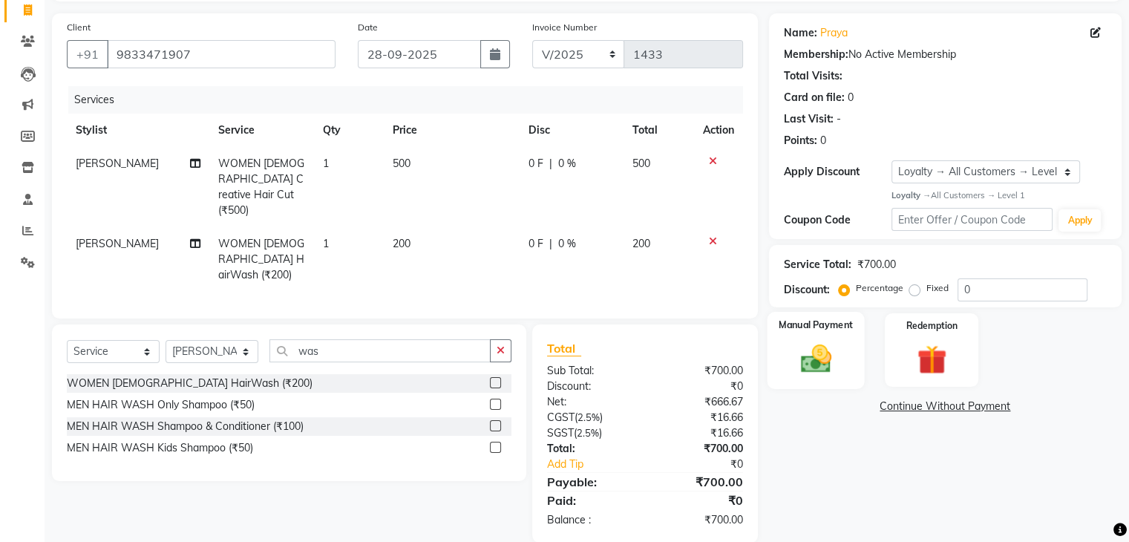
click at [841, 327] on label "Manual Payment" at bounding box center [815, 325] width 74 height 14
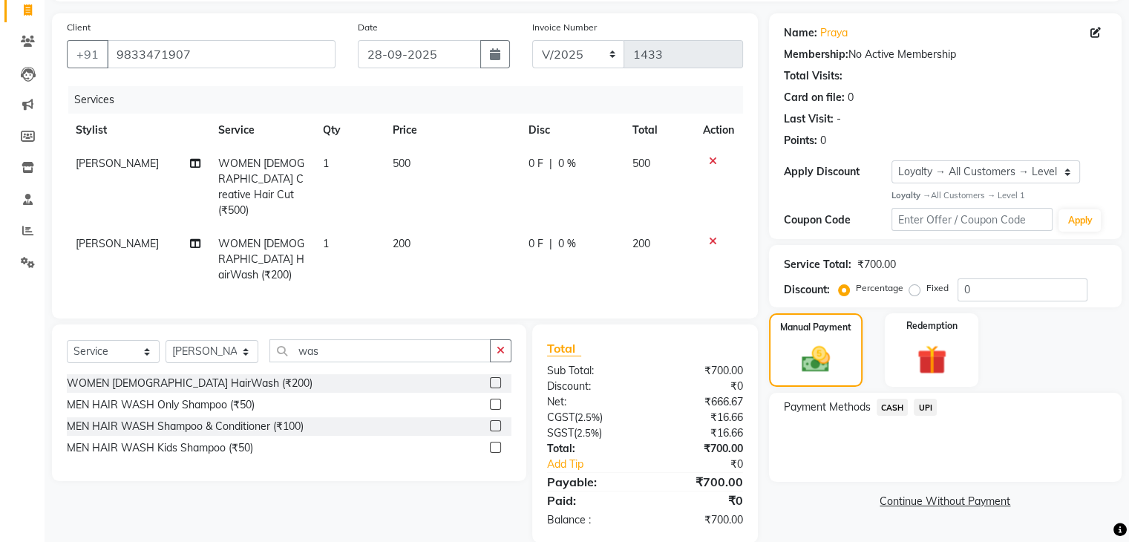
click at [925, 405] on span "UPI" at bounding box center [924, 406] width 23 height 17
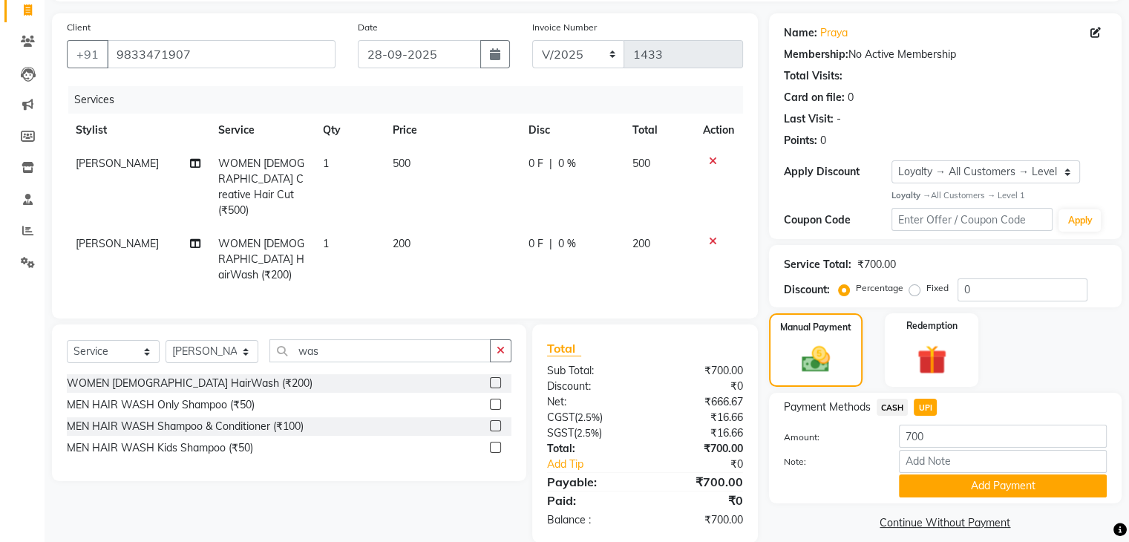
scroll to position [114, 0]
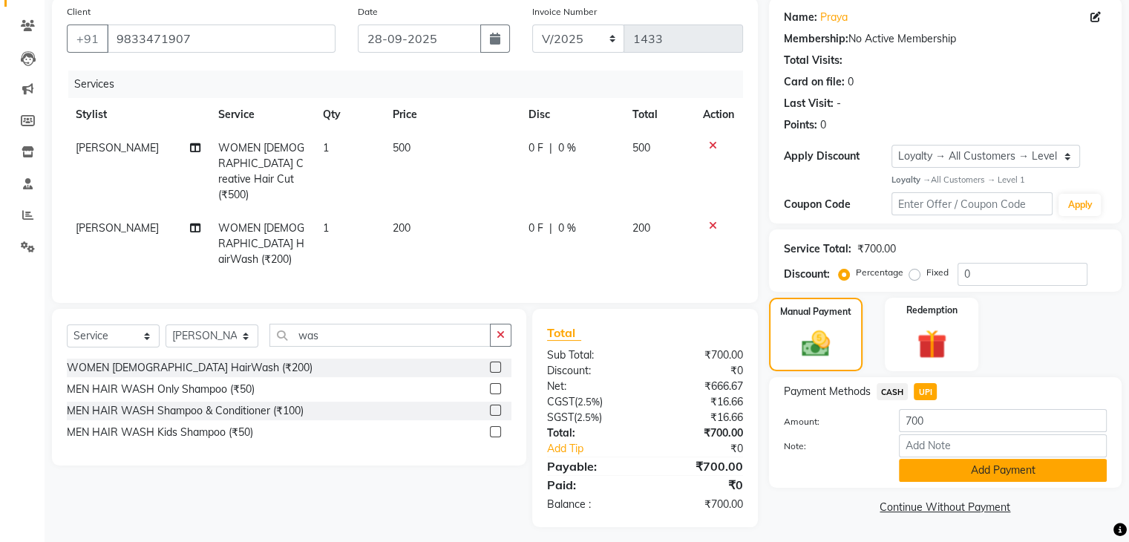
click at [965, 473] on button "Add Payment" at bounding box center [1003, 470] width 208 height 23
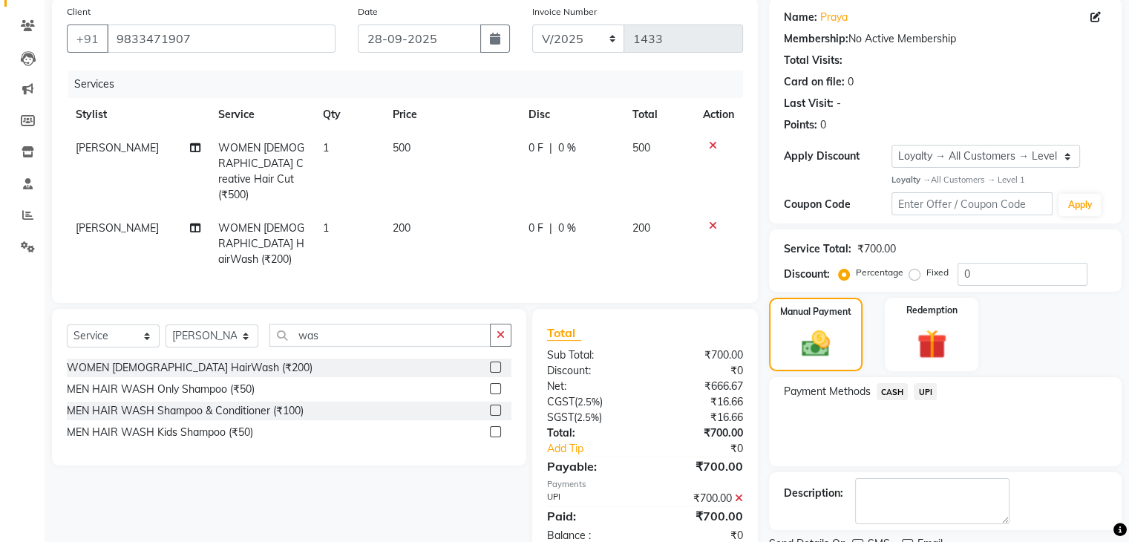
scroll to position [207, 0]
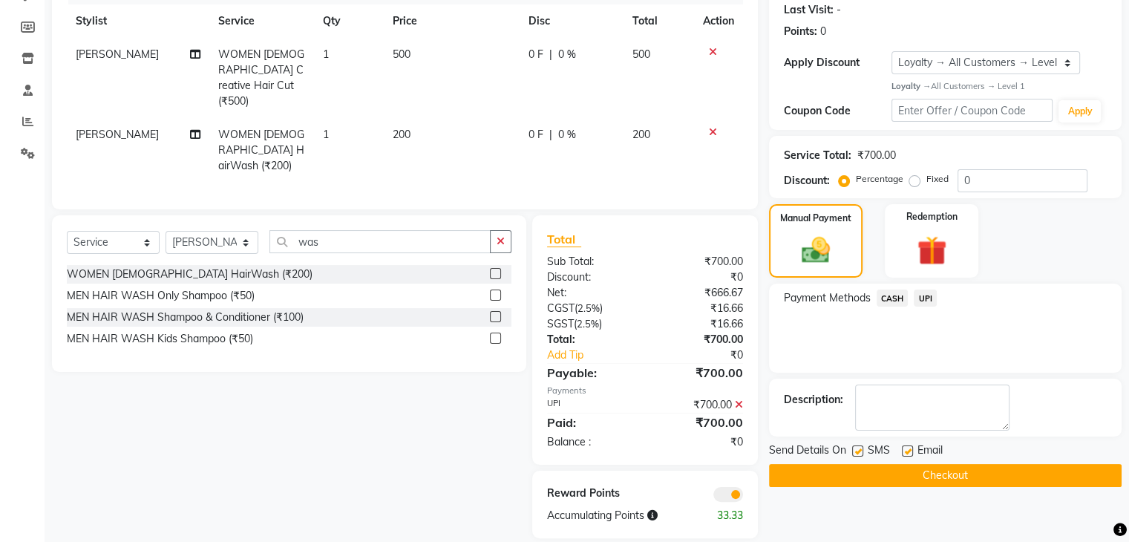
click at [965, 473] on button "Checkout" at bounding box center [945, 475] width 352 height 23
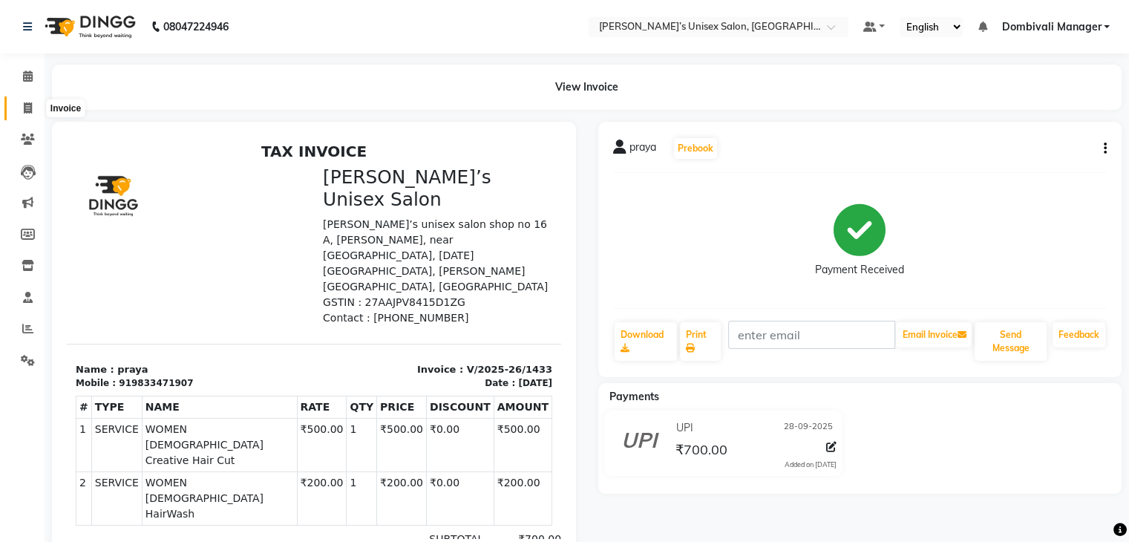
click at [30, 101] on span at bounding box center [28, 108] width 26 height 17
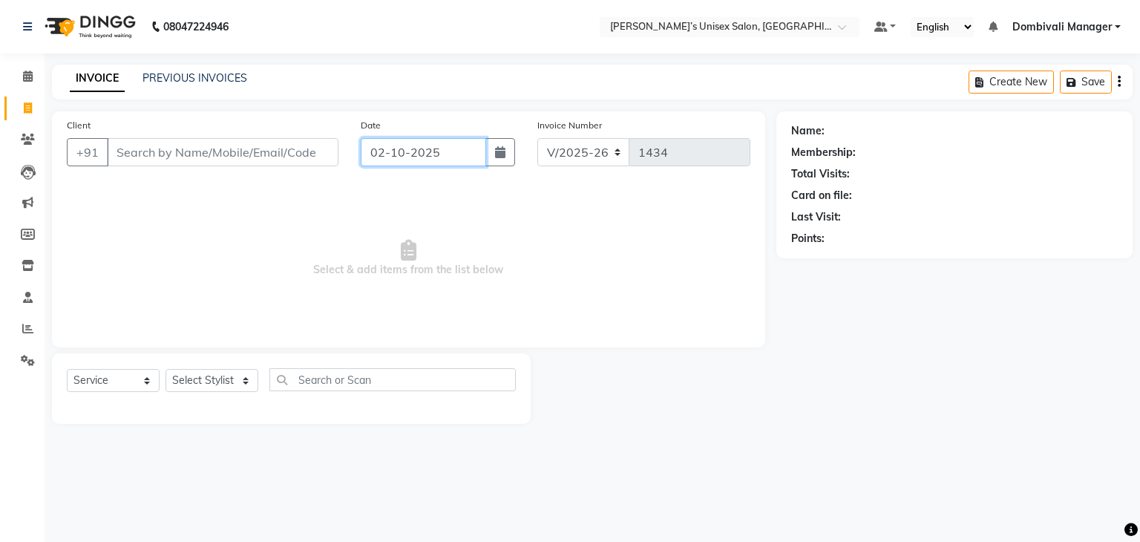
click at [456, 151] on input "02-10-2025" at bounding box center [423, 152] width 125 height 28
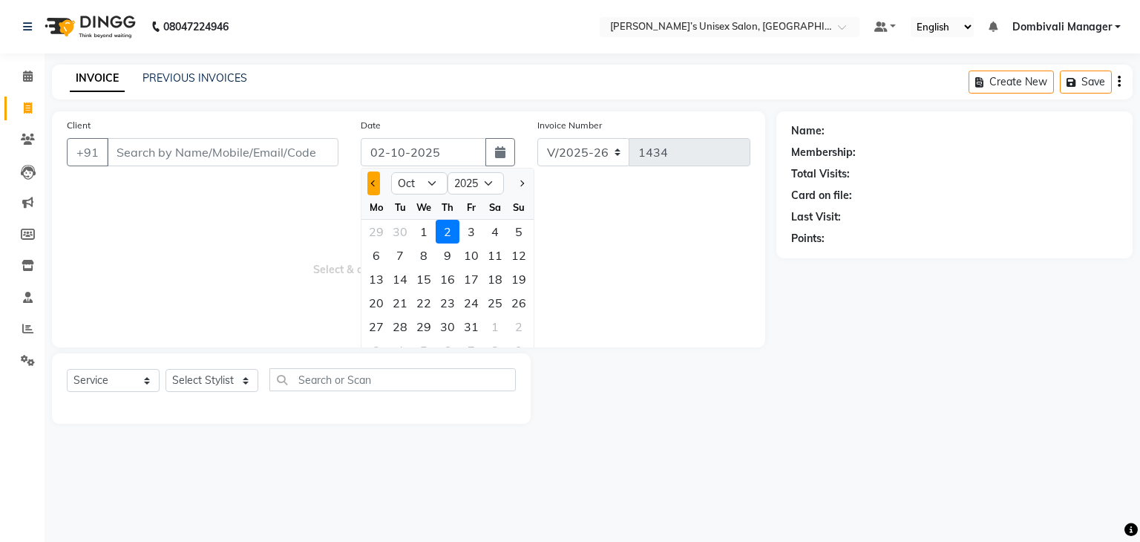
click at [370, 185] on button "Previous month" at bounding box center [373, 183] width 13 height 24
click at [517, 303] on div "28" at bounding box center [519, 303] width 24 height 24
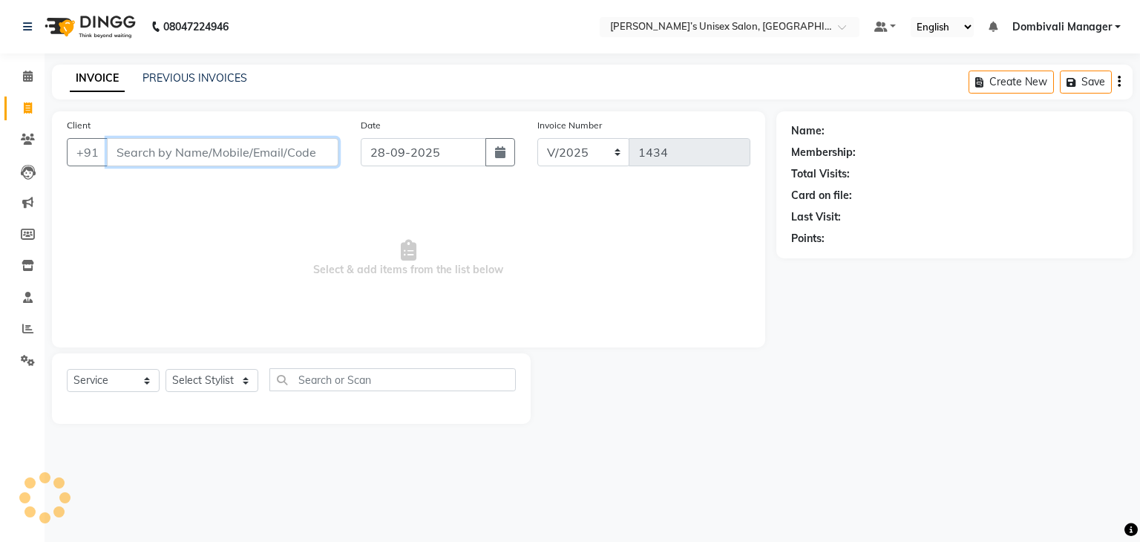
click at [259, 152] on input "Client" at bounding box center [222, 152] width 231 height 28
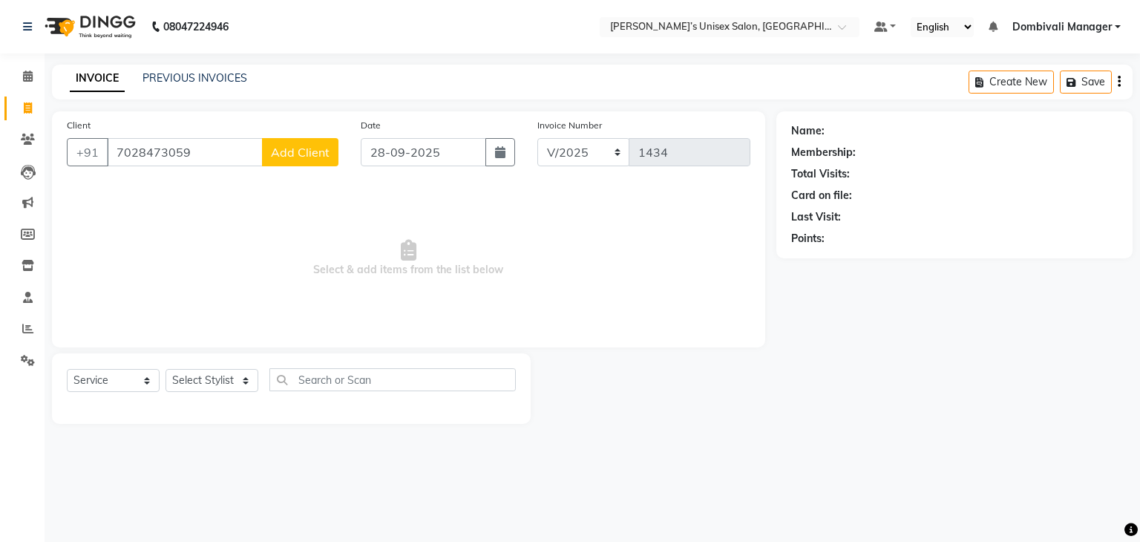
click at [326, 151] on span "Add Client" at bounding box center [300, 152] width 59 height 15
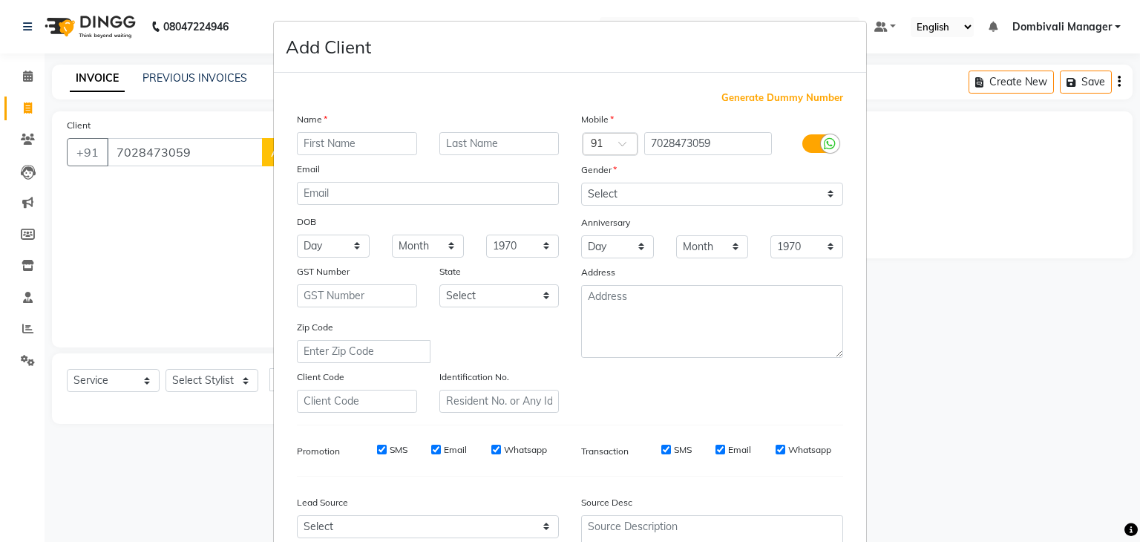
click at [342, 148] on input "text" at bounding box center [357, 143] width 120 height 23
click at [657, 194] on select "Select [DEMOGRAPHIC_DATA] [DEMOGRAPHIC_DATA] Other Prefer Not To Say" at bounding box center [712, 194] width 262 height 23
click at [581, 183] on select "Select [DEMOGRAPHIC_DATA] [DEMOGRAPHIC_DATA] Other Prefer Not To Say" at bounding box center [712, 194] width 262 height 23
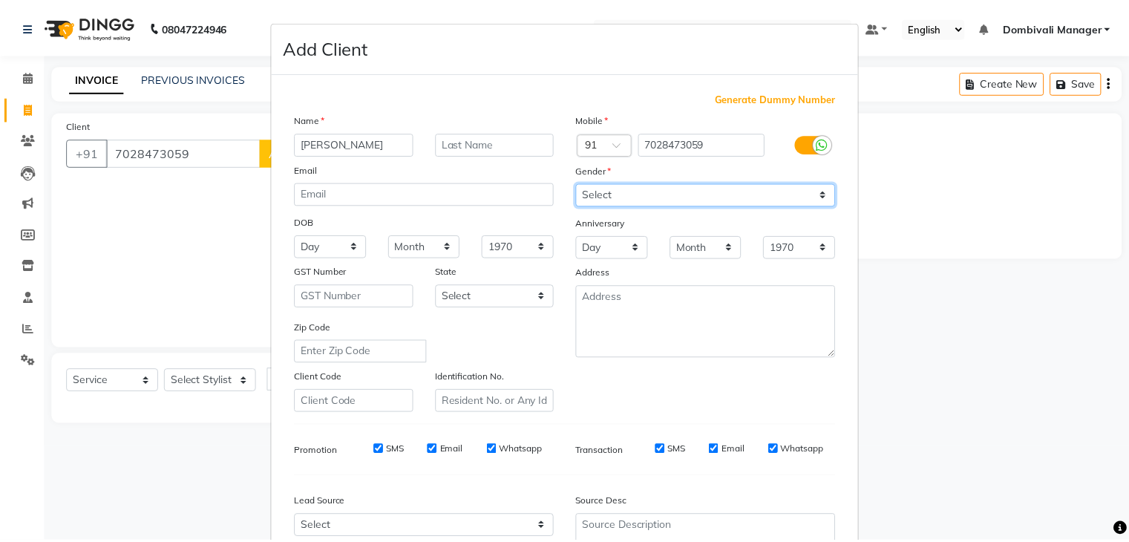
scroll to position [151, 0]
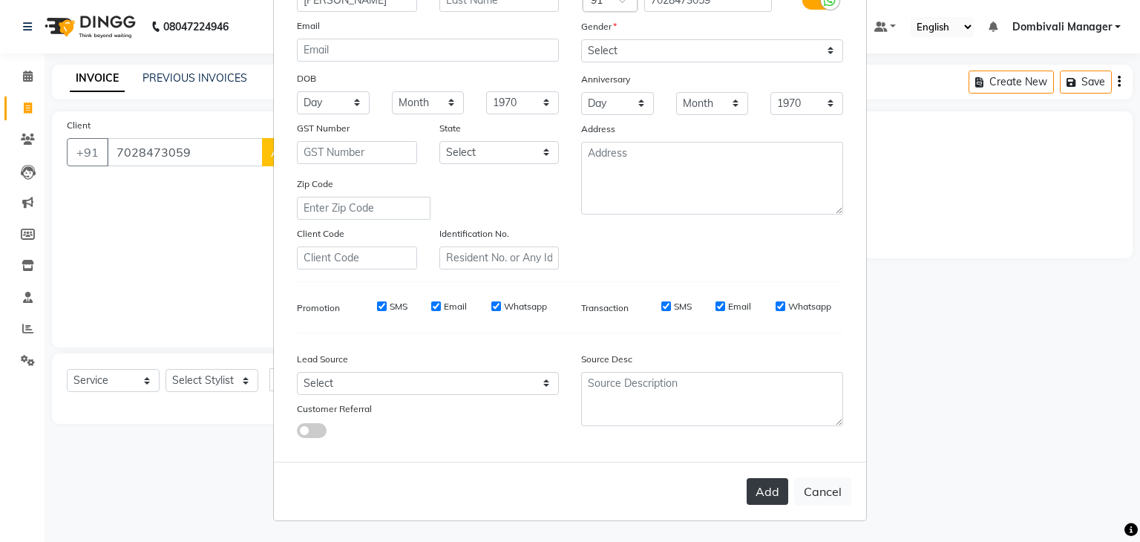
click at [769, 499] on button "Add" at bounding box center [767, 491] width 42 height 27
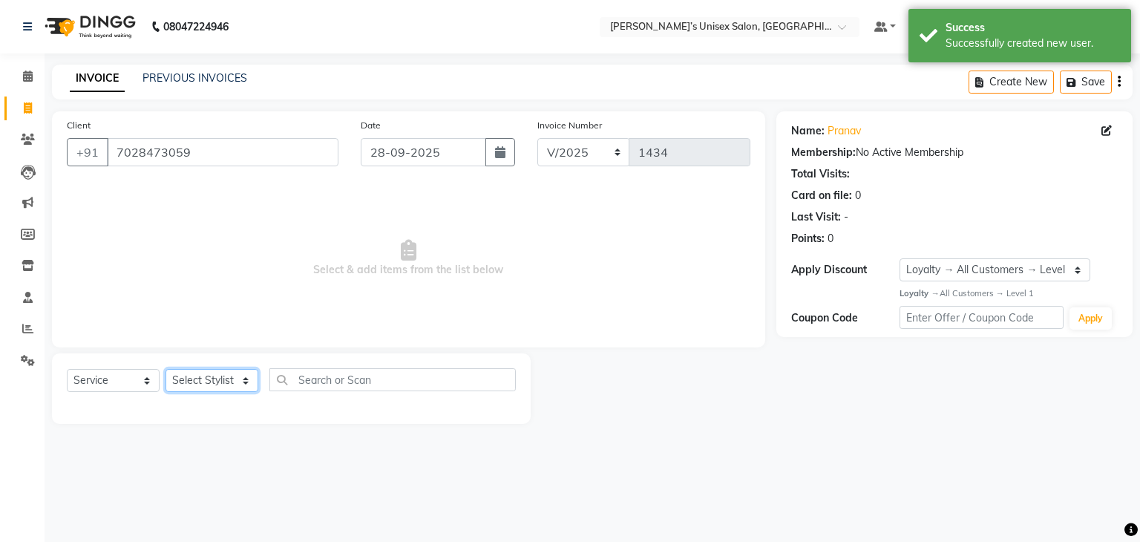
click at [243, 381] on select "Select Stylist Alam Dombivali Manager Farook Hair Stylist [PERSON_NAME] [PERSON…" at bounding box center [211, 380] width 93 height 23
click at [165, 369] on select "Select Stylist Alam Dombivali Manager Farook Hair Stylist [PERSON_NAME] [PERSON…" at bounding box center [211, 380] width 93 height 23
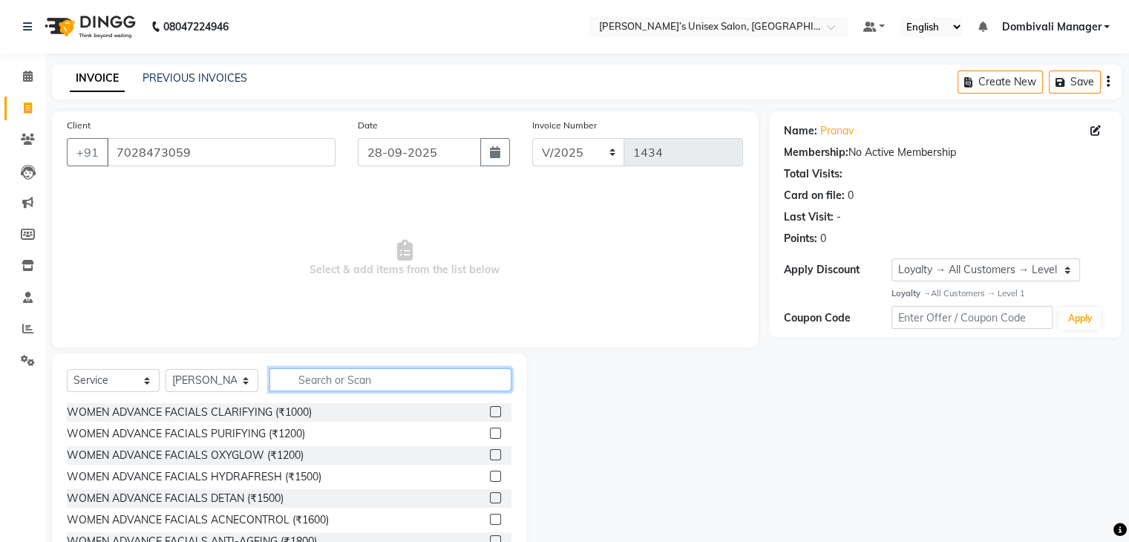
click at [309, 384] on input "text" at bounding box center [390, 379] width 242 height 23
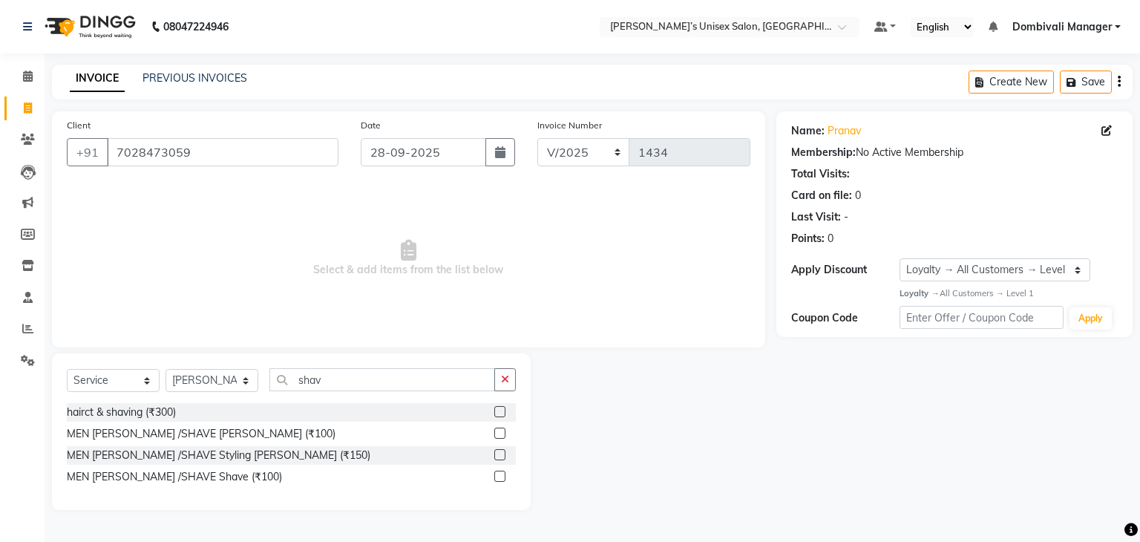
click at [501, 431] on label at bounding box center [499, 432] width 11 height 11
click at [501, 431] on input "checkbox" at bounding box center [499, 434] width 10 height 10
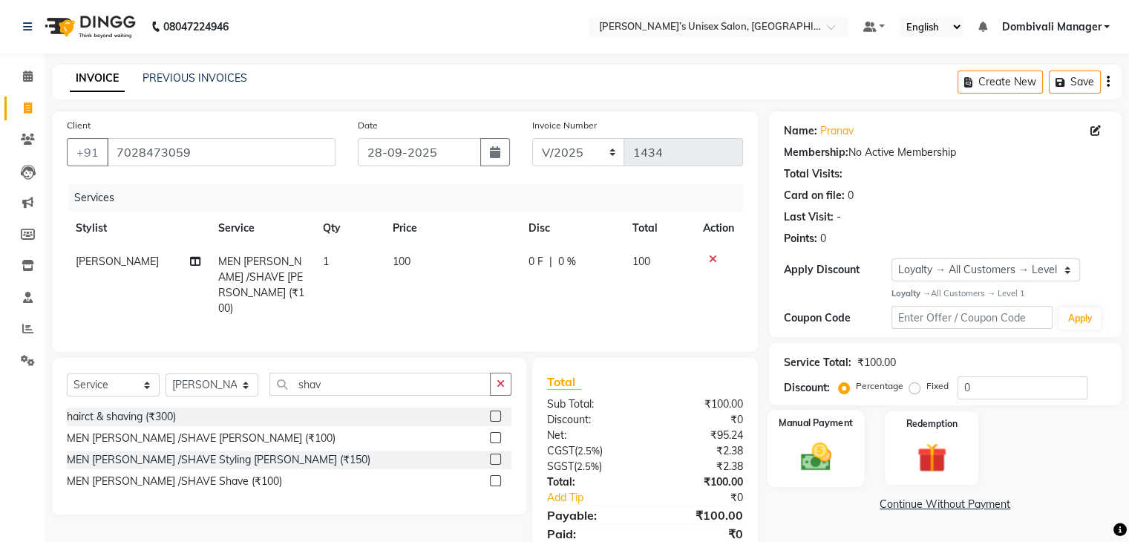
click at [825, 456] on img at bounding box center [815, 457] width 50 height 36
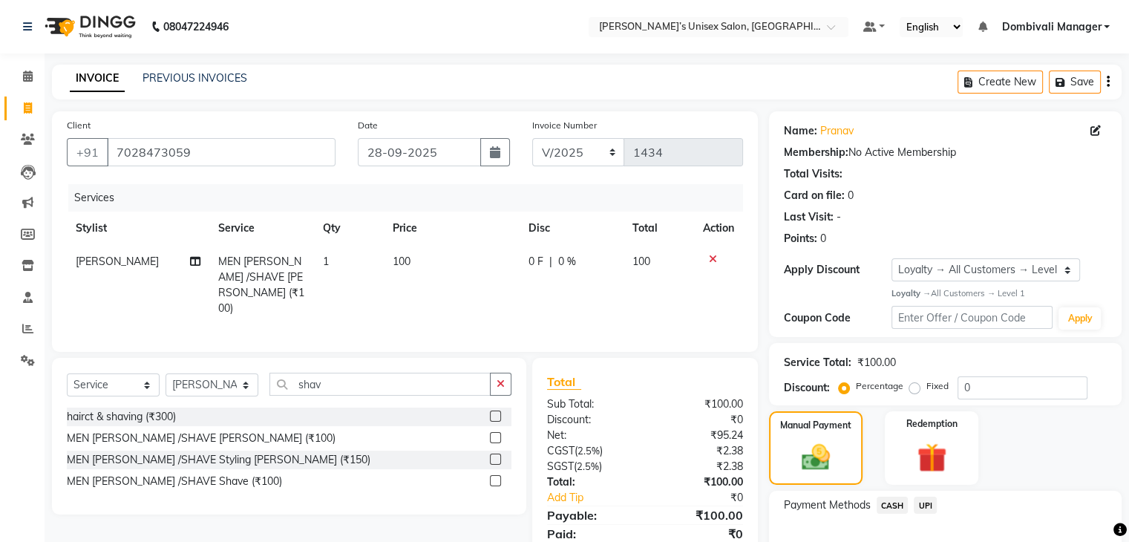
click at [929, 499] on span "UPI" at bounding box center [924, 504] width 23 height 17
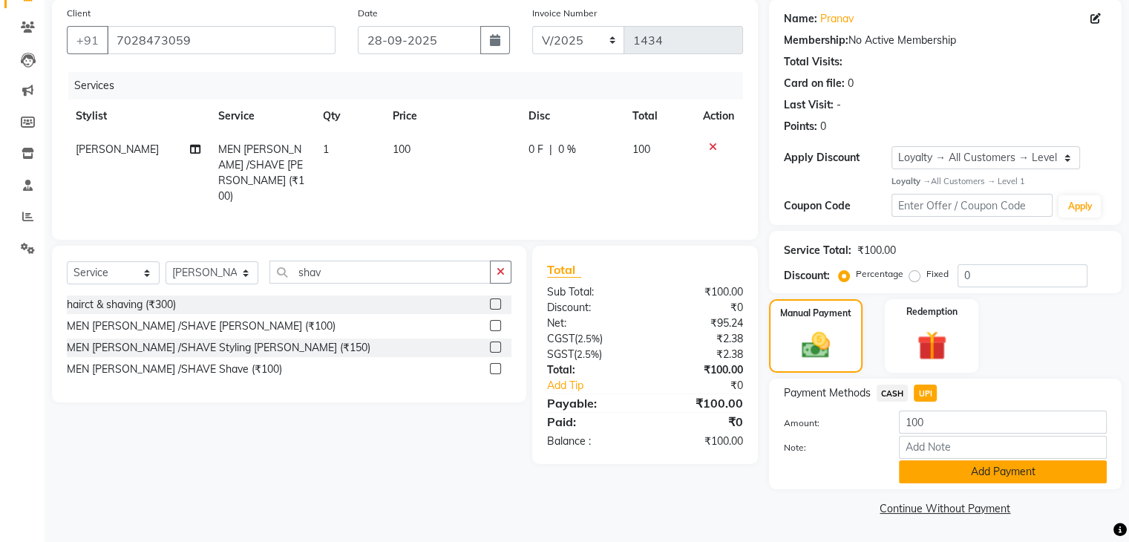
click at [967, 473] on button "Add Payment" at bounding box center [1003, 471] width 208 height 23
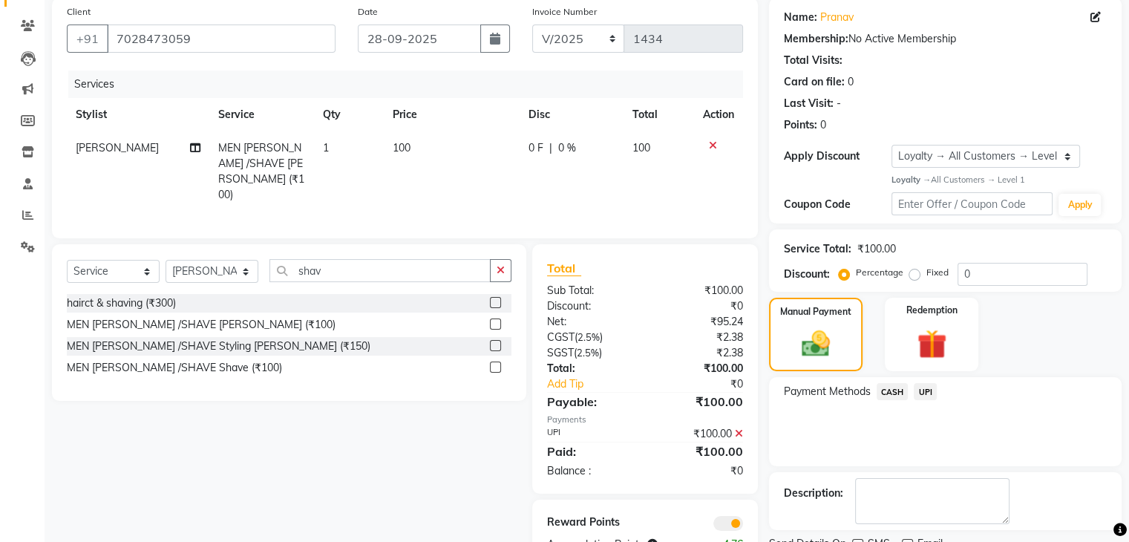
scroll to position [174, 0]
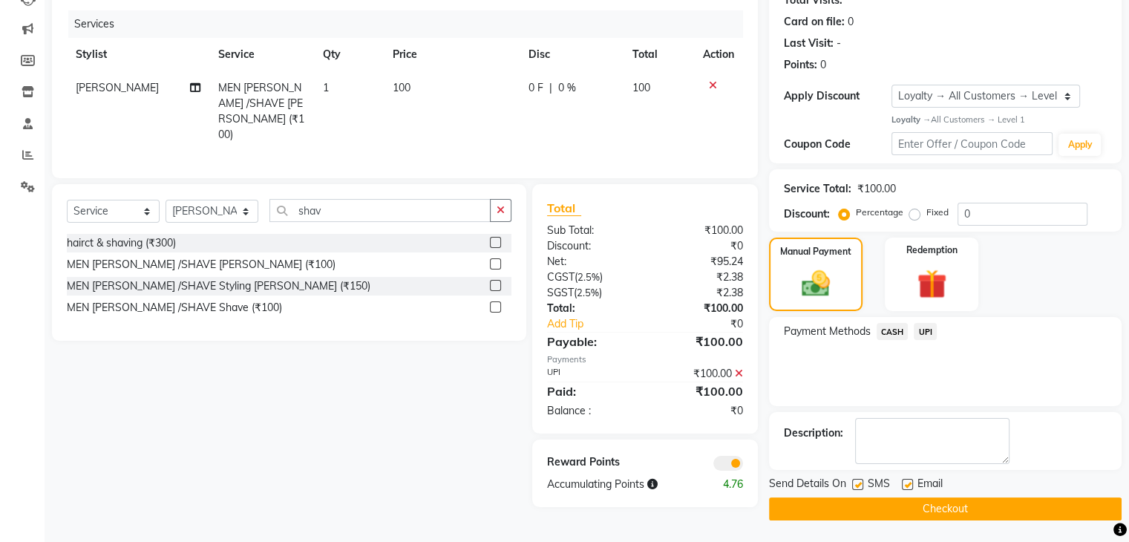
click at [961, 505] on button "Checkout" at bounding box center [945, 508] width 352 height 23
